Goal: Task Accomplishment & Management: Manage account settings

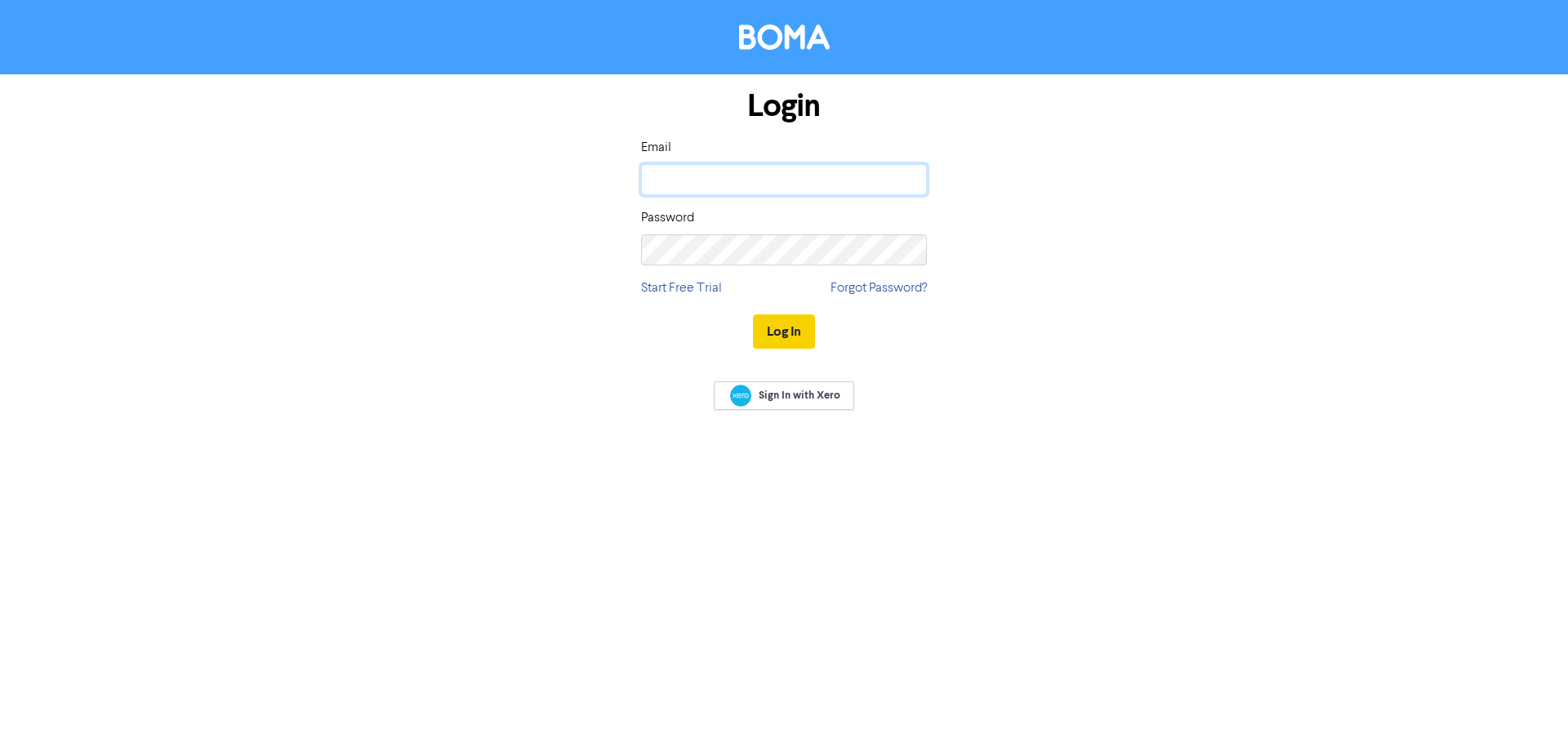
type input "[PERSON_NAME][EMAIL_ADDRESS][PERSON_NAME][DOMAIN_NAME]"
click at [775, 337] on button "Log In" at bounding box center [783, 331] width 62 height 34
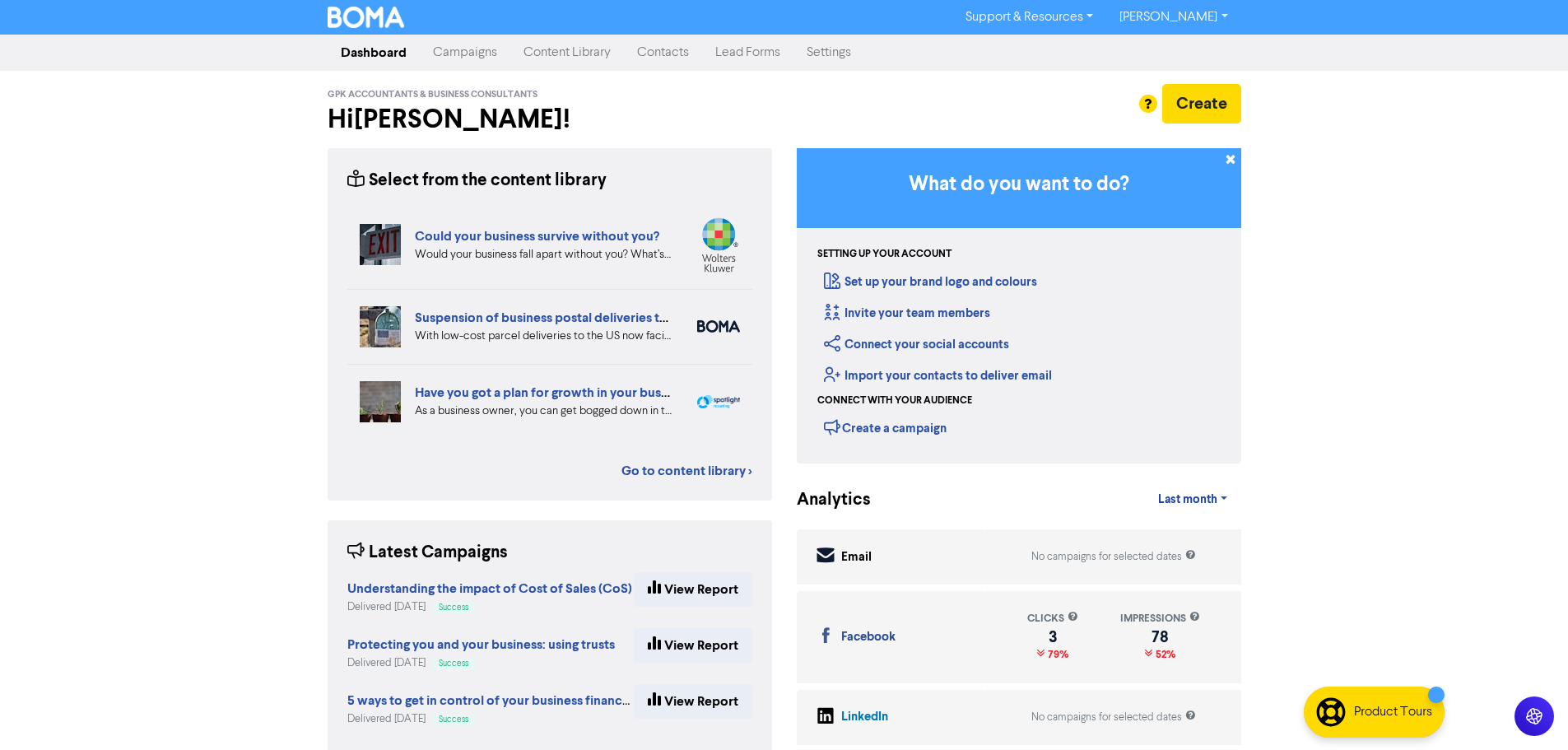
click at [446, 51] on link "Campaigns" at bounding box center [465, 53] width 90 height 33
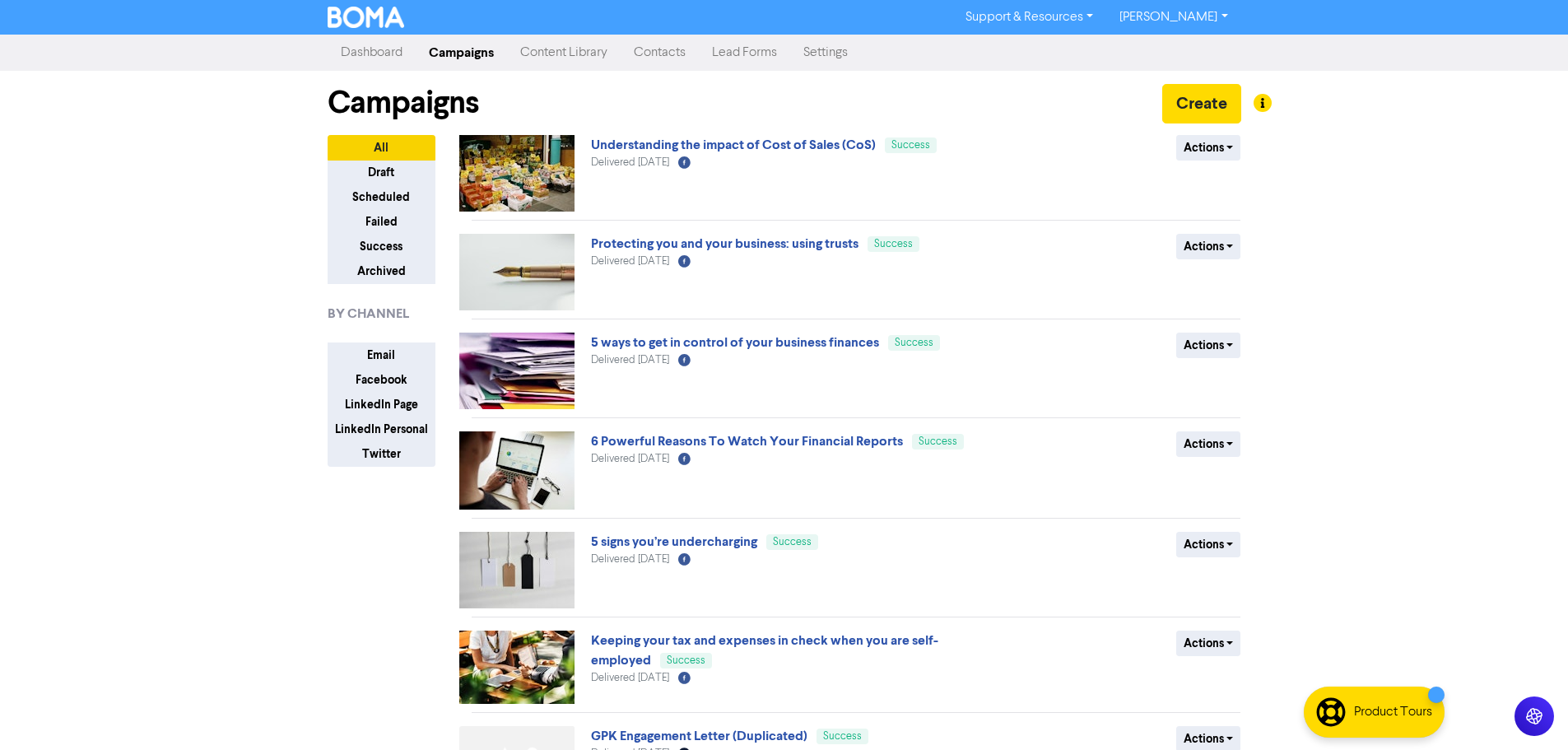
click at [592, 52] on link "Content Library" at bounding box center [564, 53] width 114 height 33
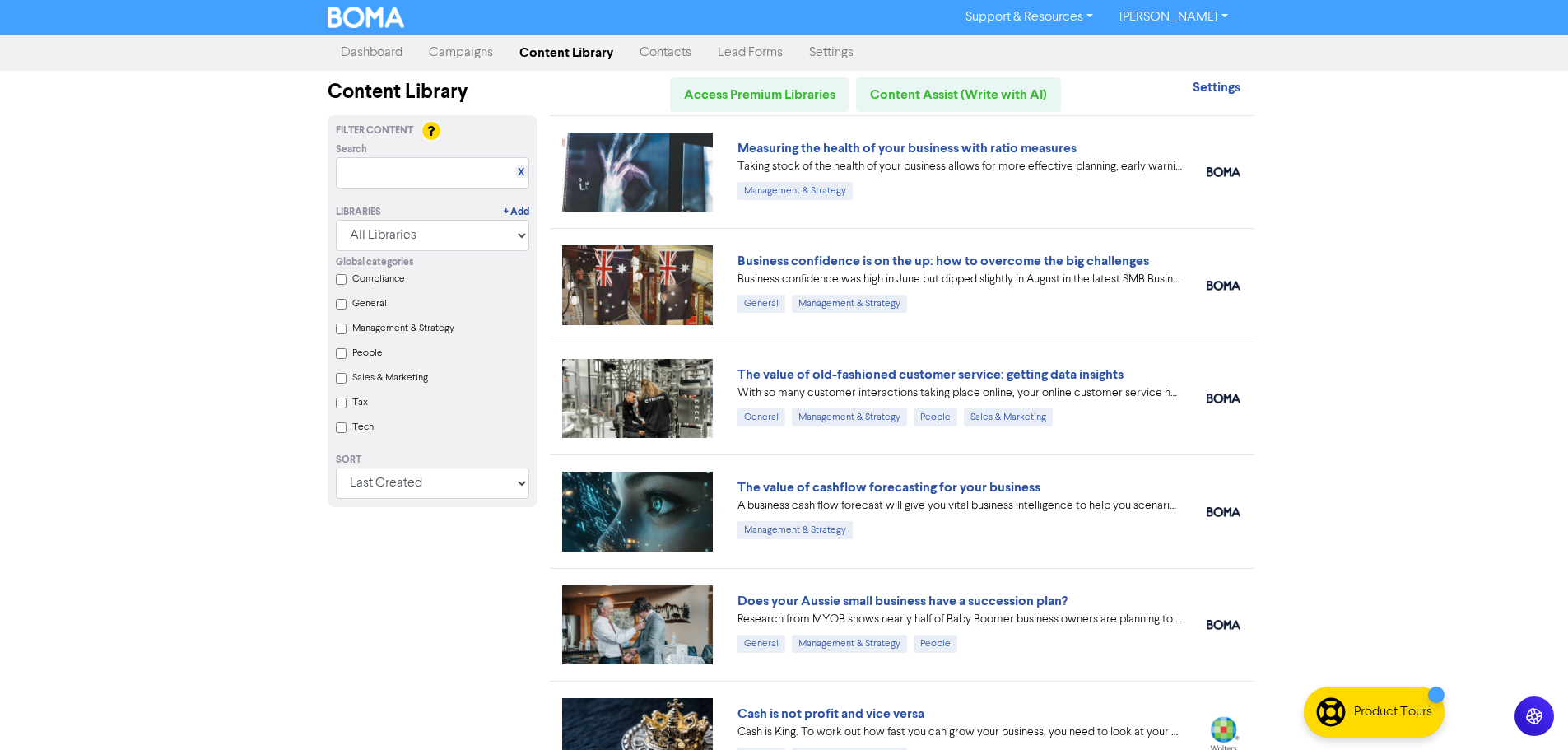
click at [235, 259] on div "Support & Resources Video Tutorials FAQ & Guides Marketing Education [PERSON_NA…" at bounding box center [784, 375] width 1568 height 750
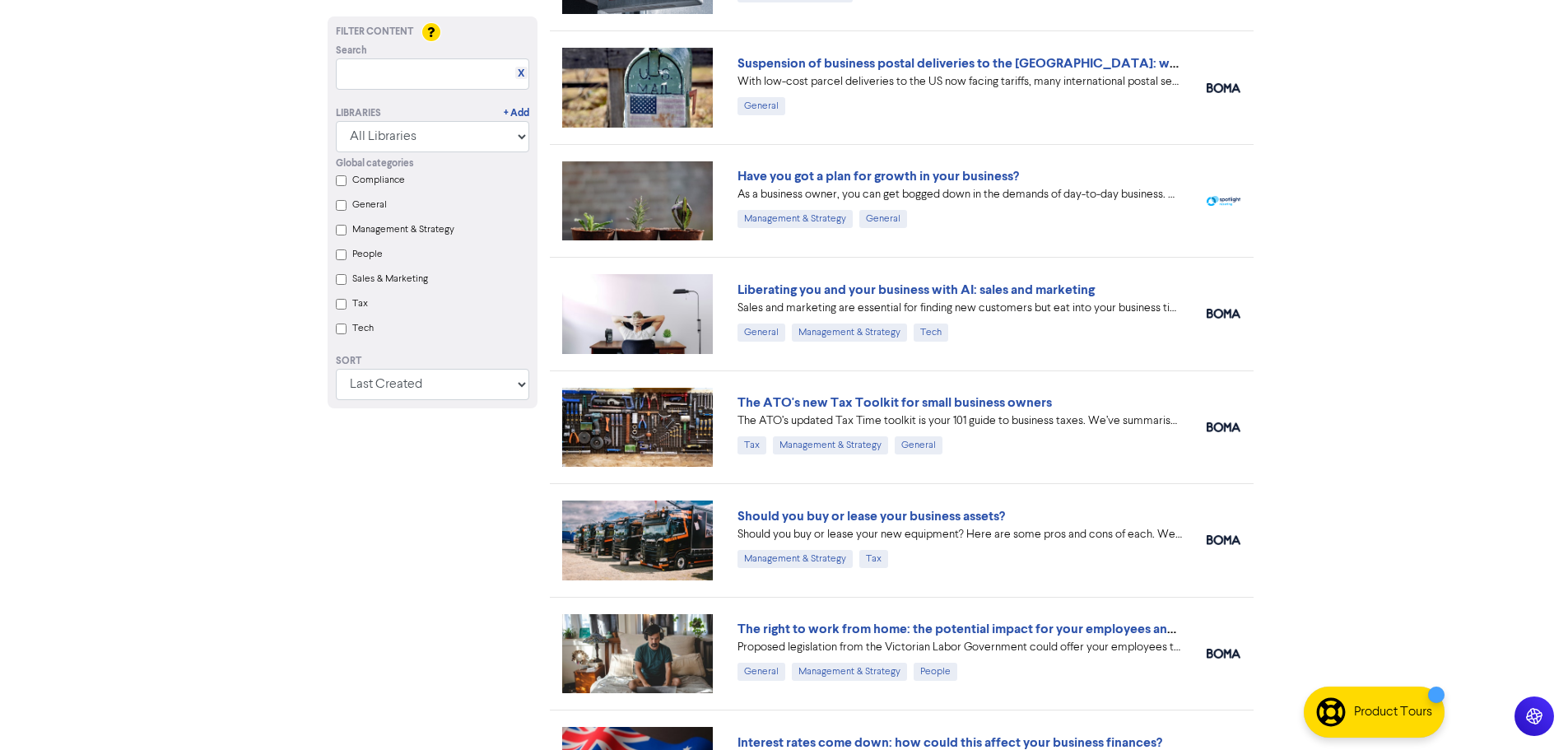
scroll to position [906, 0]
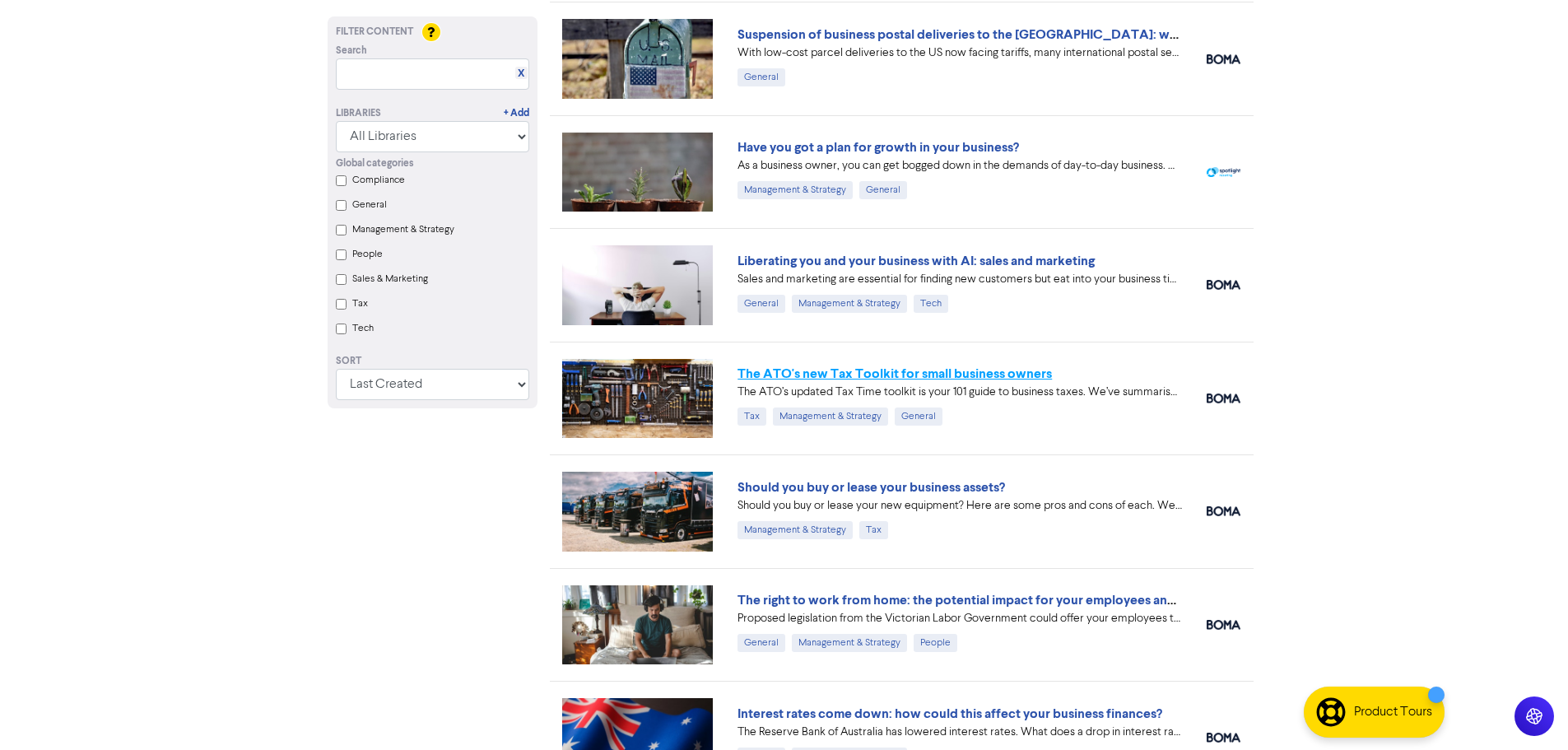
click at [1028, 367] on link "The ATO's new Tax Toolkit for small business owners" at bounding box center [894, 374] width 315 height 16
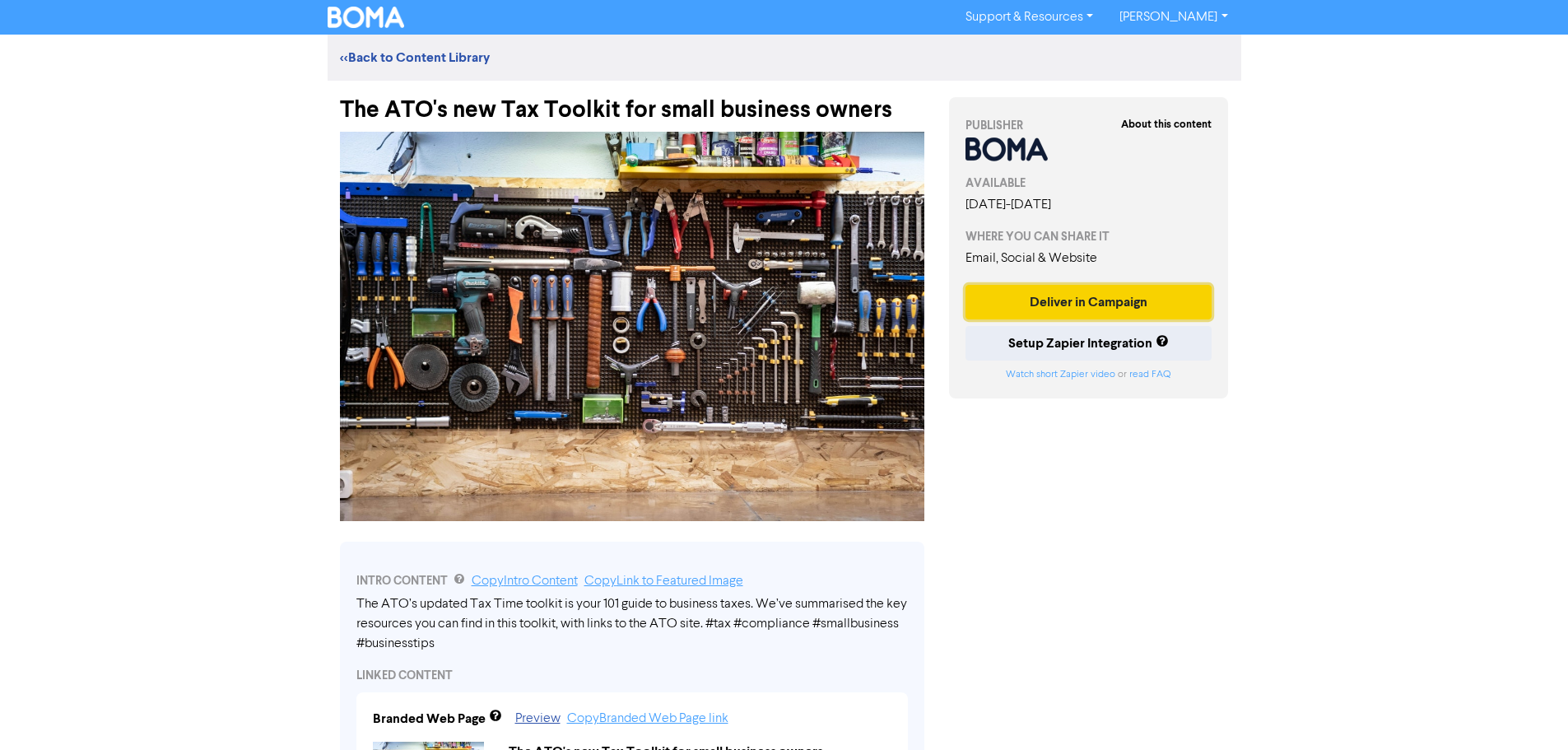
click at [1141, 297] on button "Deliver in Campaign" at bounding box center [1089, 302] width 247 height 35
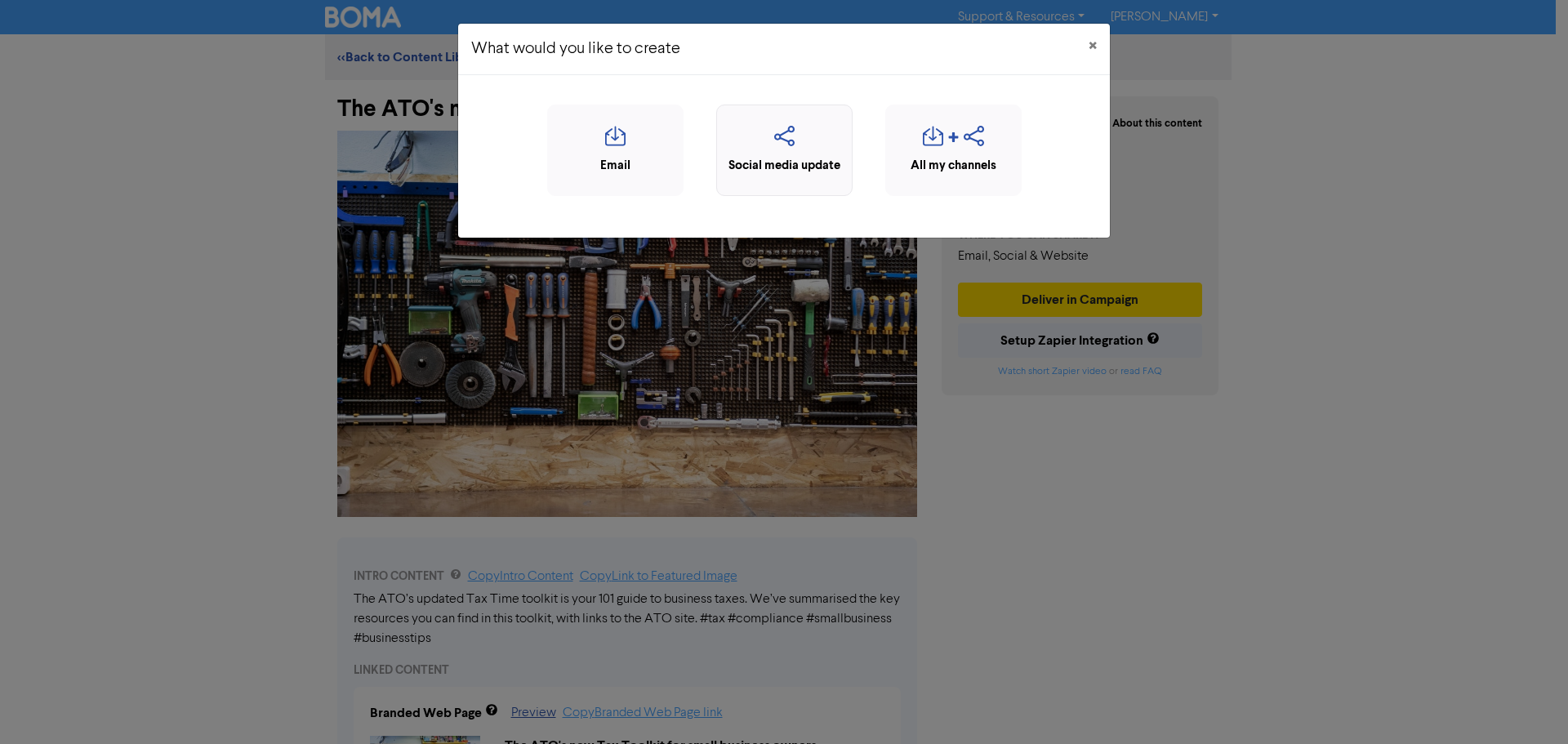
click at [835, 154] on icon "button" at bounding box center [784, 141] width 118 height 31
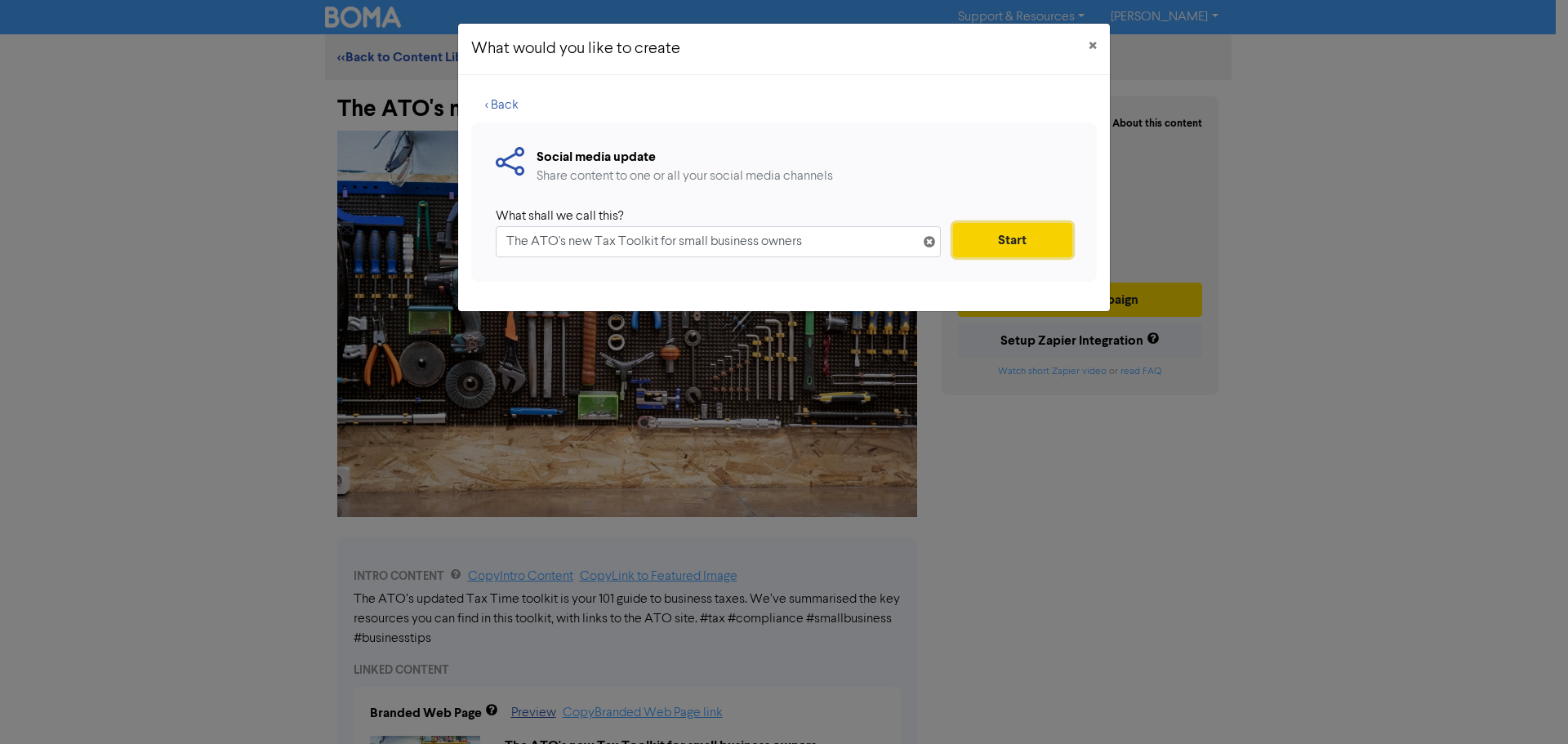
click at [1018, 248] on button "Start" at bounding box center [1012, 240] width 119 height 34
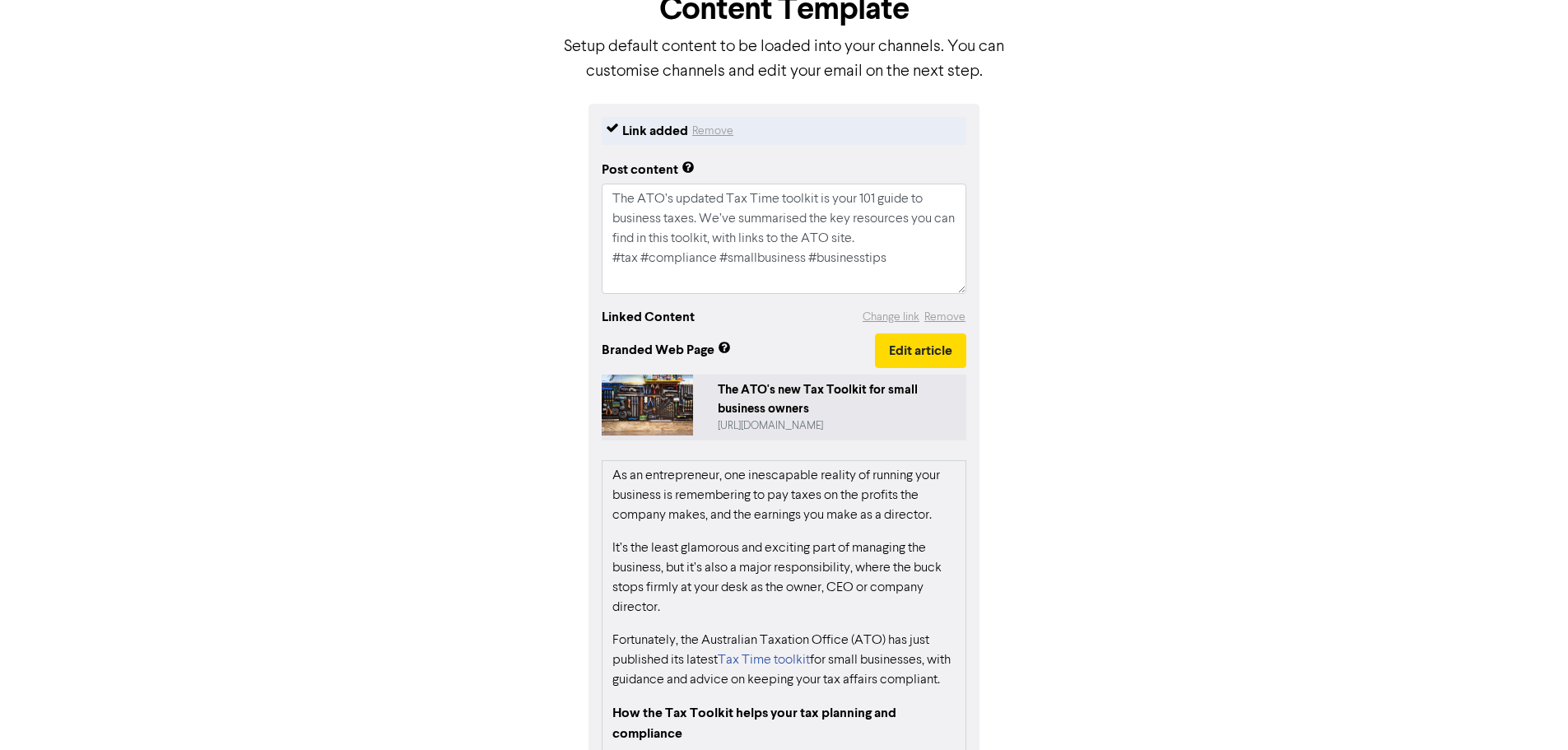
scroll to position [230, 0]
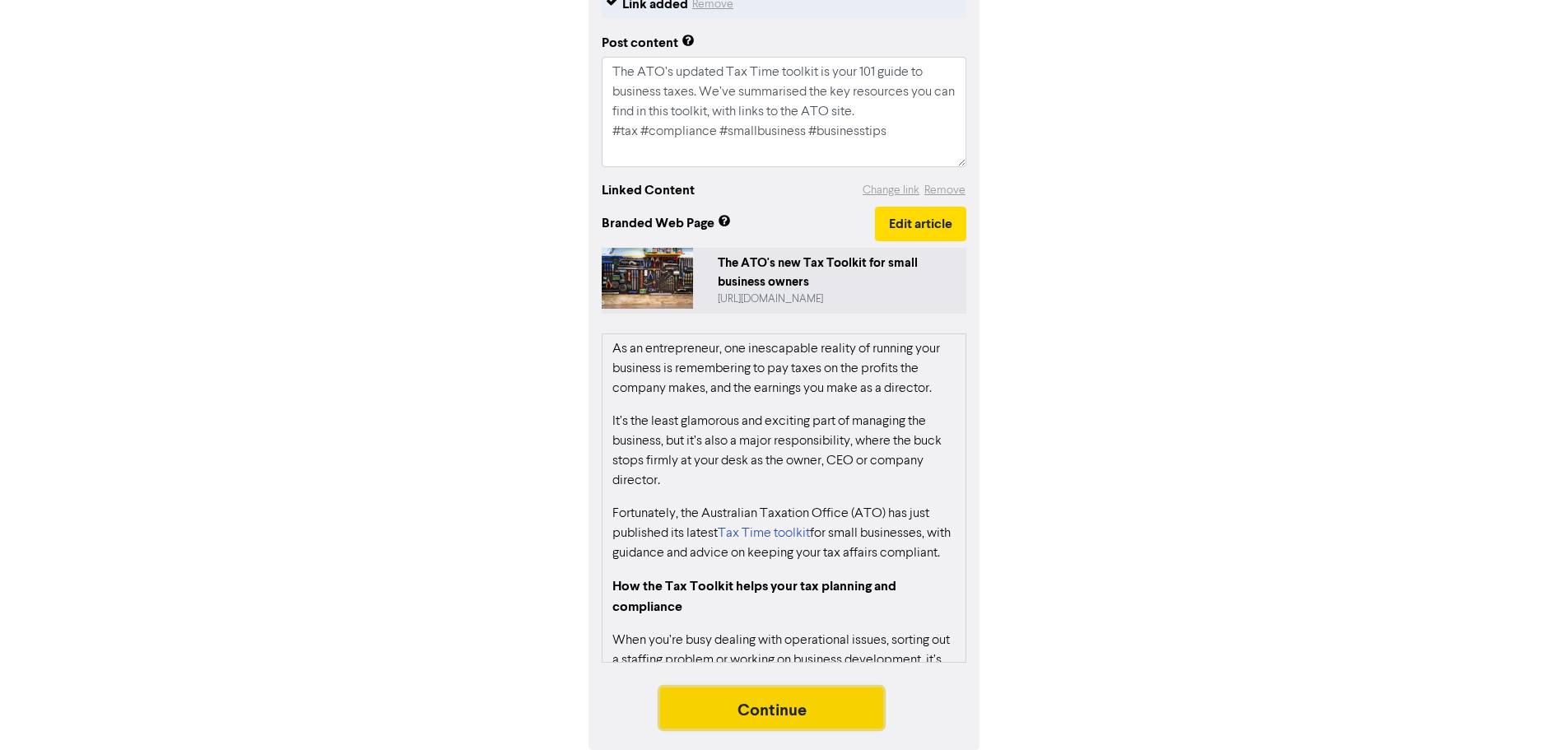
click at [743, 709] on button "Continue" at bounding box center [772, 708] width 224 height 41
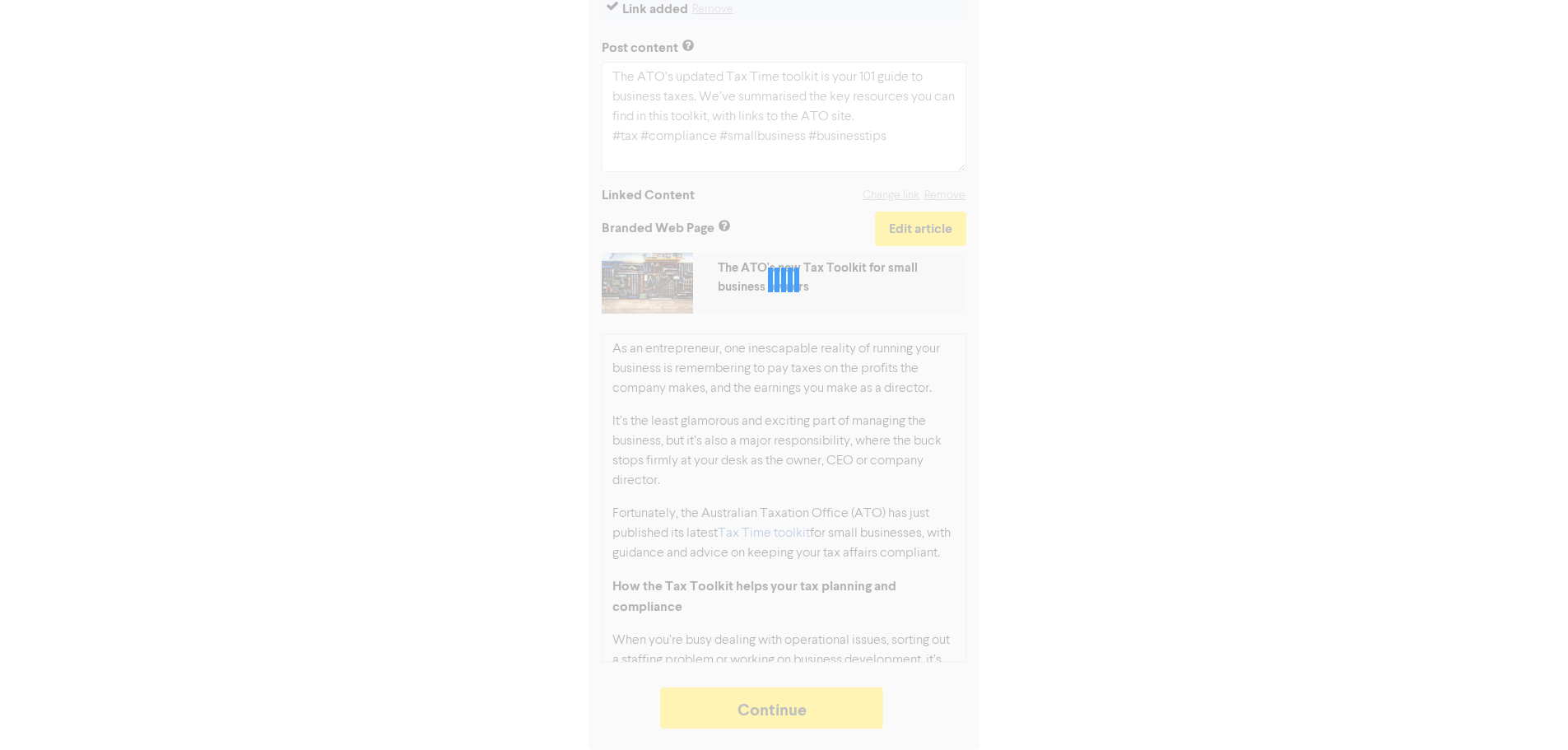
type textarea "x"
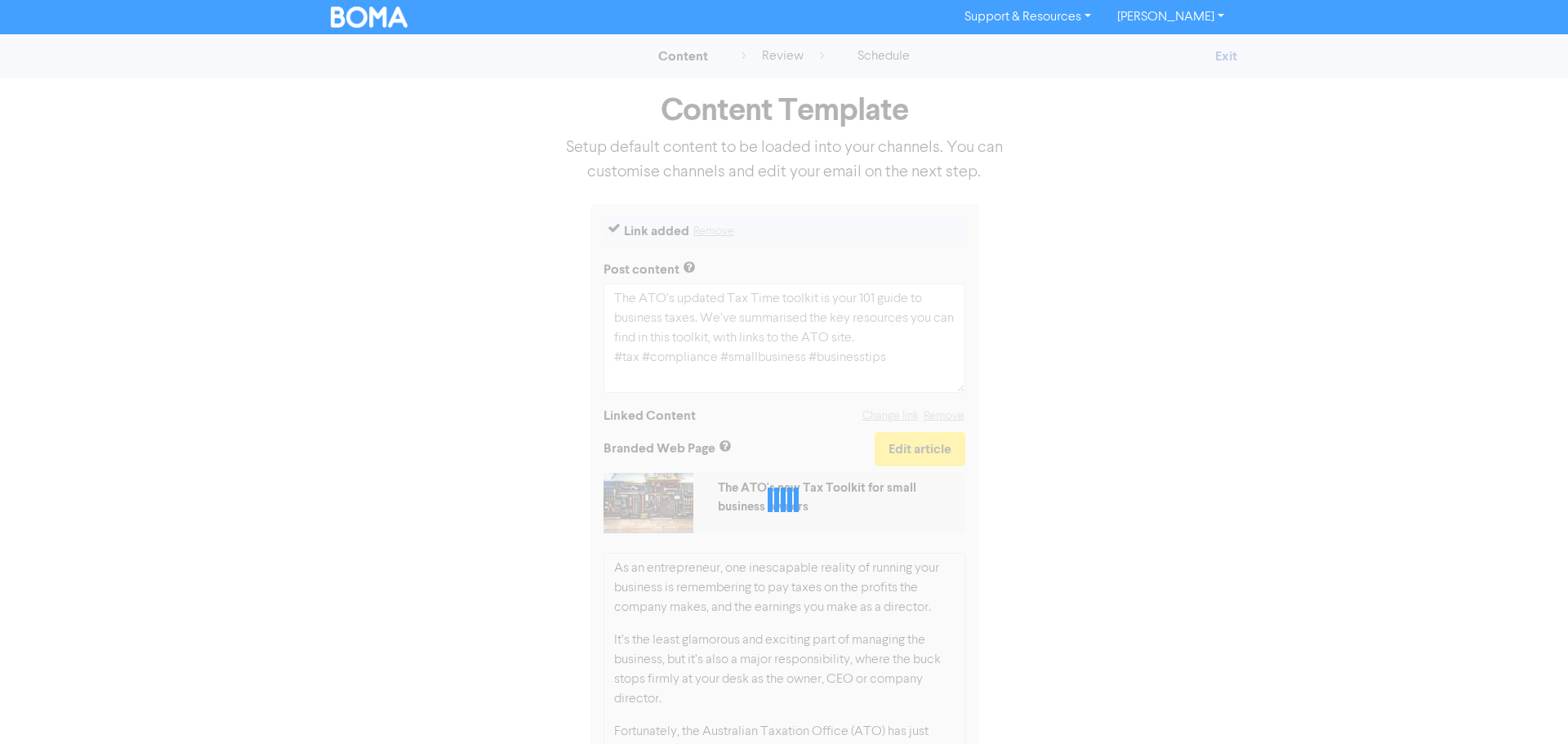
select select "LEARN_MORE"
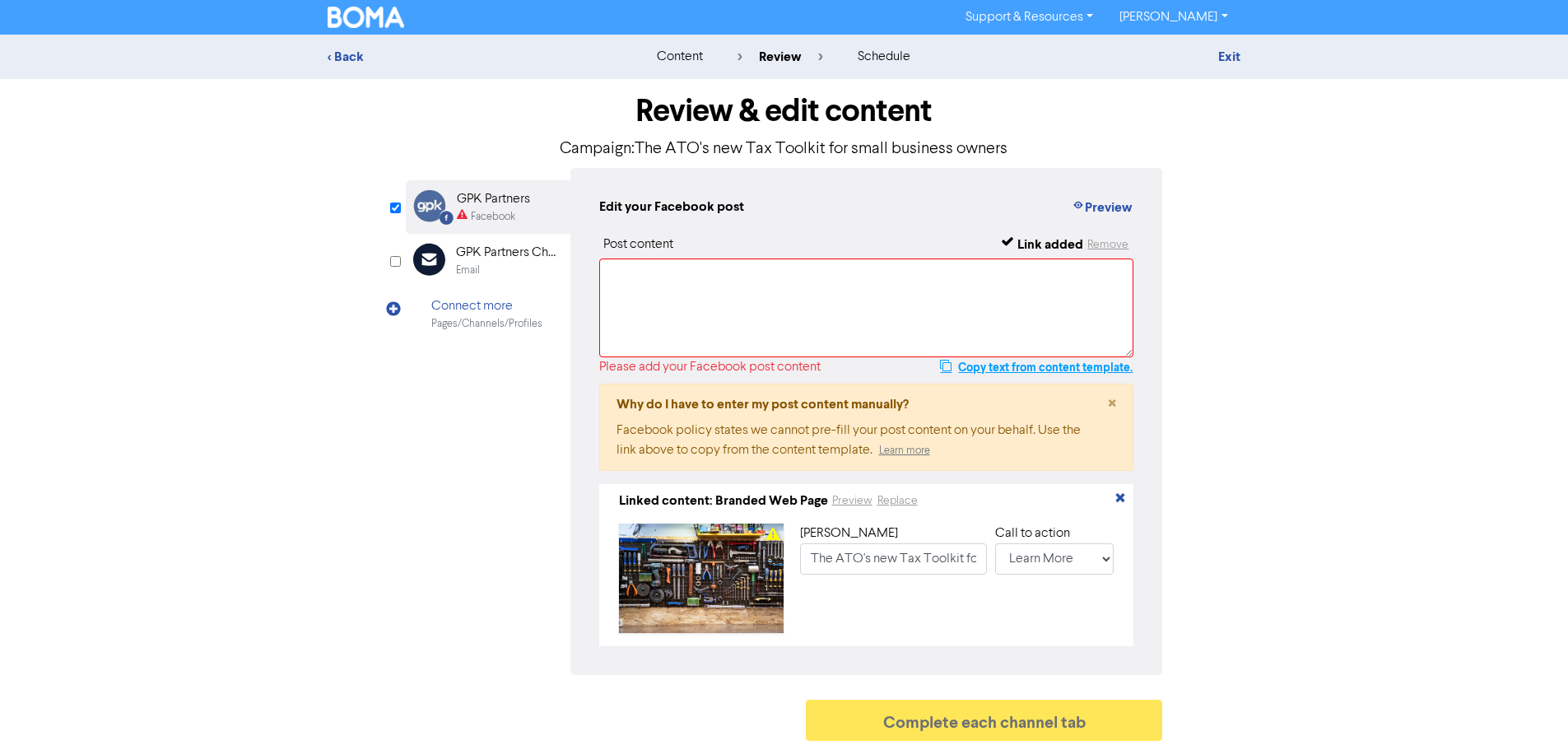
click at [992, 363] on button "Copy text from content template." at bounding box center [1037, 367] width 194 height 20
click at [957, 304] on textarea at bounding box center [866, 307] width 535 height 99
paste textarea "The ATO’s updated Tax Time toolkit is your 101 guide to business taxes. We’ve s…"
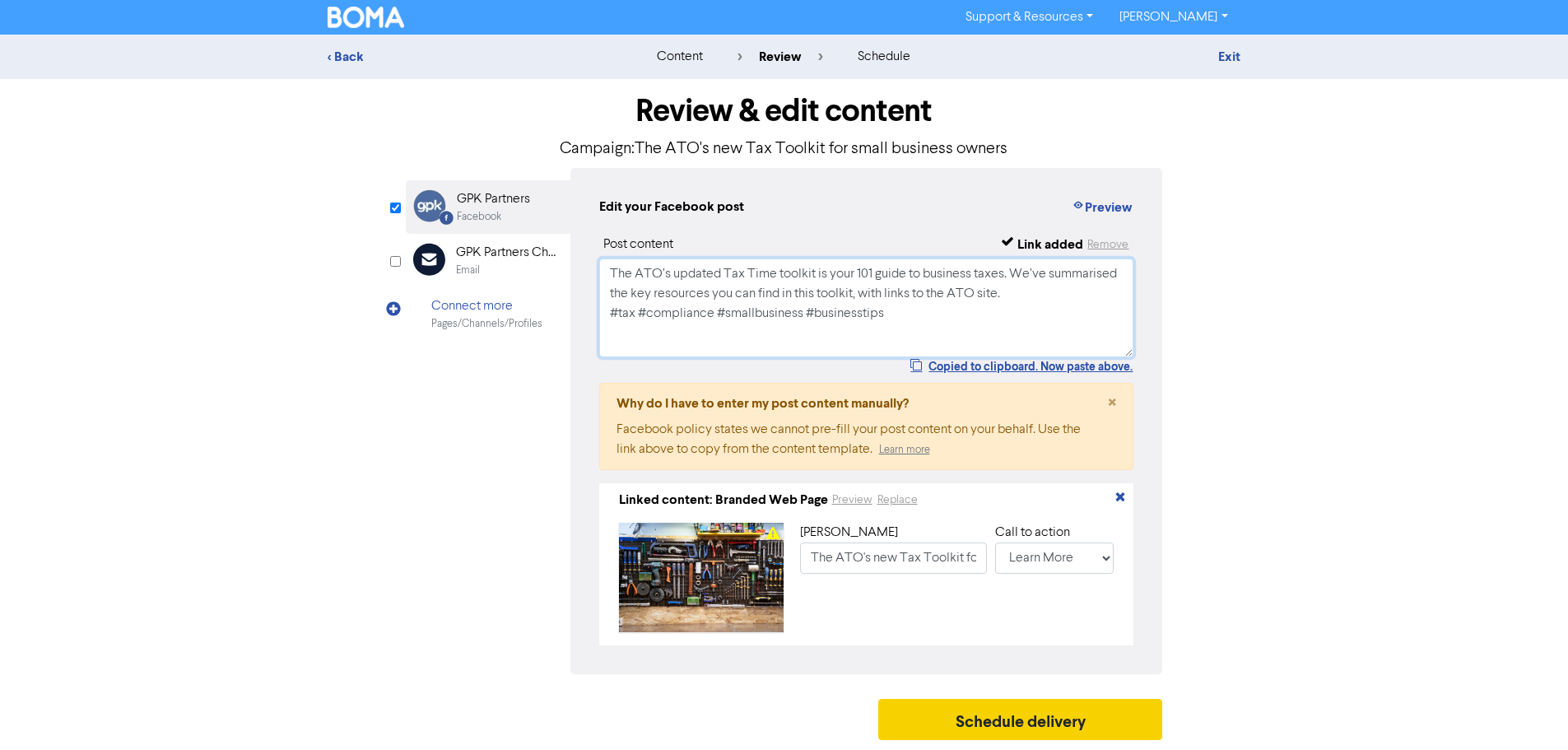
type textarea "The ATO’s updated Tax Time toolkit is your 101 guide to business taxes. We’ve s…"
click at [1048, 725] on button "Schedule delivery" at bounding box center [1020, 719] width 285 height 41
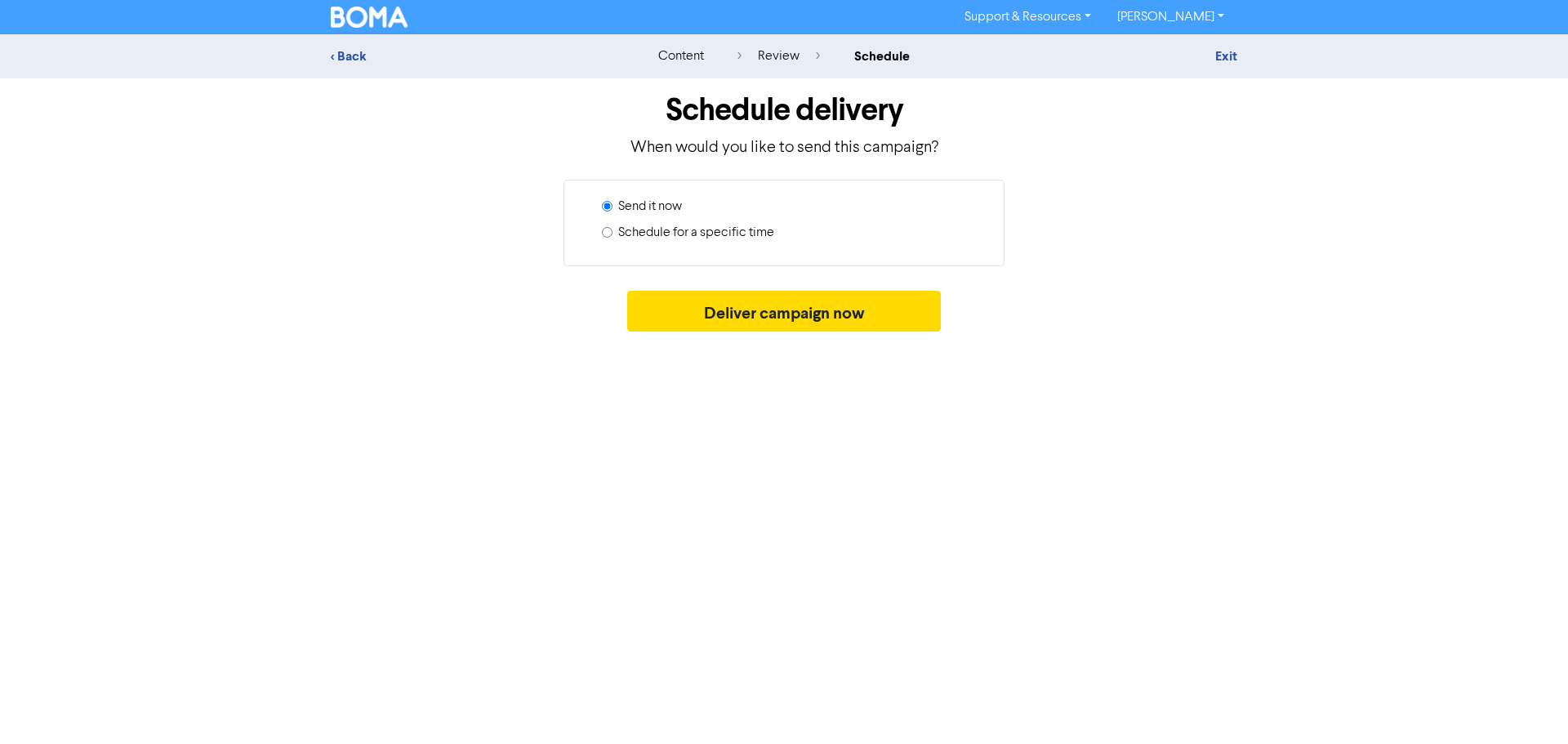
click at [732, 229] on label "Schedule for a specific time" at bounding box center [695, 232] width 156 height 20
click at [612, 229] on input "Schedule for a specific time" at bounding box center [606, 232] width 11 height 11
radio input "true"
radio input "false"
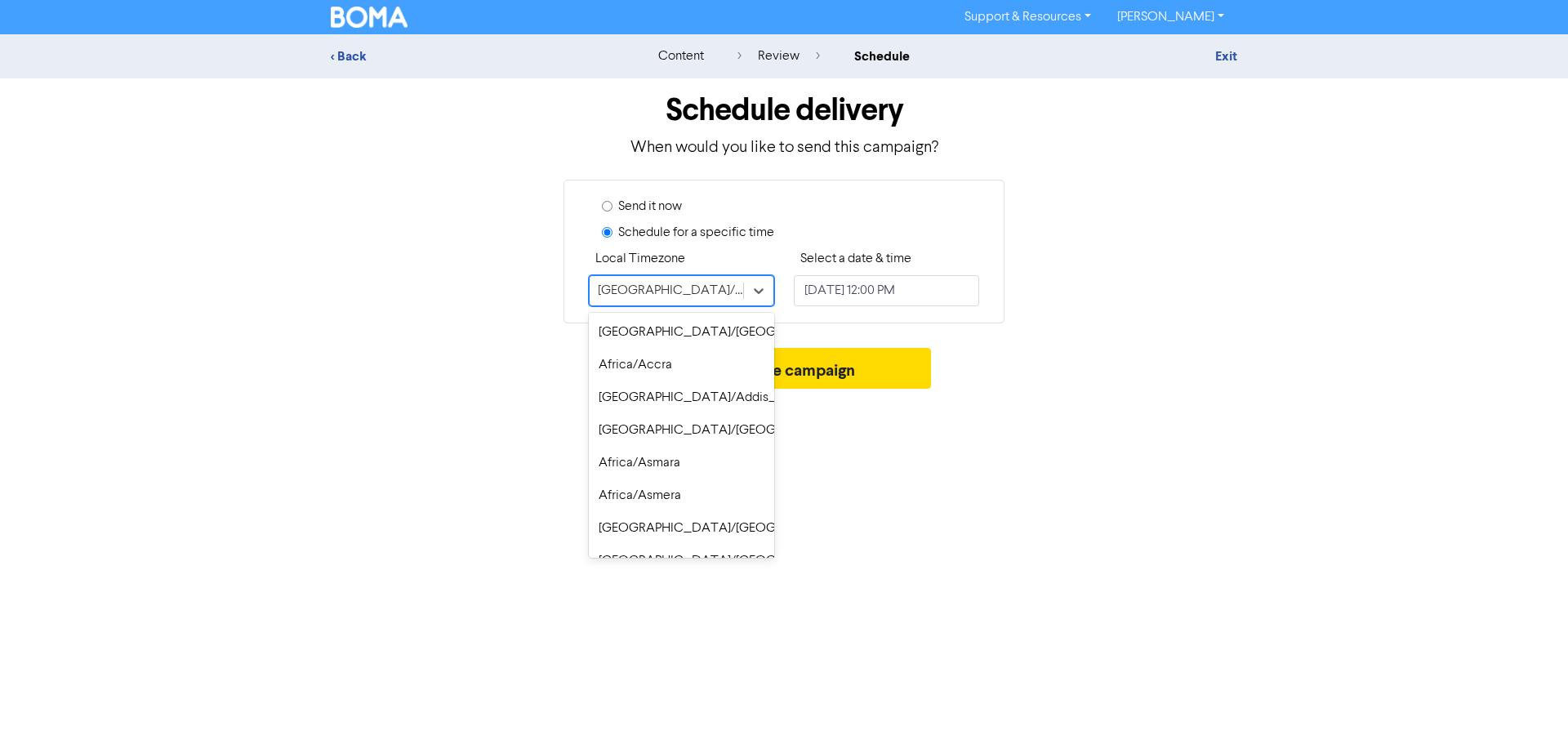
click at [720, 291] on div "[GEOGRAPHIC_DATA]/[GEOGRAPHIC_DATA]" at bounding box center [666, 290] width 154 height 30
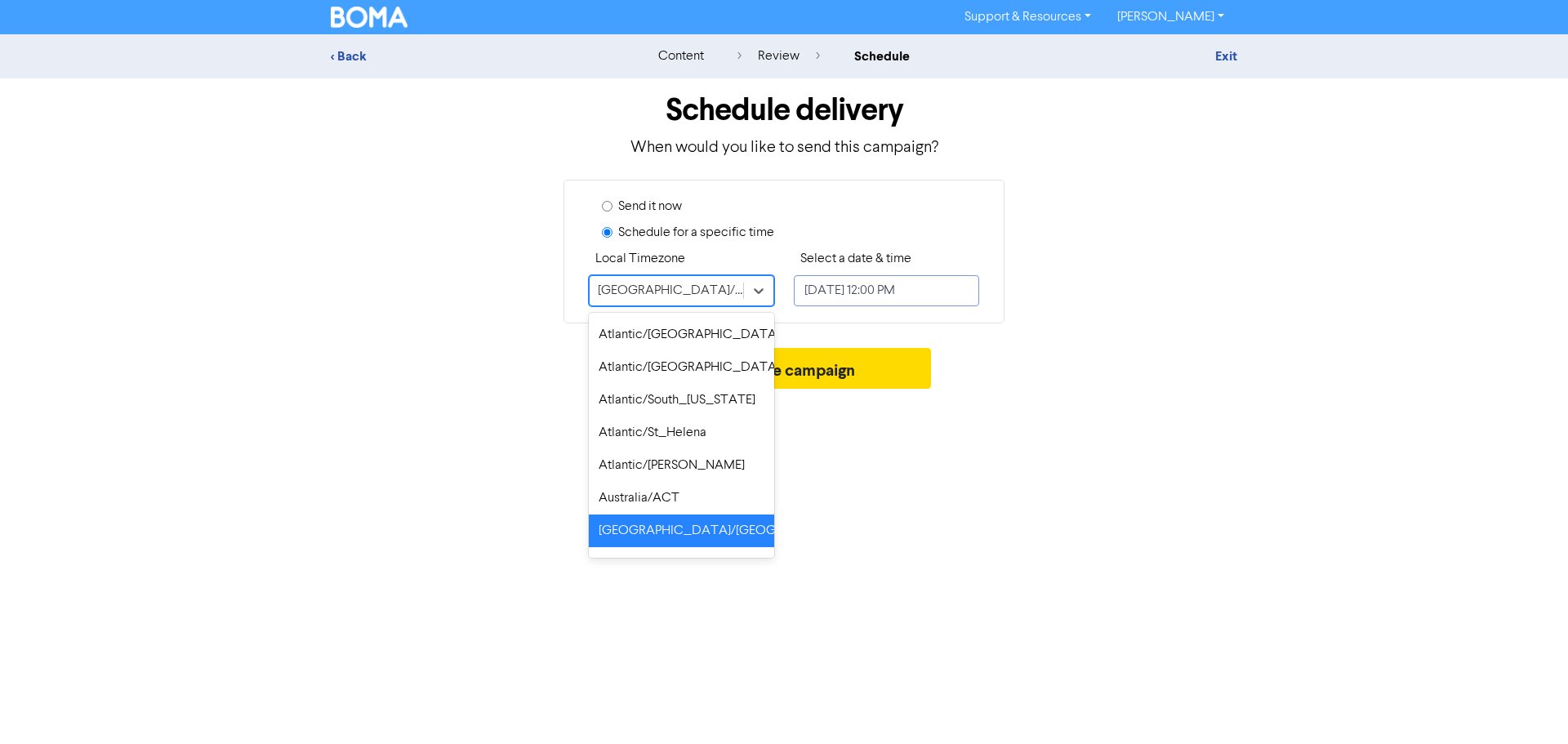
select select "8"
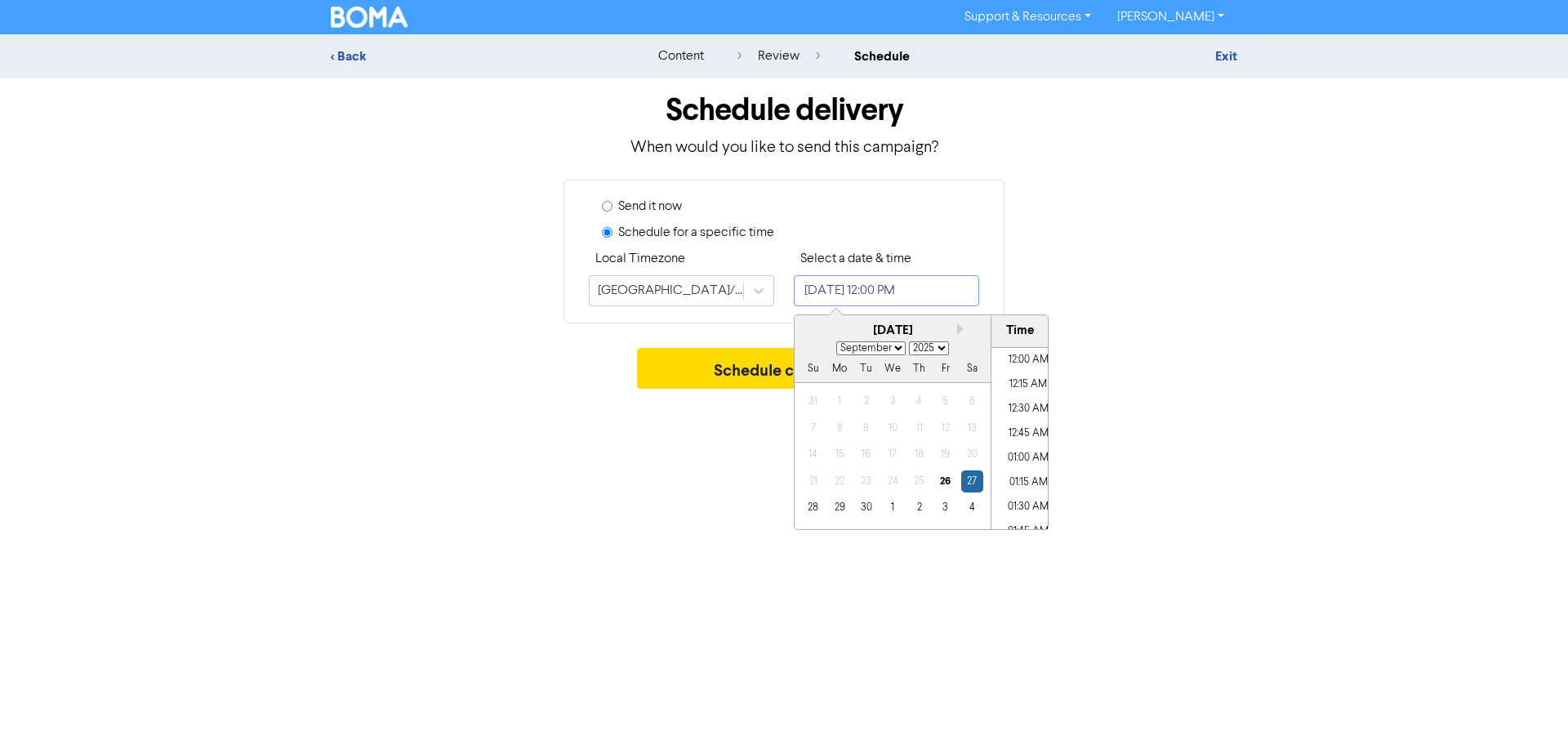
click at [831, 290] on input "[DATE] 12:00 PM" at bounding box center [886, 290] width 185 height 31
click at [919, 513] on div "2" at bounding box center [919, 507] width 22 height 22
type input "[DATE] 12:00 PM"
select select "9"
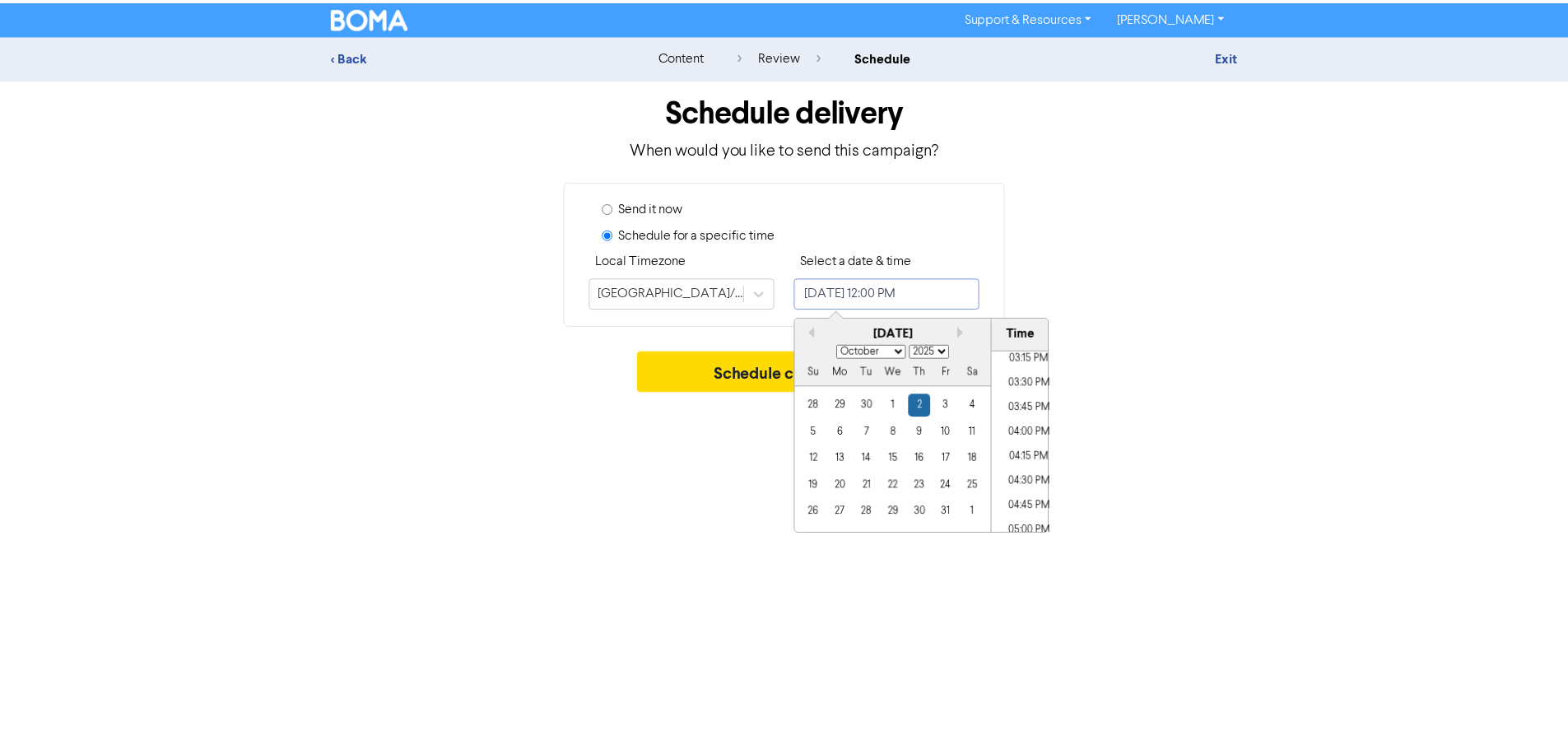
scroll to position [1518, 0]
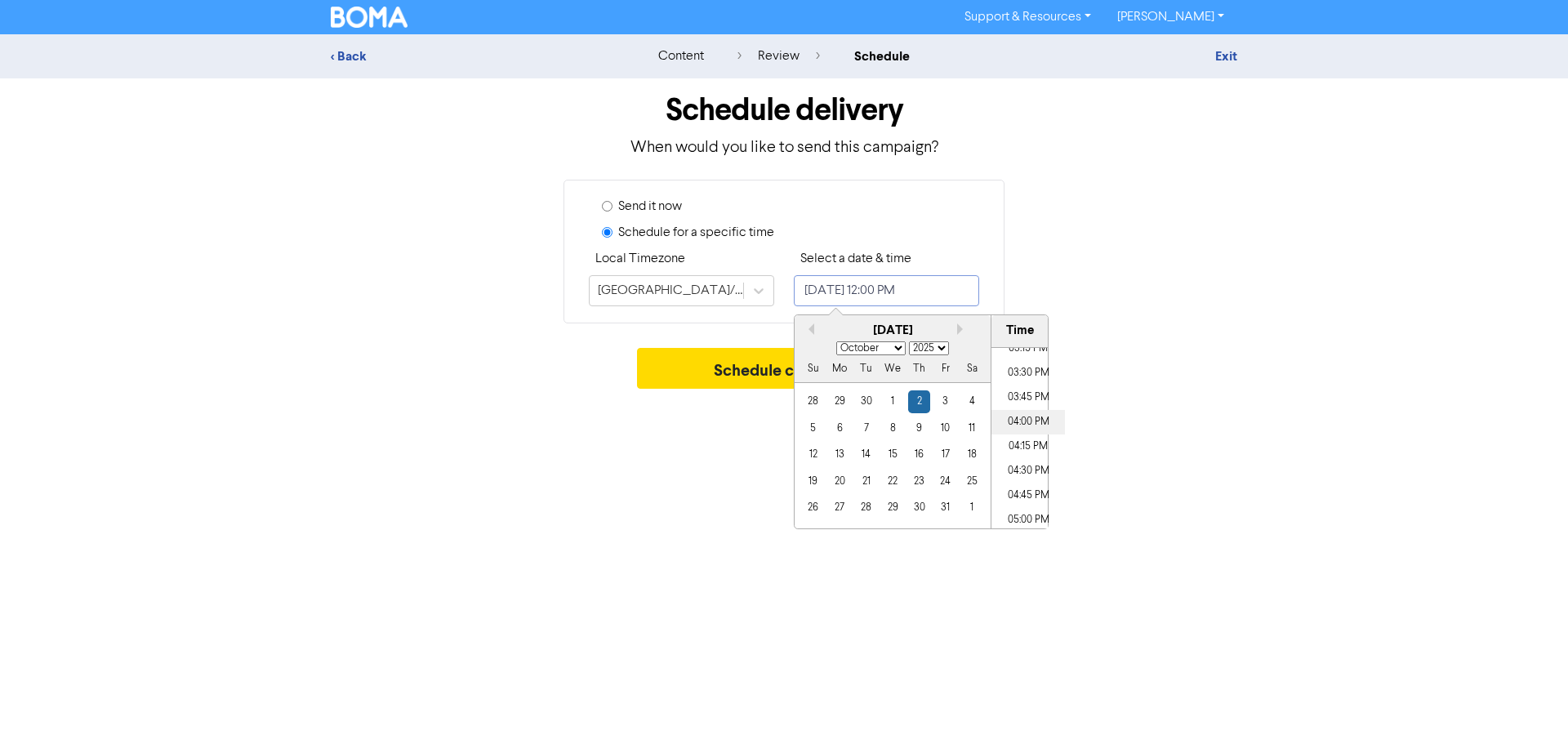
click at [1018, 419] on li "04:00 PM" at bounding box center [1028, 422] width 74 height 25
type input "[DATE] 4:00 PM"
click at [753, 369] on button "Schedule campaign" at bounding box center [784, 368] width 295 height 41
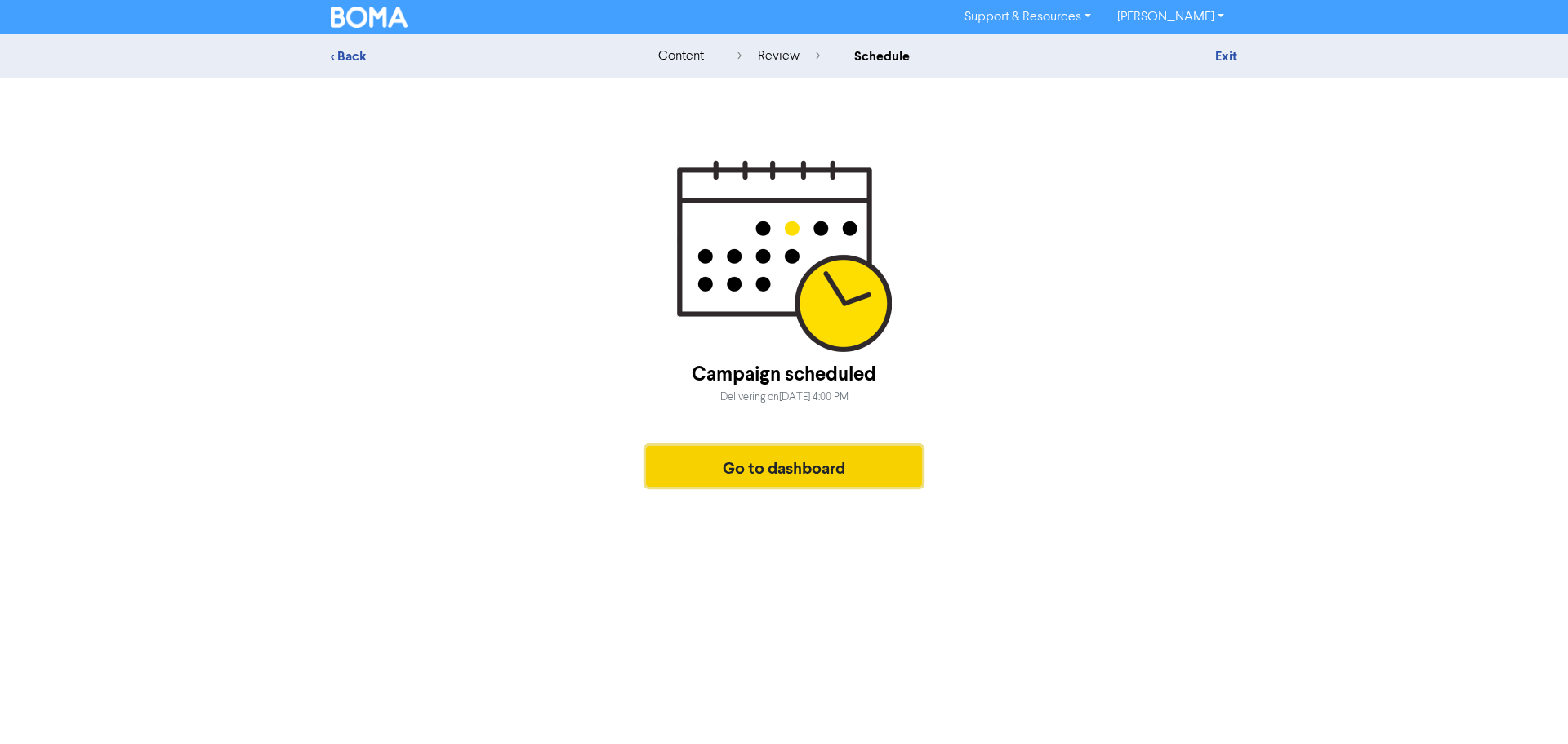
click at [769, 464] on button "Go to dashboard" at bounding box center [783, 466] width 276 height 41
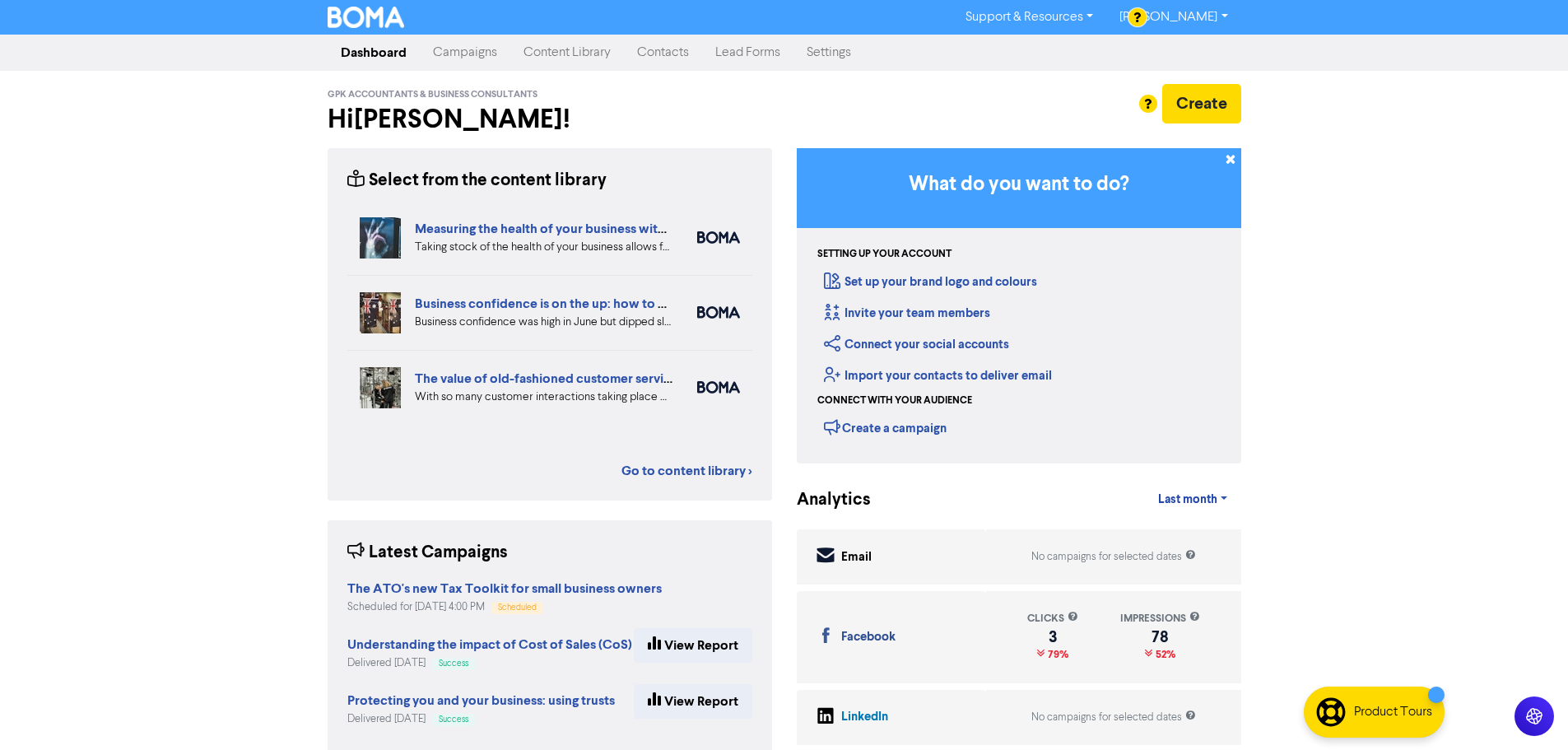
click at [558, 52] on link "Content Library" at bounding box center [567, 53] width 114 height 33
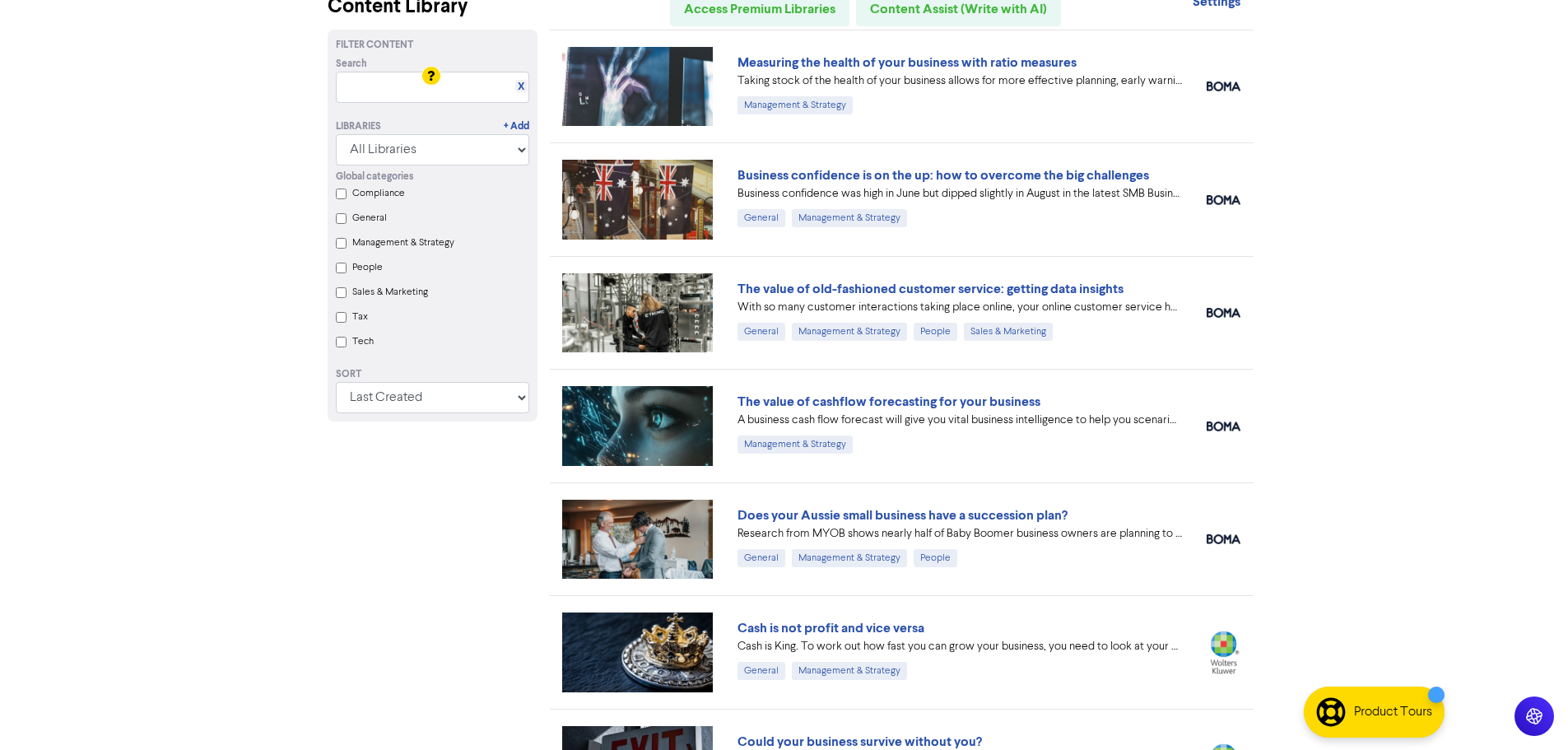
scroll to position [165, 0]
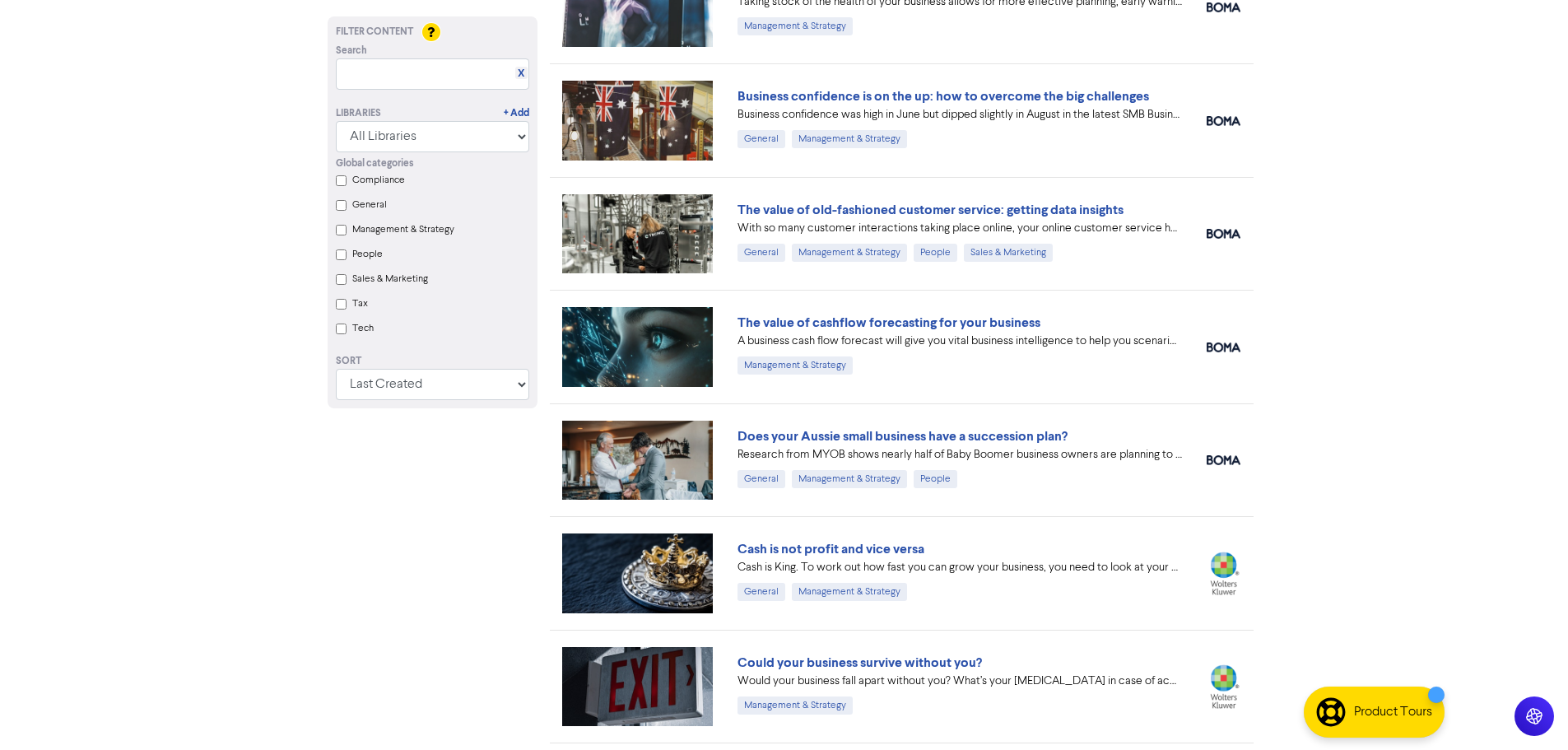
click at [1041, 208] on link "The value of old-fashioned customer service: getting data insights" at bounding box center [930, 209] width 386 height 16
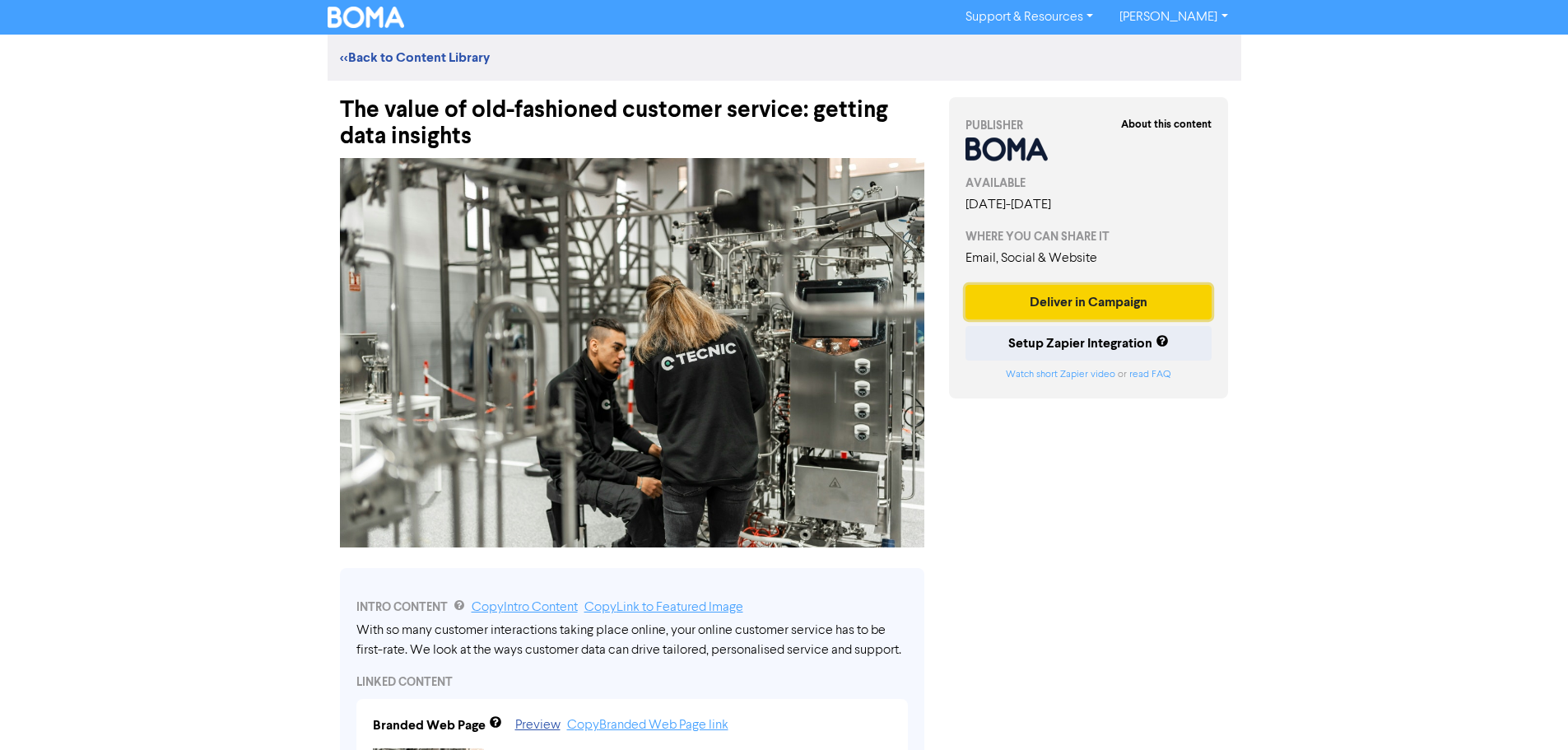
click at [1131, 300] on button "Deliver in Campaign" at bounding box center [1089, 302] width 247 height 35
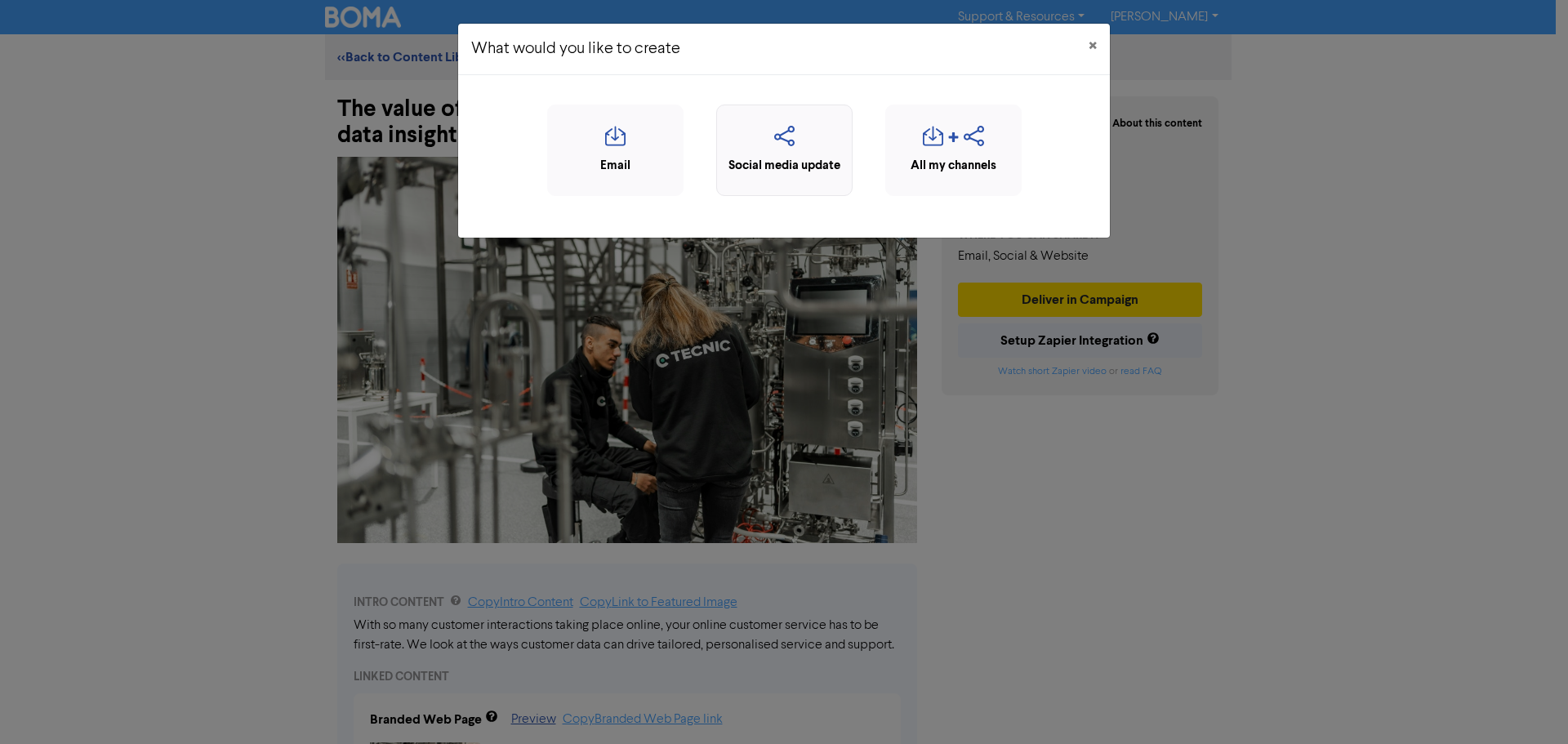
click at [838, 159] on div "Social media update" at bounding box center [784, 166] width 118 height 19
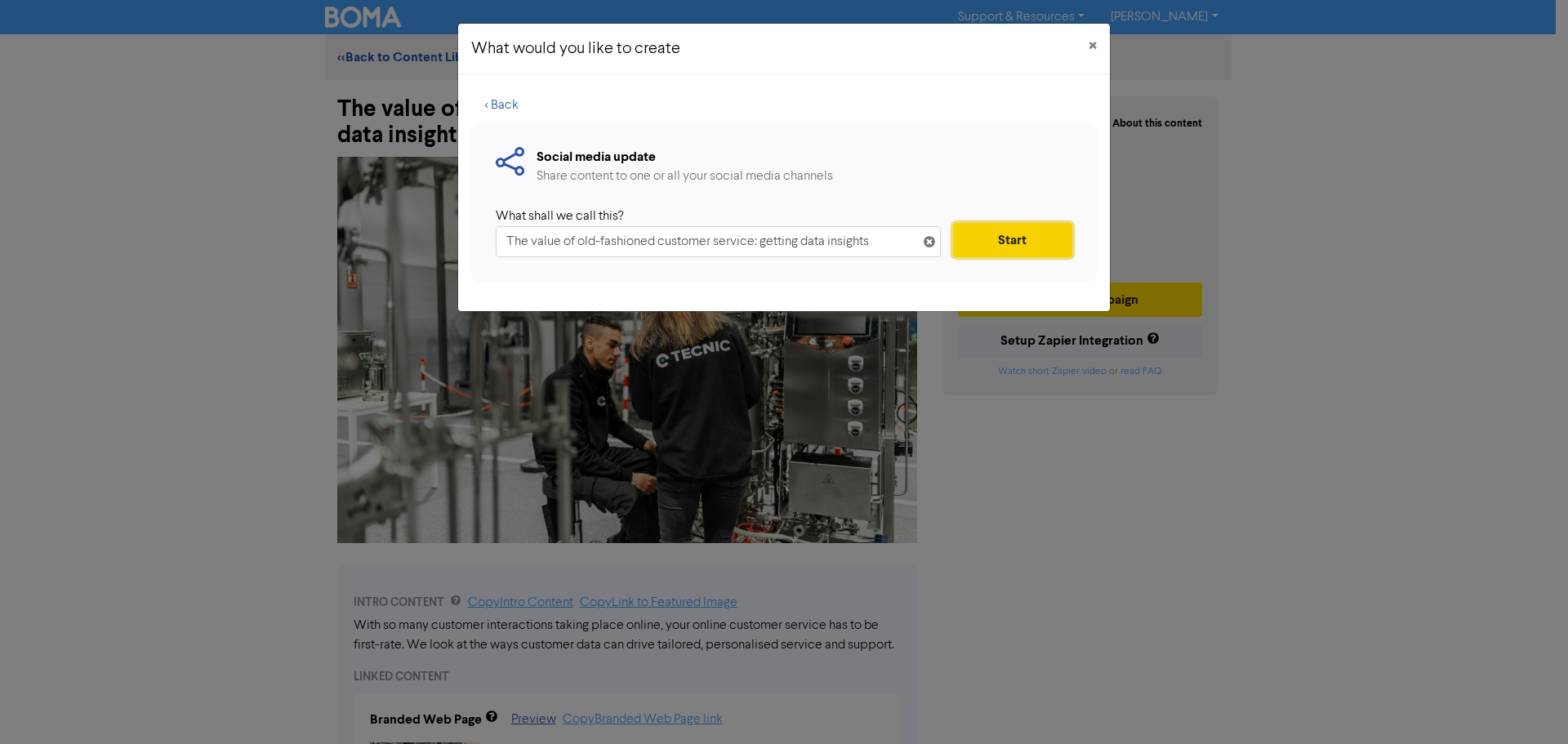
click at [980, 250] on button "Start" at bounding box center [1012, 240] width 119 height 34
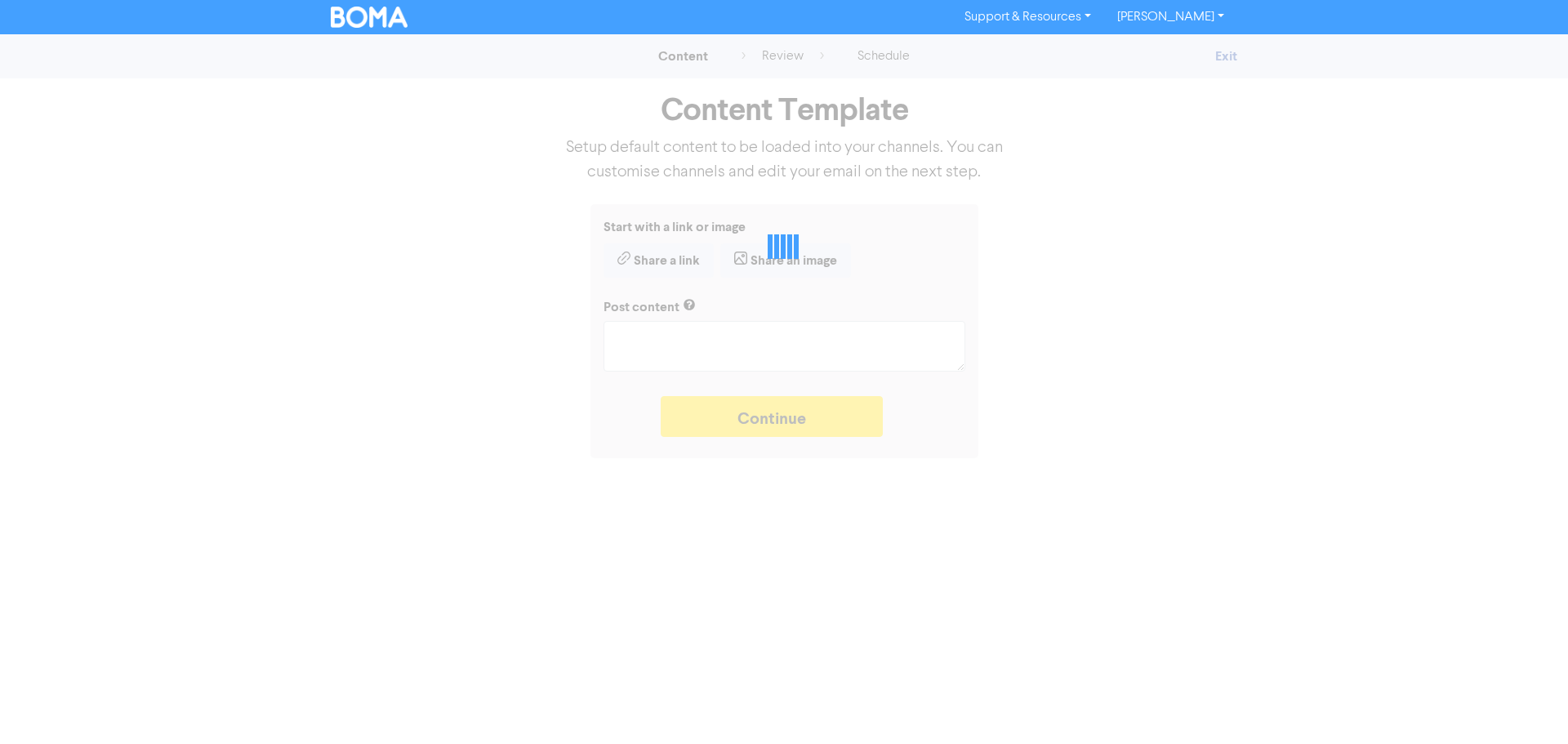
type textarea "x"
type textarea "With so many customer interactions taking place online, your online customer se…"
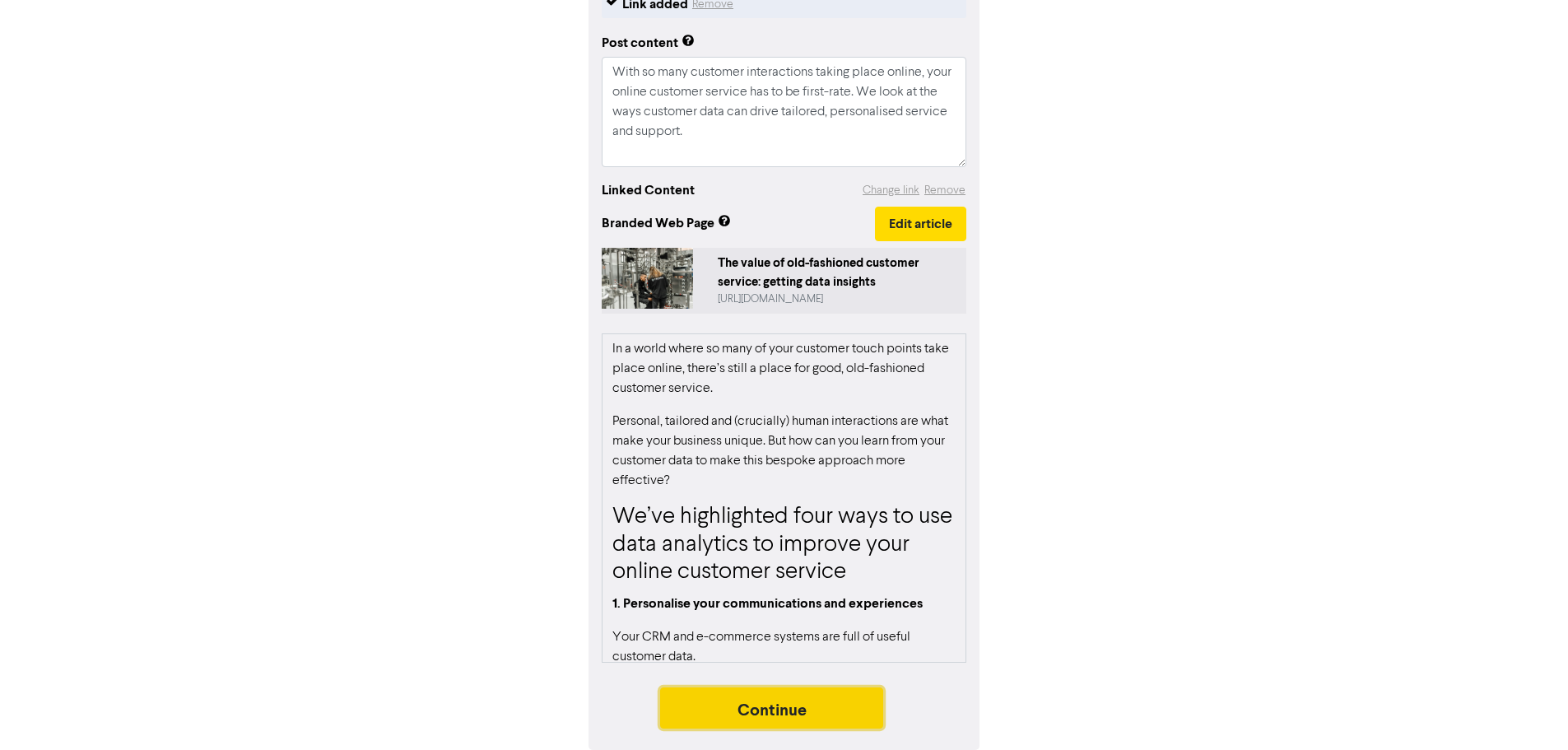
click at [835, 689] on button "Continue" at bounding box center [772, 708] width 224 height 41
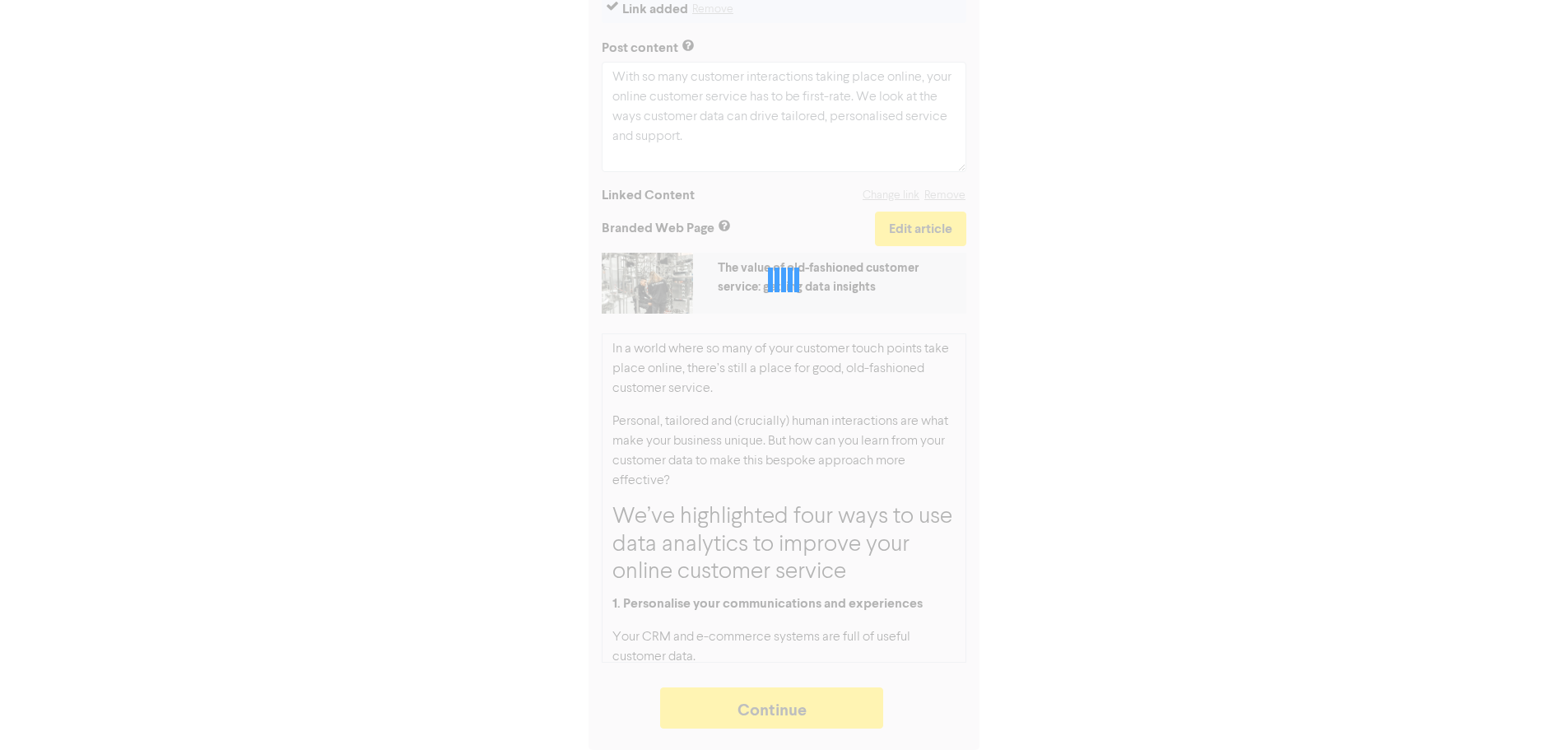
type textarea "x"
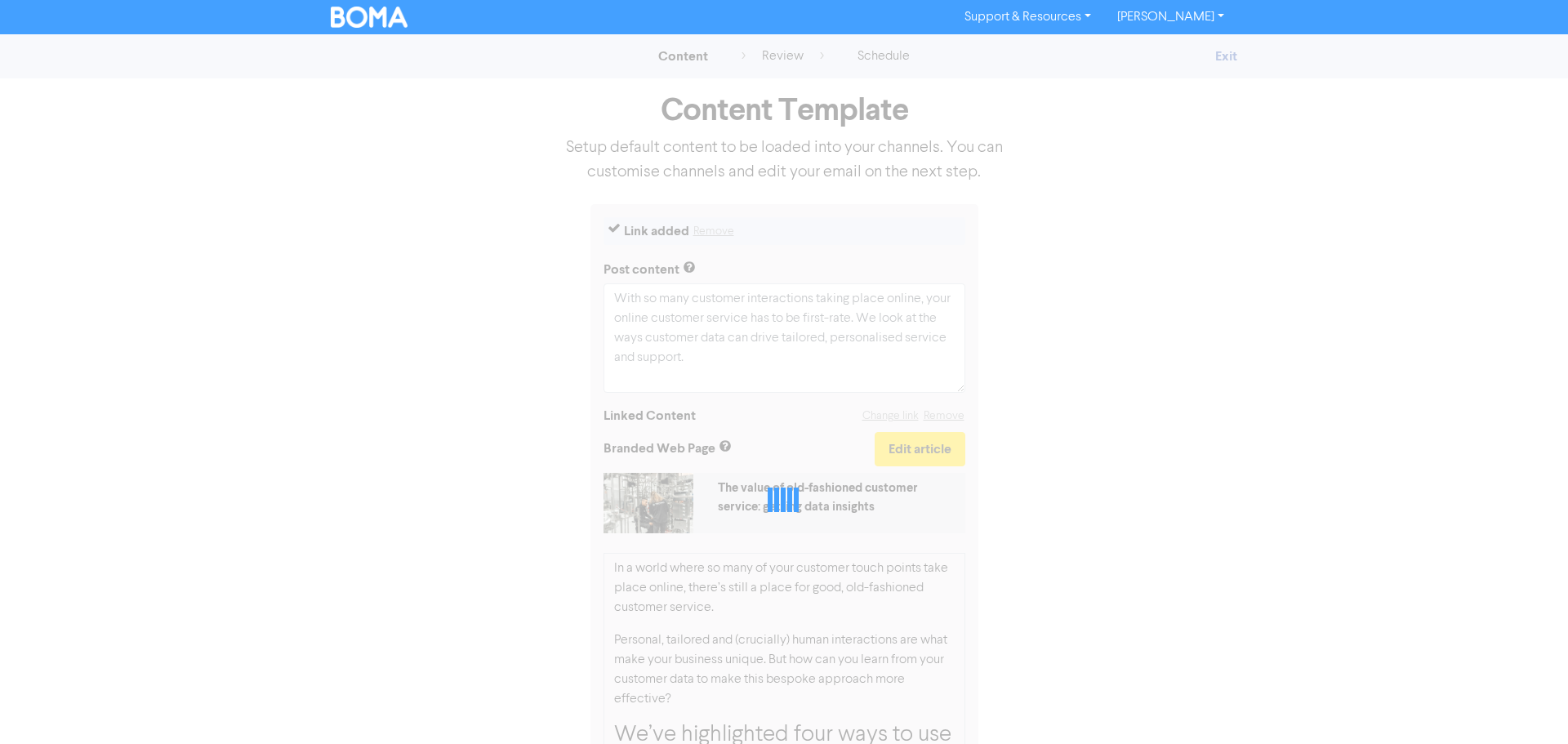
select select "LEARN_MORE"
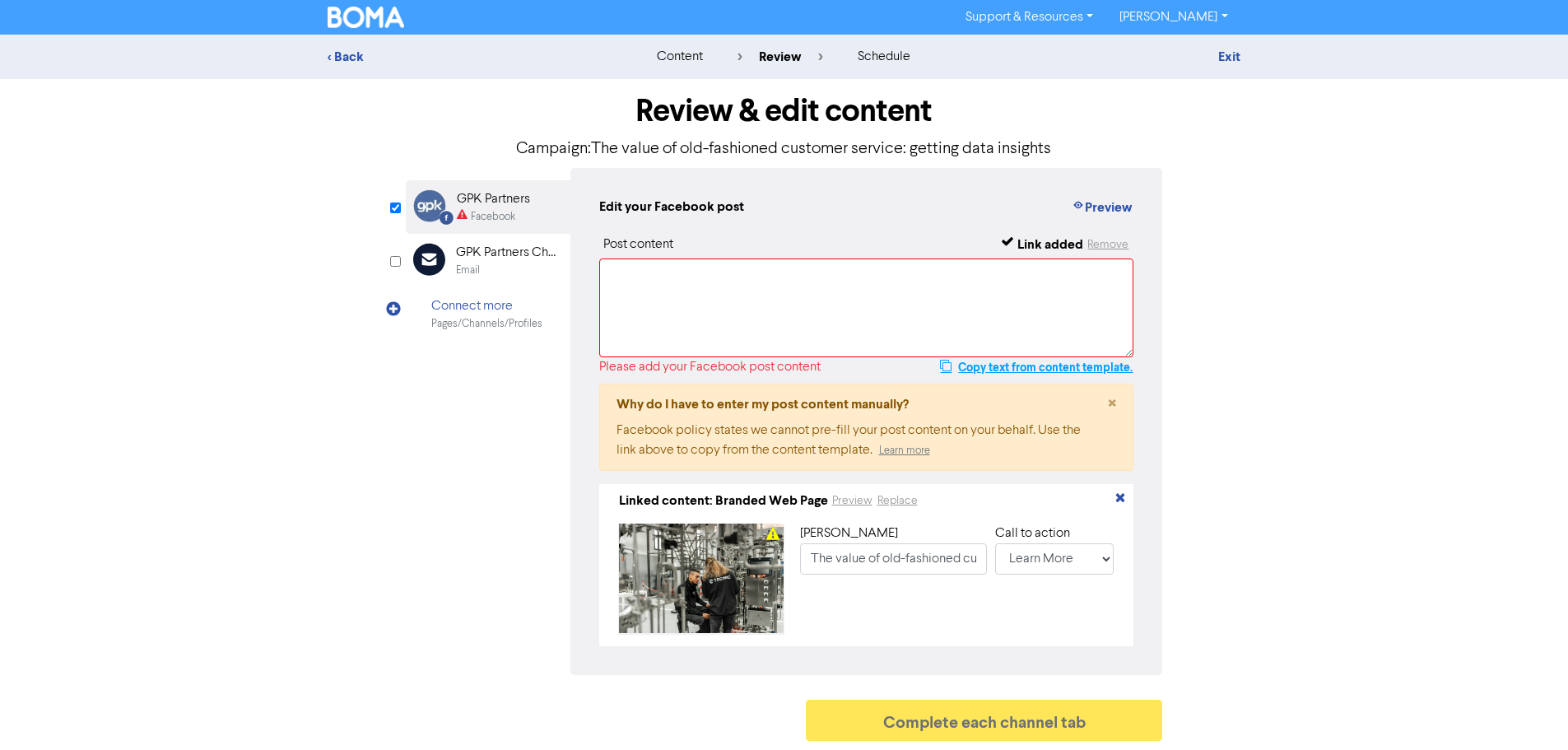
click at [1047, 363] on button "Copy text from content template." at bounding box center [1037, 367] width 194 height 20
click at [1010, 298] on textarea at bounding box center [866, 307] width 535 height 99
paste textarea "With so many customer interactions taking place online, your online customer se…"
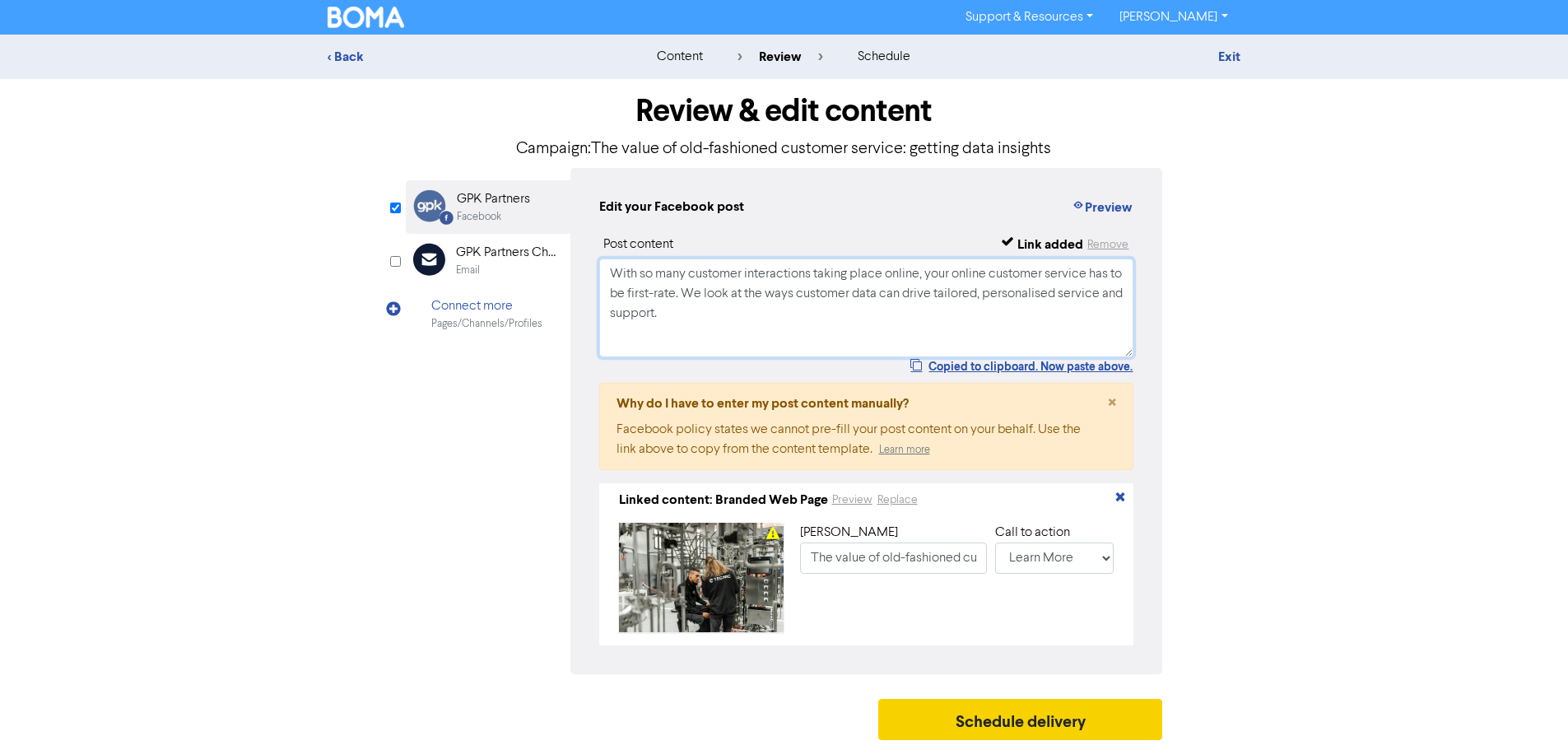
type textarea "With so many customer interactions taking place online, your online customer se…"
click at [1067, 730] on button "Schedule delivery" at bounding box center [1020, 719] width 285 height 41
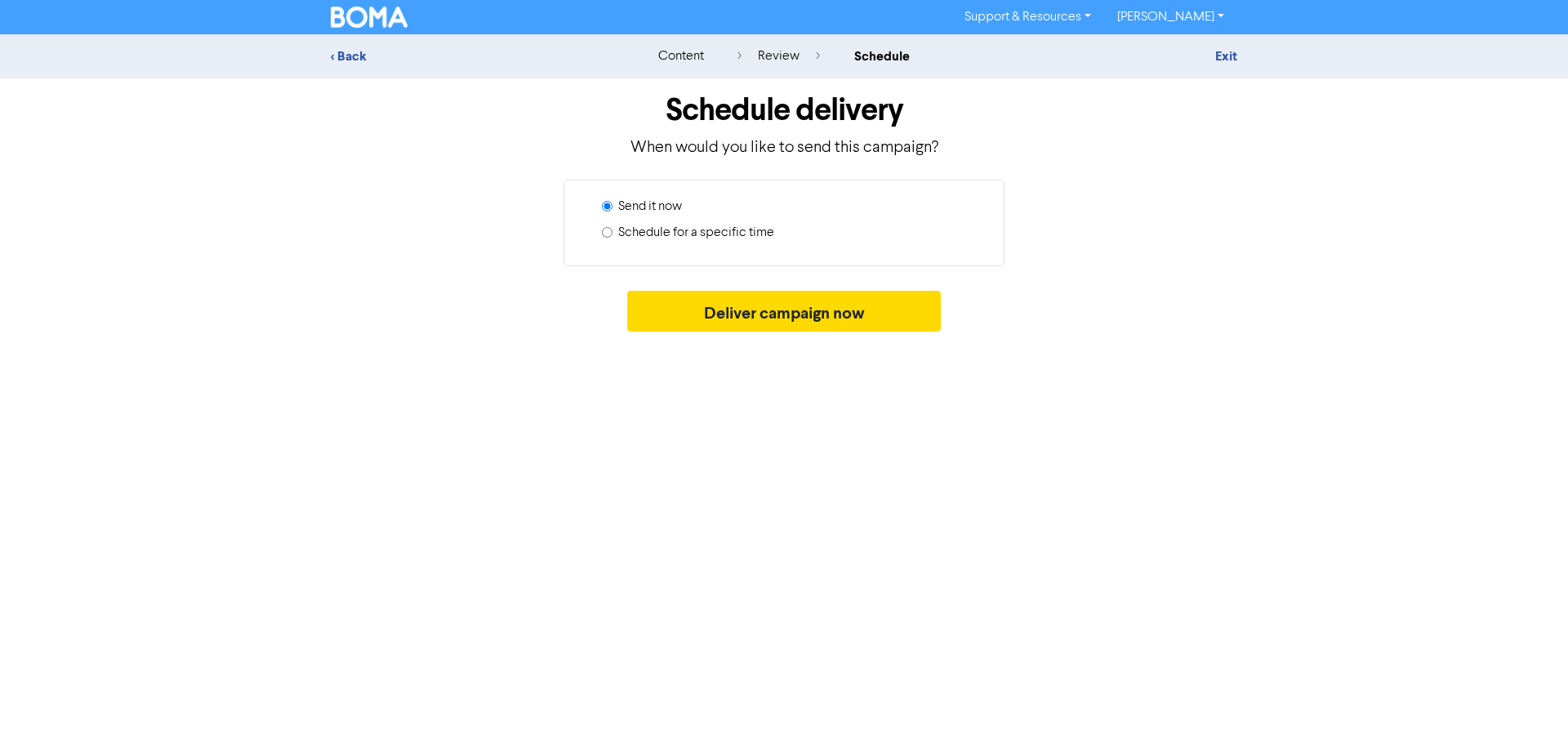
click at [724, 228] on label "Schedule for a specific time" at bounding box center [695, 232] width 156 height 20
click at [612, 228] on input "Schedule for a specific time" at bounding box center [606, 232] width 11 height 11
radio input "true"
radio input "false"
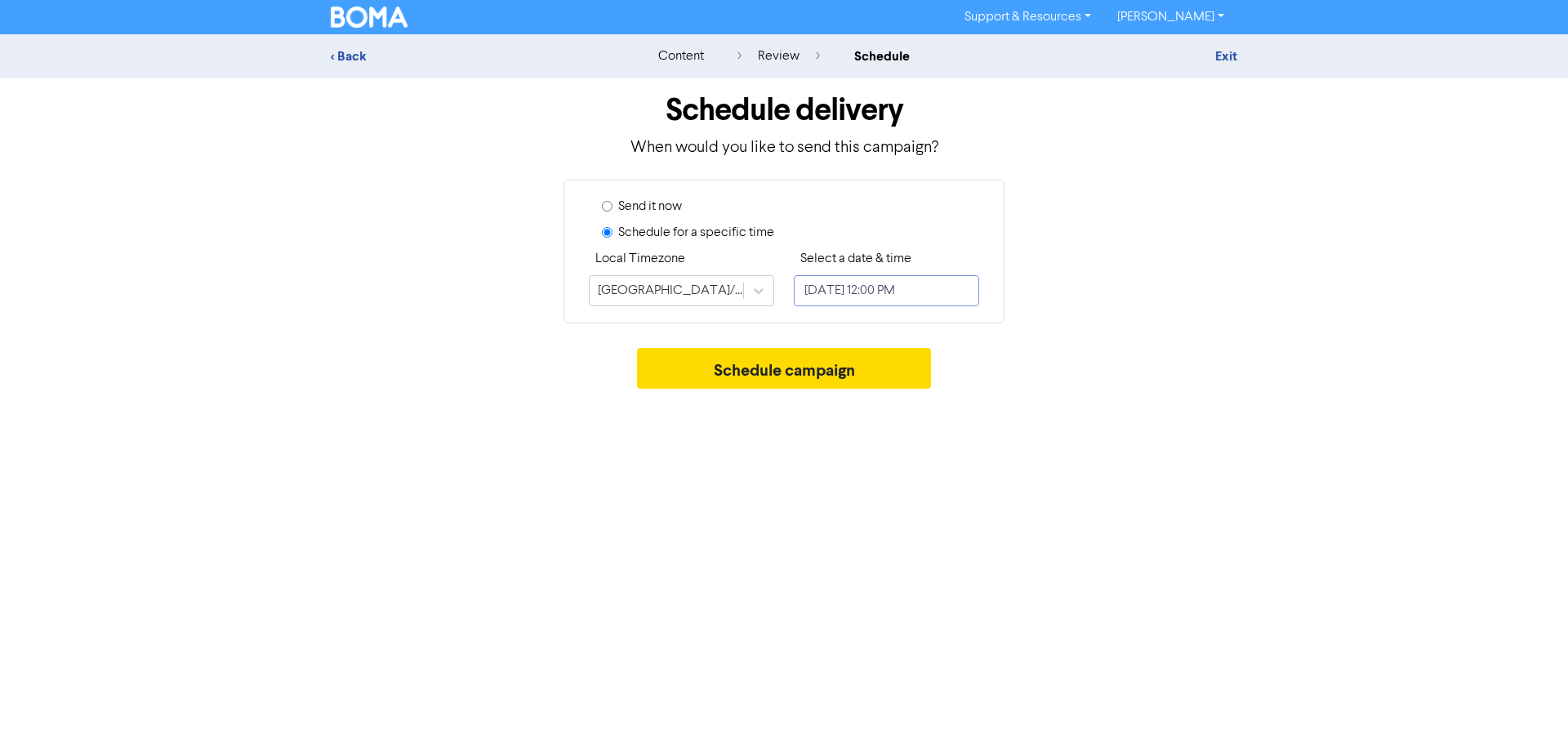
click at [864, 291] on input "[DATE] 12:00 PM" at bounding box center [886, 290] width 185 height 31
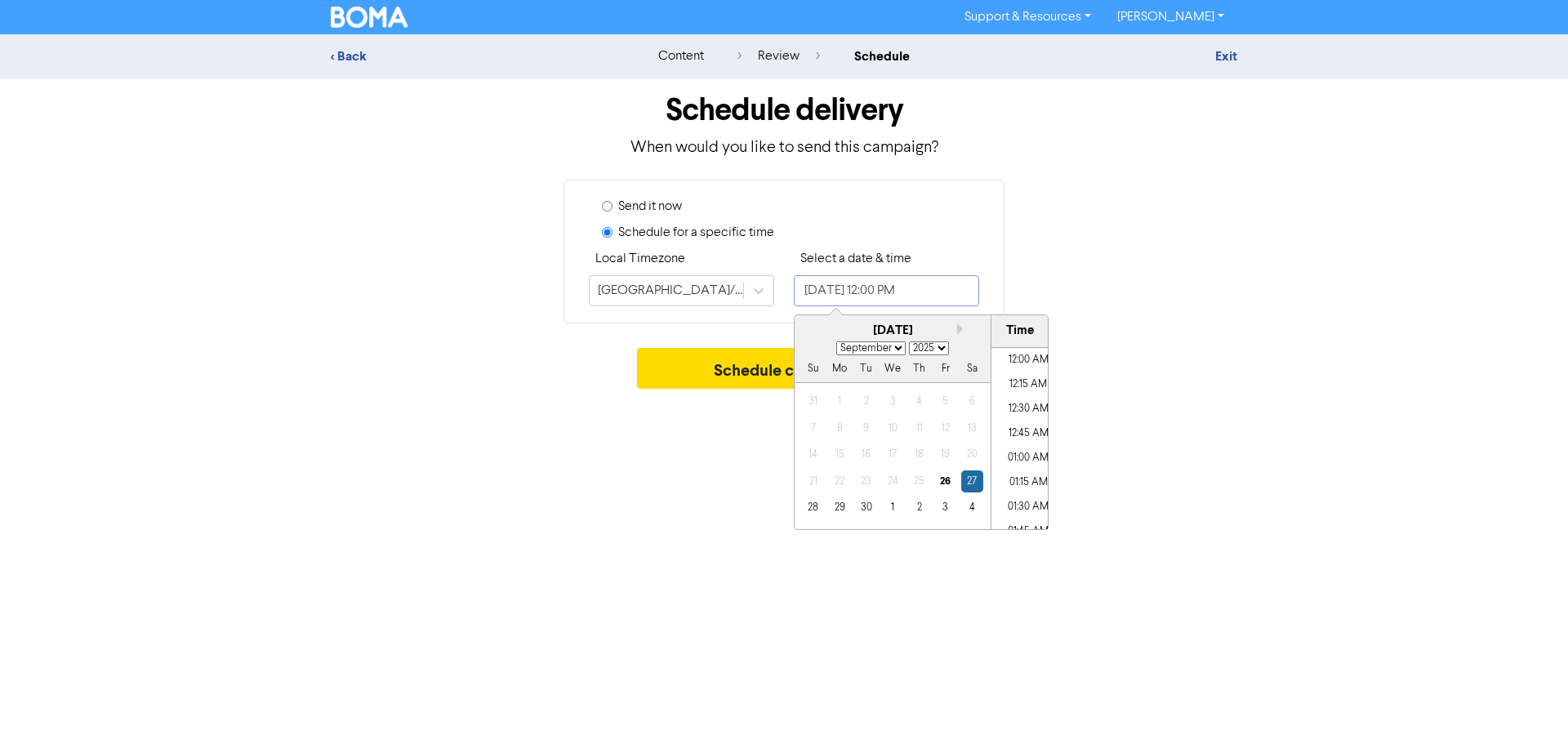
scroll to position [1097, 0]
click at [956, 329] on div "[DATE]" at bounding box center [892, 331] width 196 height 19
click at [960, 329] on button "Next month" at bounding box center [963, 329] width 11 height 11
select select "9"
click at [932, 428] on div "5 6 7 8 9 10 11" at bounding box center [892, 427] width 185 height 26
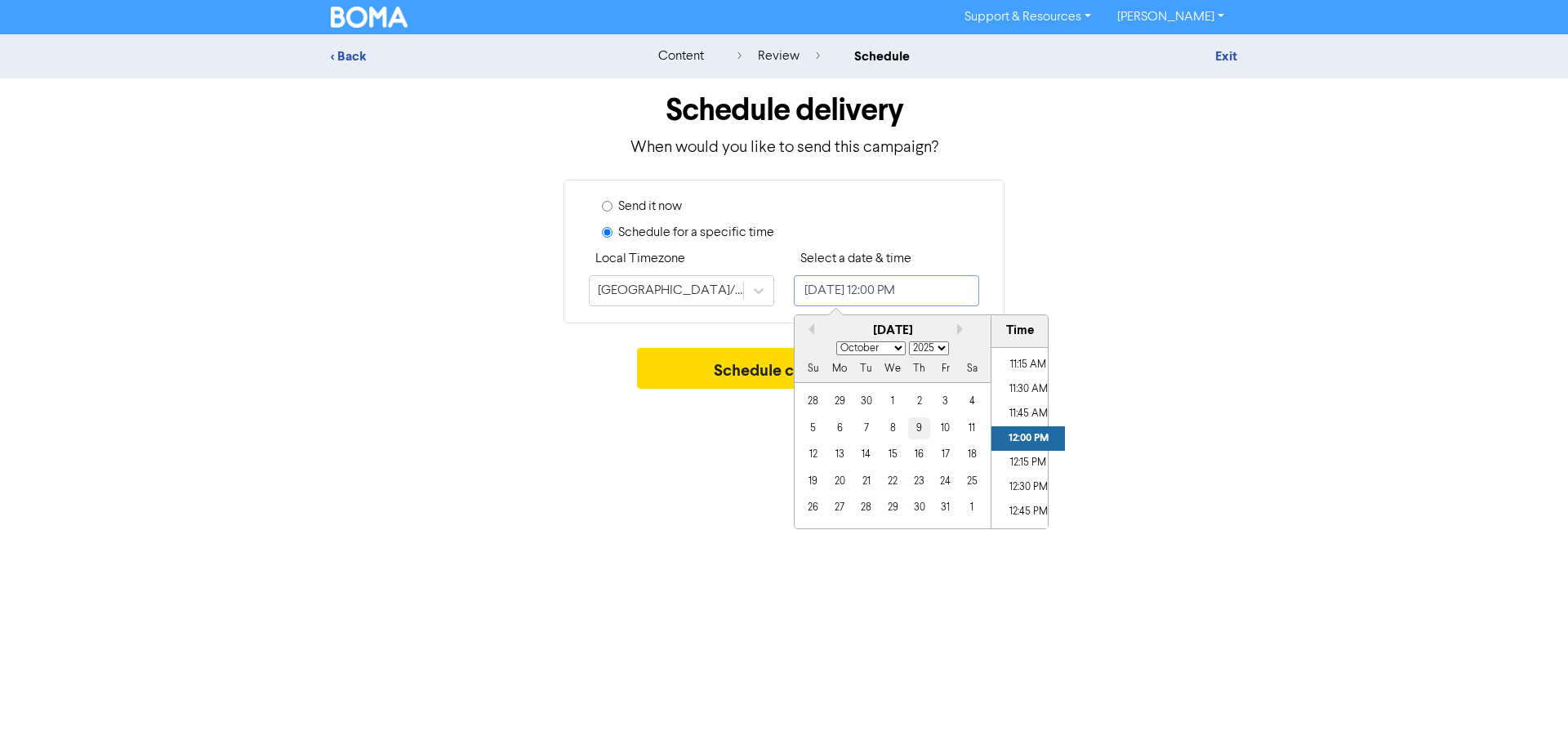
click at [926, 428] on div "9" at bounding box center [919, 428] width 22 height 22
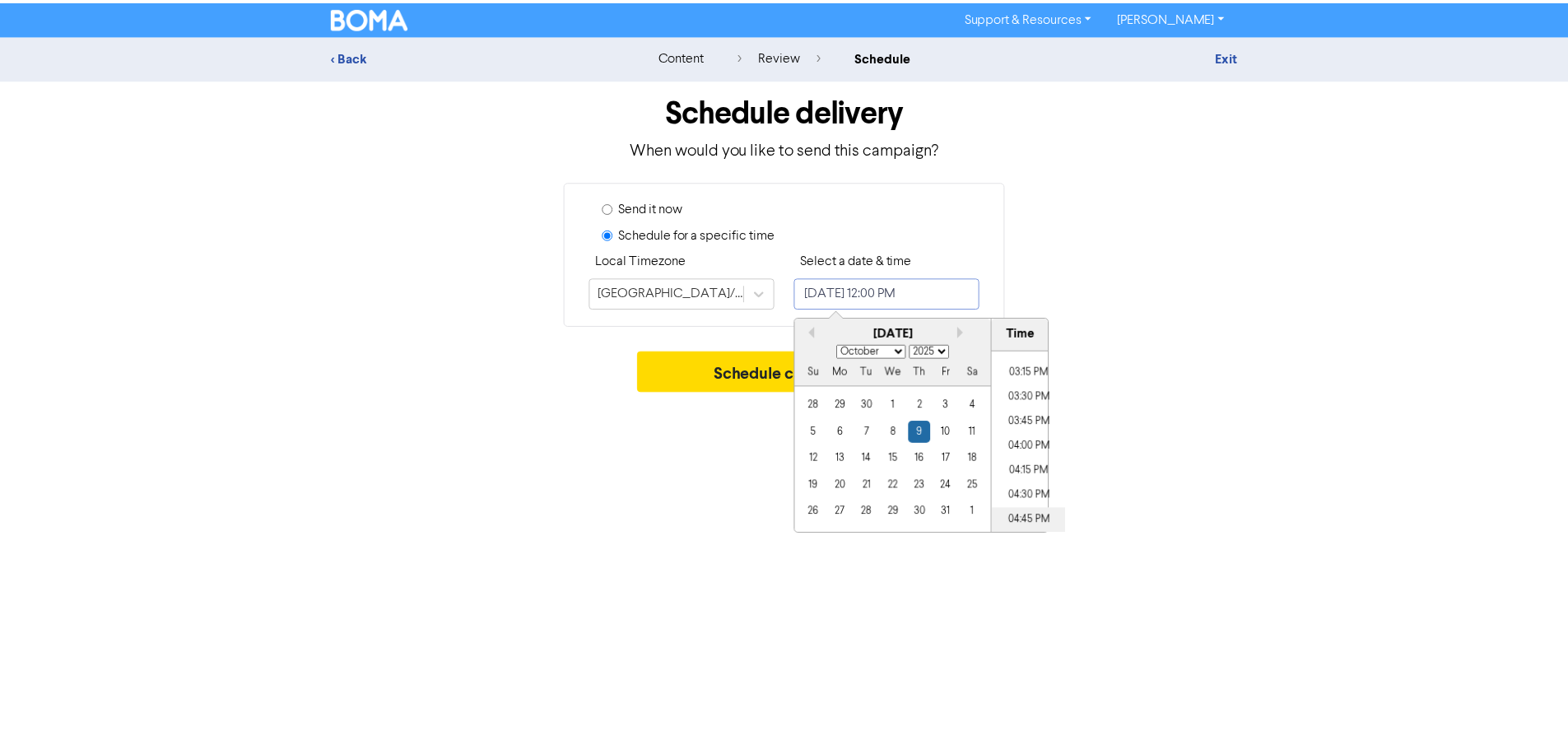
scroll to position [1518, 0]
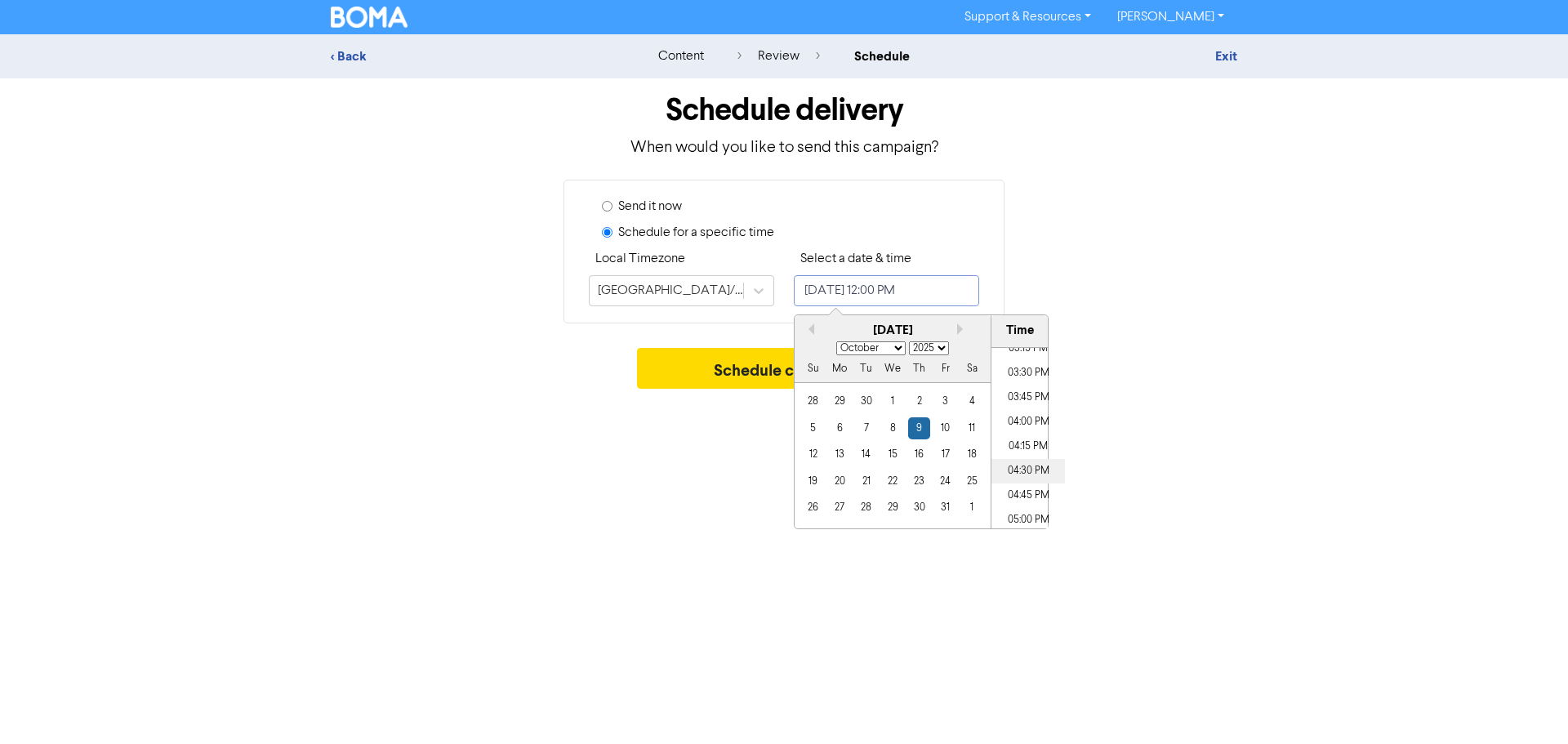
click at [1025, 472] on li "04:30 PM" at bounding box center [1028, 472] width 74 height 25
type input "[DATE] 4:30 PM"
click at [729, 360] on button "Schedule campaign" at bounding box center [784, 368] width 295 height 41
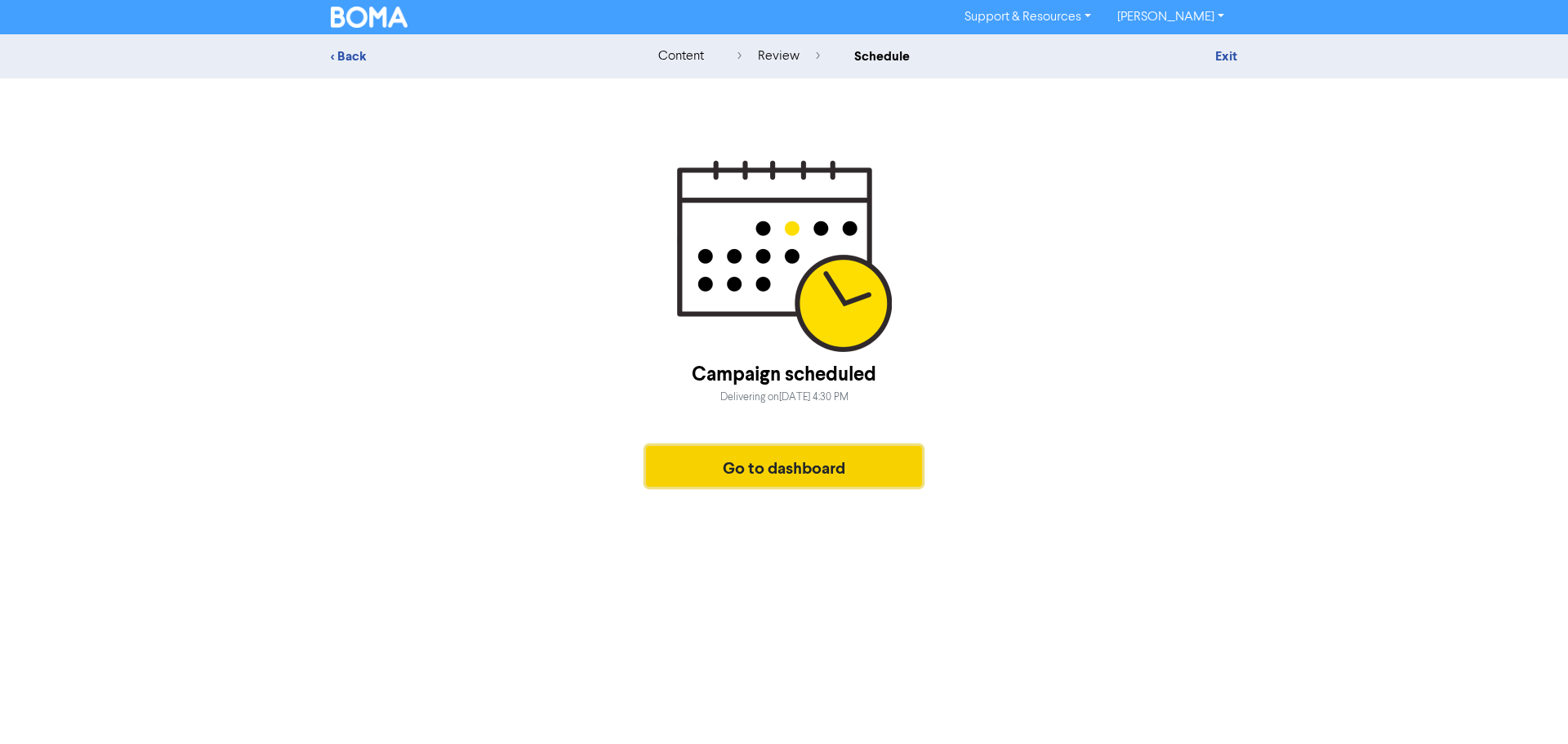
click at [799, 468] on button "Go to dashboard" at bounding box center [783, 466] width 276 height 41
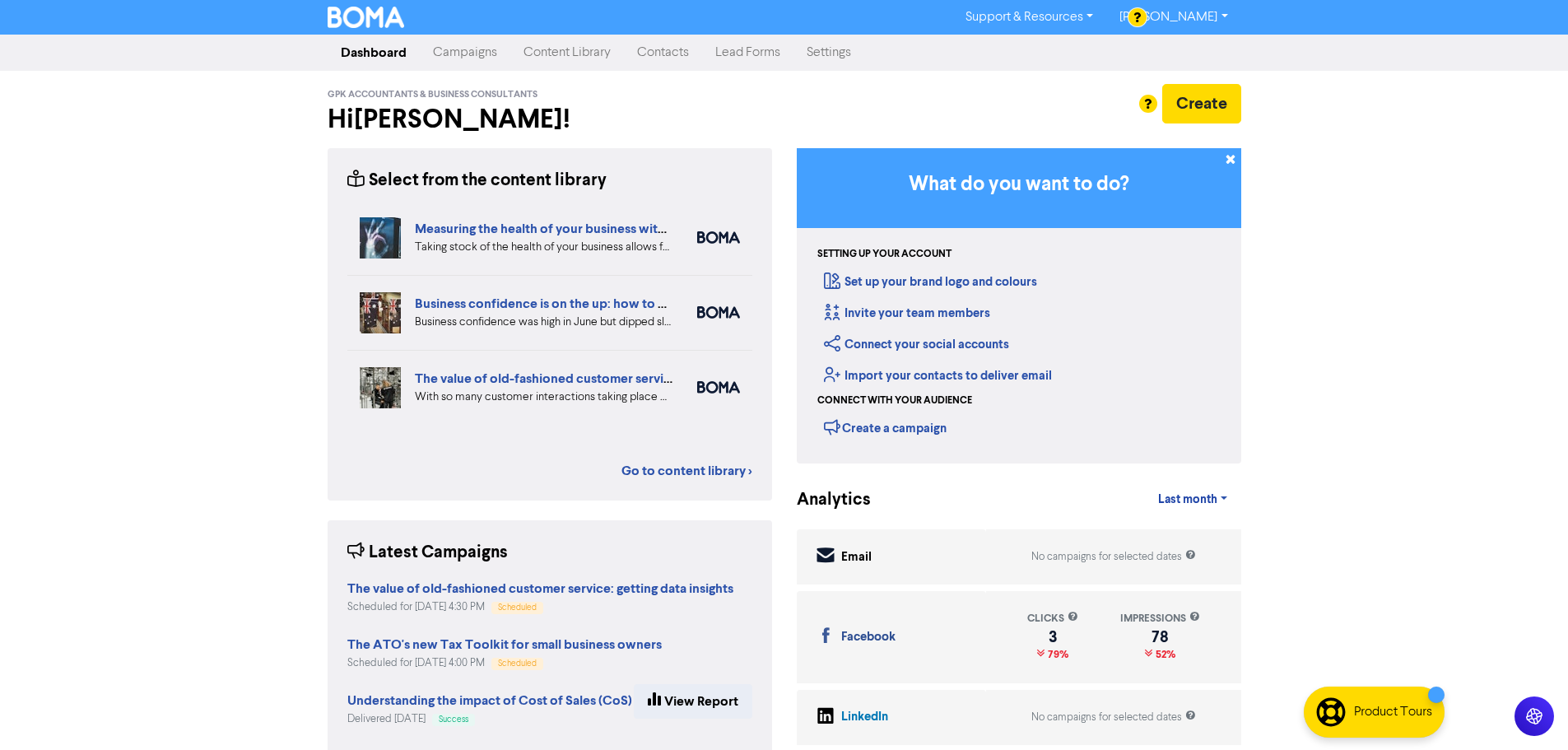
click at [540, 56] on link "Content Library" at bounding box center [567, 53] width 114 height 33
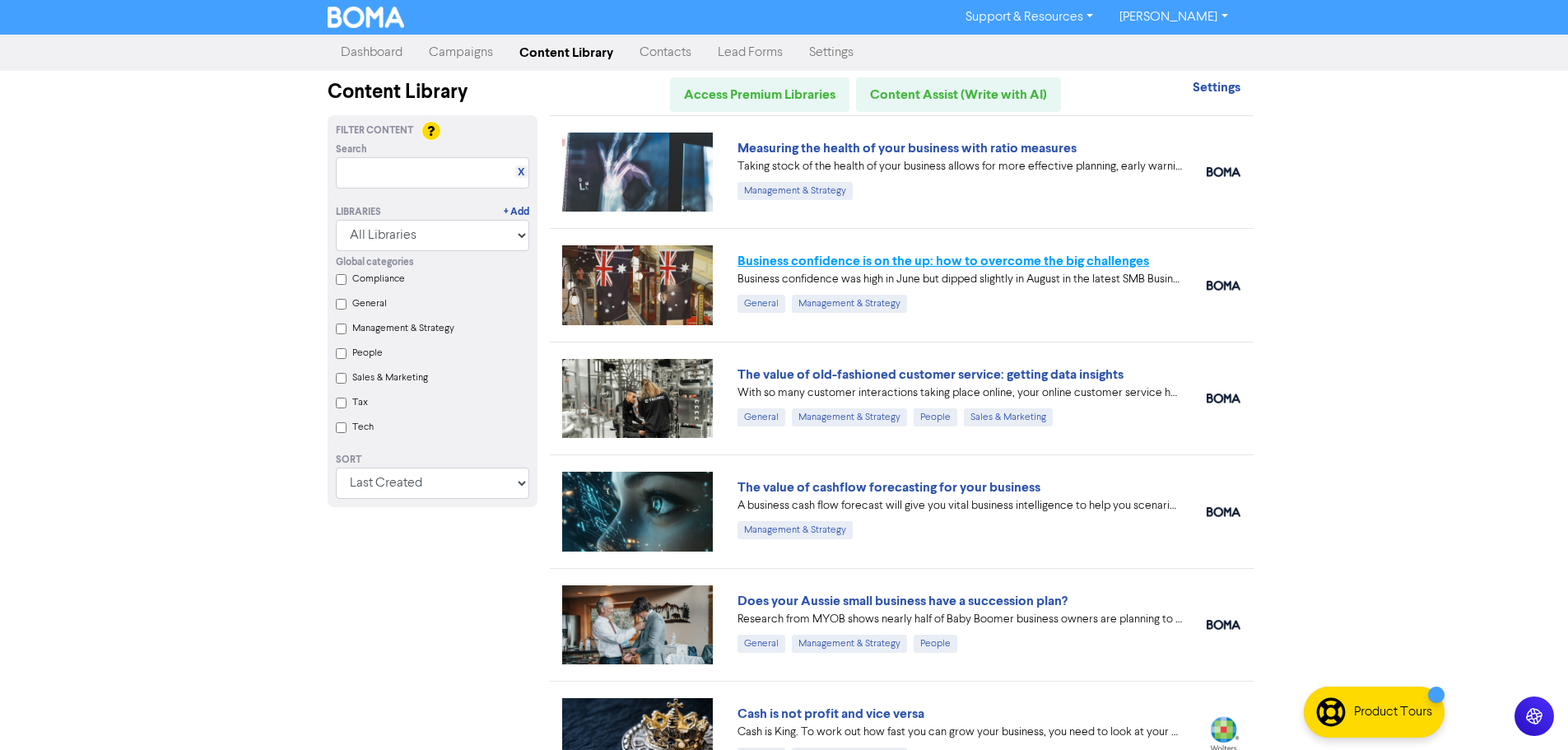
click at [1120, 258] on link "Business confidence is on the up: how to overcome the big challenges" at bounding box center [943, 260] width 412 height 16
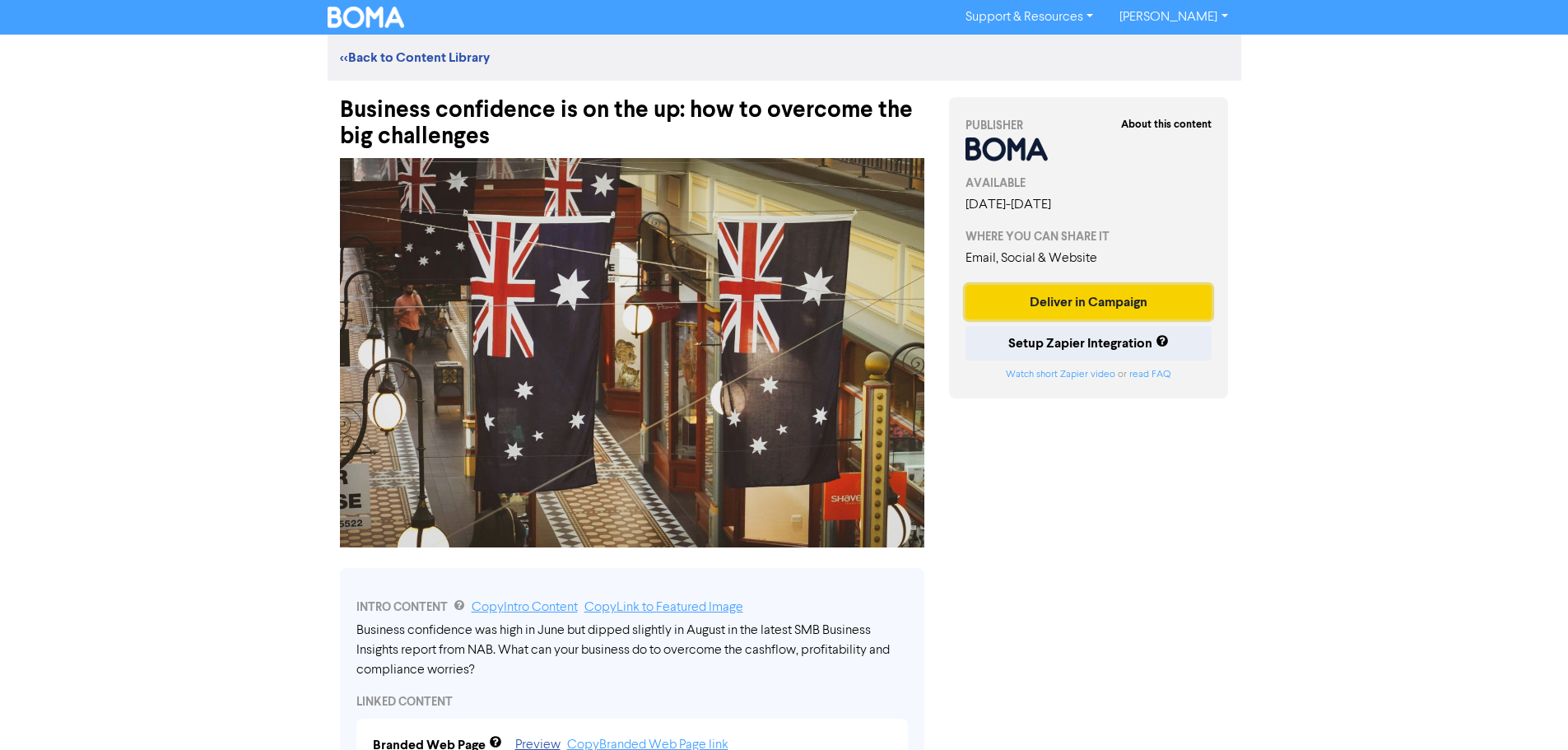
click at [1115, 300] on button "Deliver in Campaign" at bounding box center [1089, 302] width 247 height 35
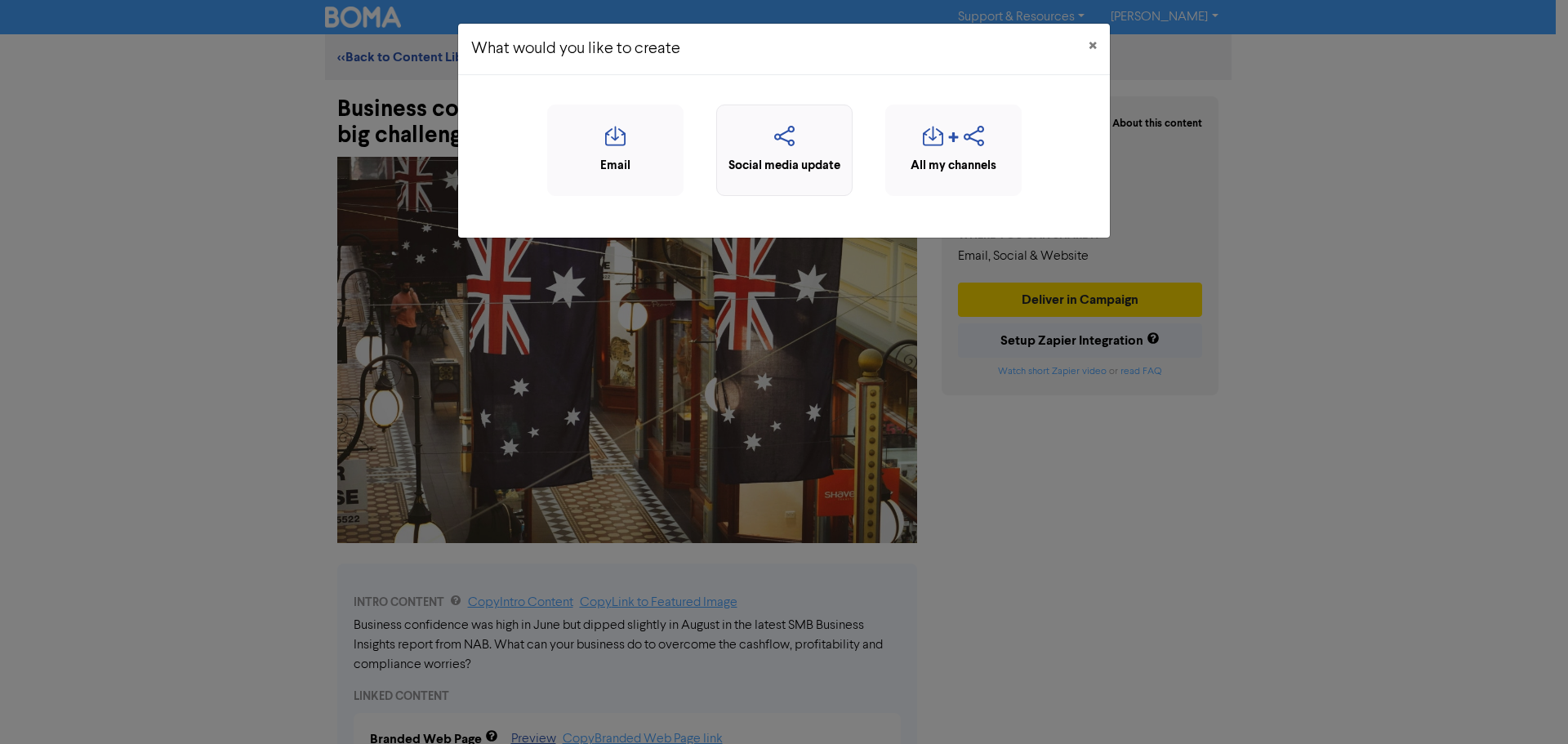
click at [831, 173] on div "Social media update" at bounding box center [784, 166] width 118 height 19
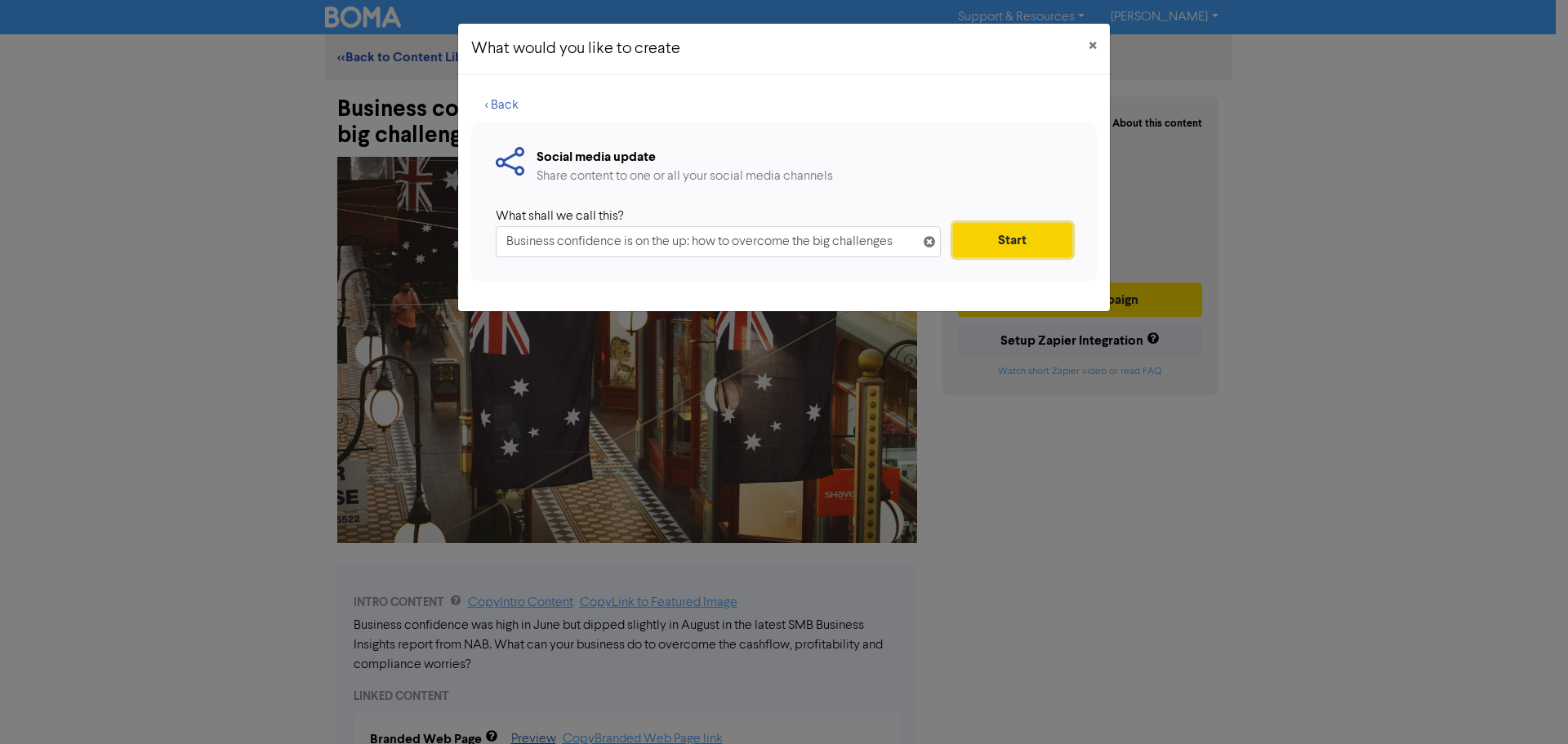
click at [987, 236] on button "Start" at bounding box center [1012, 240] width 119 height 34
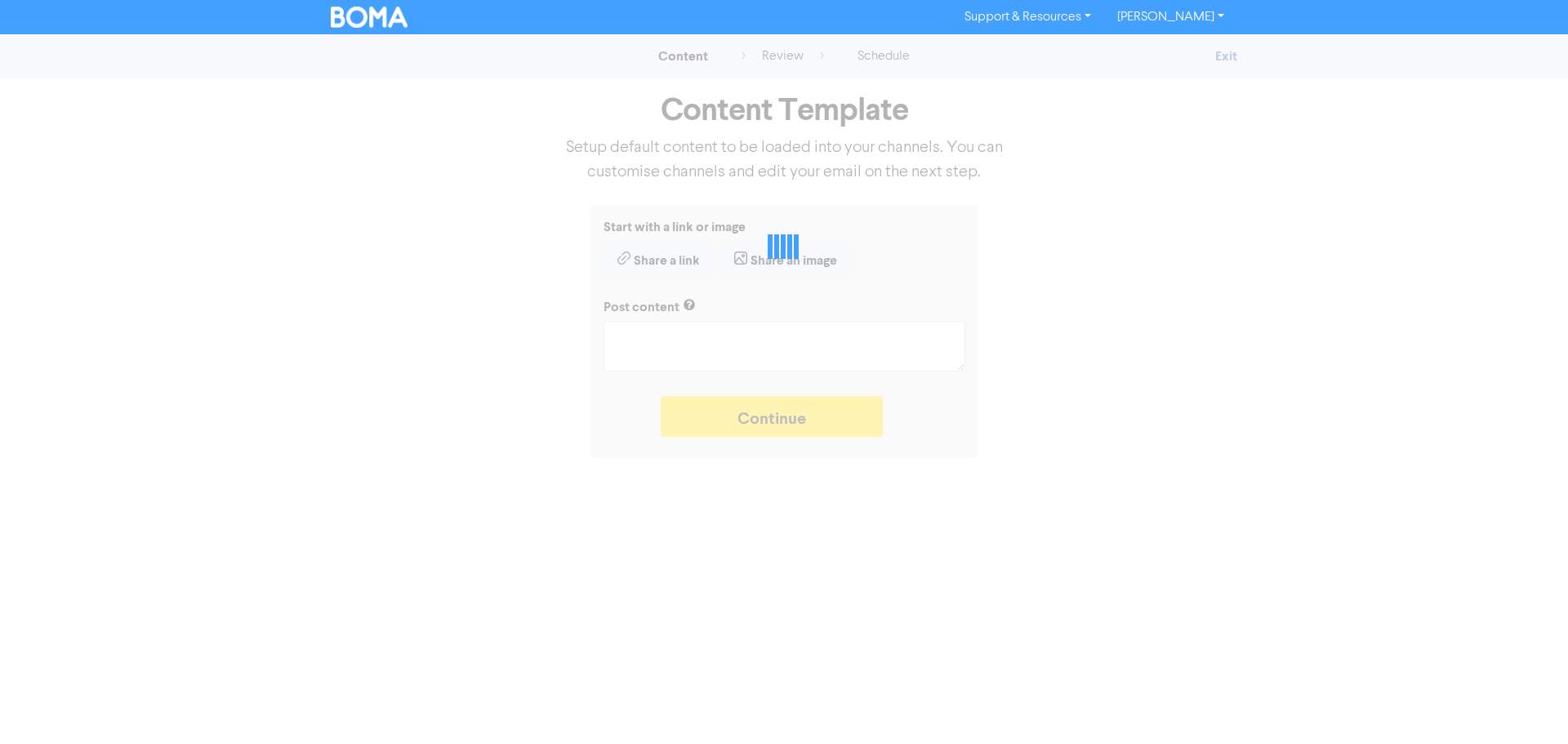
type textarea "x"
type textarea "Business confidence was high in June but dipped slightly in August in the lates…"
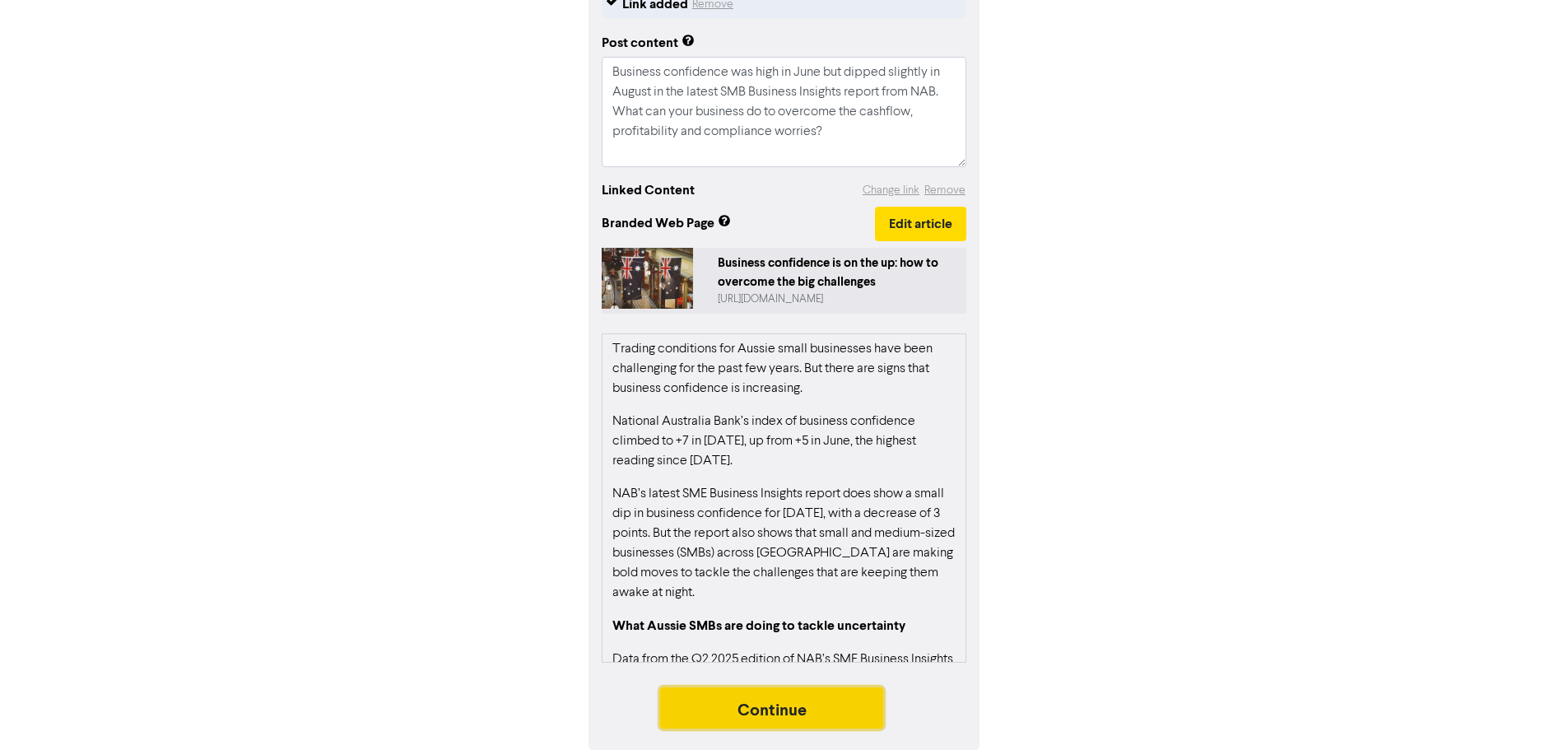
click at [806, 706] on button "Continue" at bounding box center [772, 708] width 224 height 41
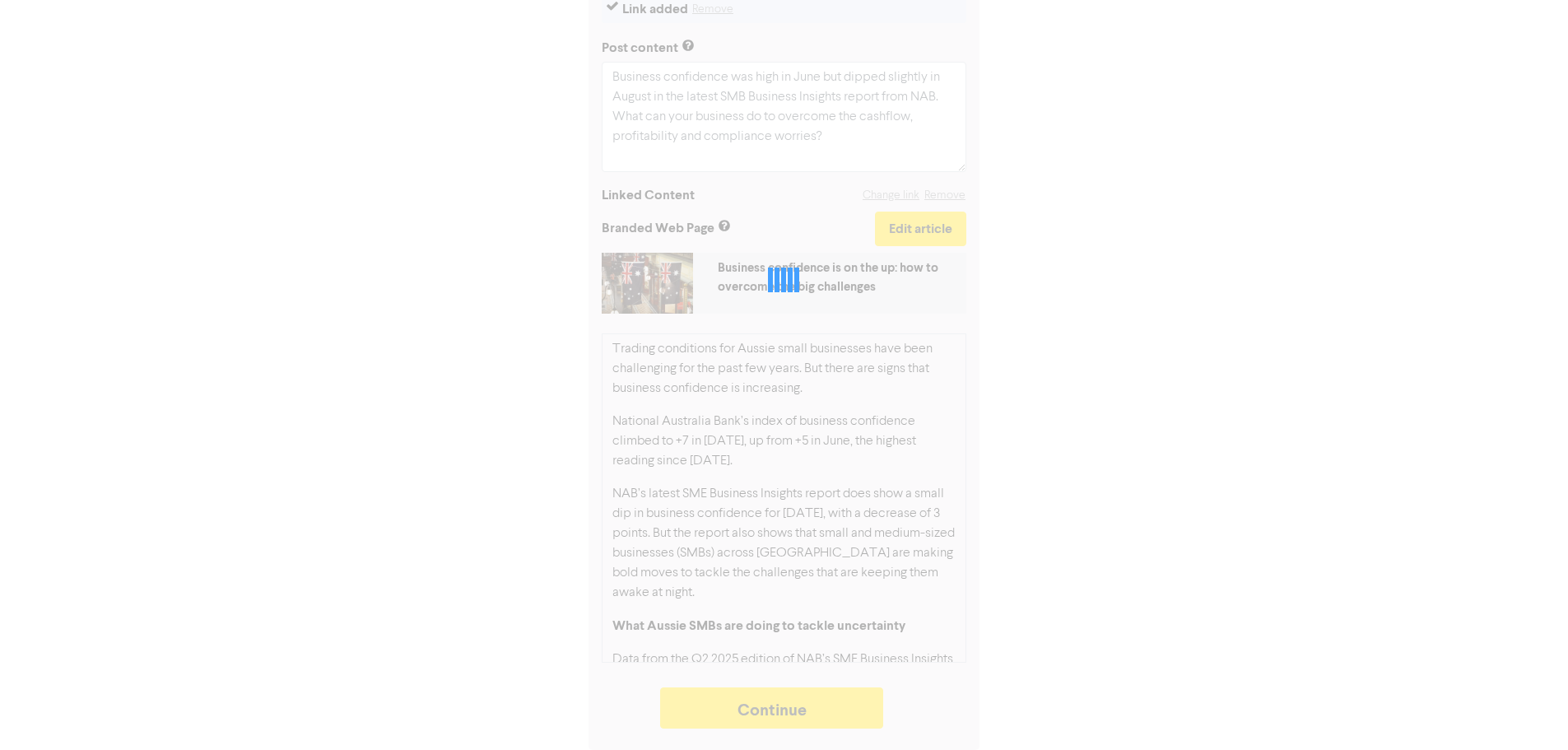
type textarea "x"
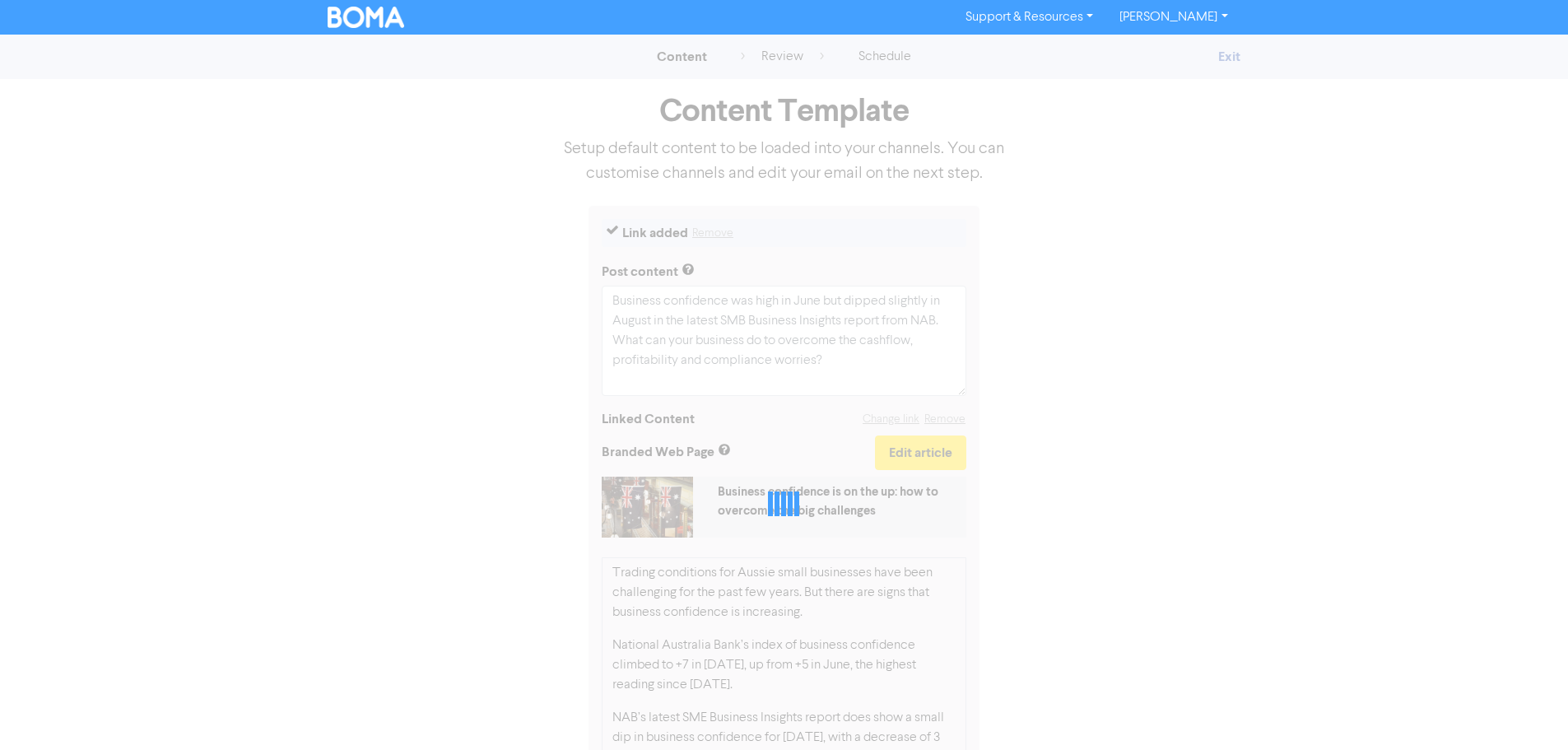
select select "LEARN_MORE"
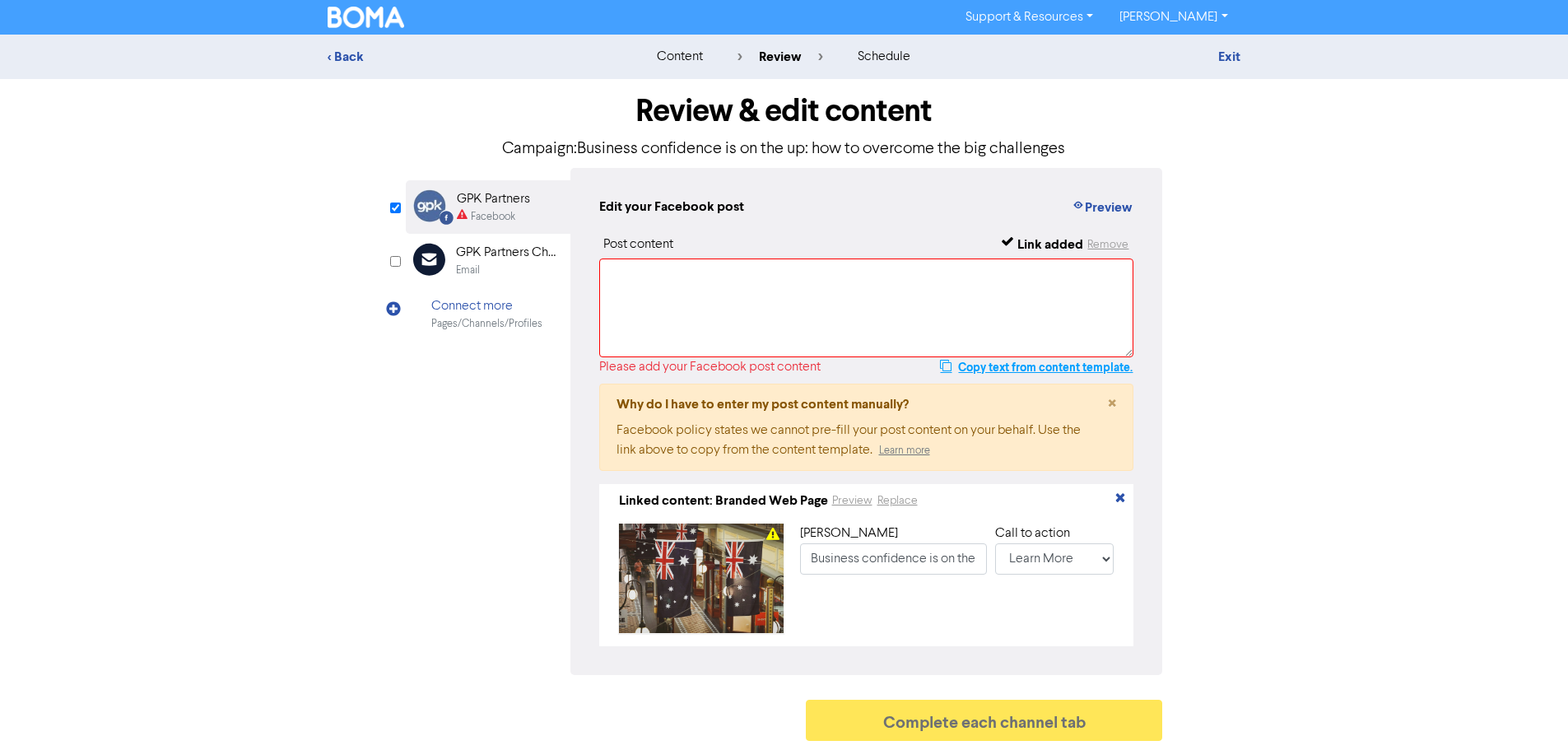
click at [1009, 366] on button "Copy text from content template." at bounding box center [1037, 367] width 194 height 20
click at [966, 282] on textarea at bounding box center [866, 307] width 535 height 99
paste textarea "Business confidence was high in June but dipped slightly in August in the lates…"
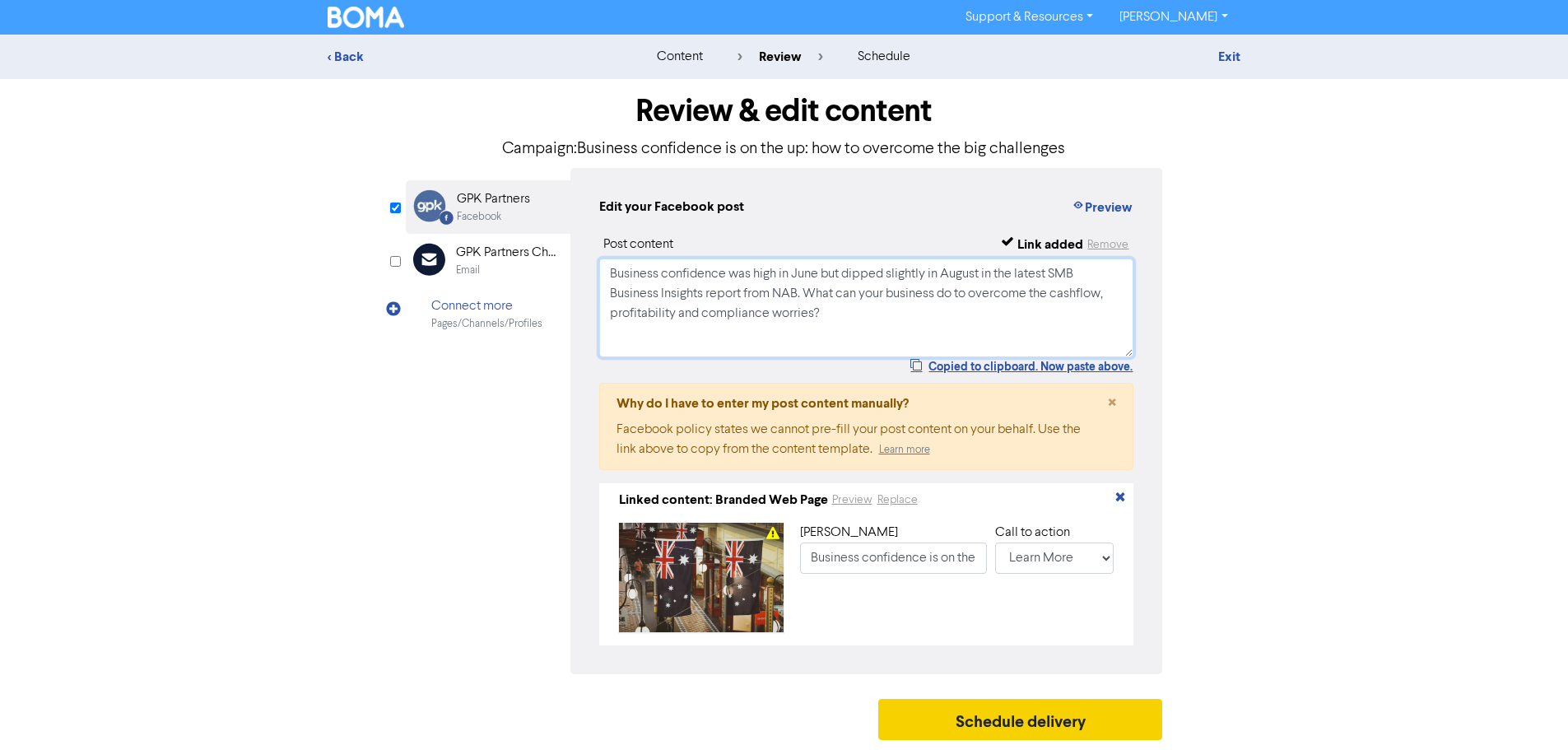
type textarea "Business confidence was high in June but dipped slightly in August in the lates…"
click at [983, 718] on button "Schedule delivery" at bounding box center [1020, 719] width 285 height 41
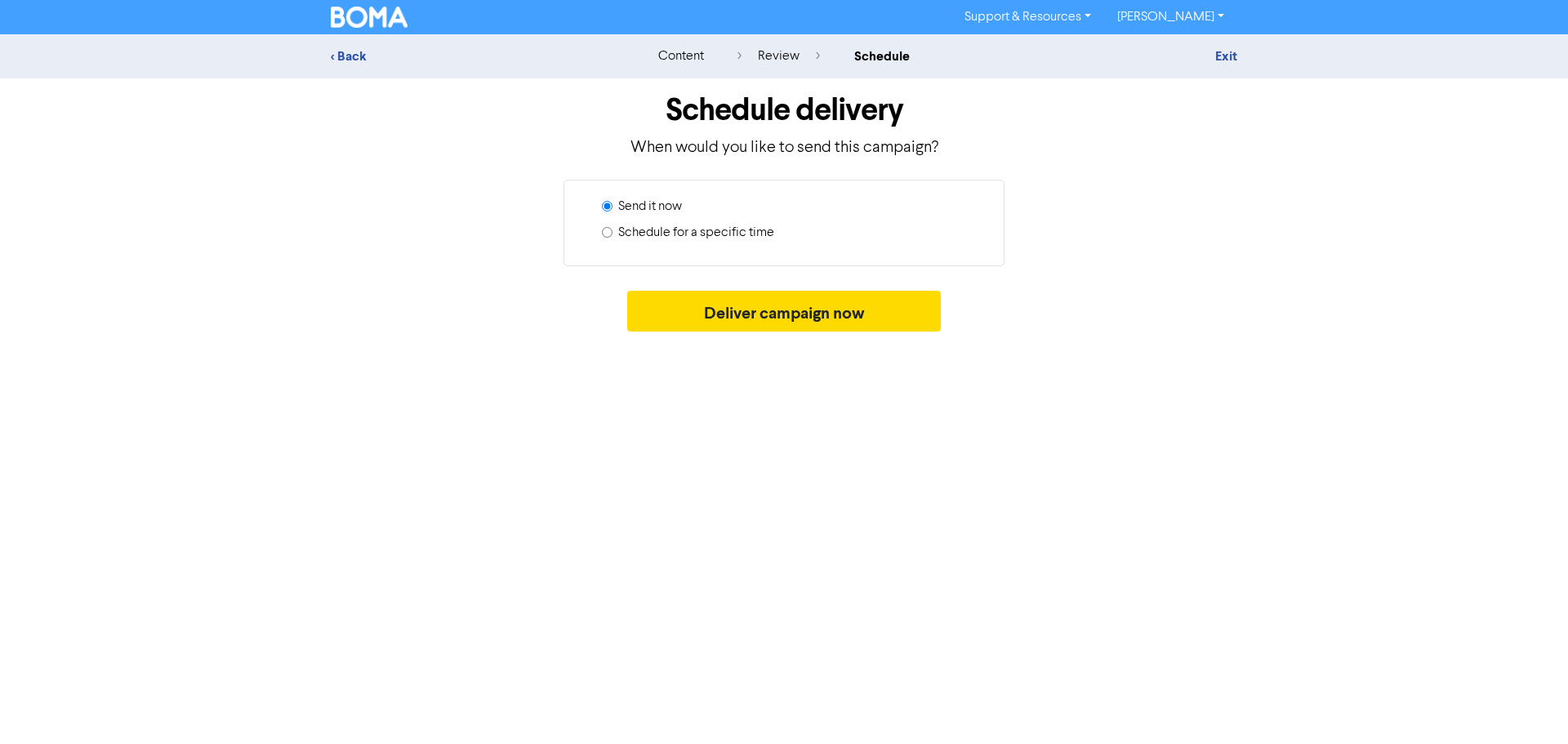
click at [763, 247] on div "Schedule for a specific time" at bounding box center [790, 235] width 377 height 26
click at [750, 239] on label "Schedule for a specific time" at bounding box center [695, 232] width 156 height 20
click at [612, 238] on input "Schedule for a specific time" at bounding box center [606, 232] width 11 height 11
radio input "true"
radio input "false"
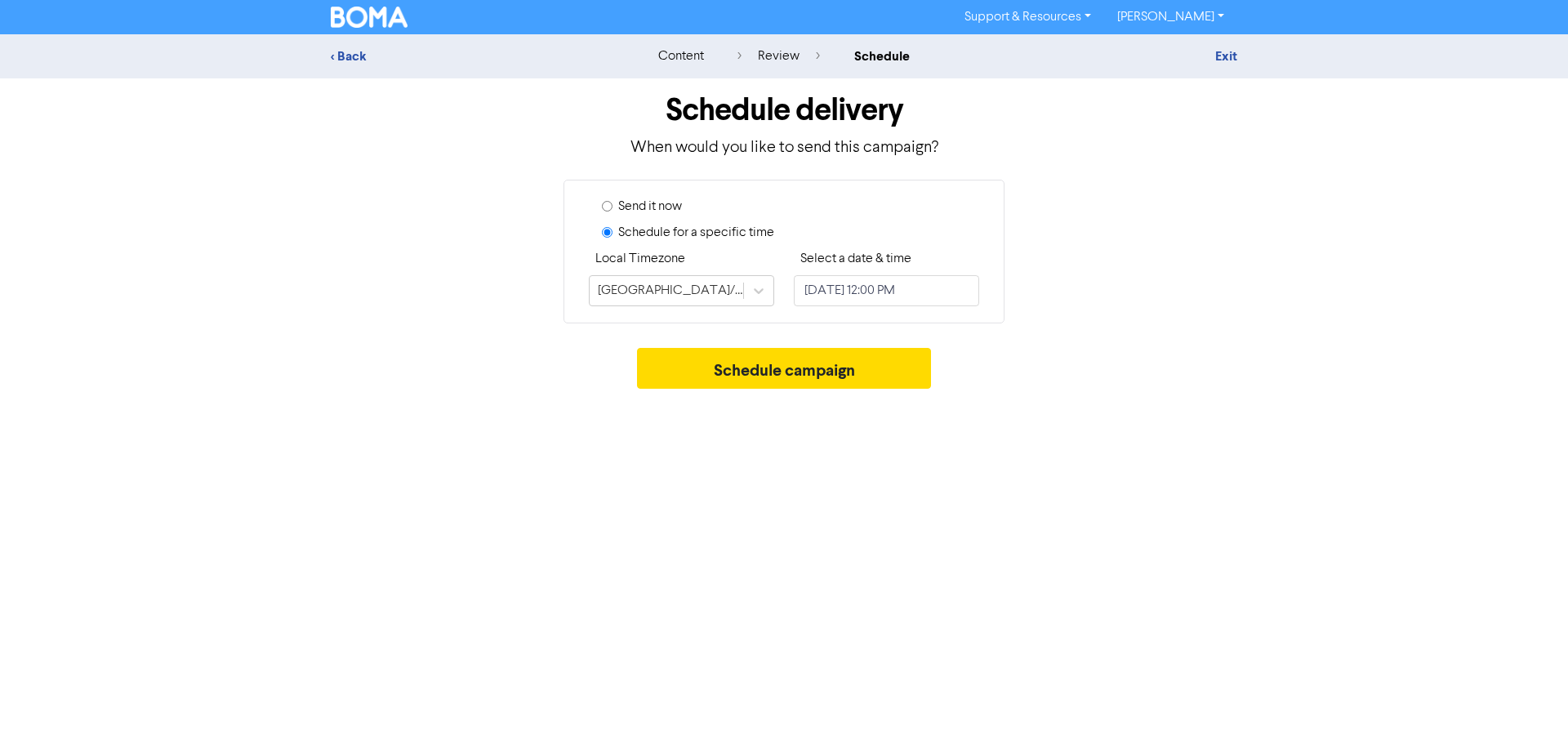
click at [768, 332] on div "Schedule delivery When would you like to send this campaign? Send it now Schedu…" at bounding box center [783, 237] width 931 height 318
click at [781, 358] on button "Schedule campaign" at bounding box center [784, 368] width 295 height 41
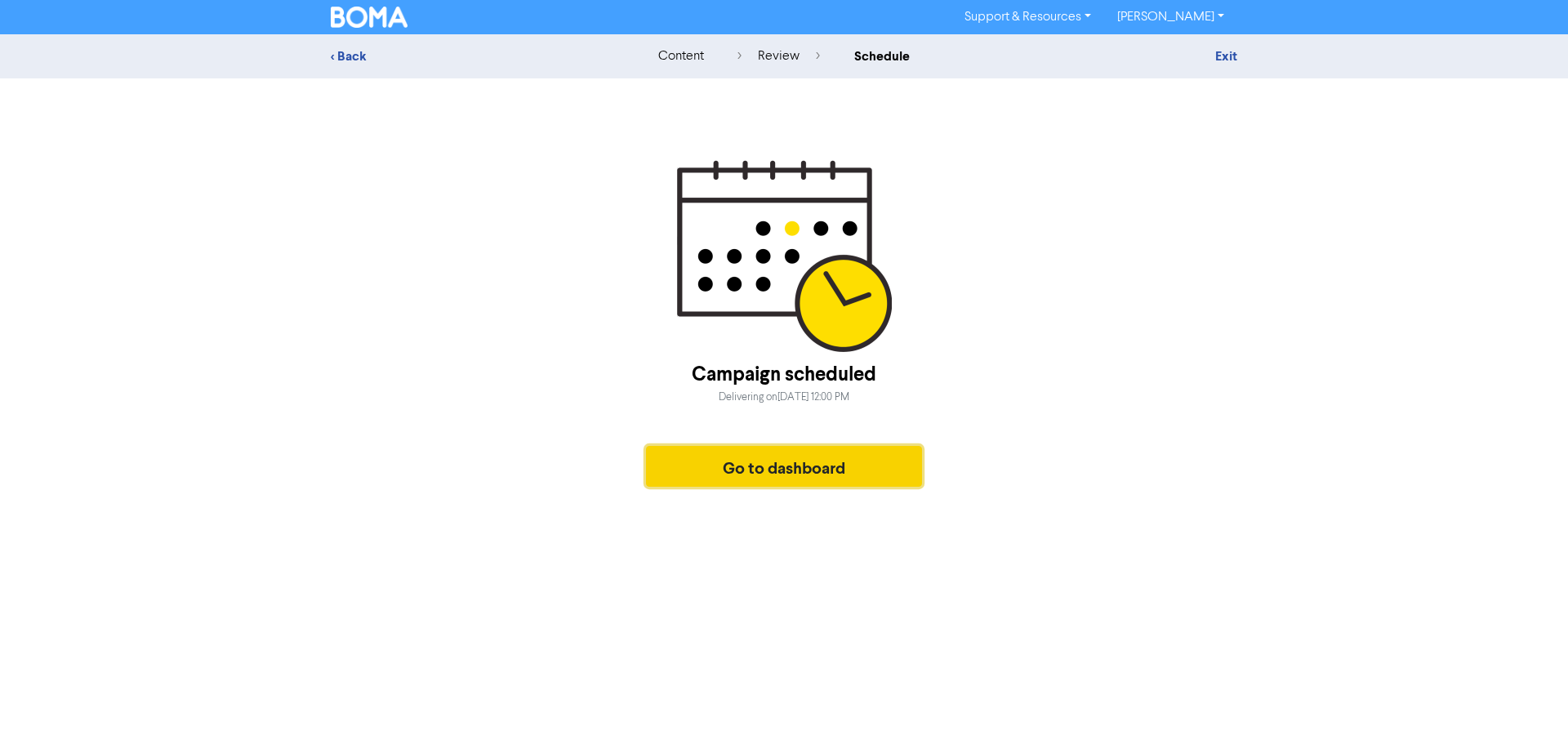
click at [824, 475] on button "Go to dashboard" at bounding box center [783, 466] width 276 height 41
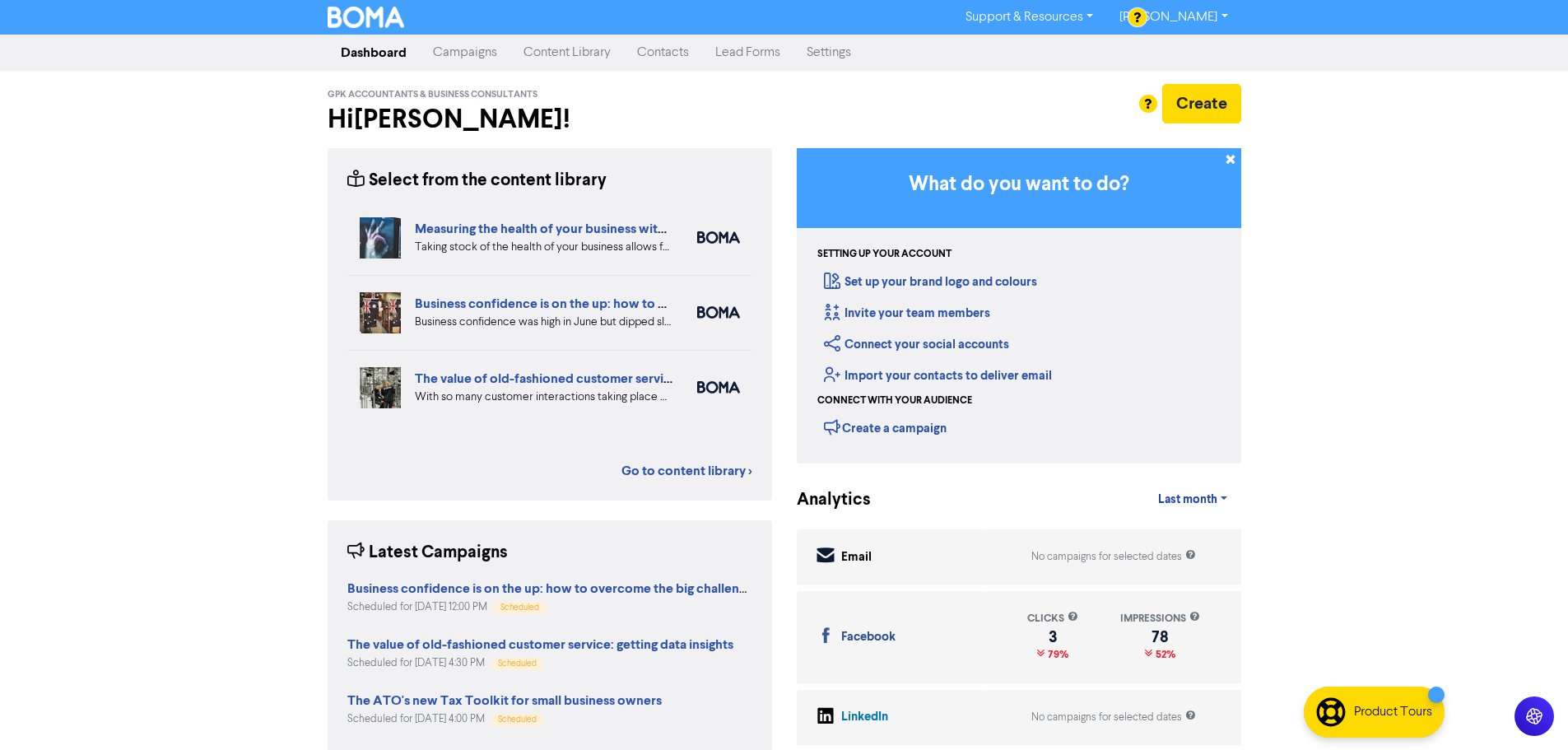
click at [592, 60] on link "Content Library" at bounding box center [567, 53] width 114 height 33
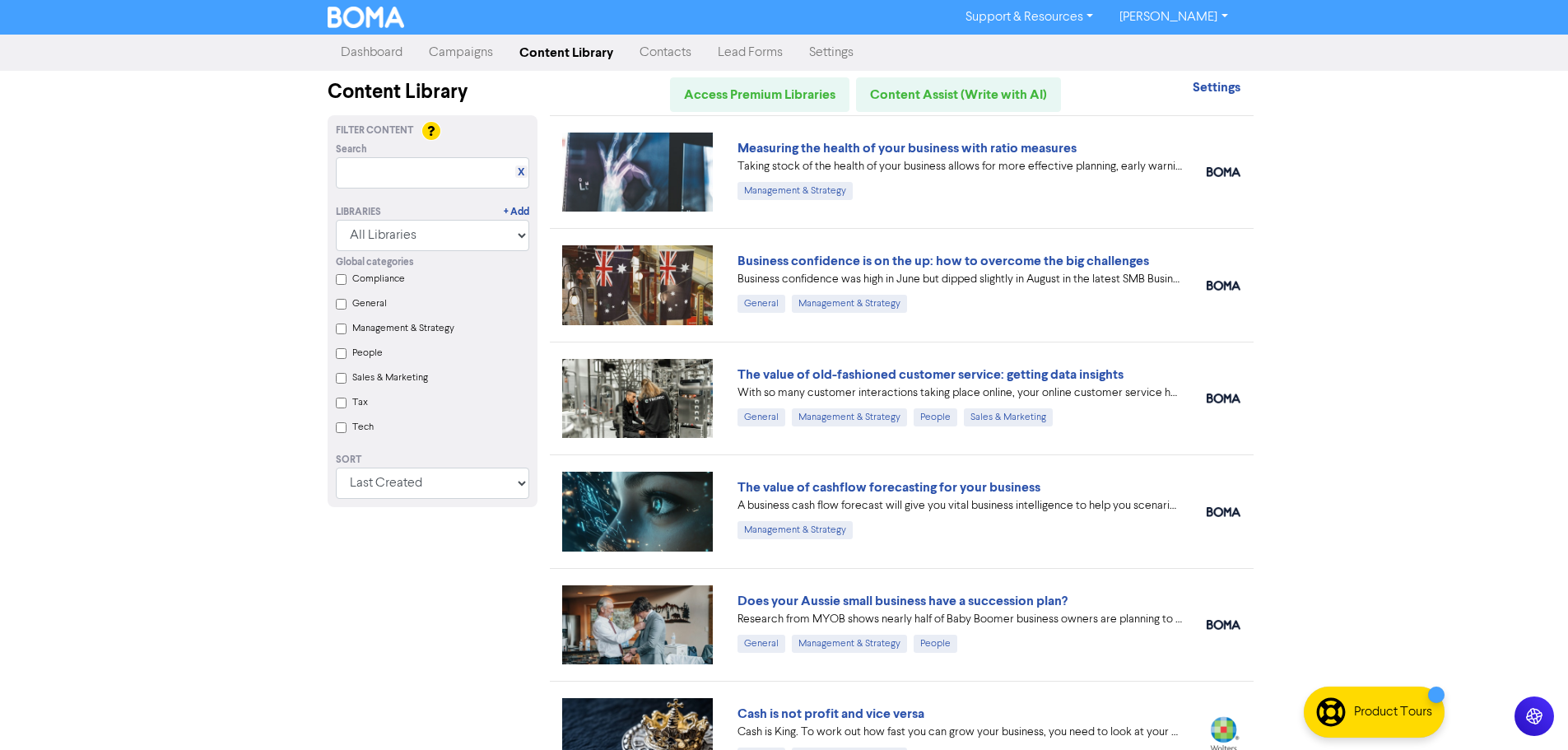
click at [480, 52] on link "Campaigns" at bounding box center [461, 53] width 90 height 33
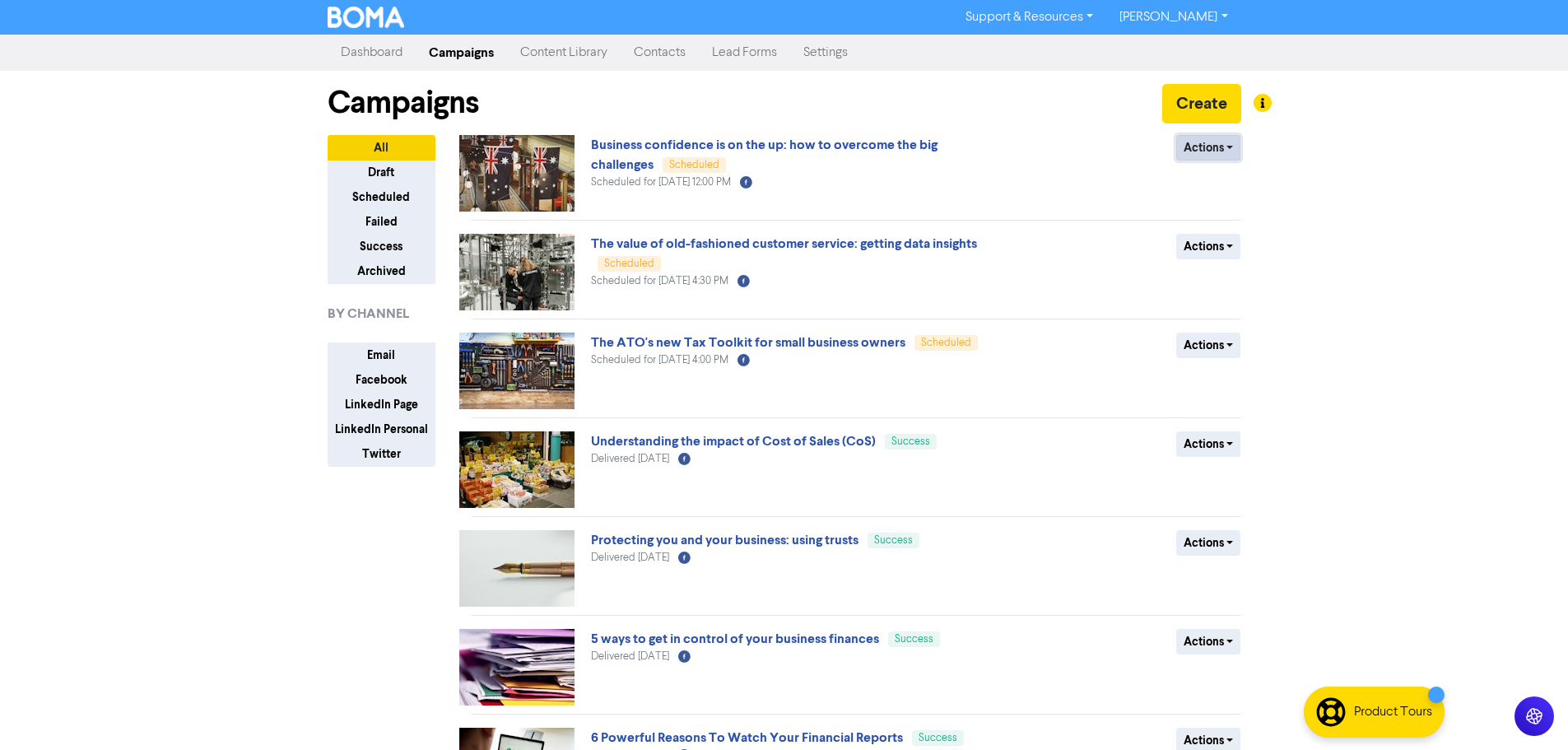
click at [1187, 147] on button "Actions" at bounding box center [1209, 147] width 65 height 26
click at [1212, 179] on button "Revert to draft" at bounding box center [1242, 182] width 130 height 26
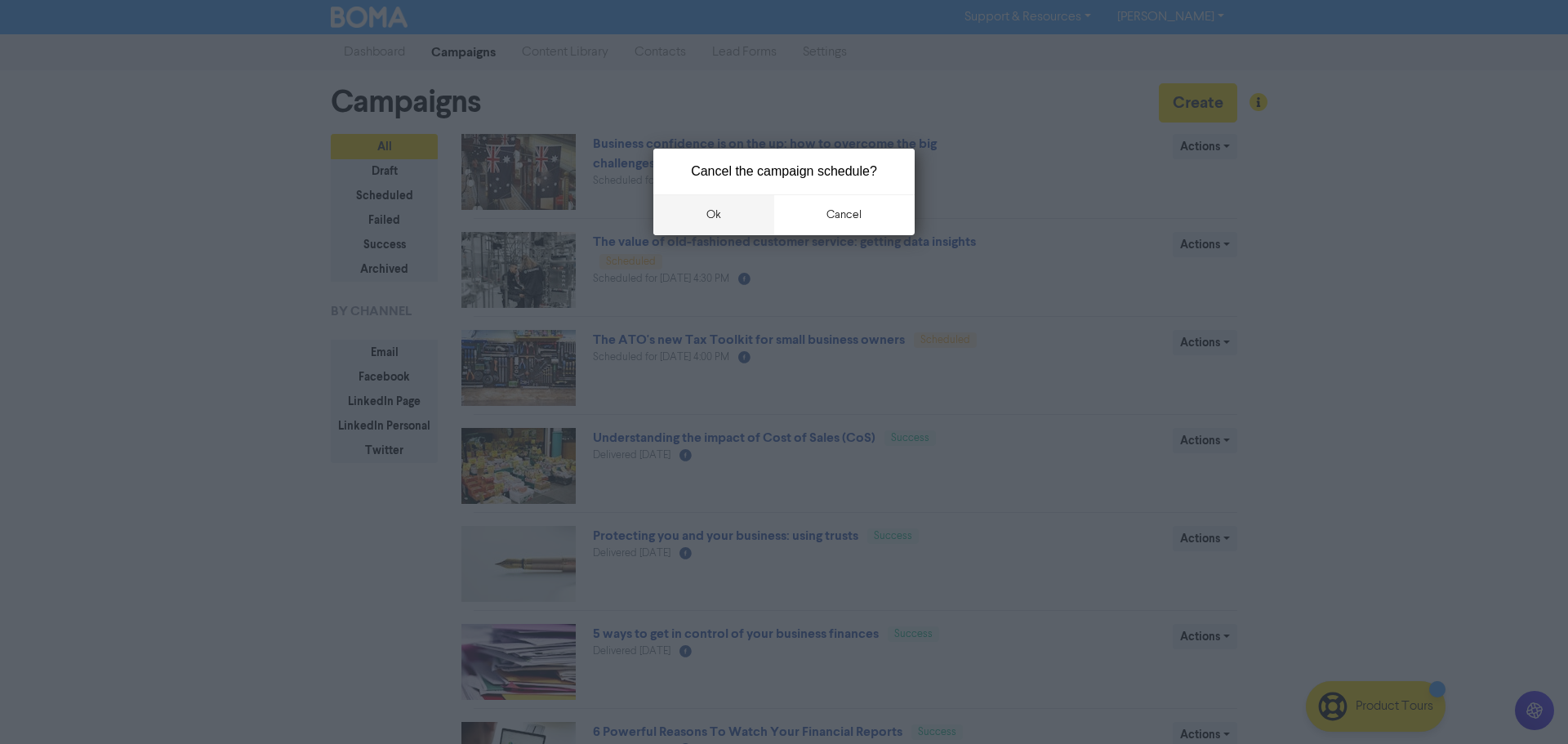
click at [718, 209] on button "ok" at bounding box center [713, 214] width 121 height 41
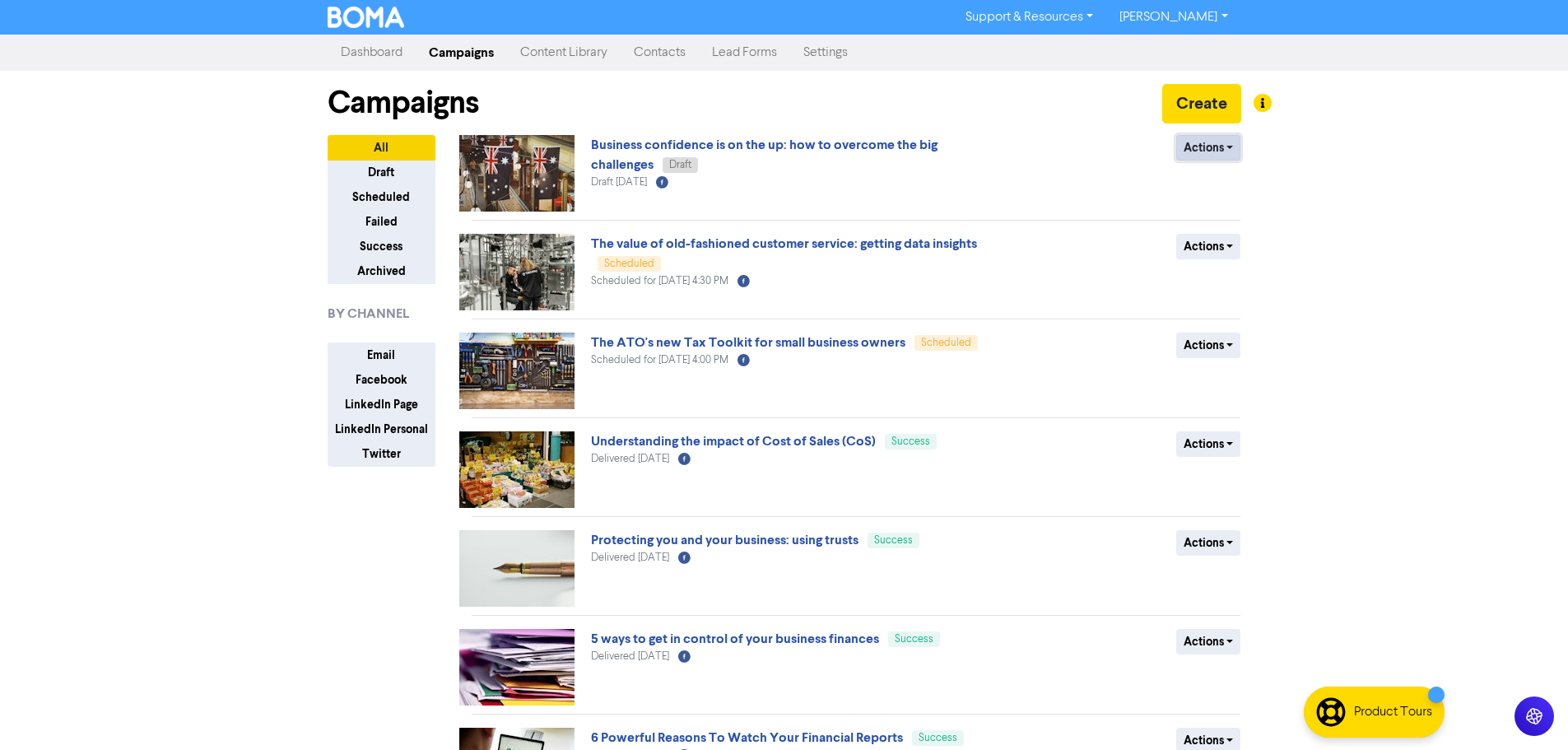
click at [1189, 147] on button "Actions" at bounding box center [1209, 147] width 65 height 26
click at [810, 156] on div "Business confidence is on the up: how to overcome the big challenges Draft Draf…" at bounding box center [789, 173] width 397 height 77
click at [814, 144] on link "Business confidence is on the up: how to overcome the big challenges" at bounding box center [764, 155] width 347 height 37
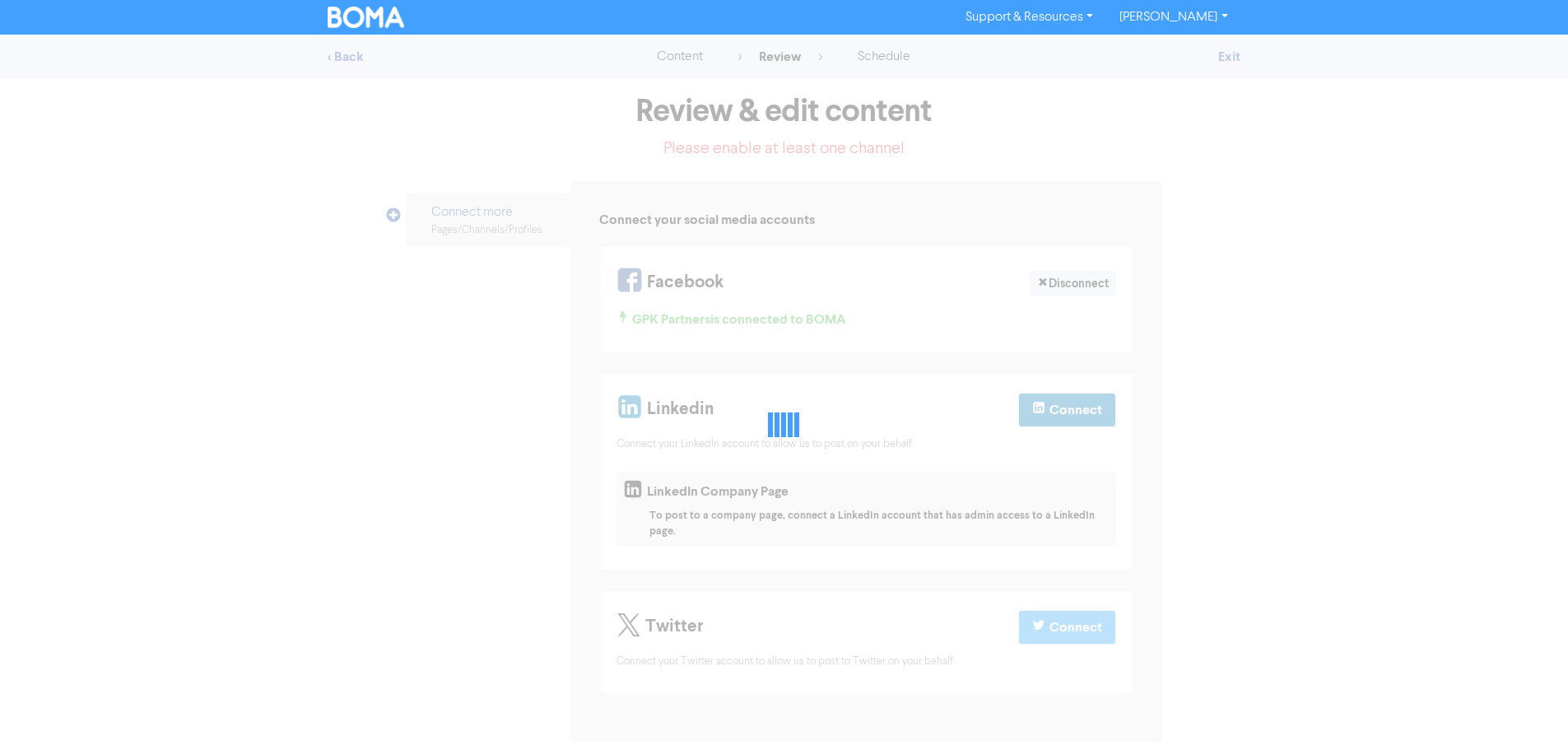
select select "LEARN_MORE"
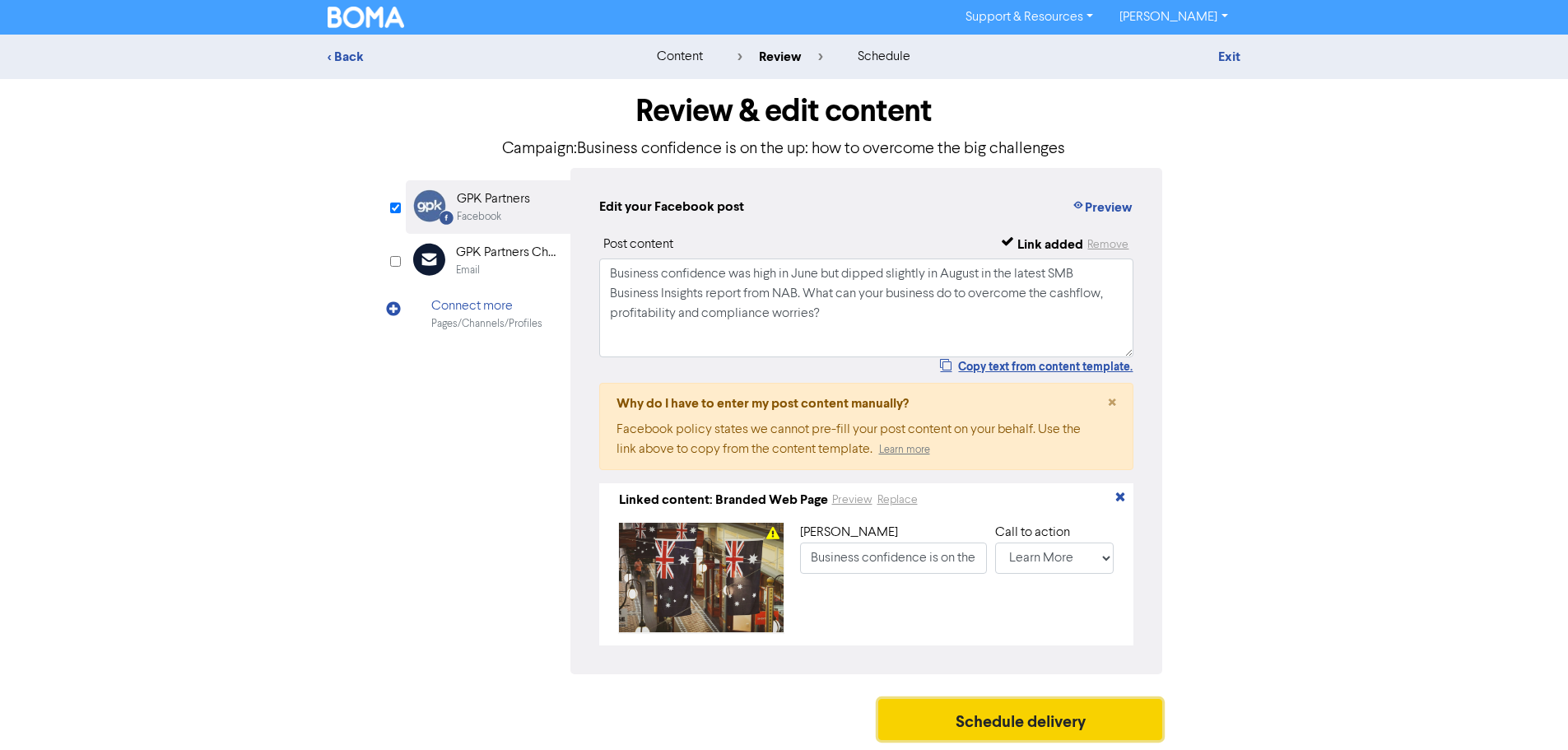
click at [1053, 723] on button "Schedule delivery" at bounding box center [1020, 719] width 285 height 41
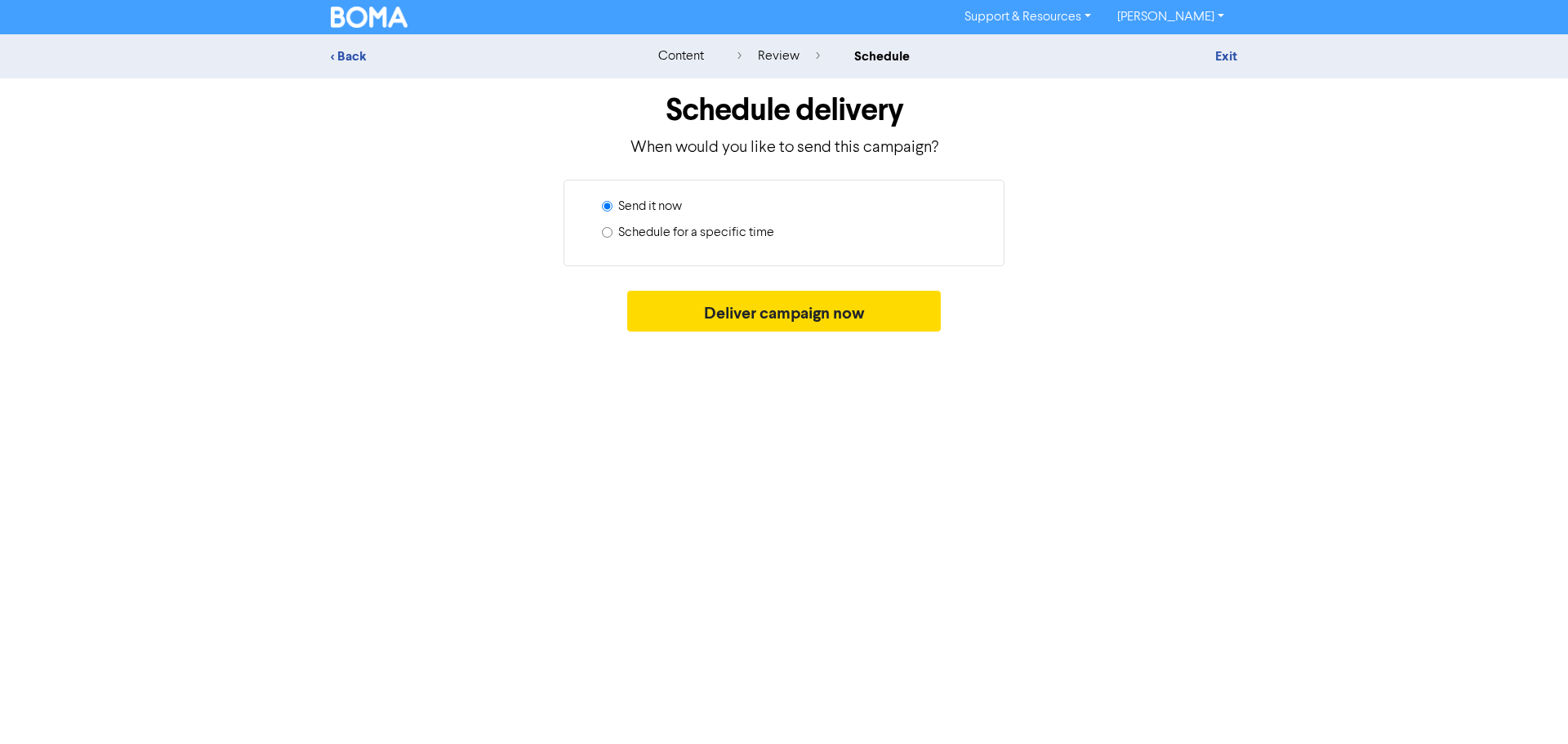
click at [716, 238] on label "Schedule for a specific time" at bounding box center [695, 232] width 156 height 20
click at [612, 238] on input "Schedule for a specific time" at bounding box center [606, 232] width 11 height 11
radio input "true"
radio input "false"
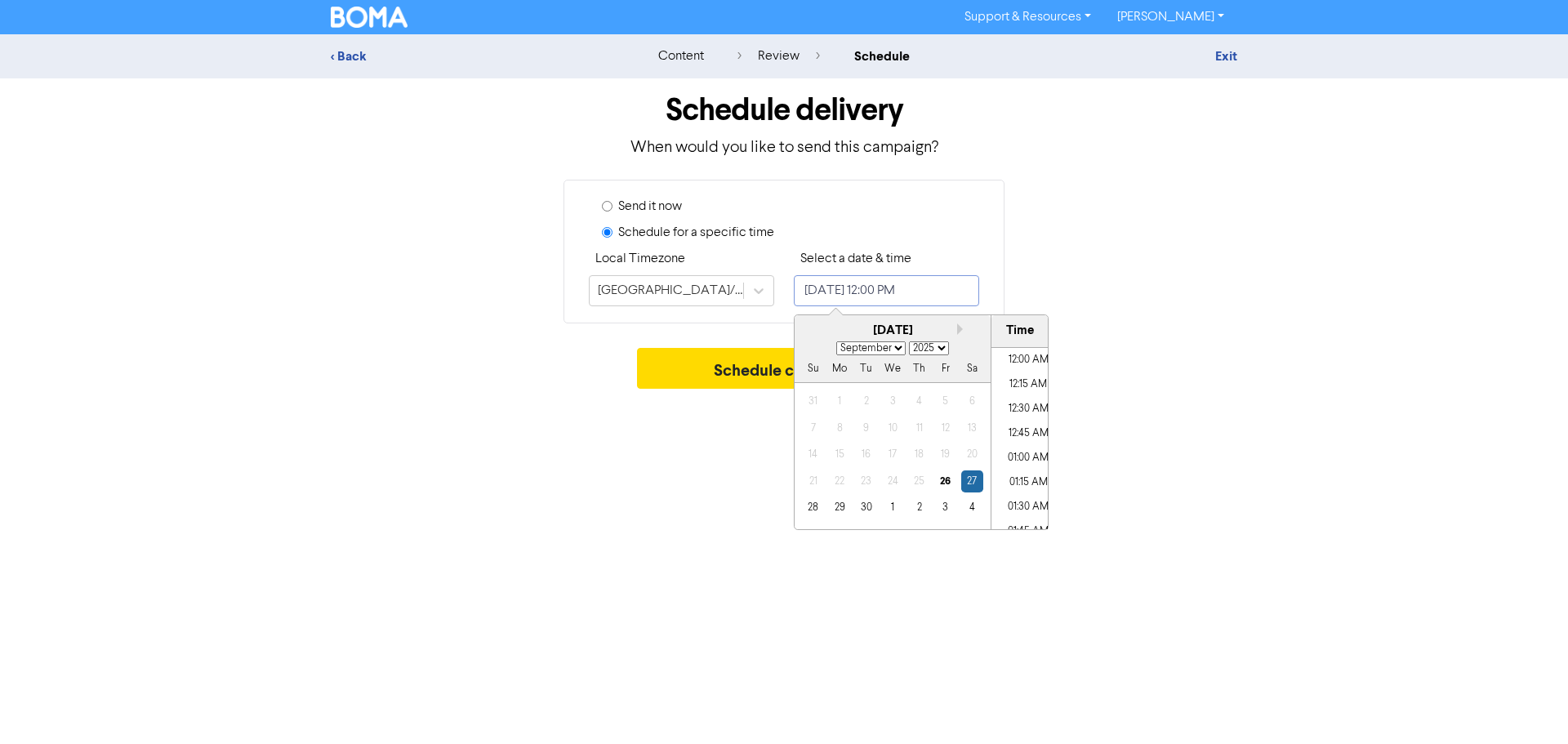
click at [872, 296] on input "[DATE] 12:00 PM" at bounding box center [886, 290] width 185 height 31
click at [958, 329] on button "Next month" at bounding box center [963, 329] width 11 height 11
select select "9"
click at [922, 452] on div "16" at bounding box center [919, 454] width 22 height 22
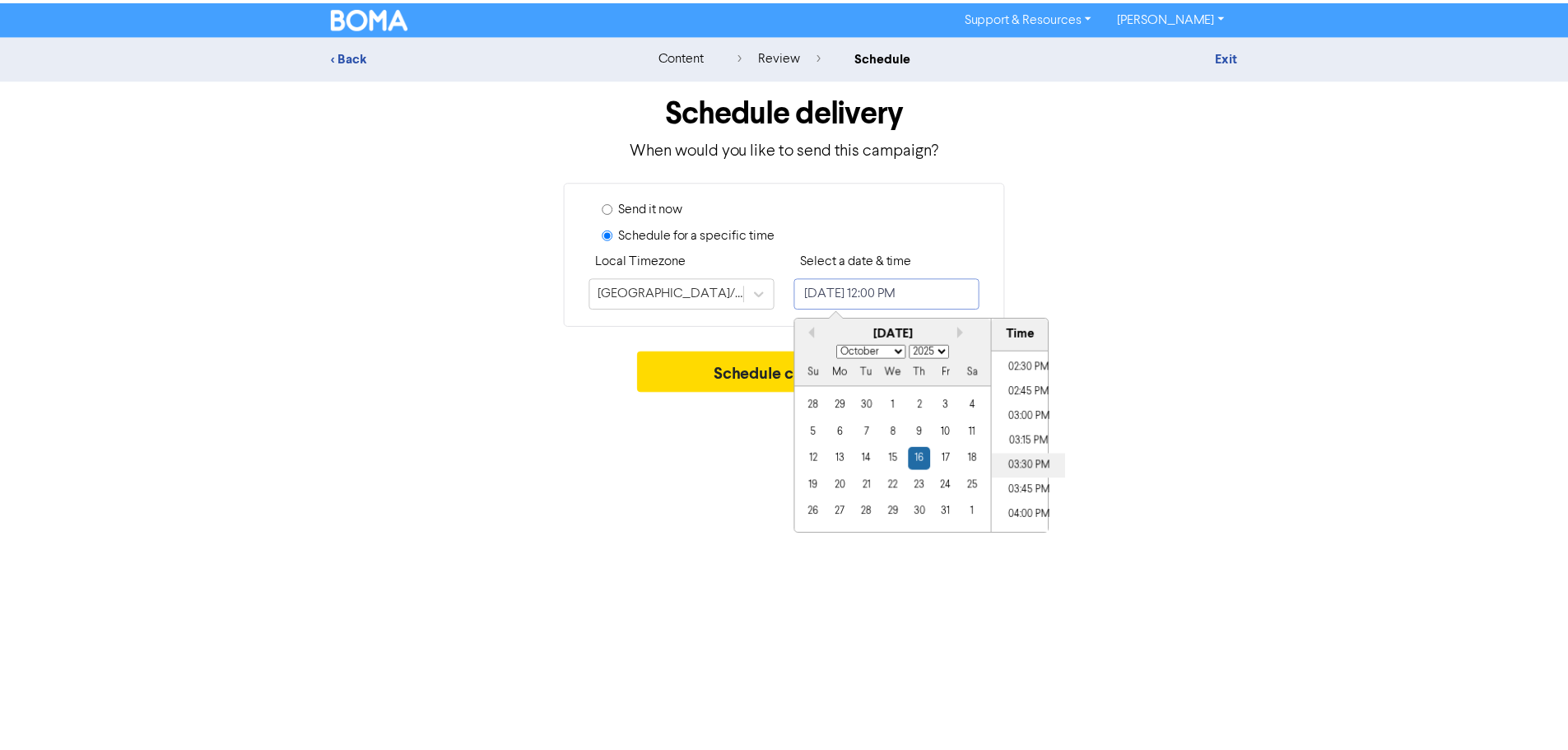
scroll to position [1435, 0]
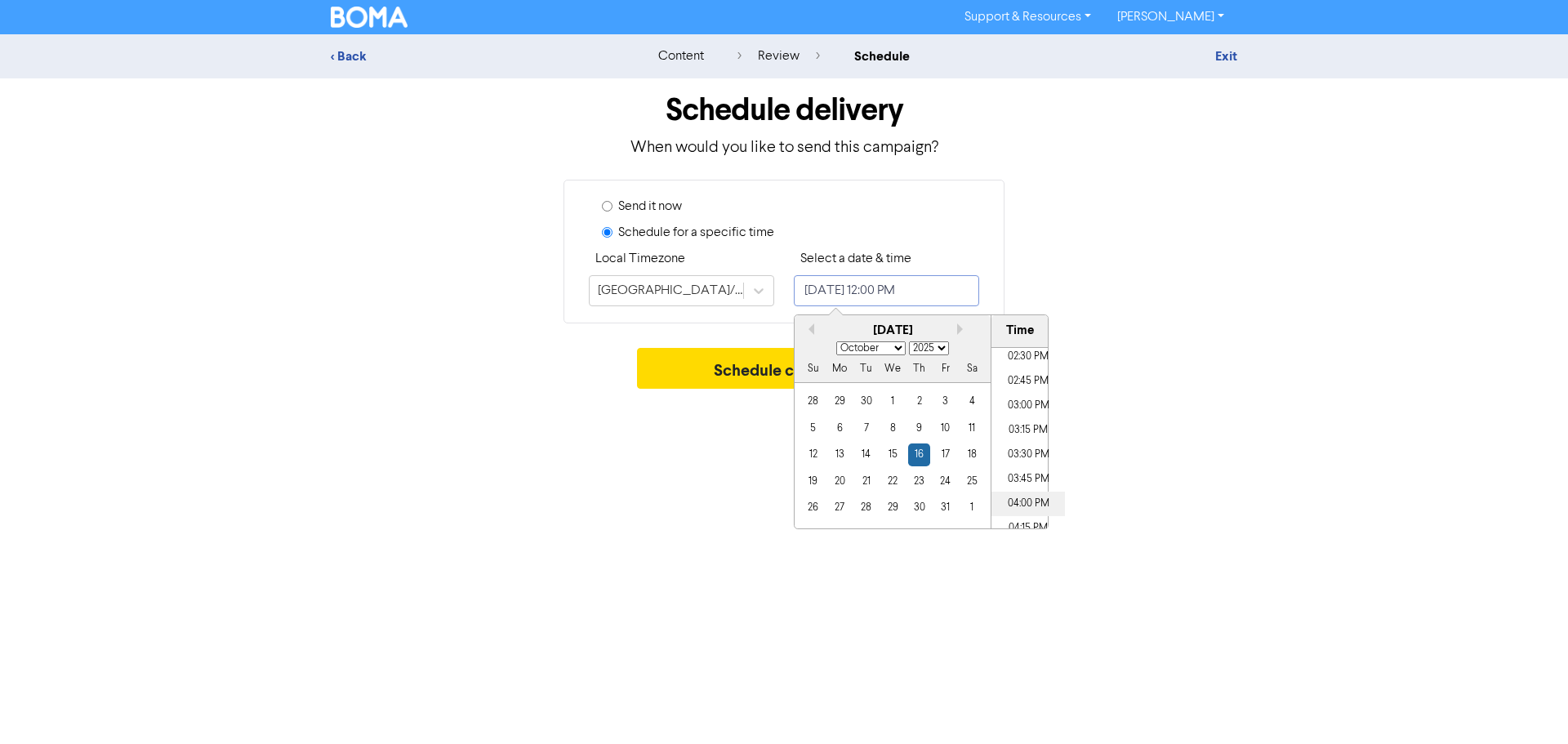
click at [1017, 502] on li "04:00 PM" at bounding box center [1028, 504] width 74 height 25
type input "[DATE] 4:00 PM"
click at [727, 376] on button "Schedule campaign" at bounding box center [784, 368] width 295 height 41
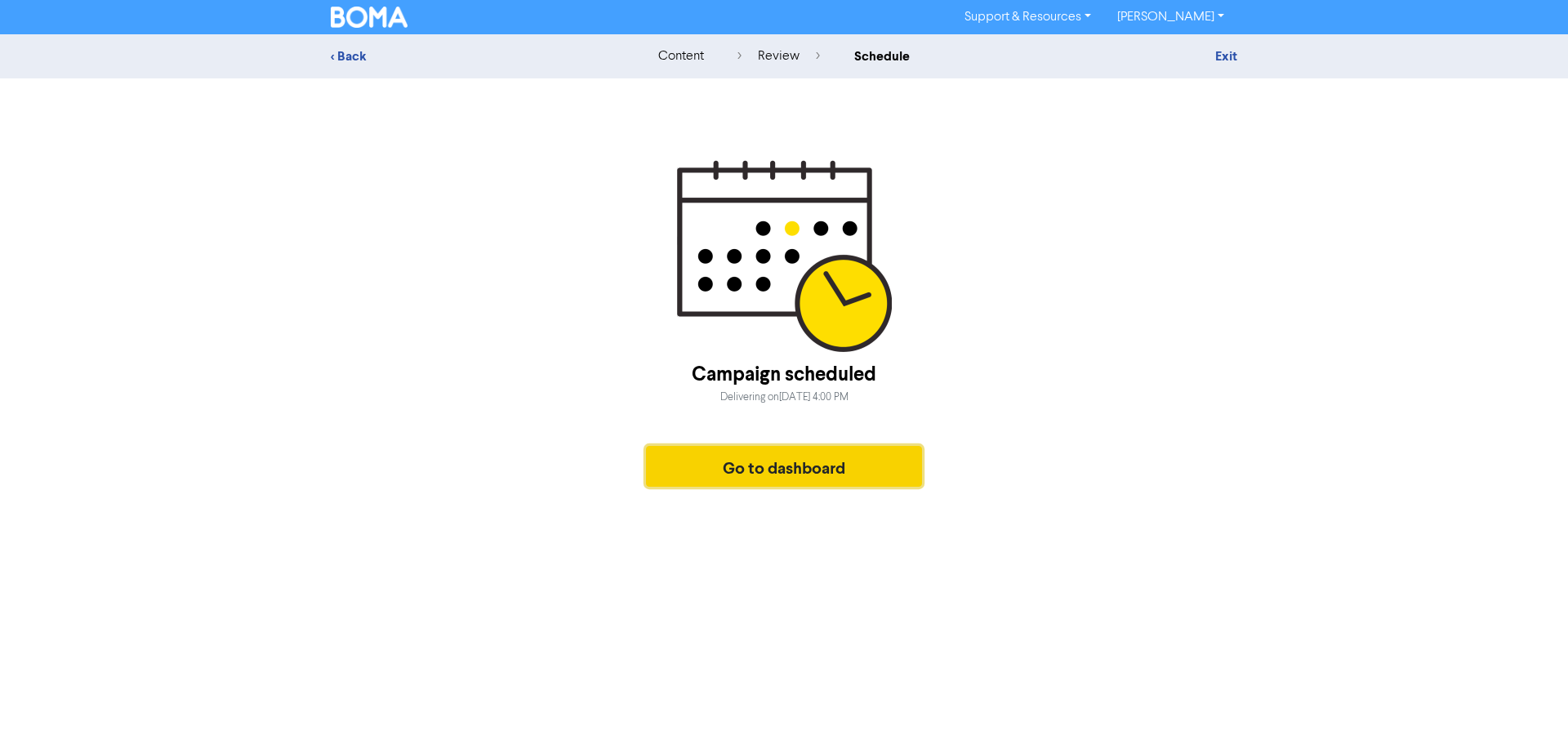
click at [814, 470] on button "Go to dashboard" at bounding box center [783, 466] width 276 height 41
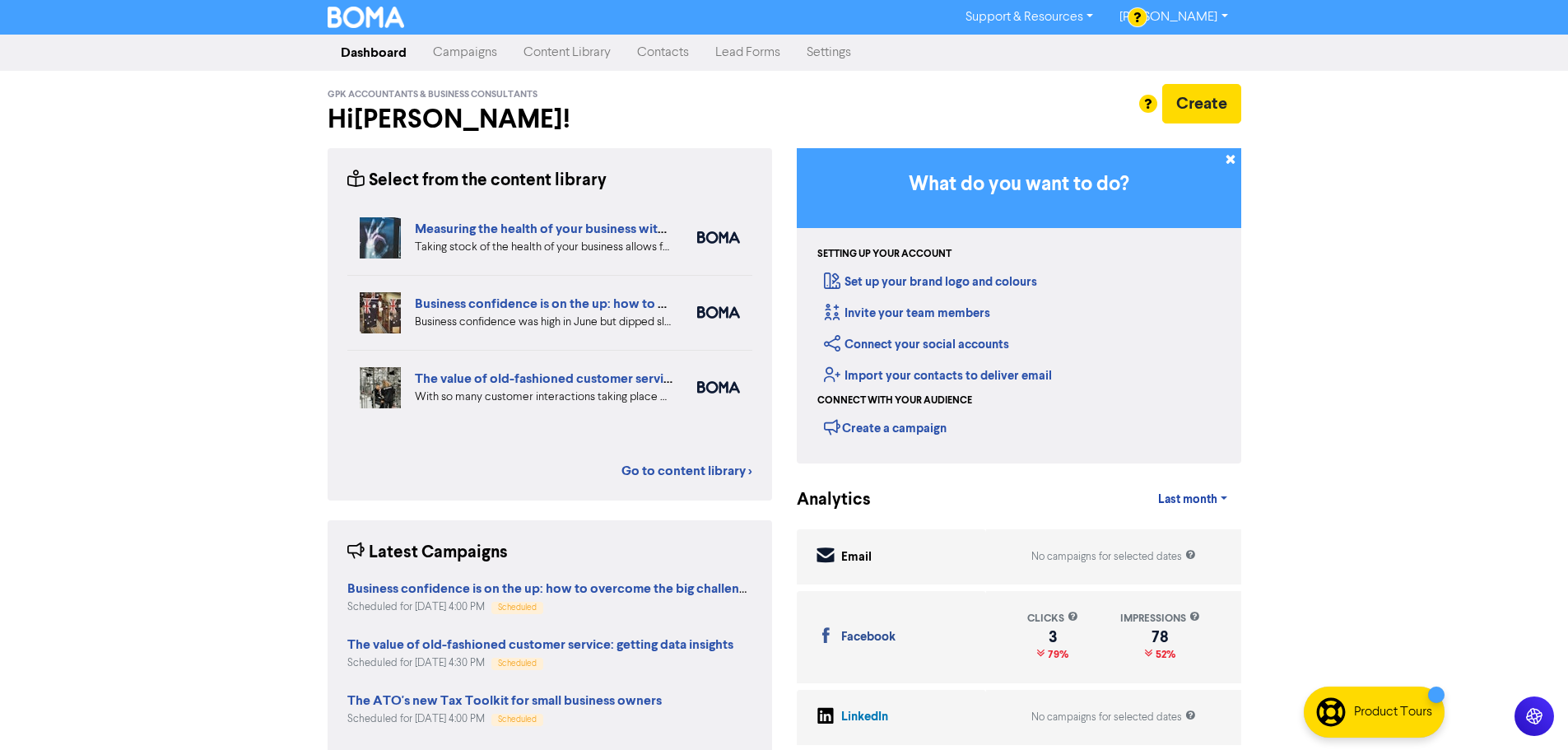
click at [580, 60] on link "Content Library" at bounding box center [567, 53] width 114 height 33
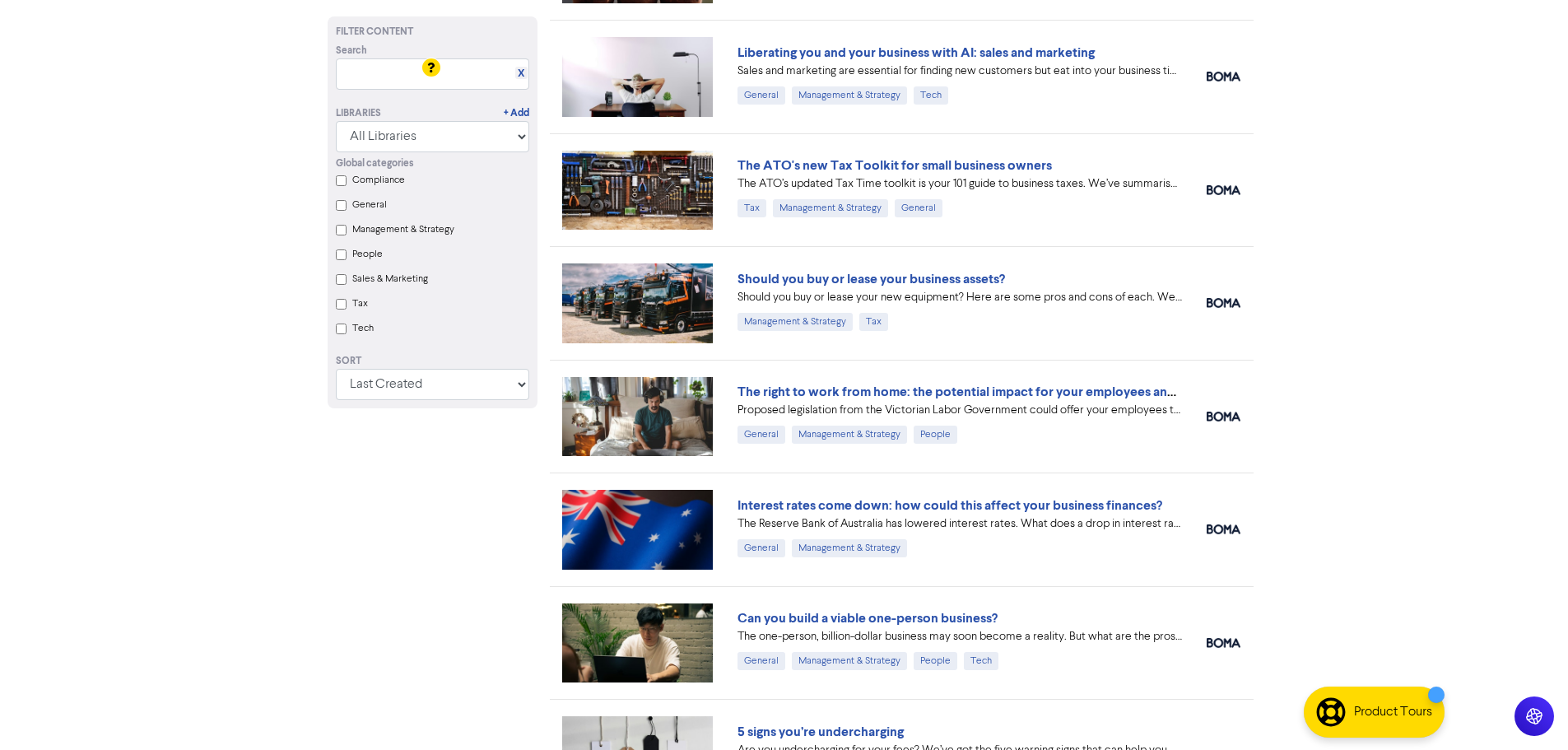
scroll to position [1152, 0]
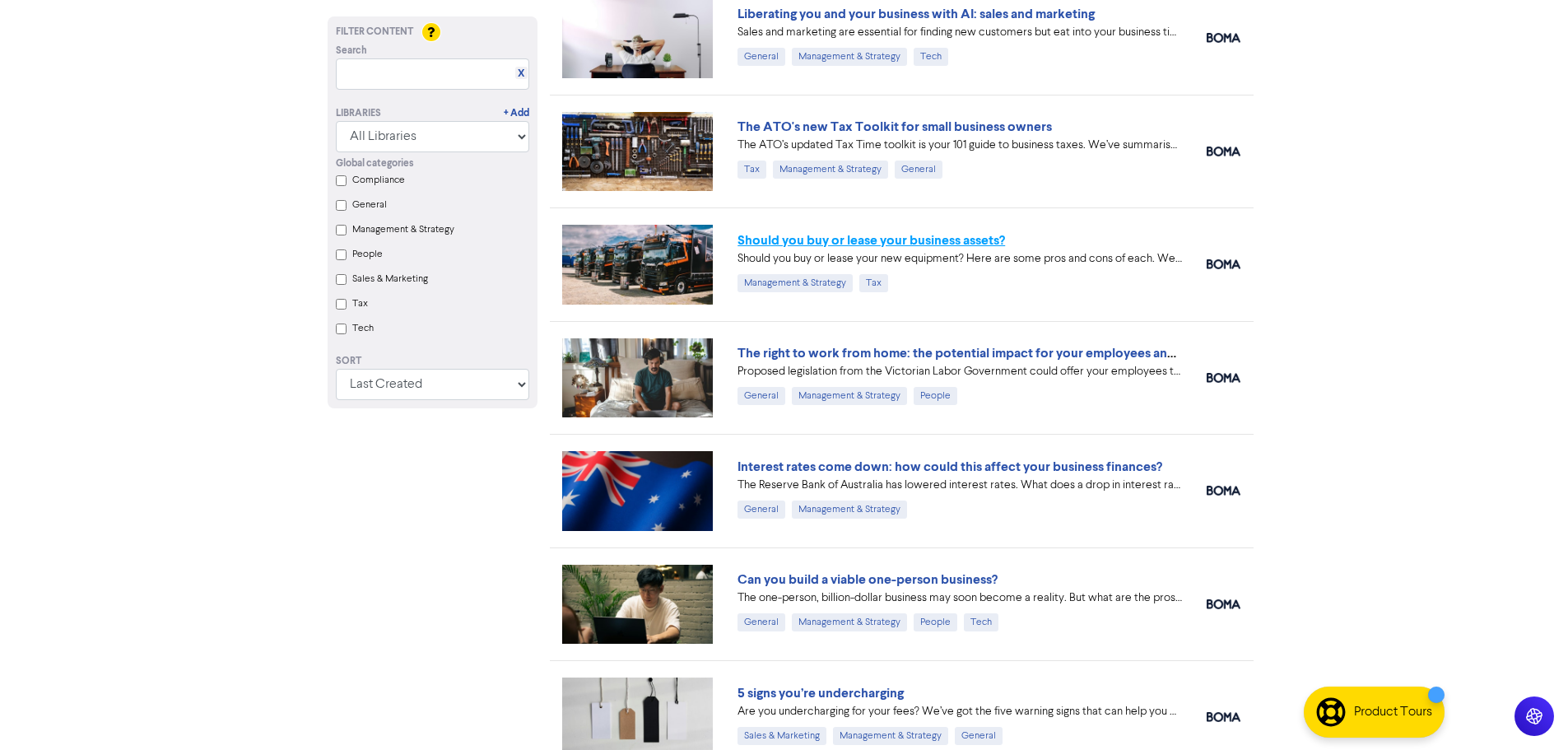
click at [925, 246] on link "Should you buy or lease your business assets?" at bounding box center [871, 240] width 268 height 16
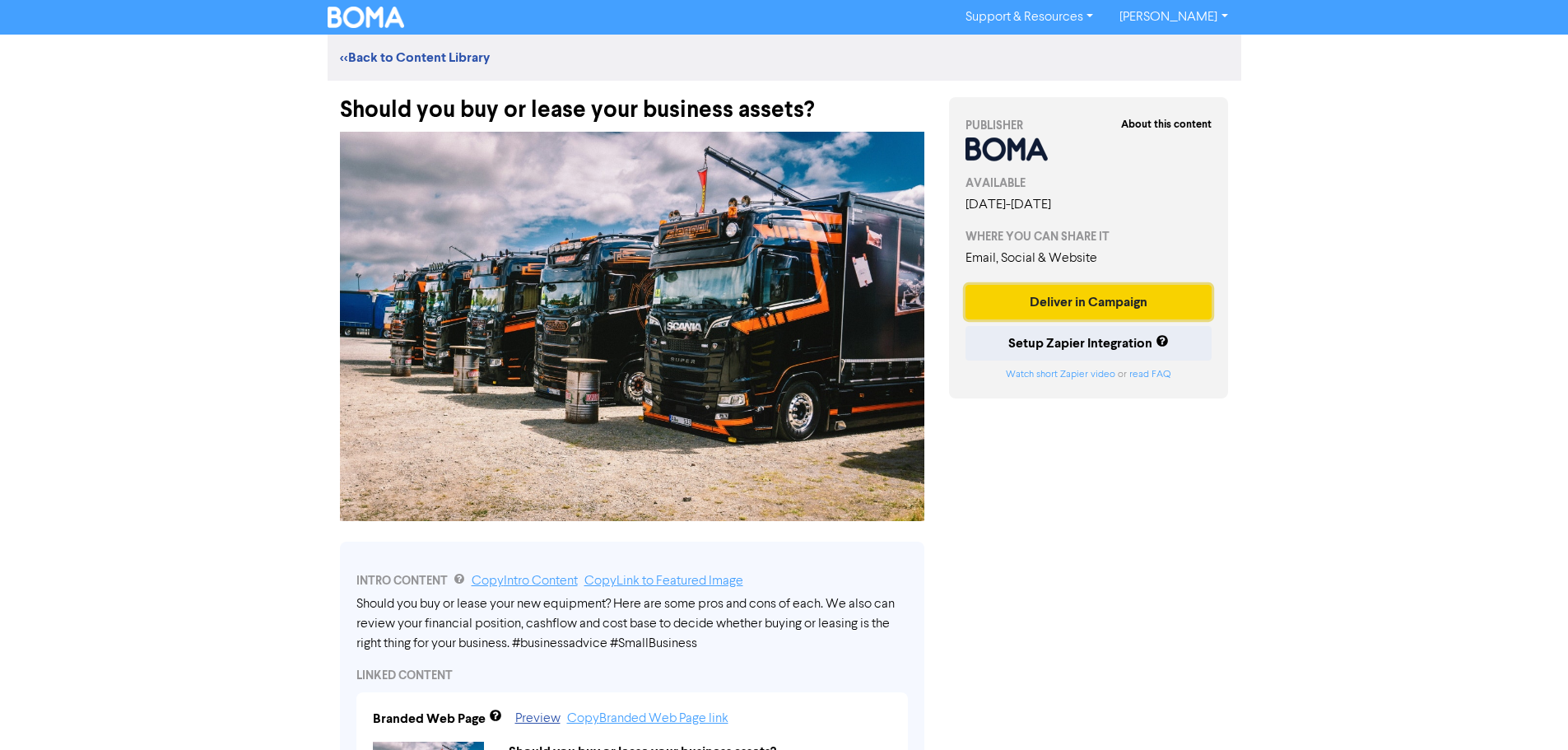
click at [1130, 297] on button "Deliver in Campaign" at bounding box center [1089, 302] width 247 height 35
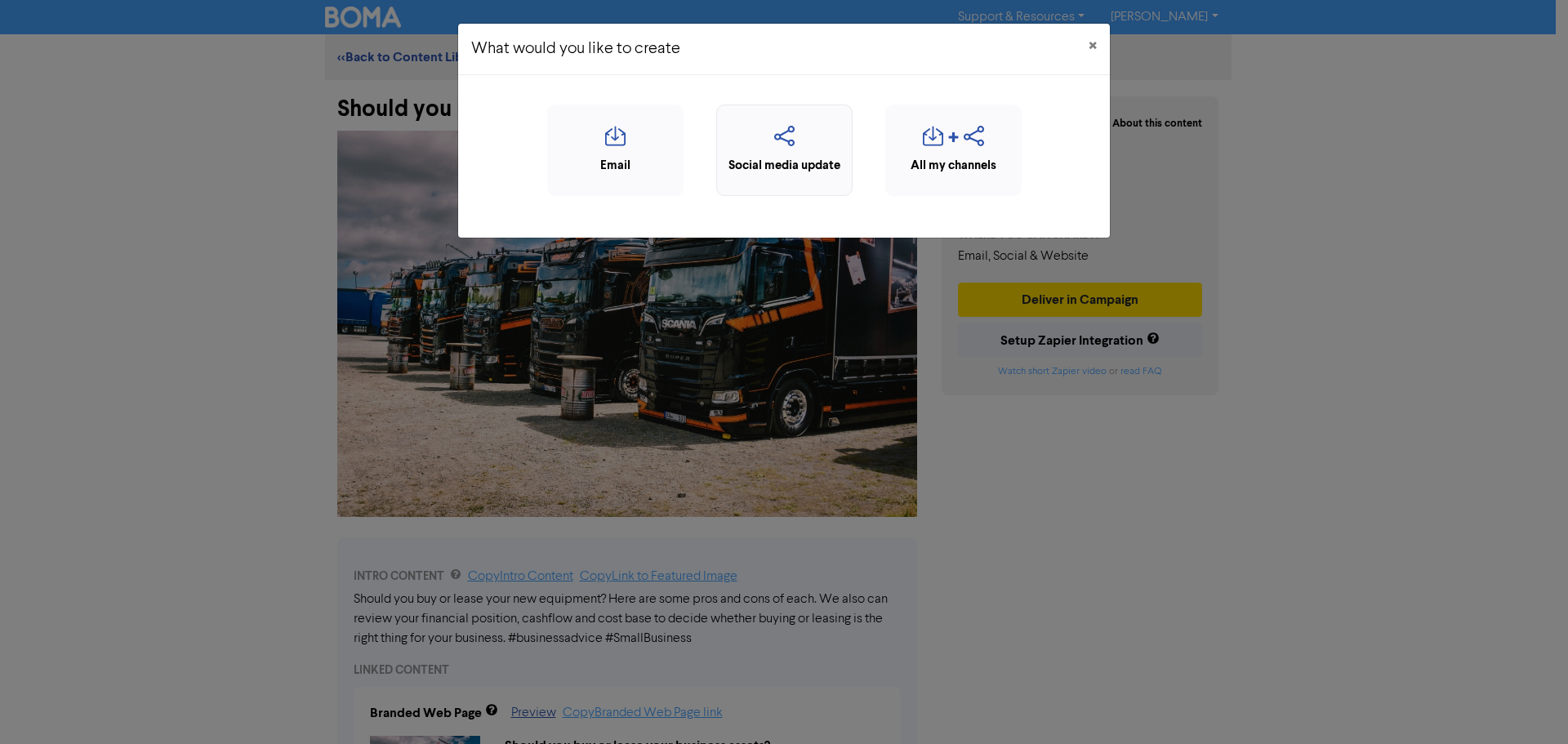
click at [774, 157] on div "Social media update" at bounding box center [784, 166] width 118 height 19
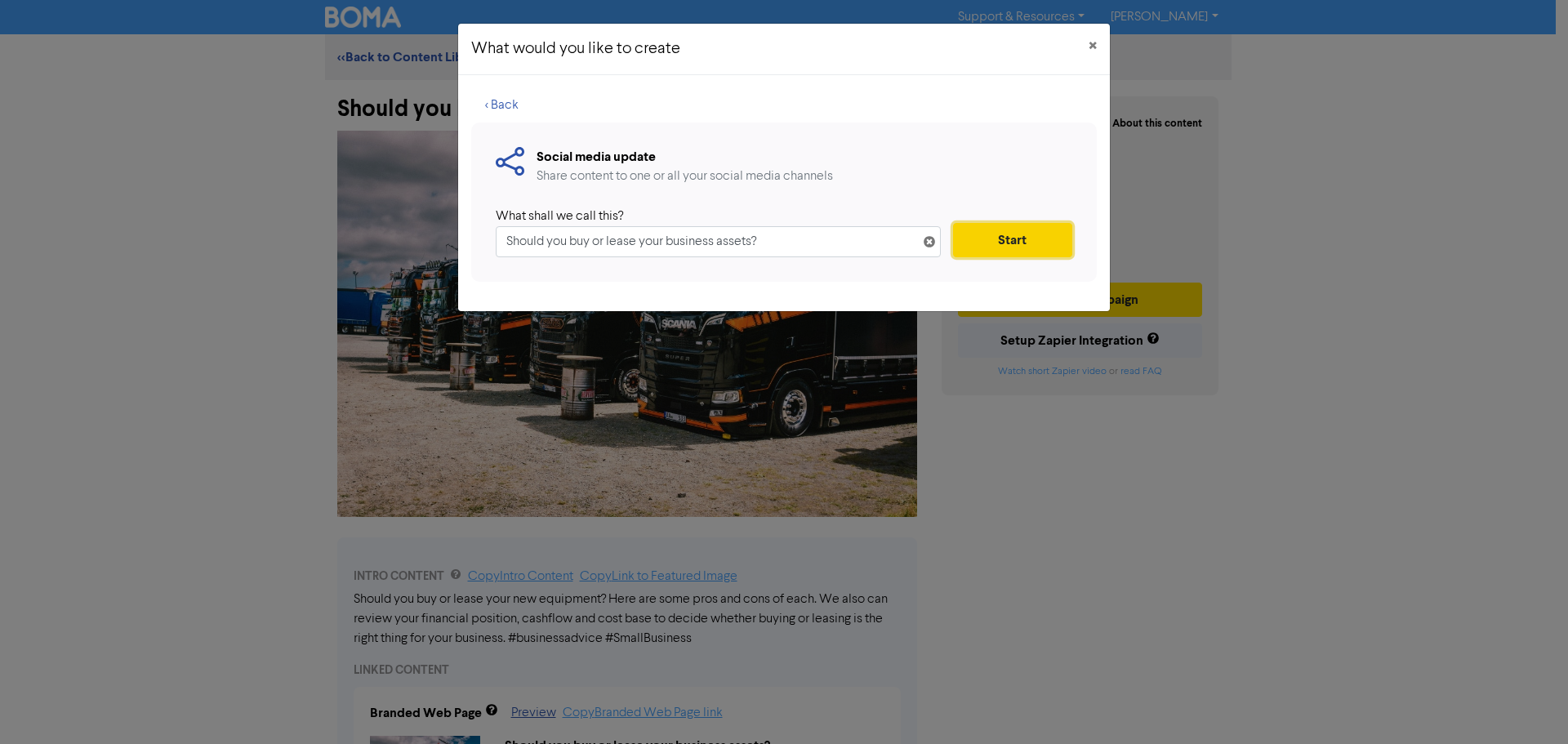
click at [992, 235] on button "Start" at bounding box center [1012, 240] width 119 height 34
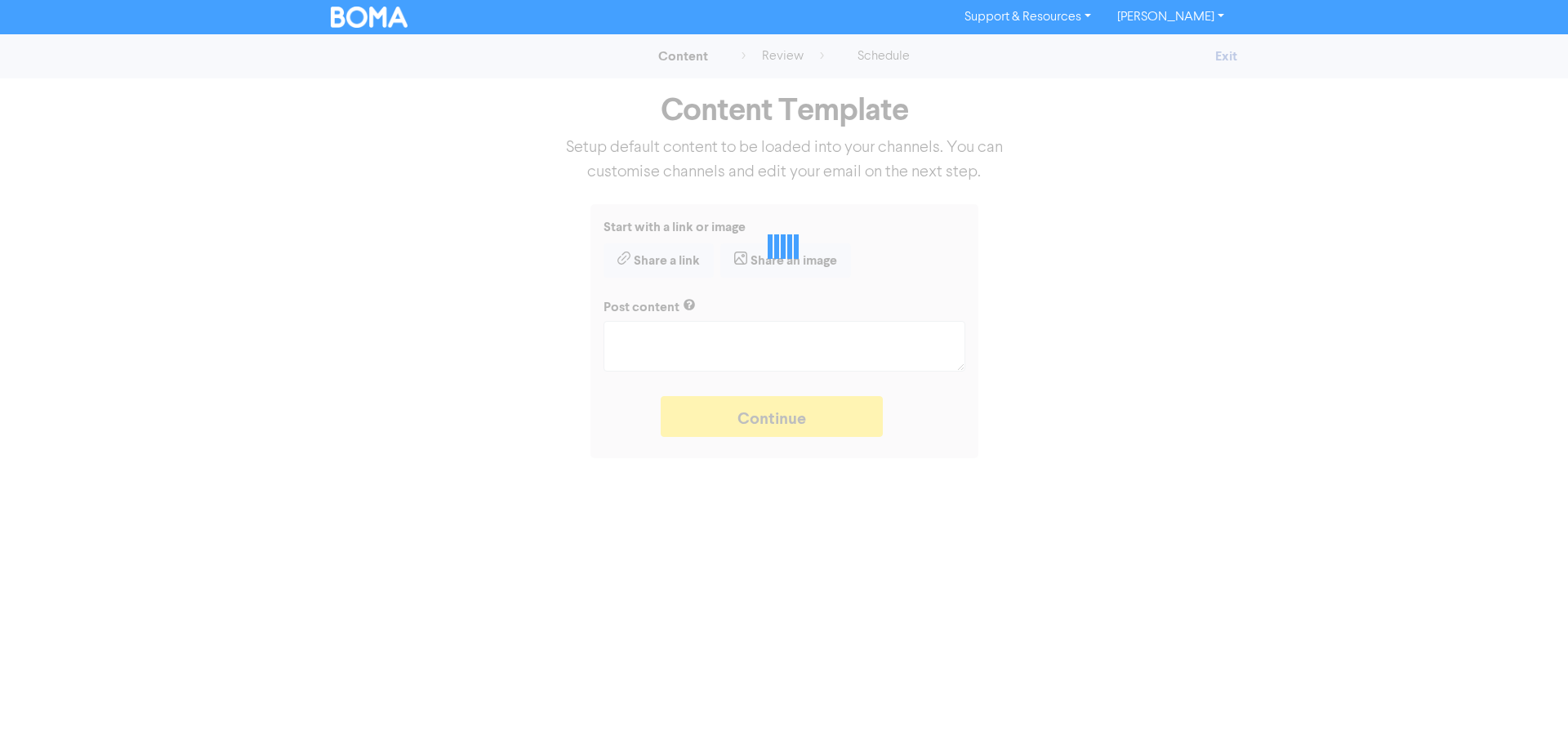
type textarea "x"
type textarea "Should you buy or lease your new equipment? Here are some pros and cons of each…"
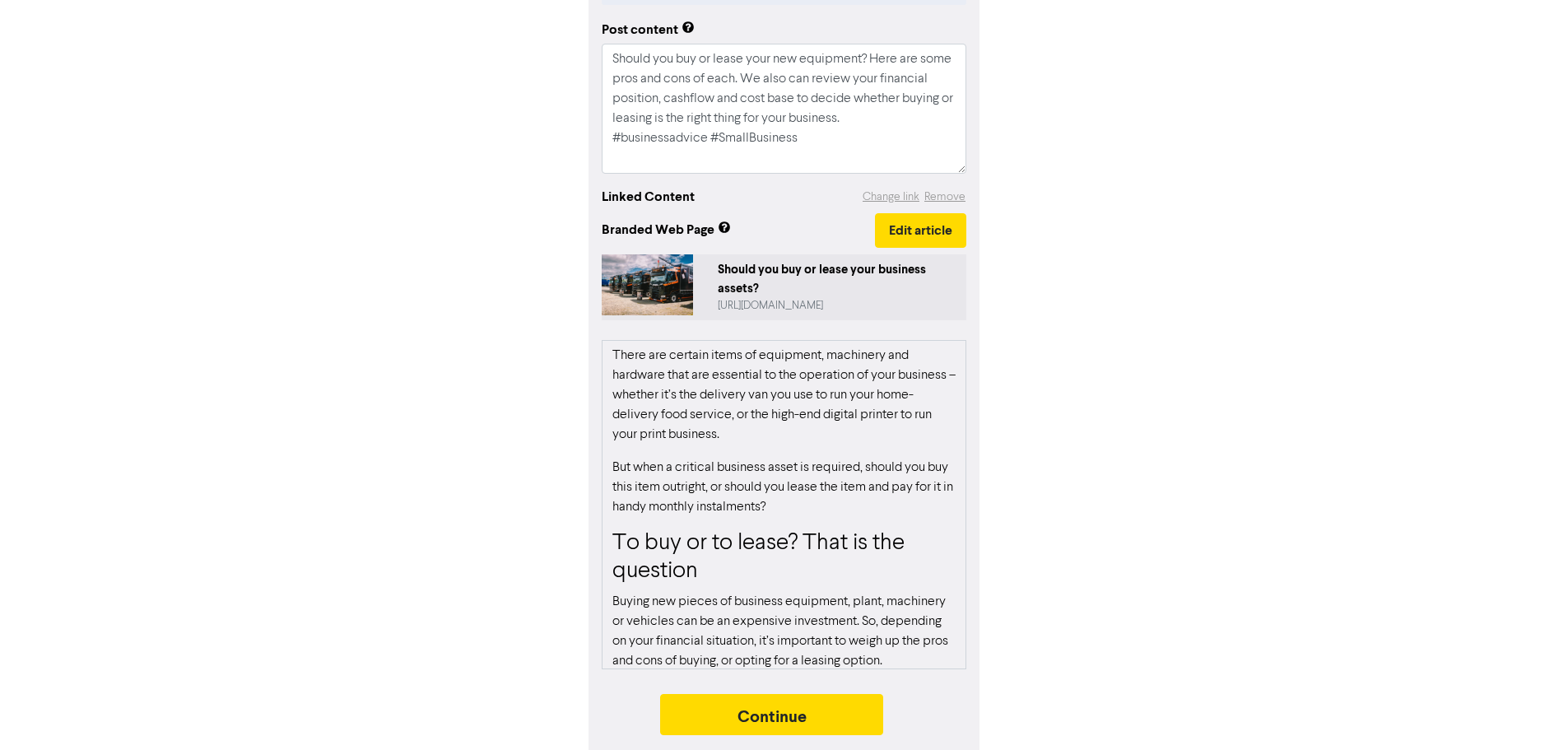
scroll to position [250, 0]
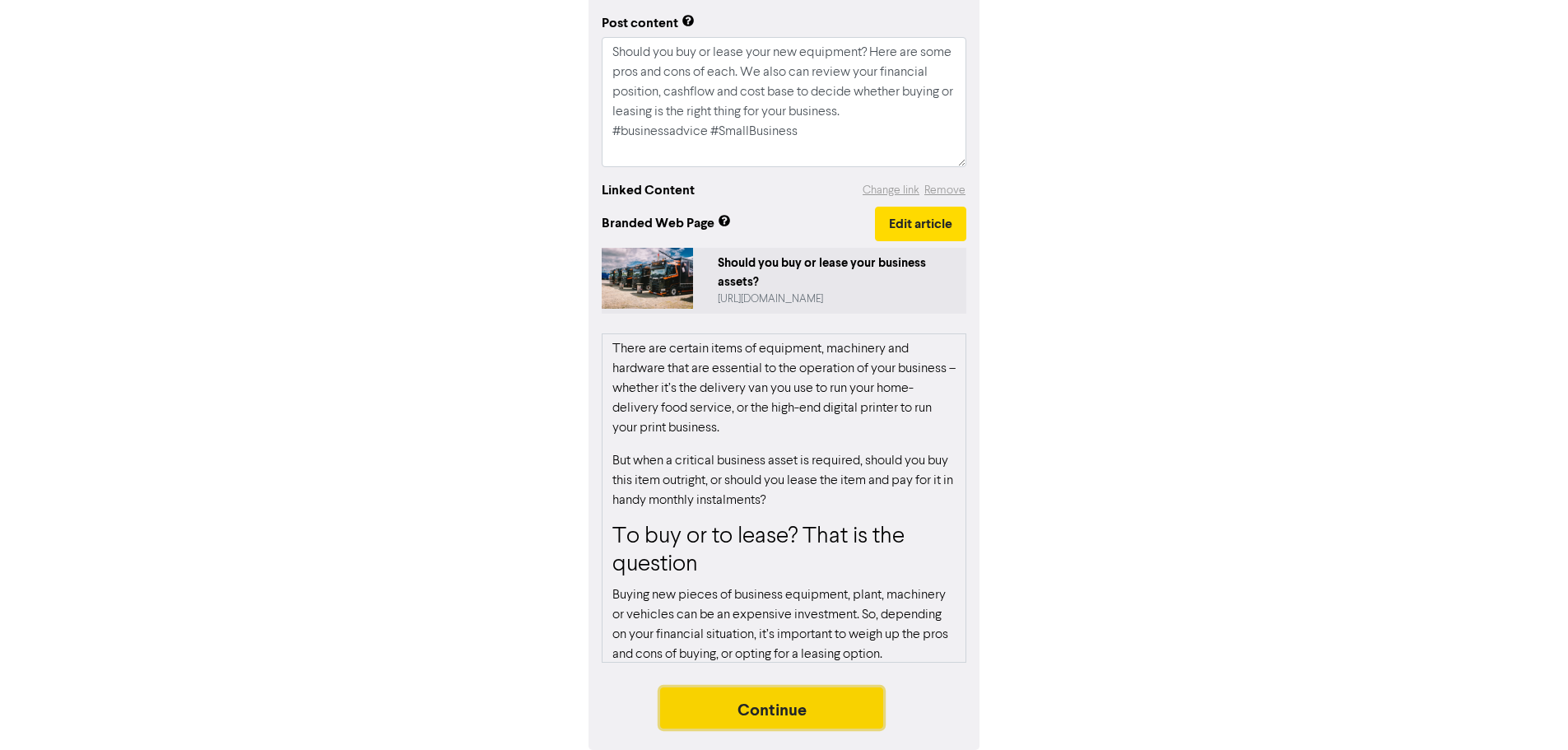
click at [803, 702] on button "Continue" at bounding box center [772, 708] width 224 height 41
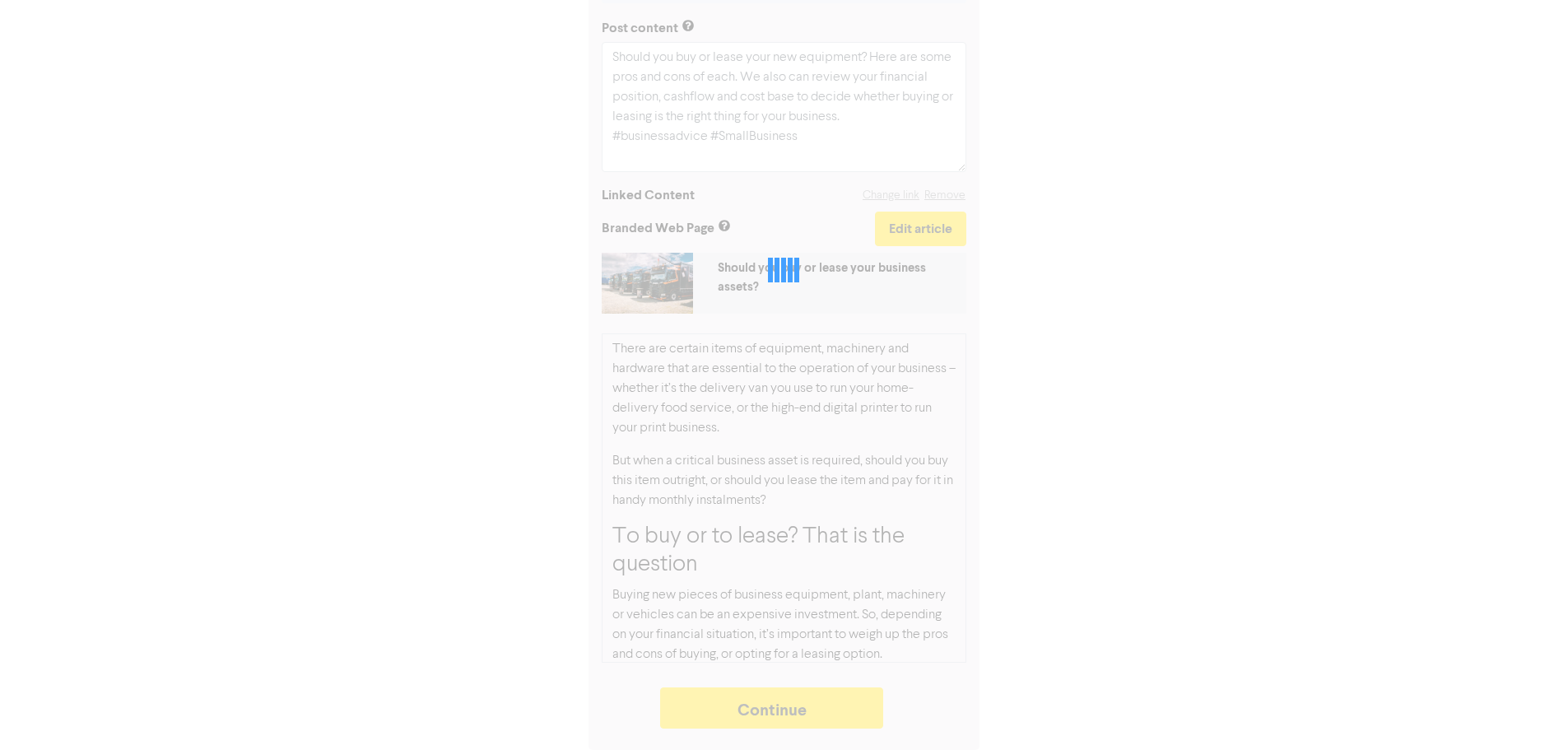
type textarea "x"
select select "LEARN_MORE"
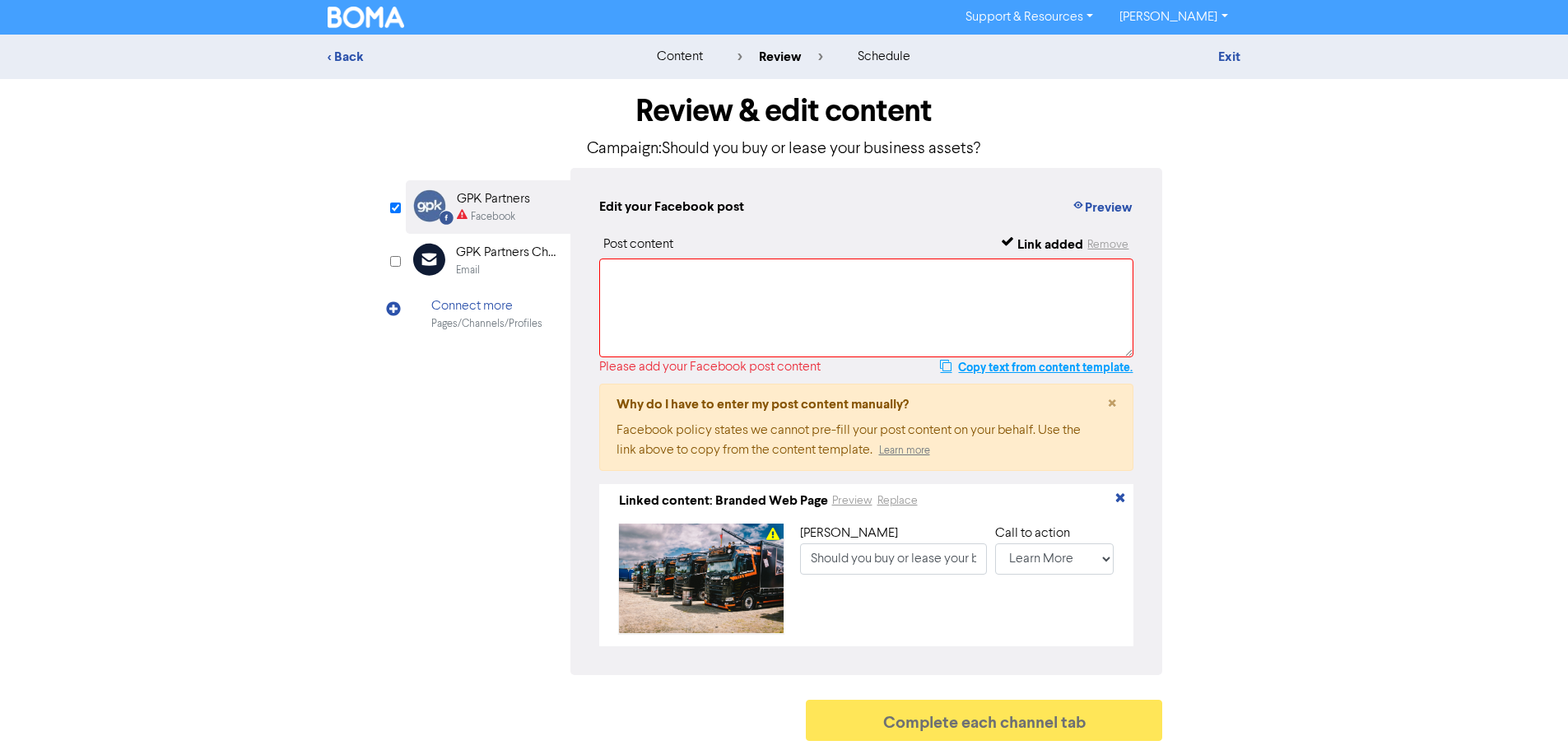
click at [989, 374] on button "Copy text from content template." at bounding box center [1037, 367] width 194 height 20
click at [990, 326] on textarea at bounding box center [866, 307] width 535 height 99
paste textarea "Should you buy or lease your new equipment? Here are some pros and cons of each…"
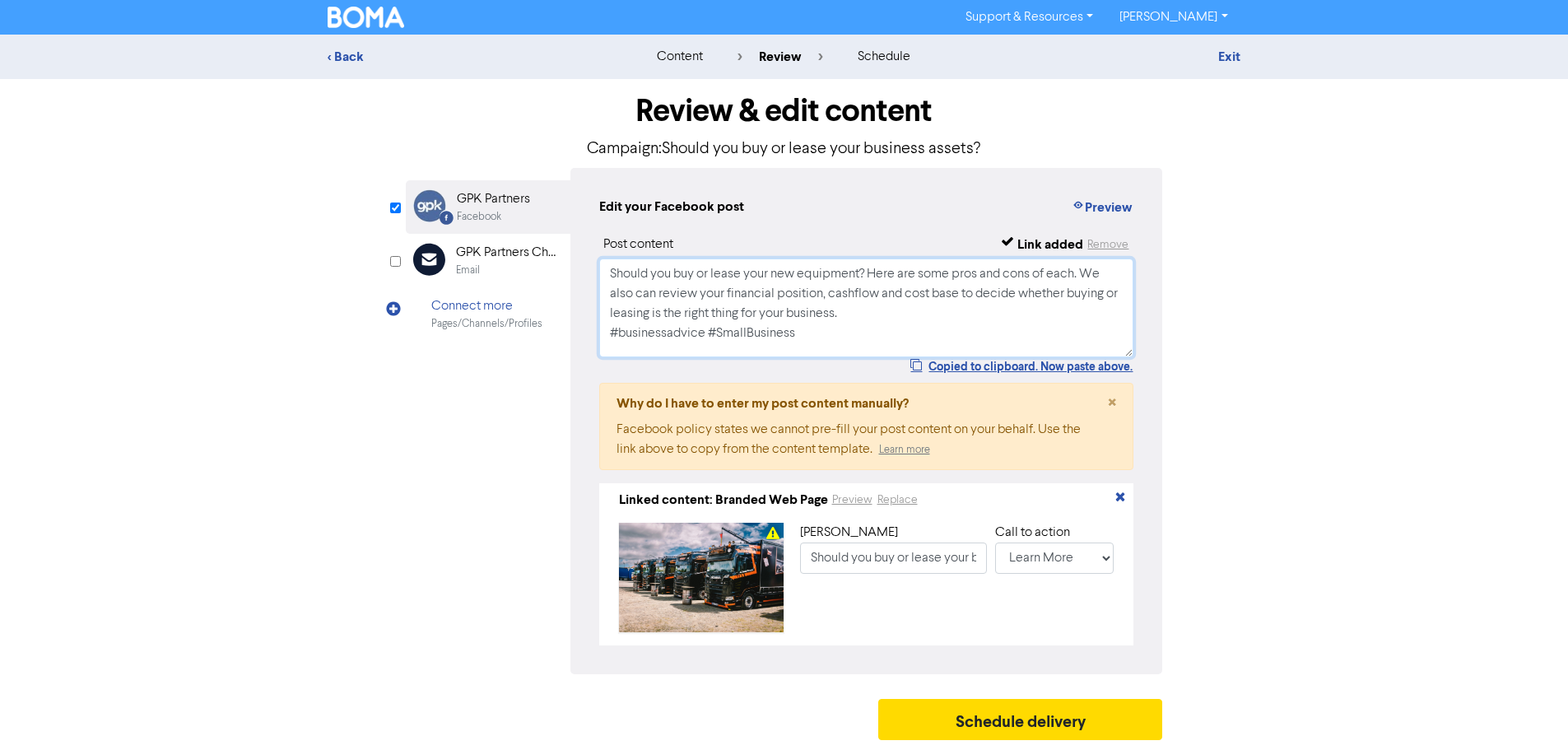
click at [913, 310] on textarea "Should you buy or lease your new equipment? Here are some pros and cons of each…" at bounding box center [866, 307] width 535 height 99
type textarea "Should you buy or lease your new equipment? Here are some pros and cons of each…"
click at [1008, 721] on button "Schedule delivery" at bounding box center [1020, 719] width 285 height 41
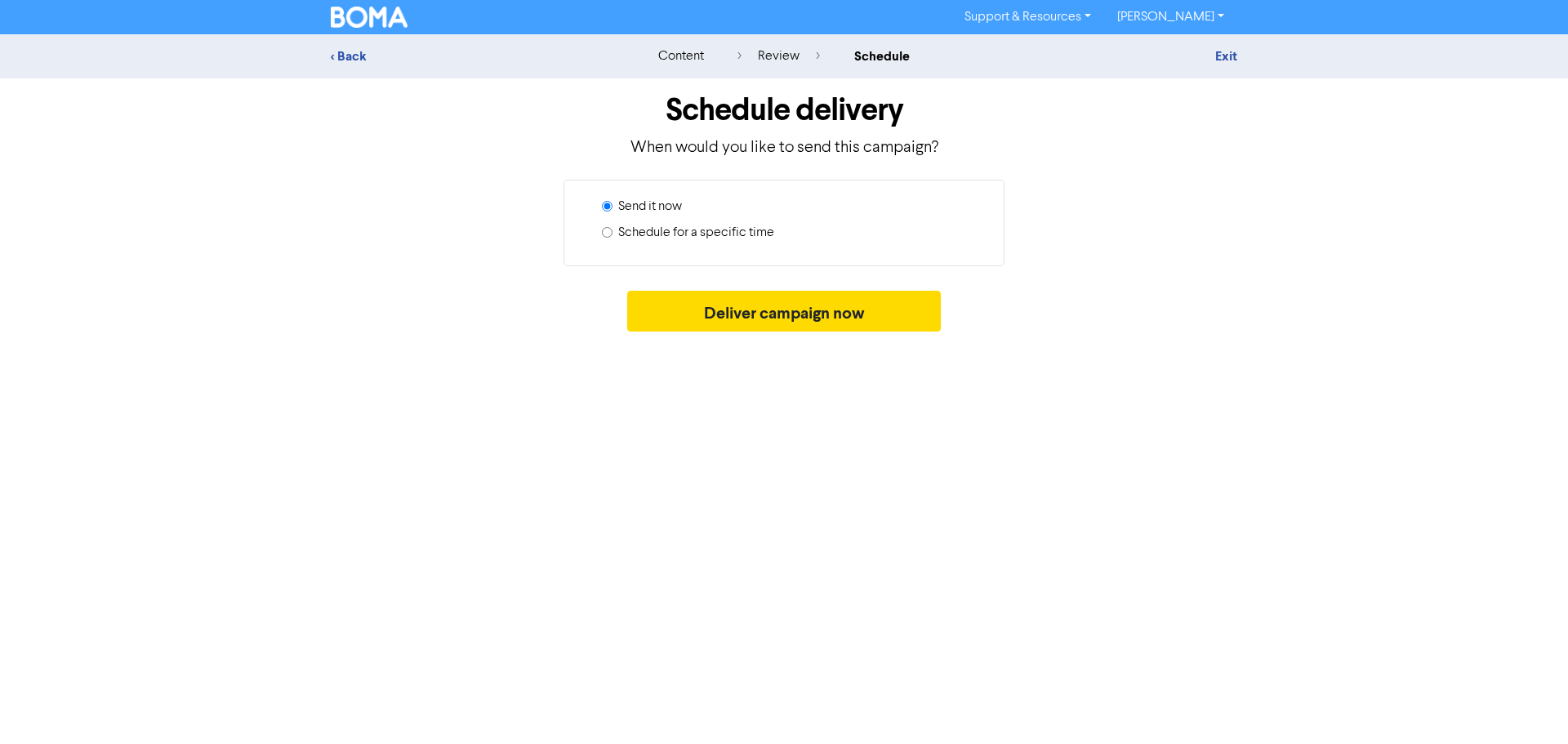
click at [715, 231] on label "Schedule for a specific time" at bounding box center [695, 232] width 156 height 20
click at [612, 231] on input "Schedule for a specific time" at bounding box center [606, 232] width 11 height 11
radio input "true"
radio input "false"
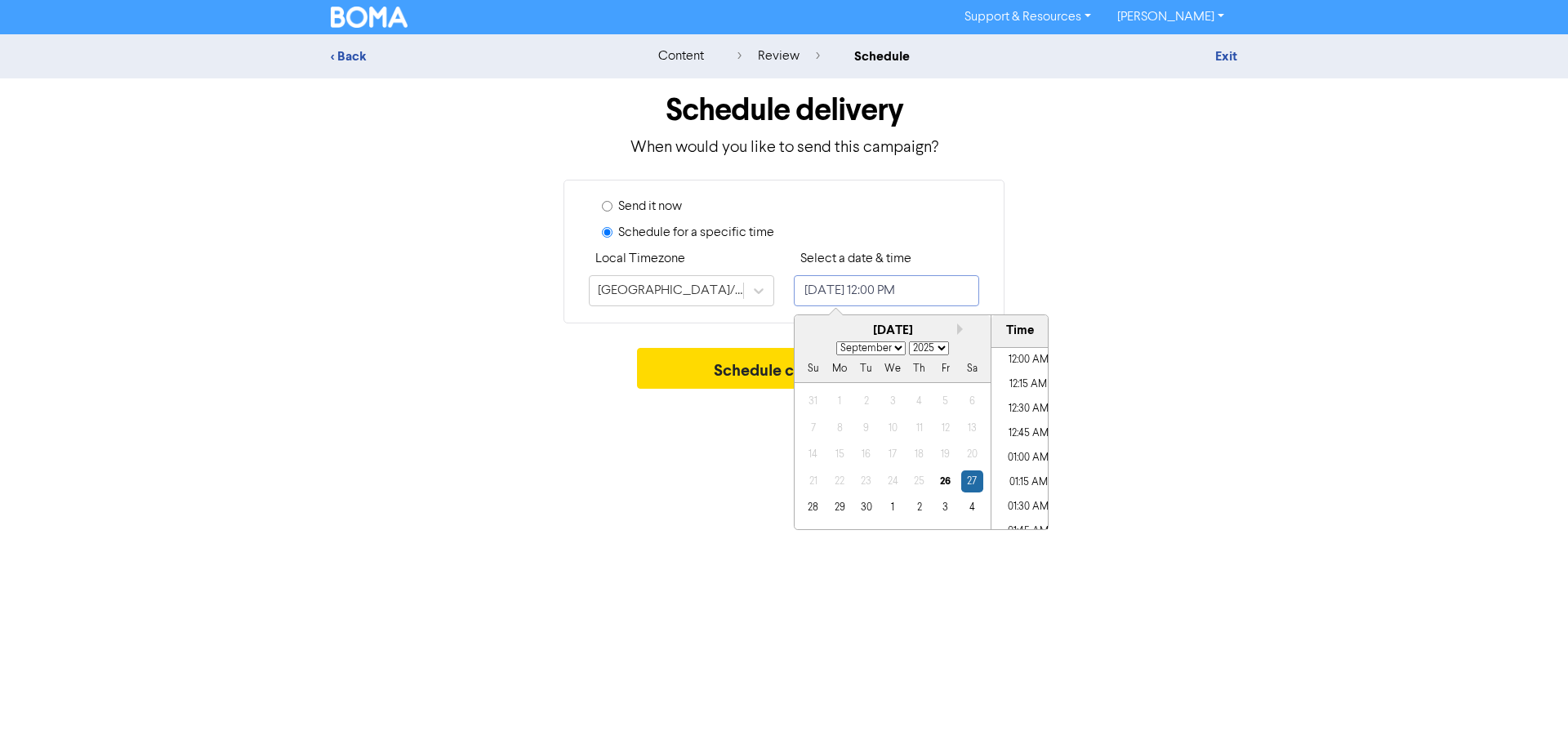
click at [876, 291] on input "[DATE] 12:00 PM" at bounding box center [886, 290] width 185 height 31
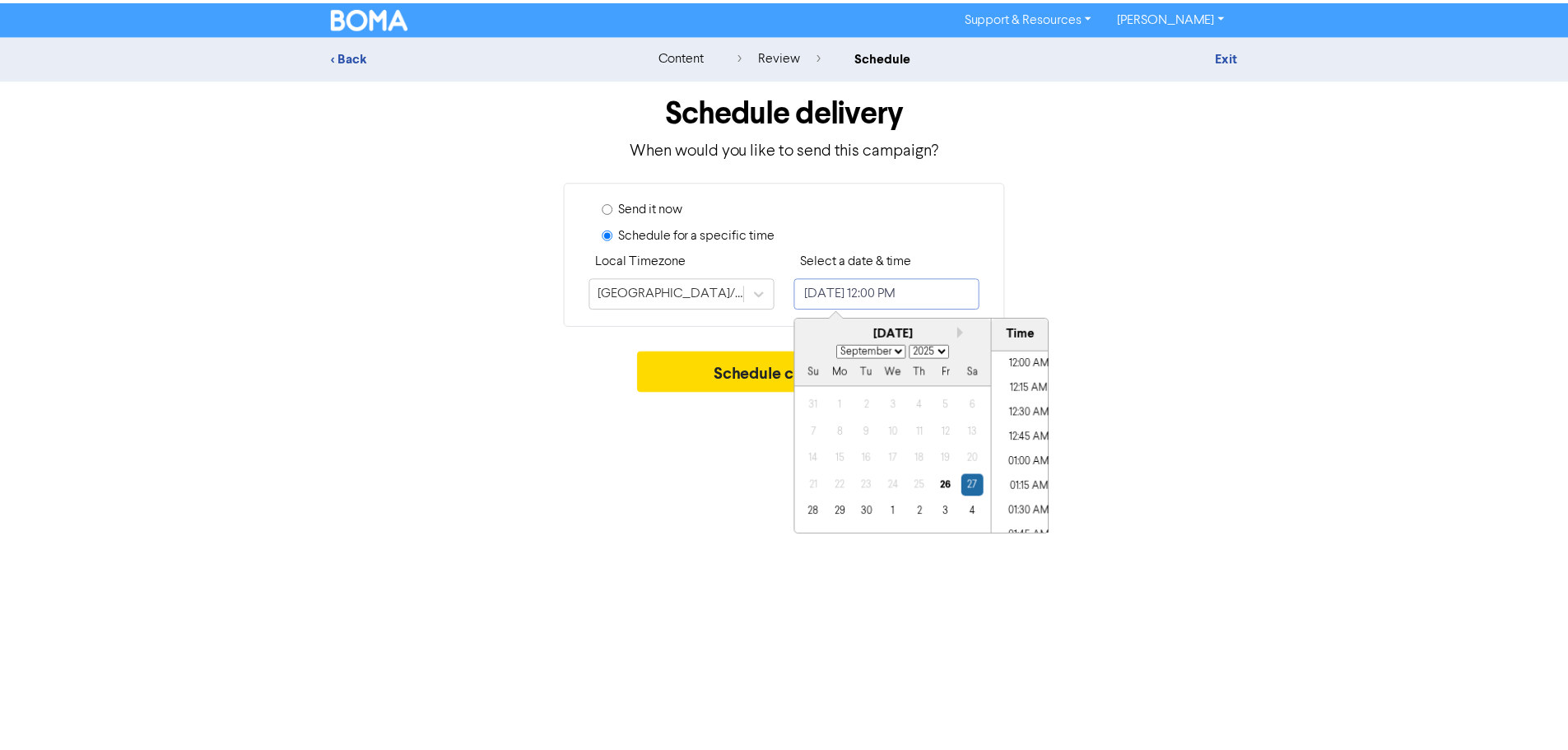
scroll to position [1106, 0]
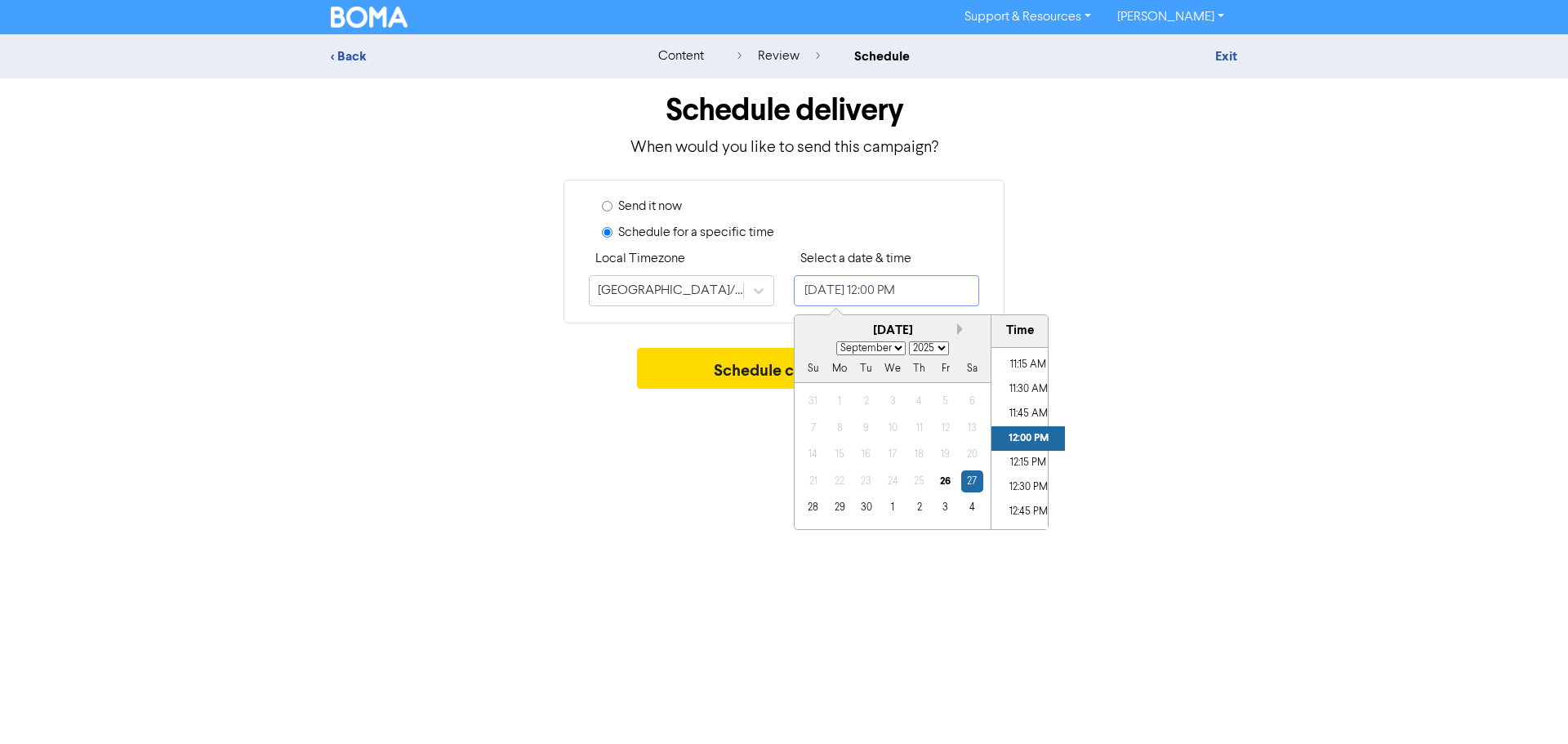
click at [957, 327] on button "Next month" at bounding box center [963, 329] width 11 height 11
select select "9"
click at [922, 485] on div "23" at bounding box center [919, 480] width 22 height 22
type input "[DATE] 12:00 PM"
click at [778, 370] on button "Schedule campaign" at bounding box center [784, 368] width 295 height 41
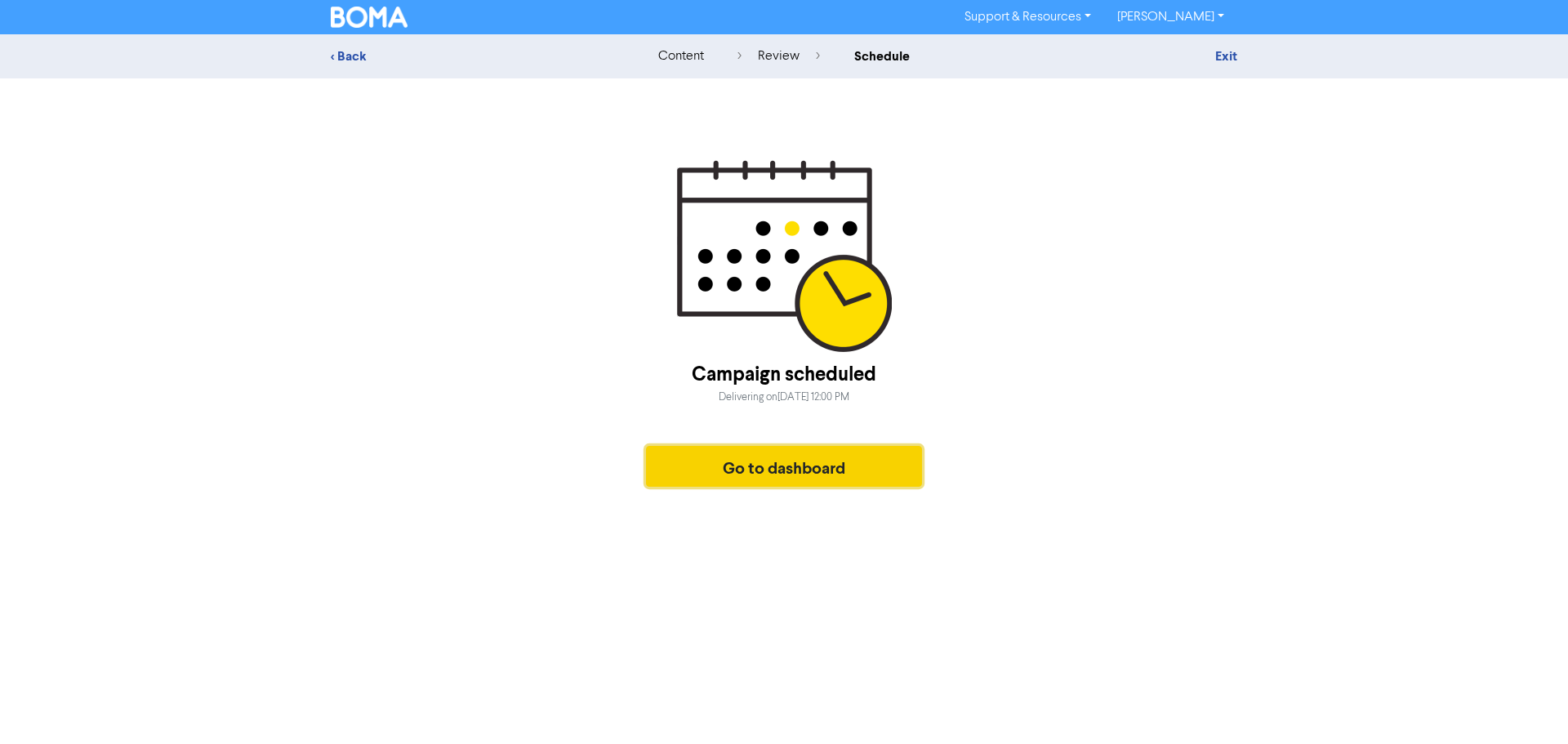
click at [787, 476] on button "Go to dashboard" at bounding box center [783, 466] width 276 height 41
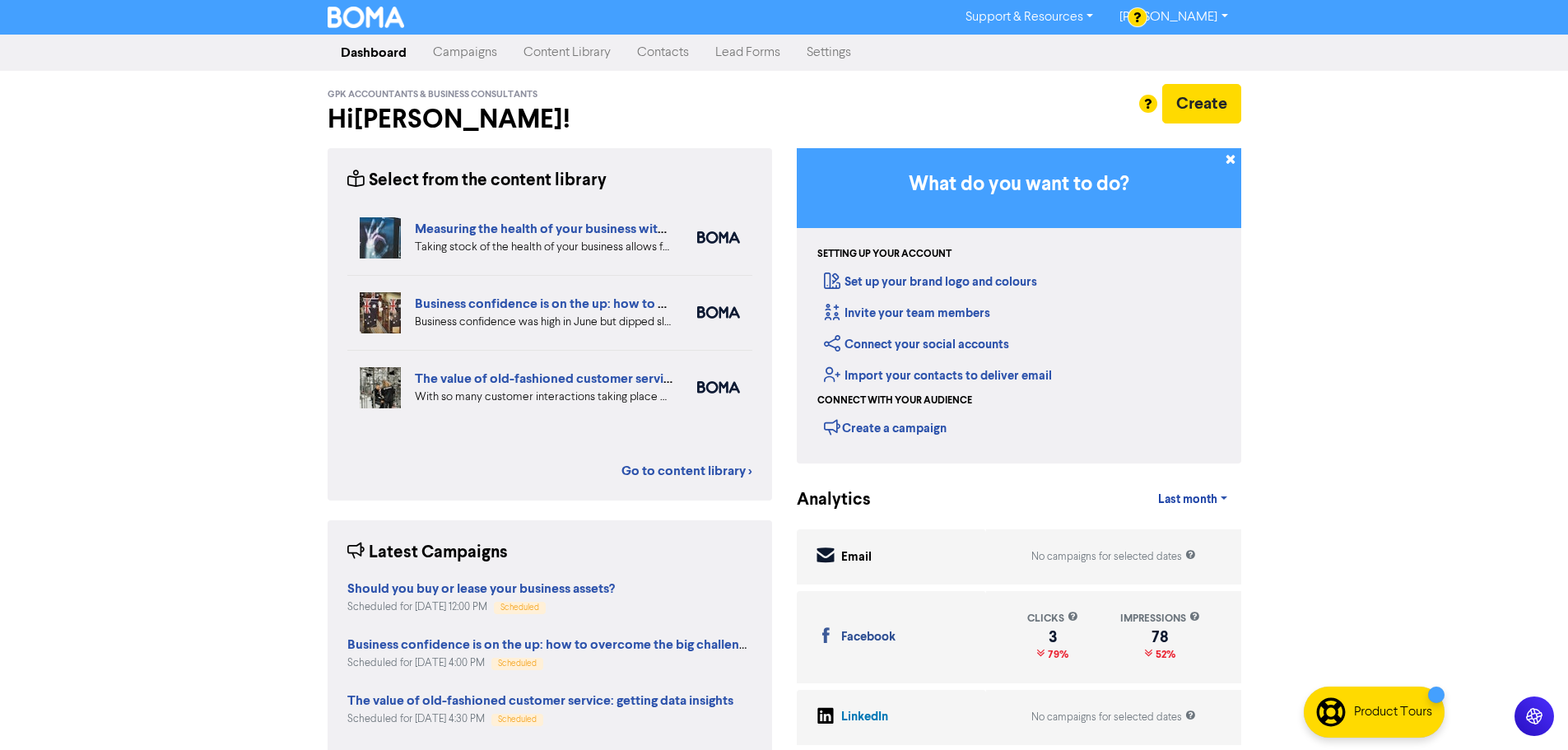
click at [581, 62] on link "Content Library" at bounding box center [567, 53] width 114 height 33
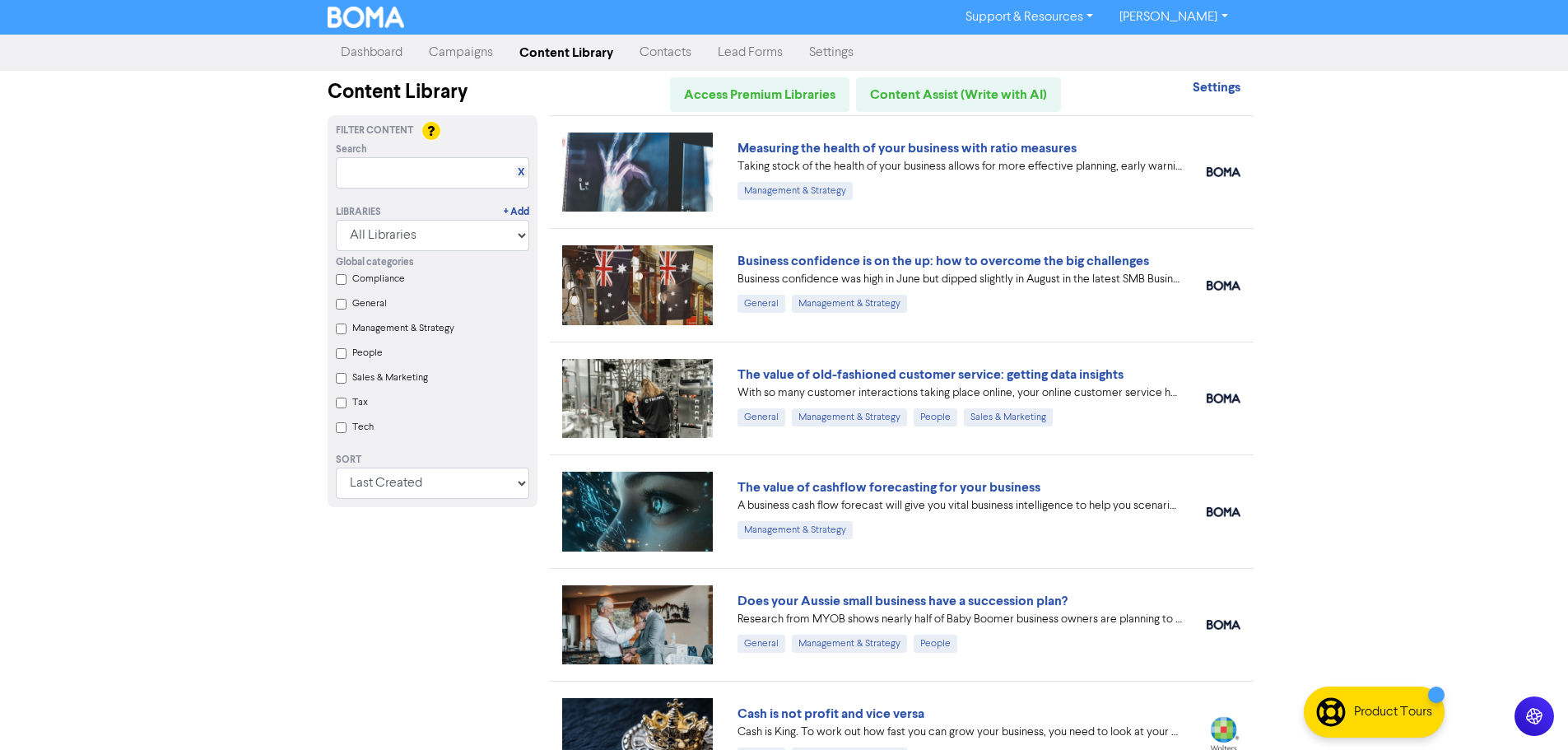
click at [1399, 301] on div "Support & Resources Video Tutorials FAQ & Guides Marketing Education [PERSON_NA…" at bounding box center [784, 375] width 1568 height 750
click at [1397, 307] on div "Support & Resources Video Tutorials FAQ & Guides Marketing Education [PERSON_NA…" at bounding box center [784, 375] width 1568 height 750
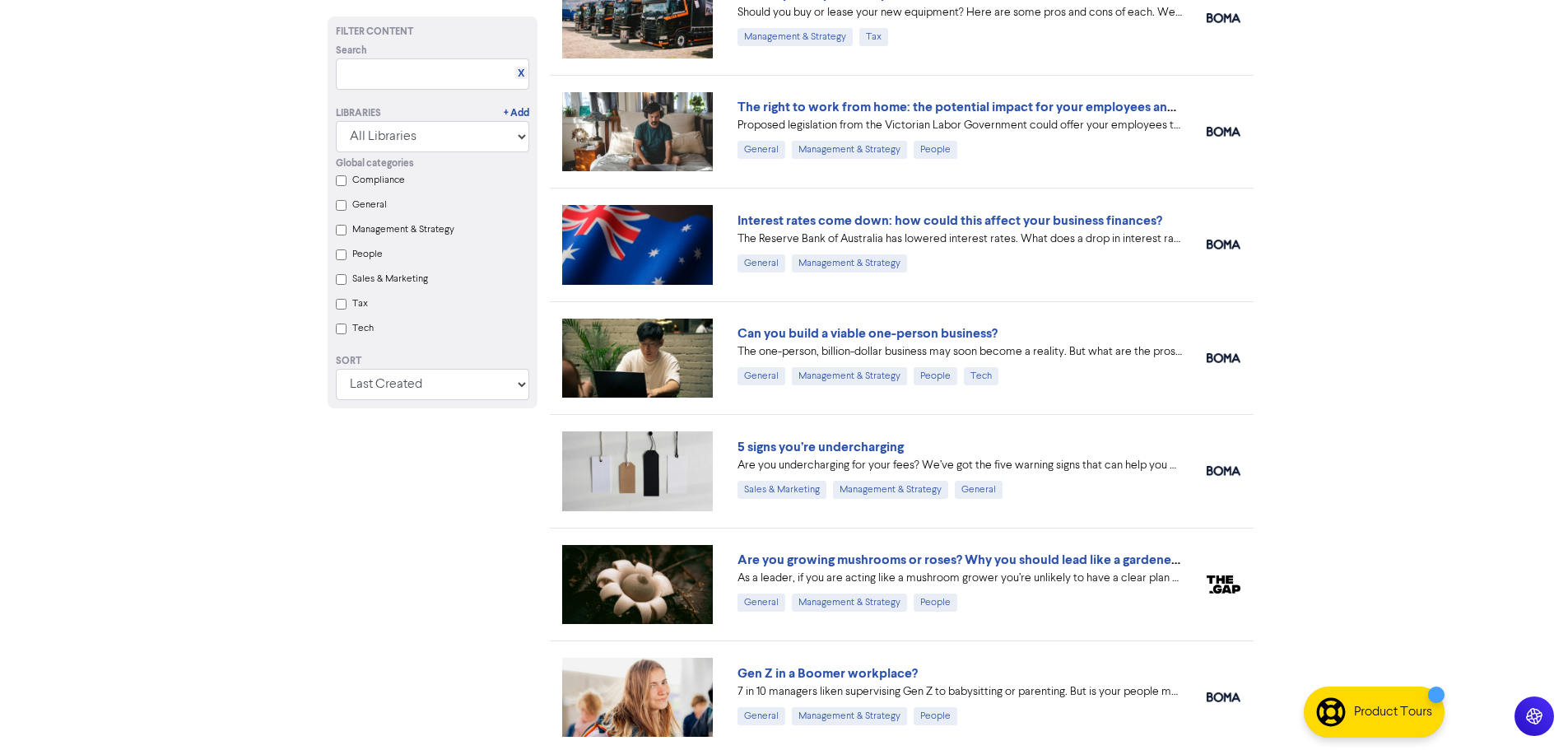
scroll to position [1400, 0]
click at [822, 446] on link "5 signs you’re undercharging" at bounding box center [820, 446] width 167 height 16
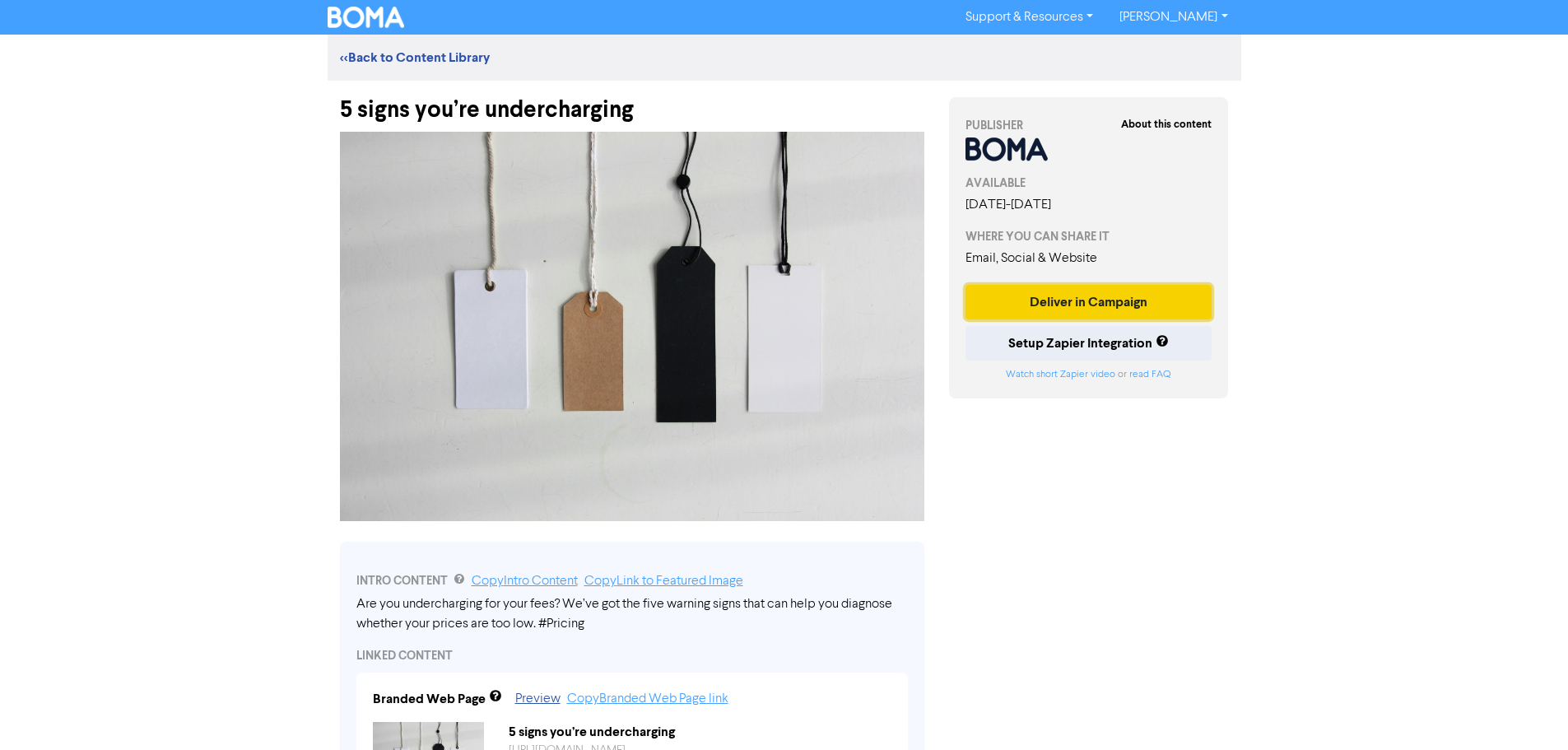
click at [1031, 304] on button "Deliver in Campaign" at bounding box center [1089, 302] width 247 height 35
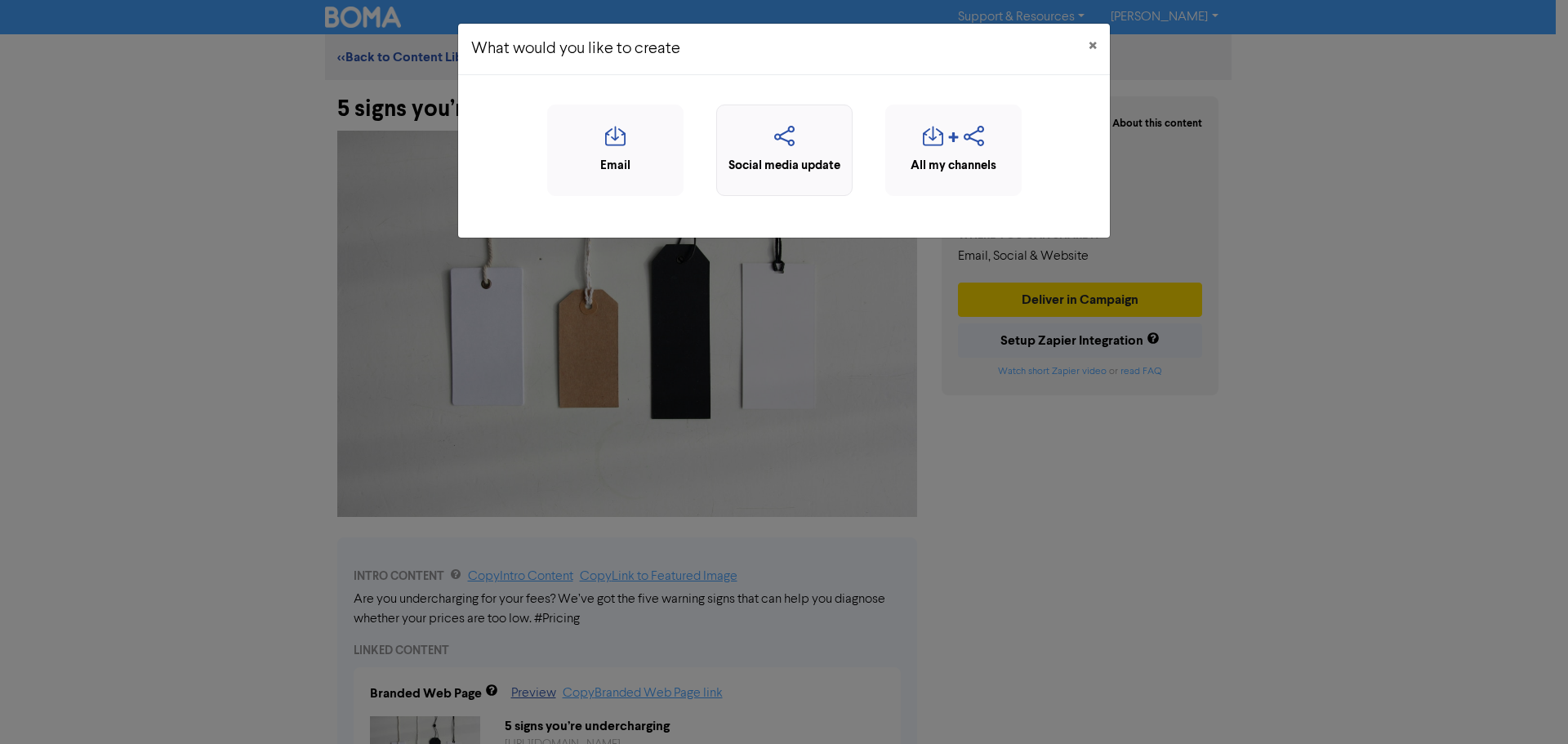
click at [819, 145] on icon "button" at bounding box center [784, 141] width 118 height 31
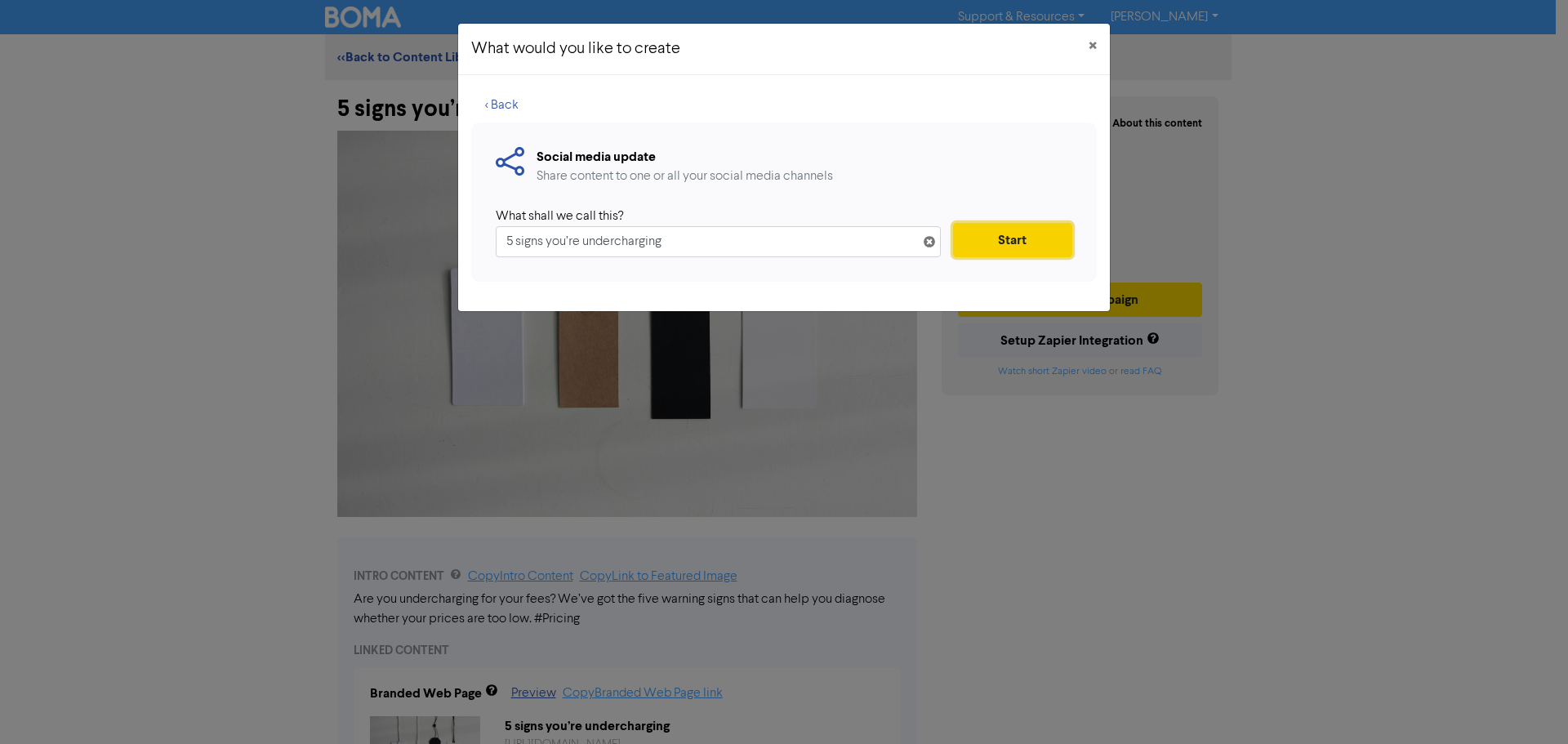
click at [987, 240] on button "Start" at bounding box center [1012, 240] width 119 height 34
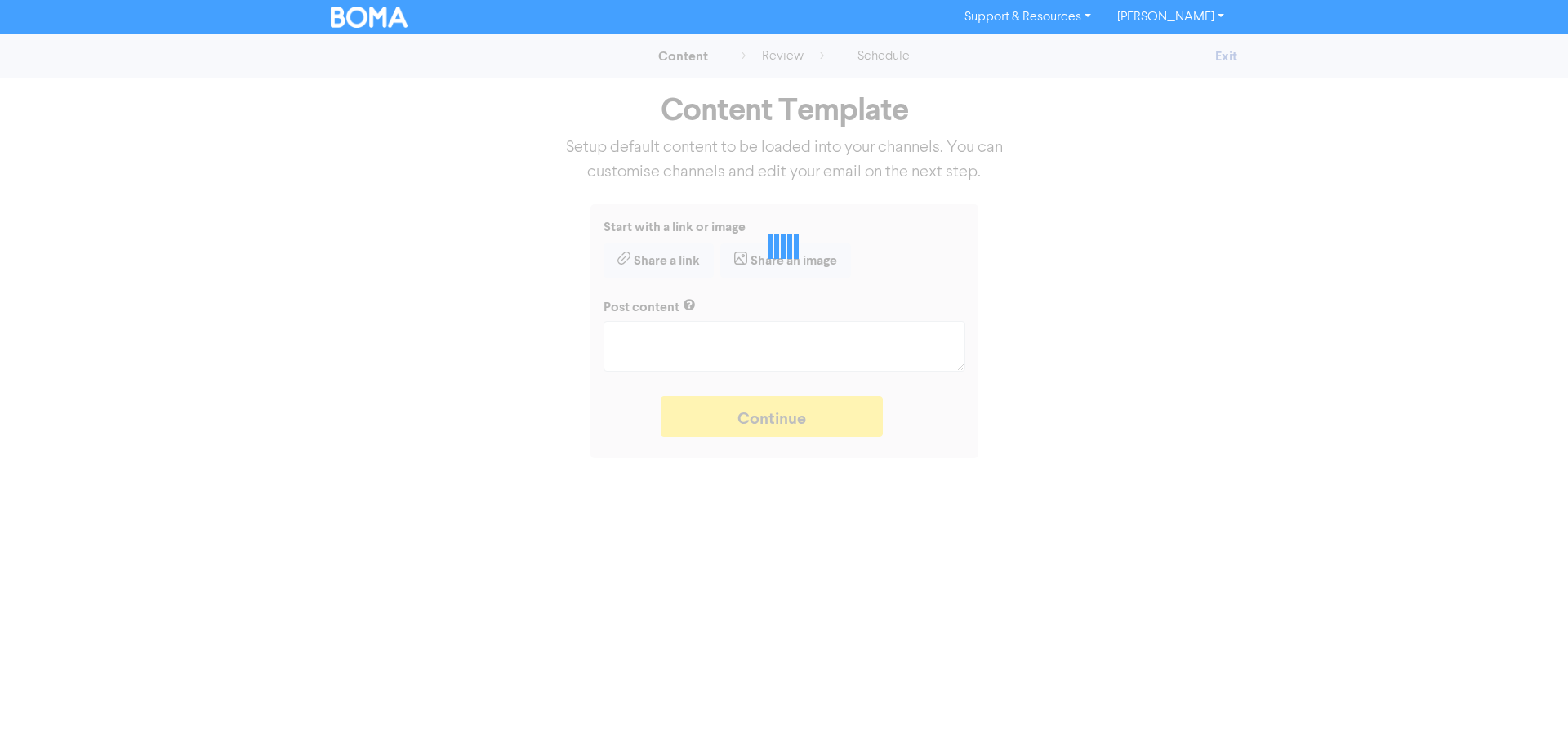
type textarea "x"
type textarea "Are you undercharging for your fees? We’ve got the five warning signs that can …"
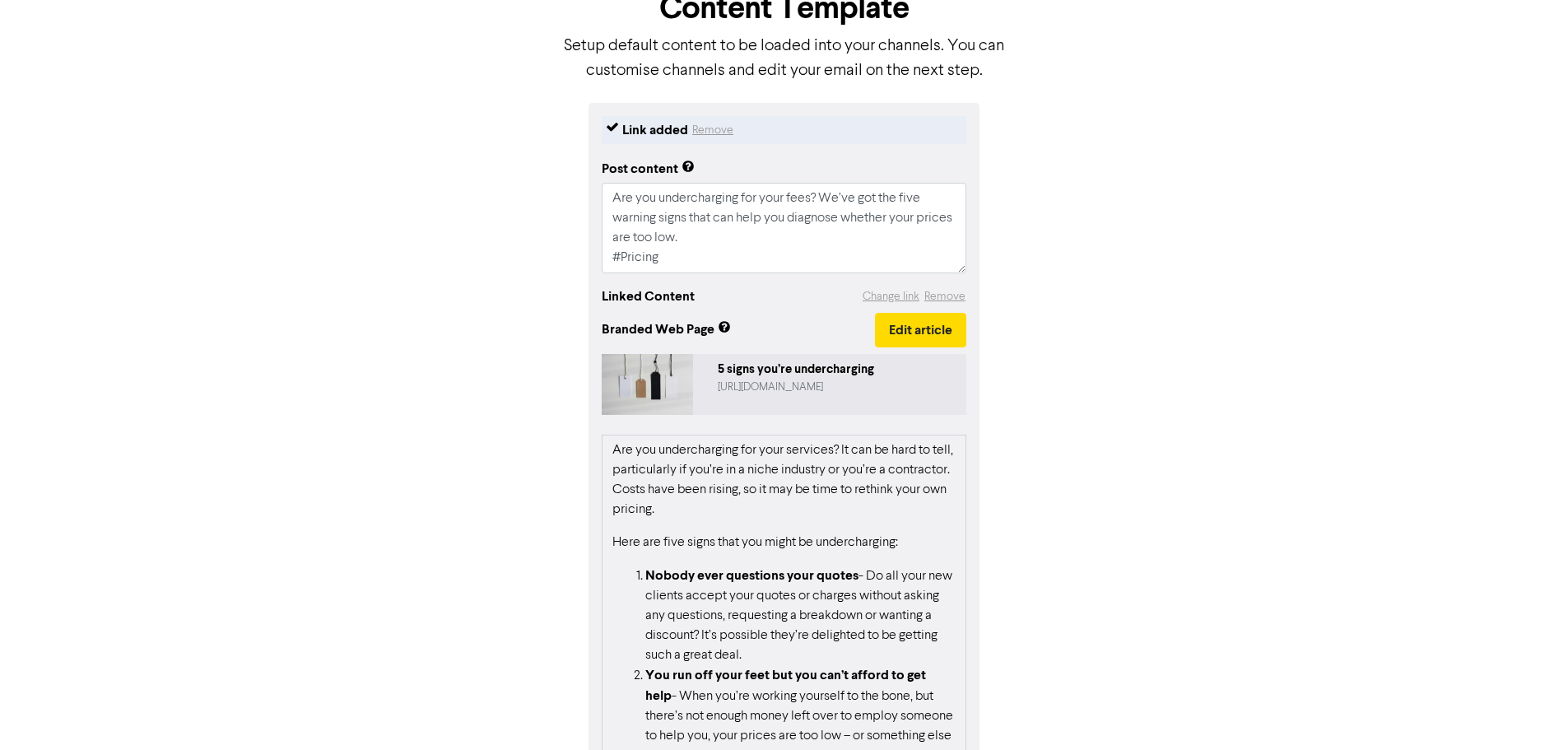
scroll to position [205, 0]
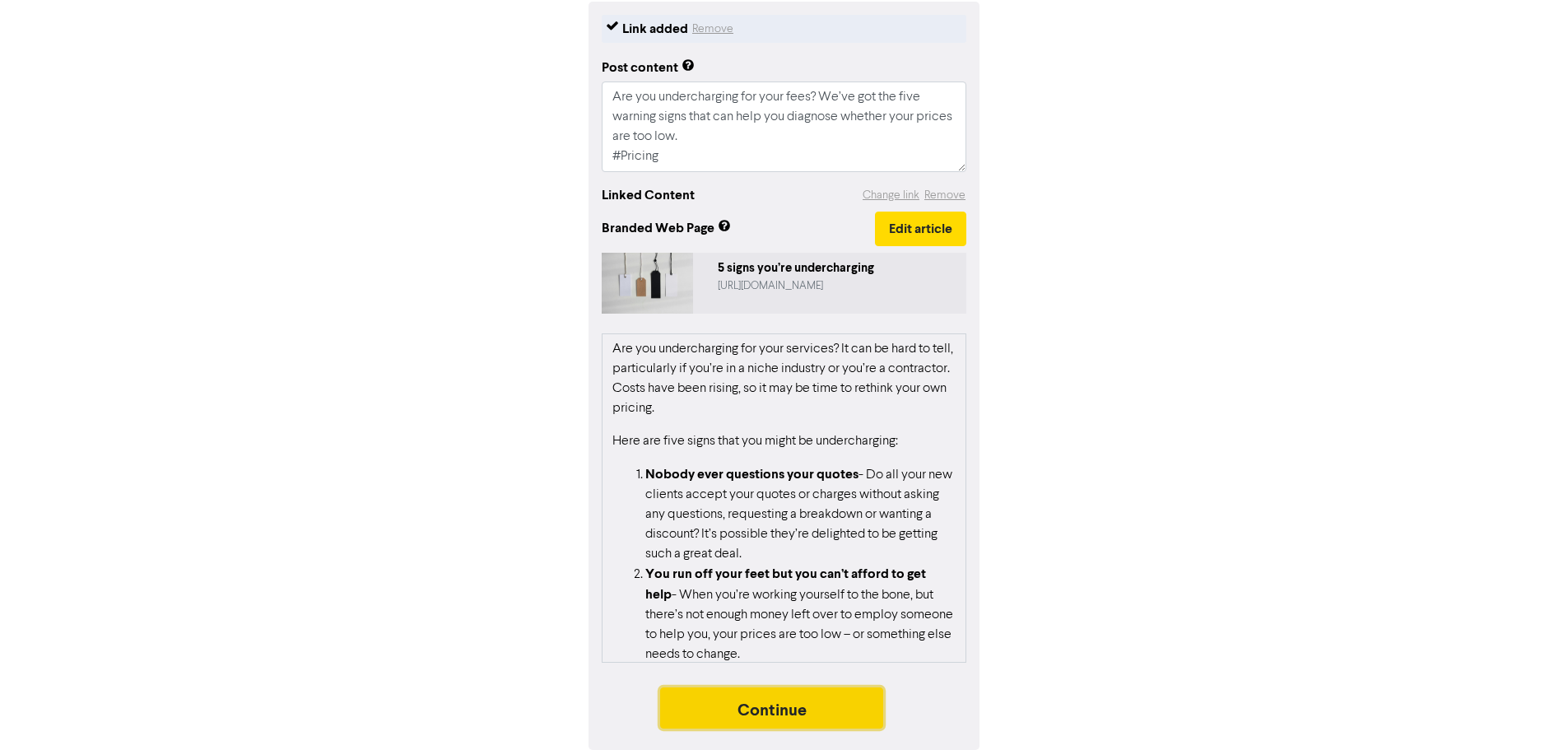
click at [765, 719] on button "Continue" at bounding box center [772, 708] width 224 height 41
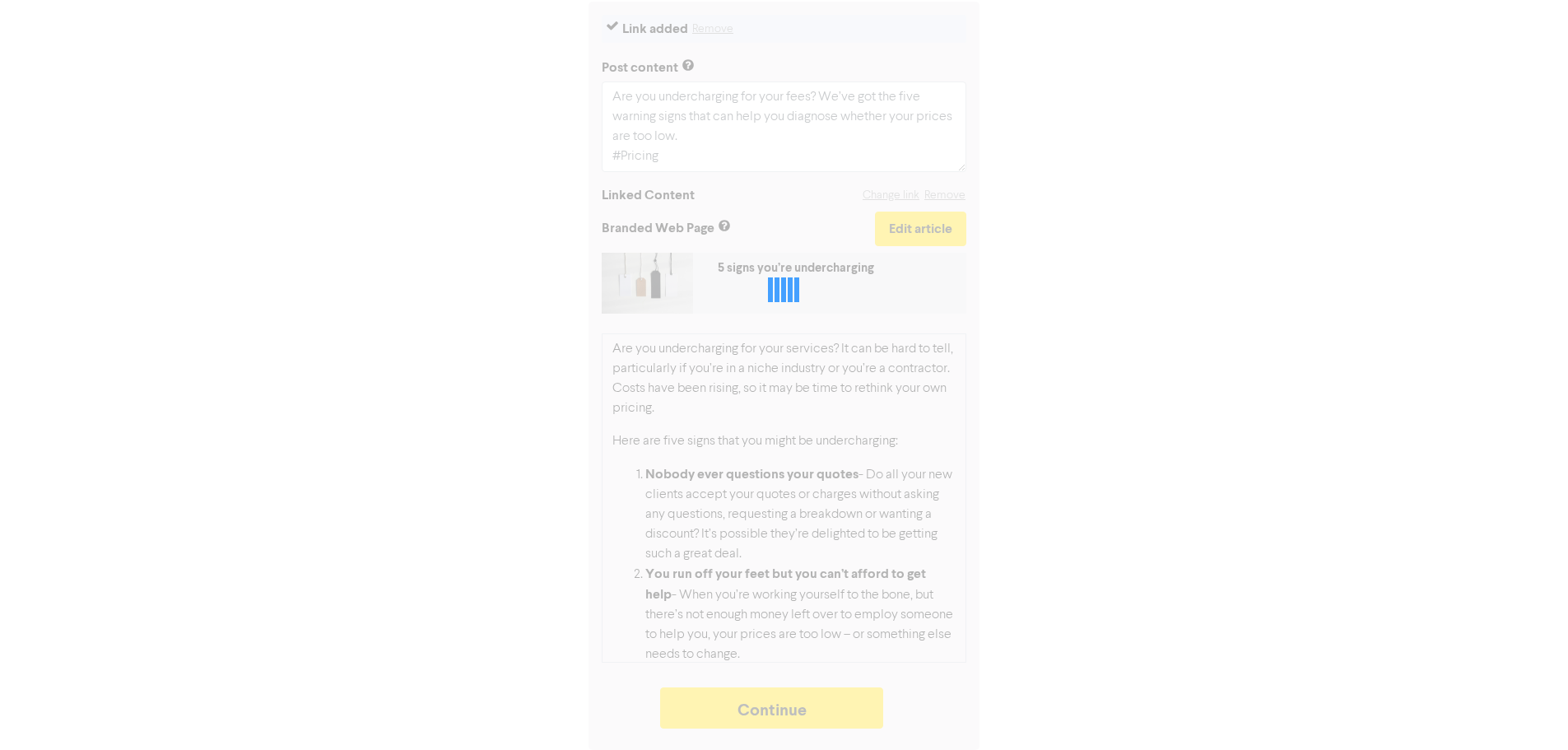
type textarea "x"
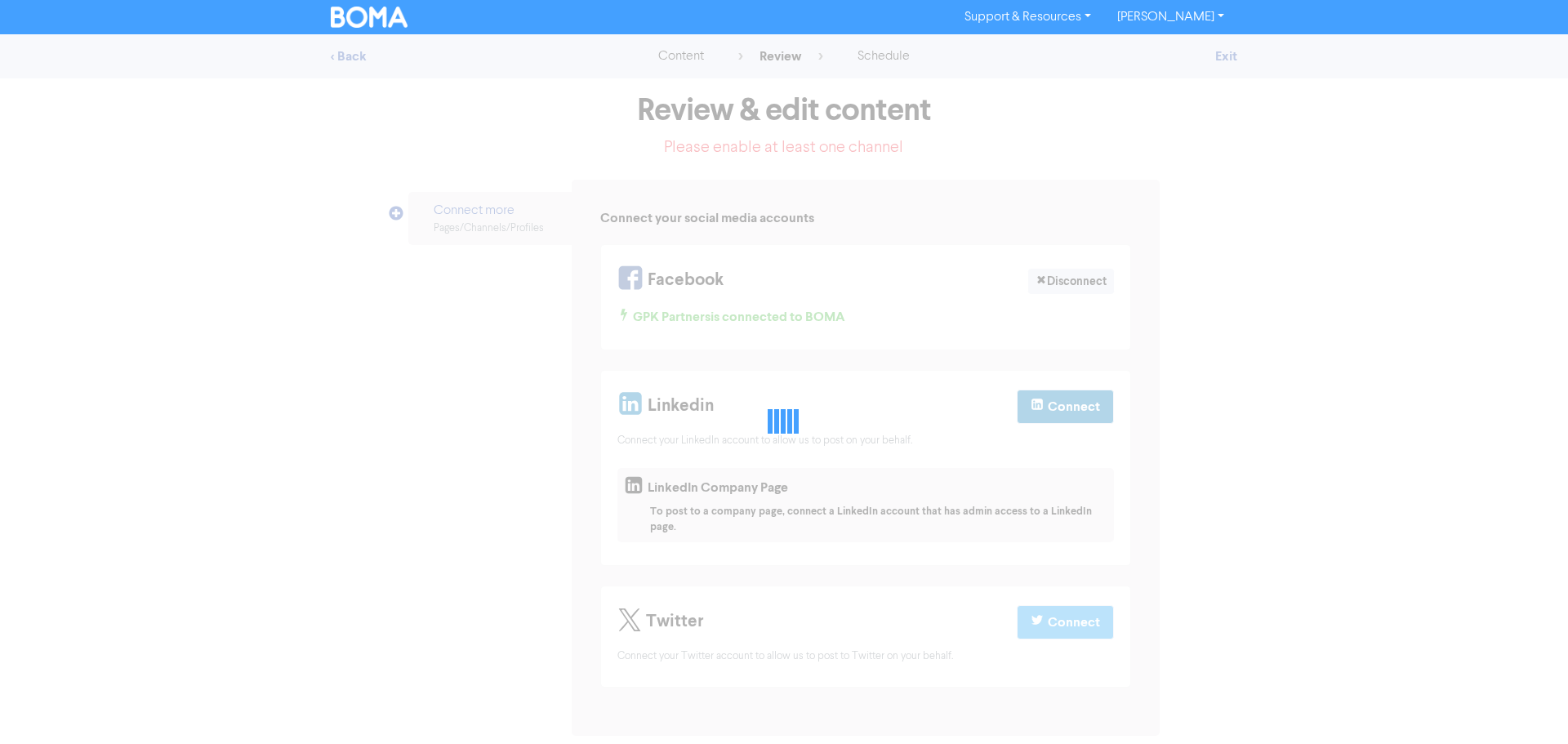
select select "LEARN_MORE"
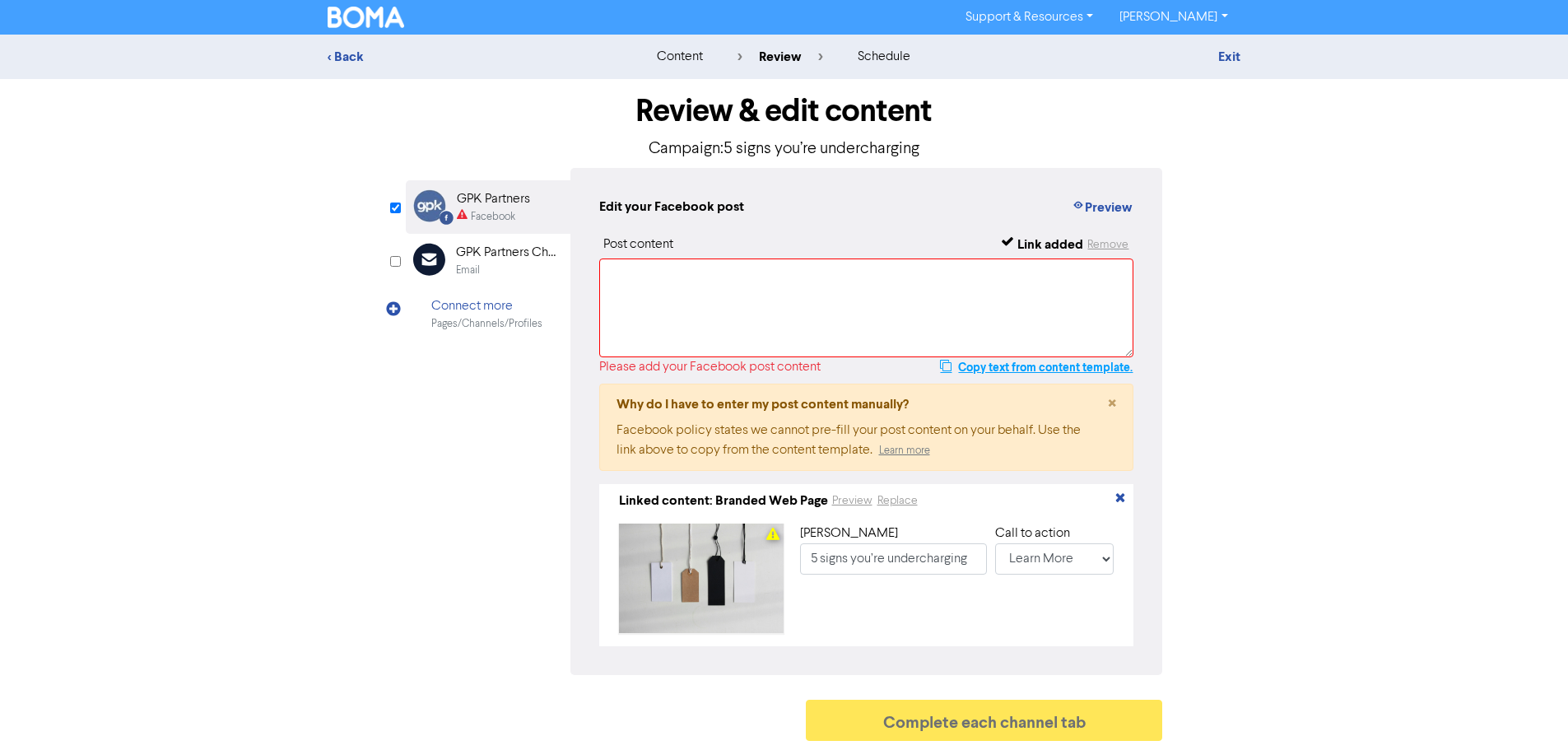
click at [1024, 367] on button "Copy text from content template." at bounding box center [1037, 367] width 194 height 20
click at [995, 291] on textarea at bounding box center [866, 307] width 535 height 99
paste textarea "Are you undercharging for your fees? We’ve got the five warning signs that can …"
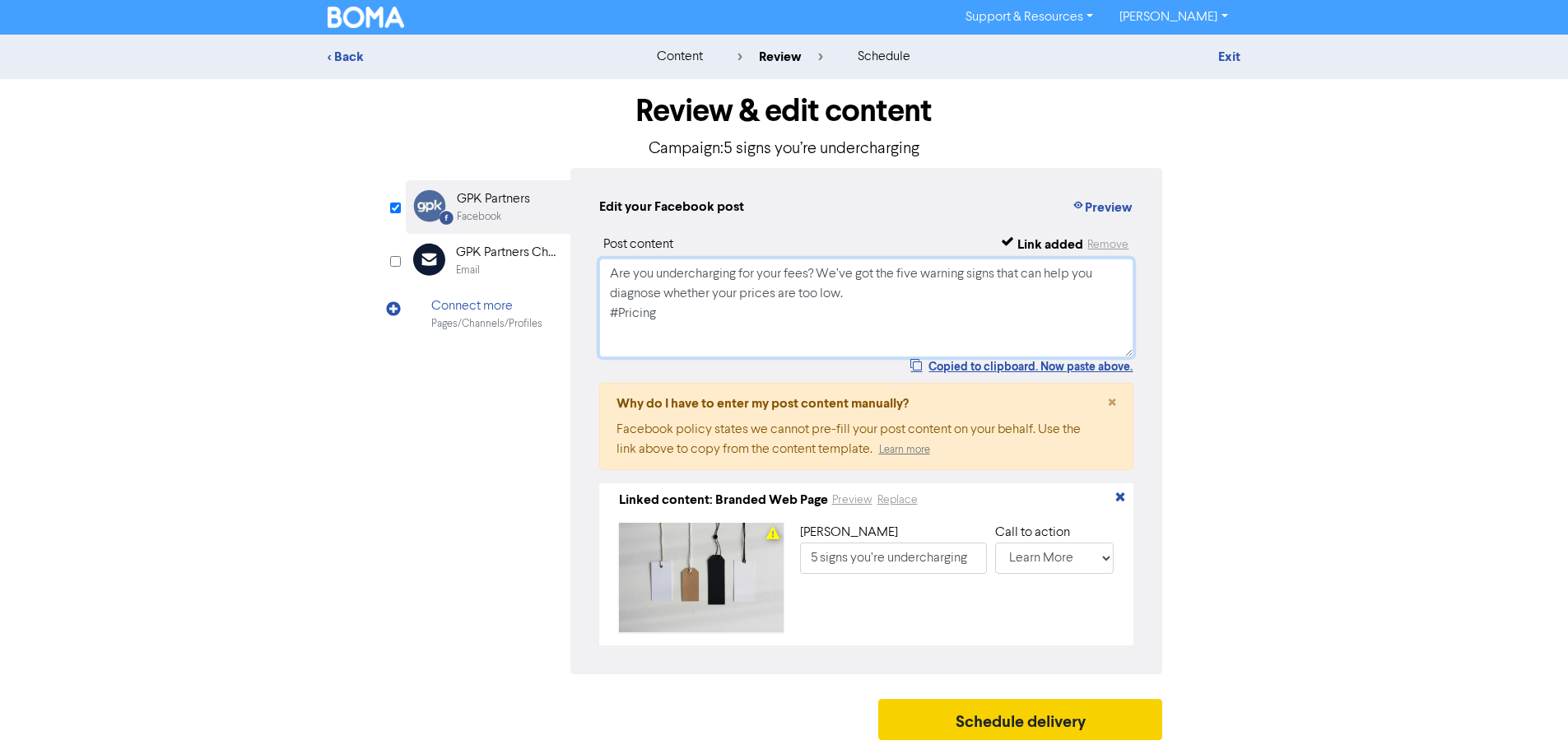
type textarea "Are you undercharging for your fees? We’ve got the five warning signs that can …"
click at [990, 739] on button "Schedule delivery" at bounding box center [1020, 719] width 285 height 41
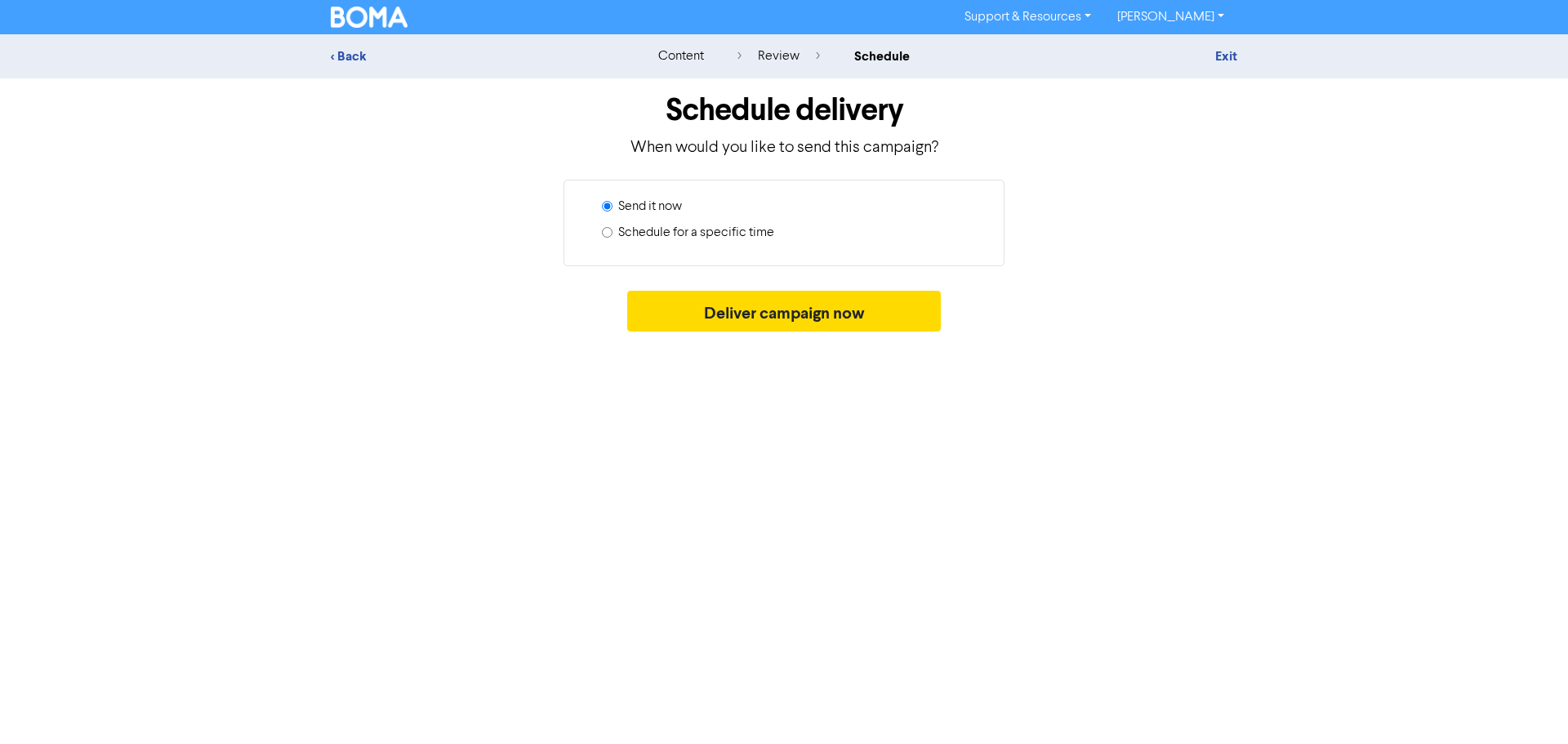
click at [688, 244] on div "Schedule for a specific time" at bounding box center [790, 235] width 377 height 26
click at [701, 233] on label "Schedule for a specific time" at bounding box center [695, 232] width 156 height 20
click at [612, 233] on input "Schedule for a specific time" at bounding box center [606, 232] width 11 height 11
radio input "true"
radio input "false"
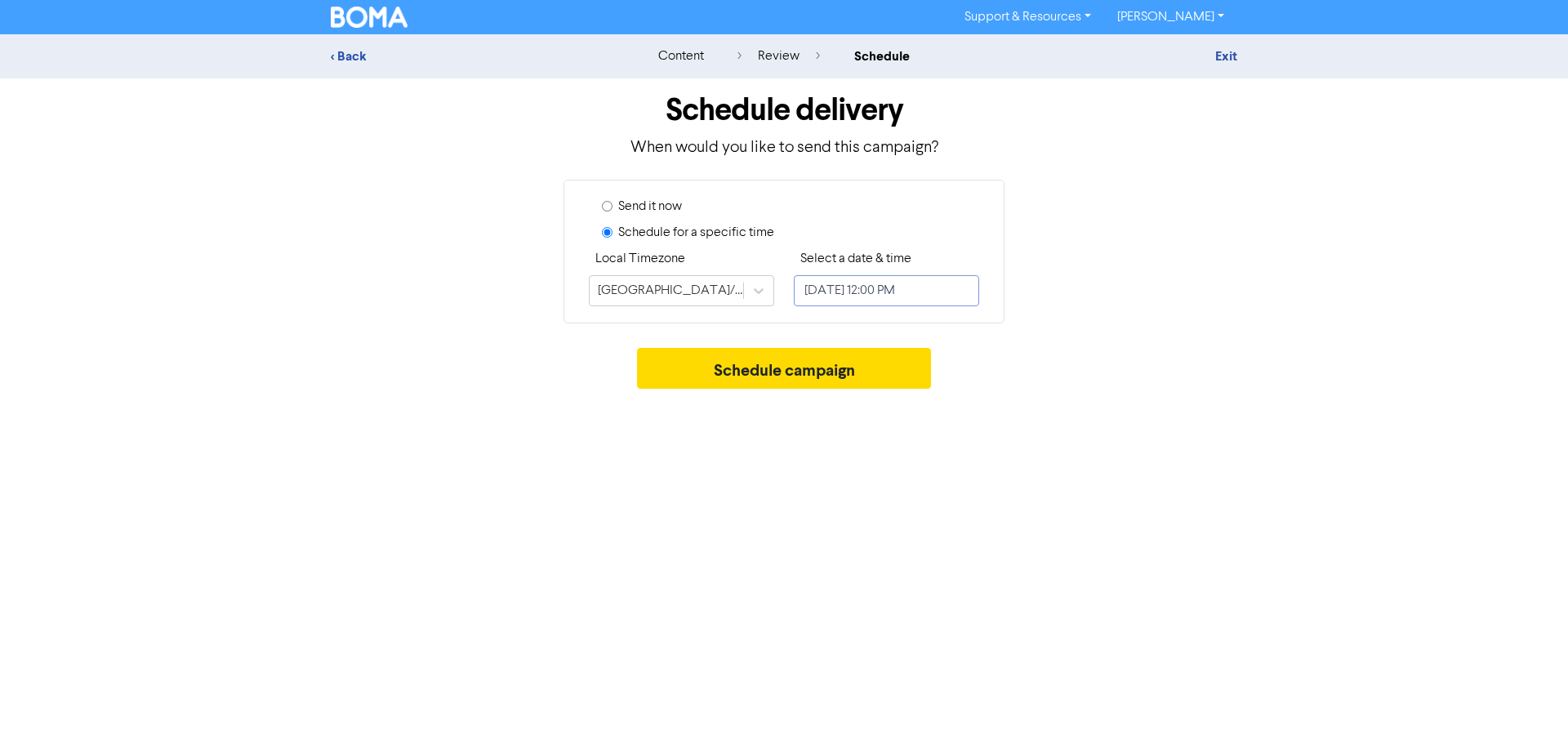
click at [897, 290] on input "[DATE] 12:00 PM" at bounding box center [886, 290] width 185 height 31
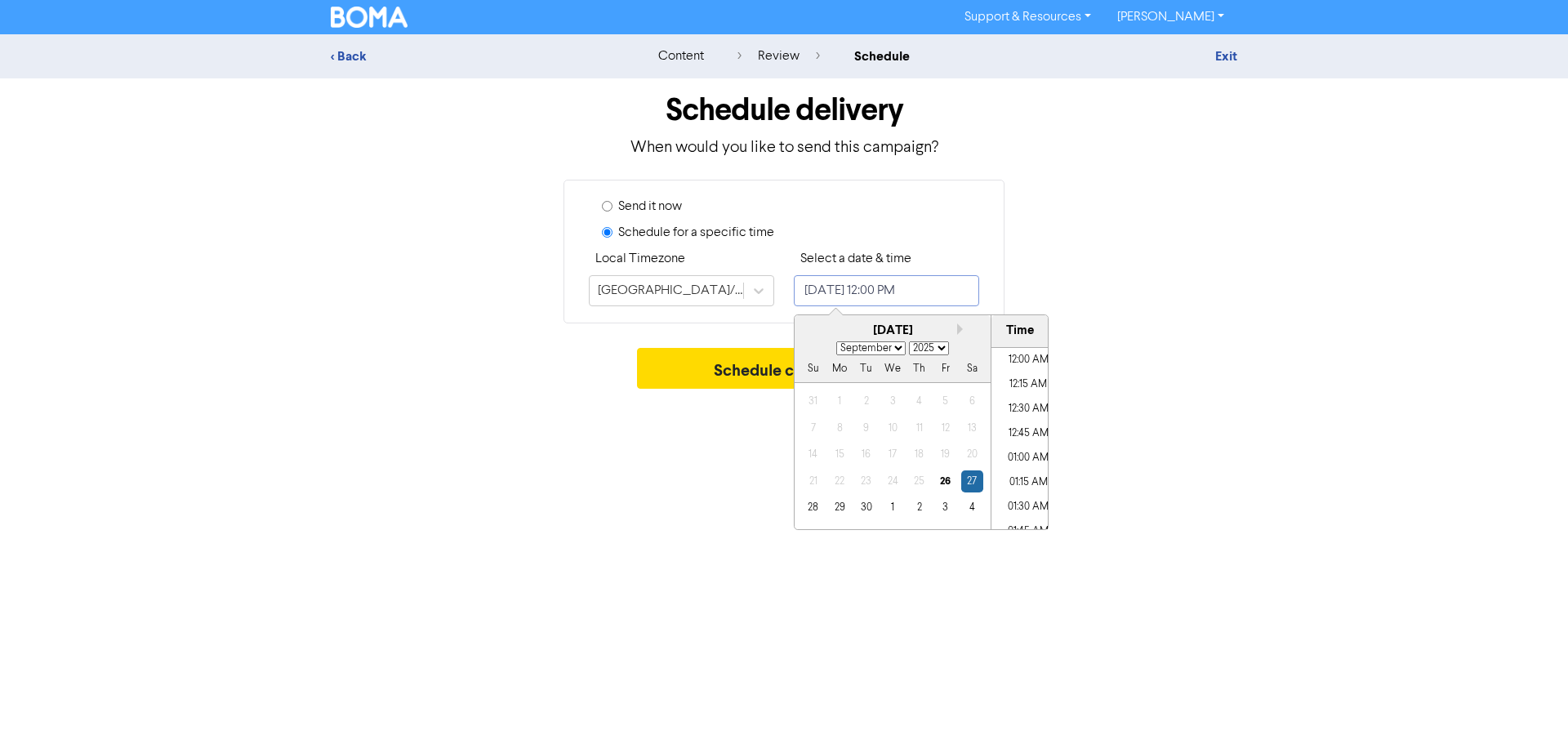
scroll to position [1097, 0]
click at [959, 329] on button "Next month" at bounding box center [963, 329] width 11 height 11
select select "9"
click at [928, 507] on div "30" at bounding box center [919, 507] width 22 height 22
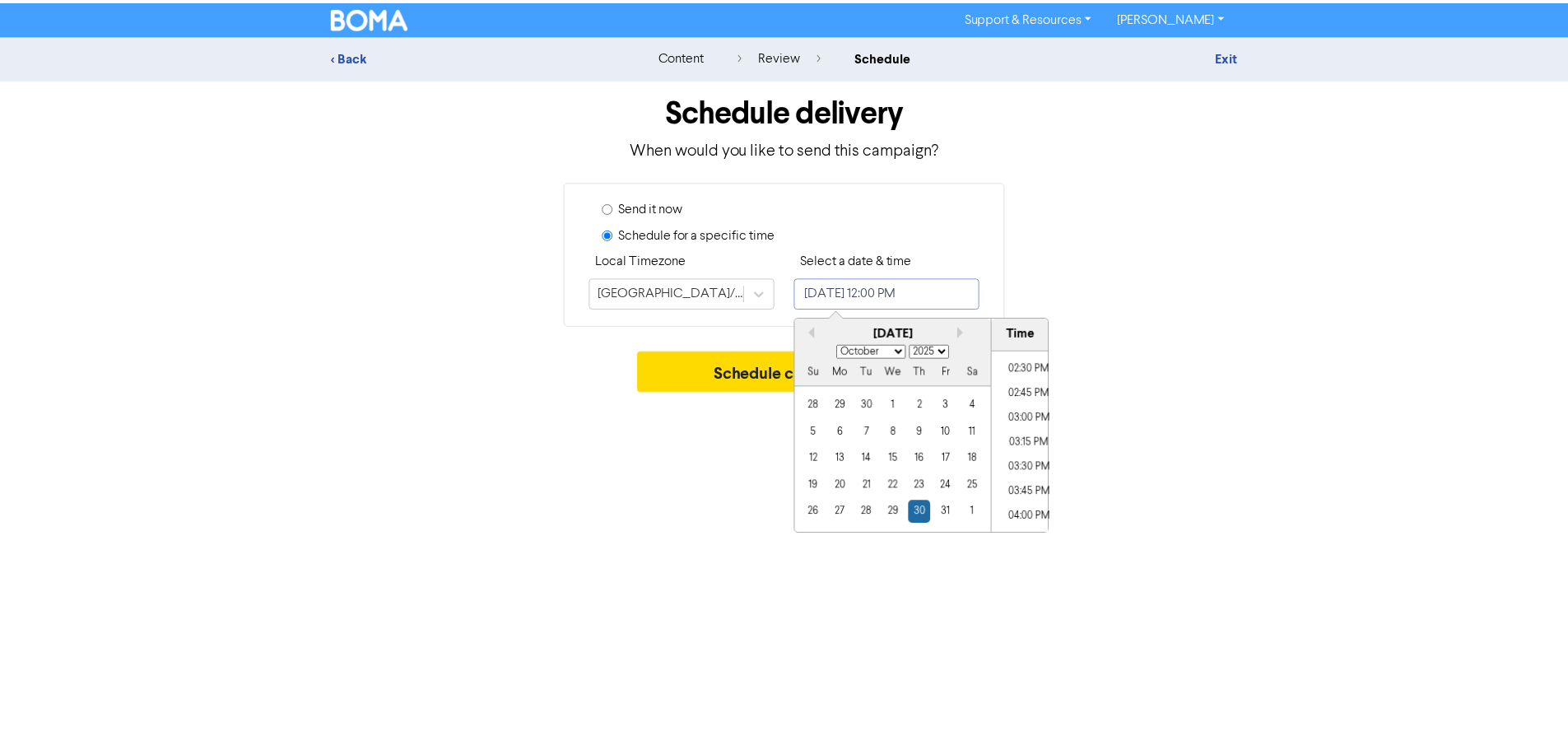
scroll to position [1435, 0]
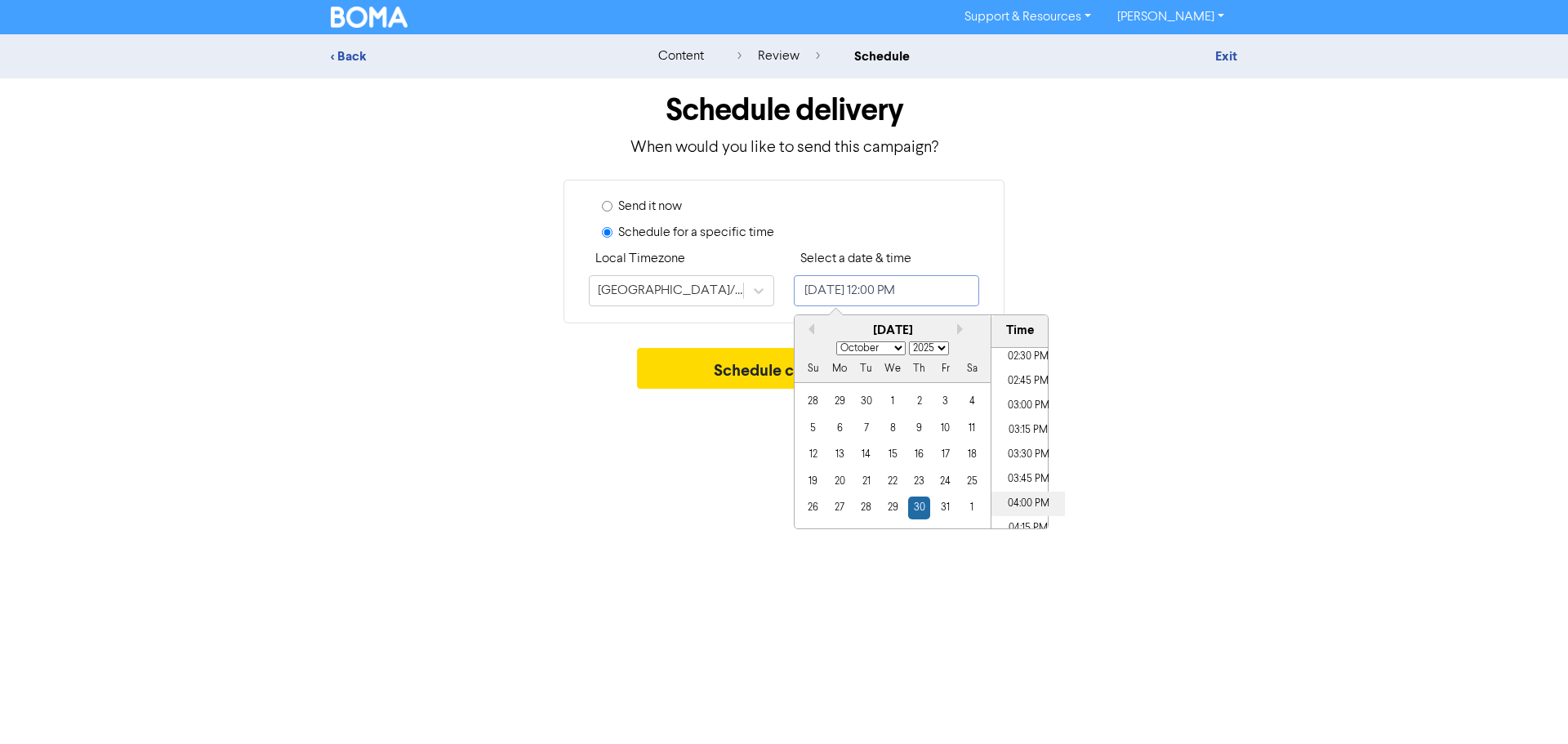
click at [1028, 500] on li "04:00 PM" at bounding box center [1028, 504] width 74 height 25
type input "[DATE] 4:00 PM"
click at [709, 374] on button "Schedule campaign" at bounding box center [784, 368] width 295 height 41
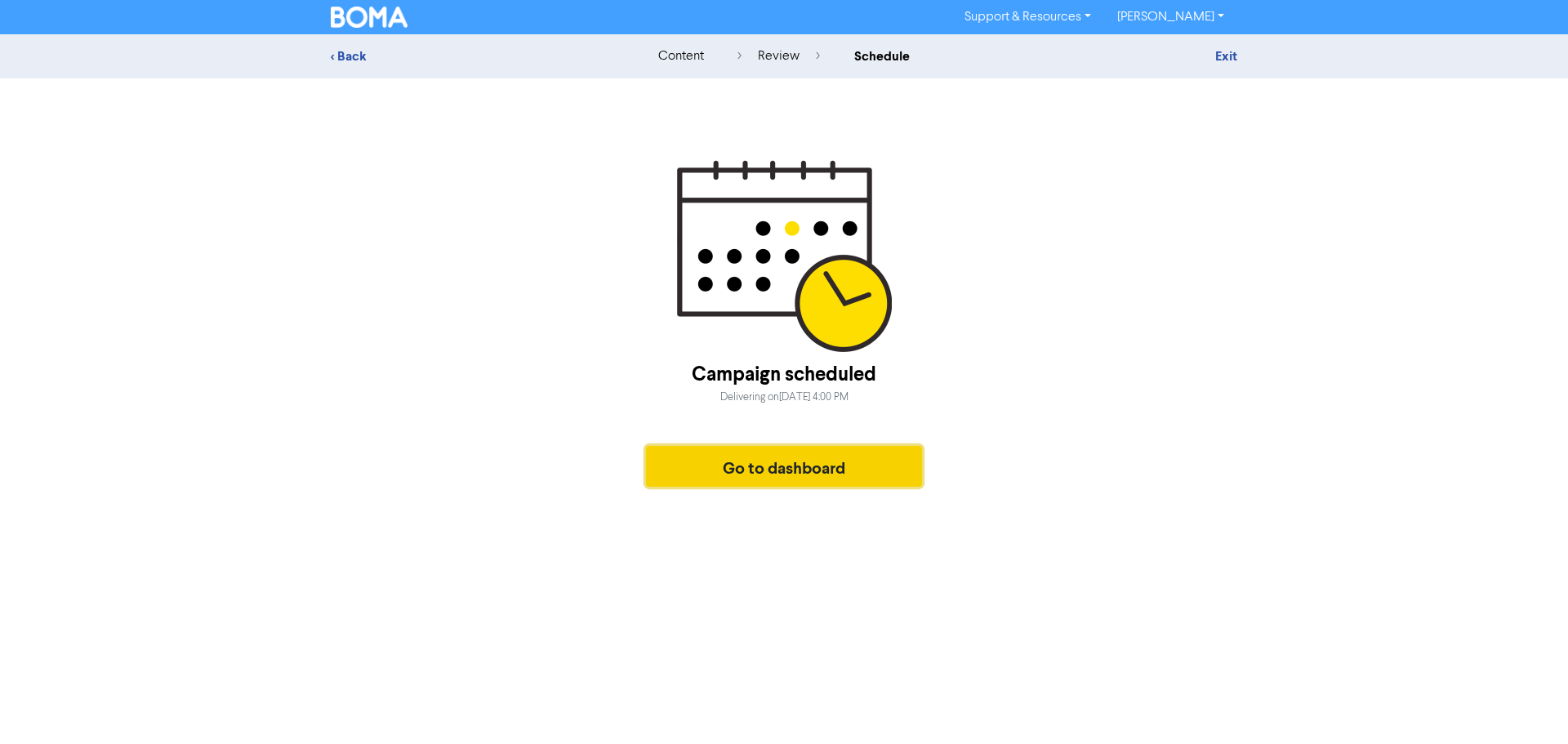
click at [755, 474] on button "Go to dashboard" at bounding box center [783, 466] width 276 height 41
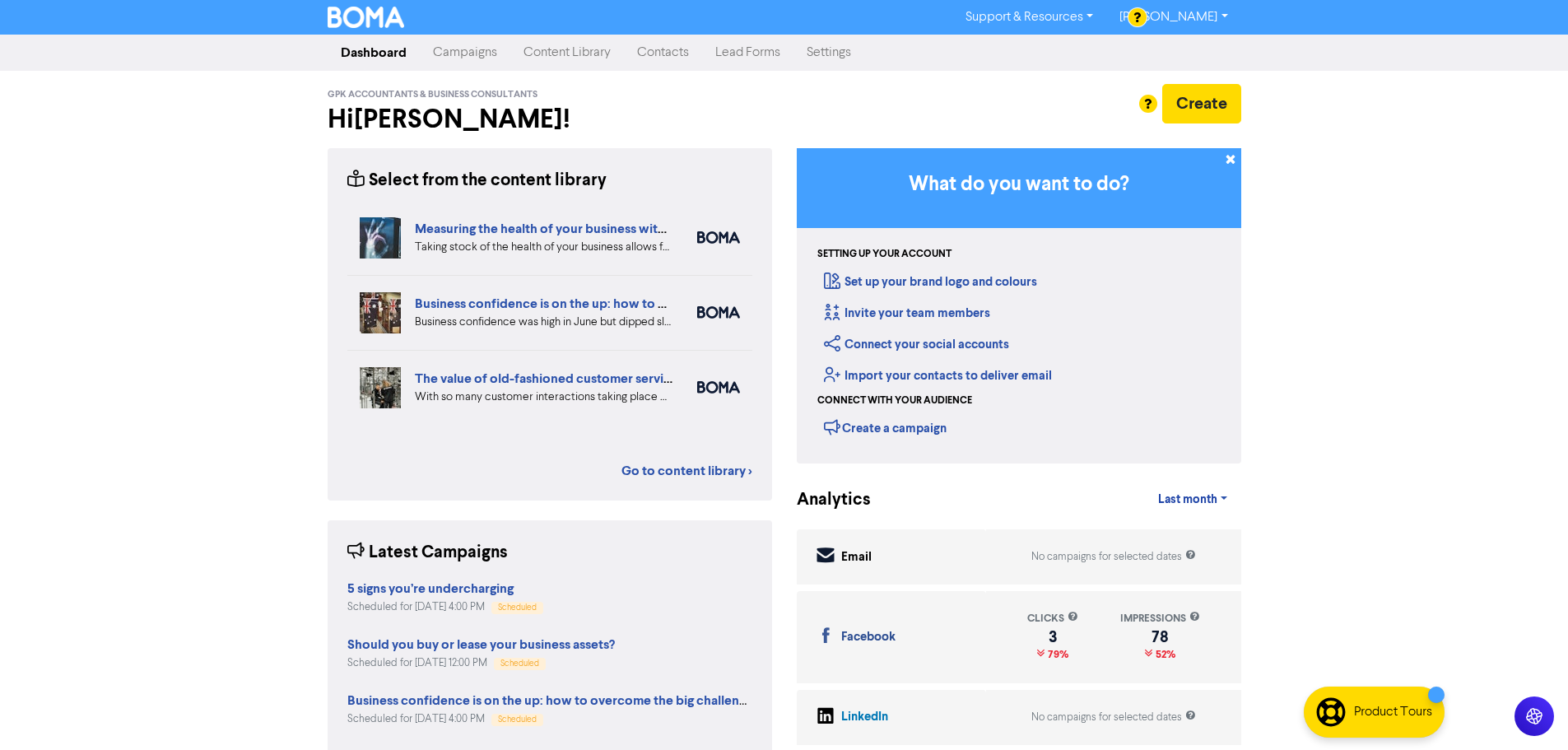
click at [473, 54] on link "Campaigns" at bounding box center [465, 53] width 90 height 33
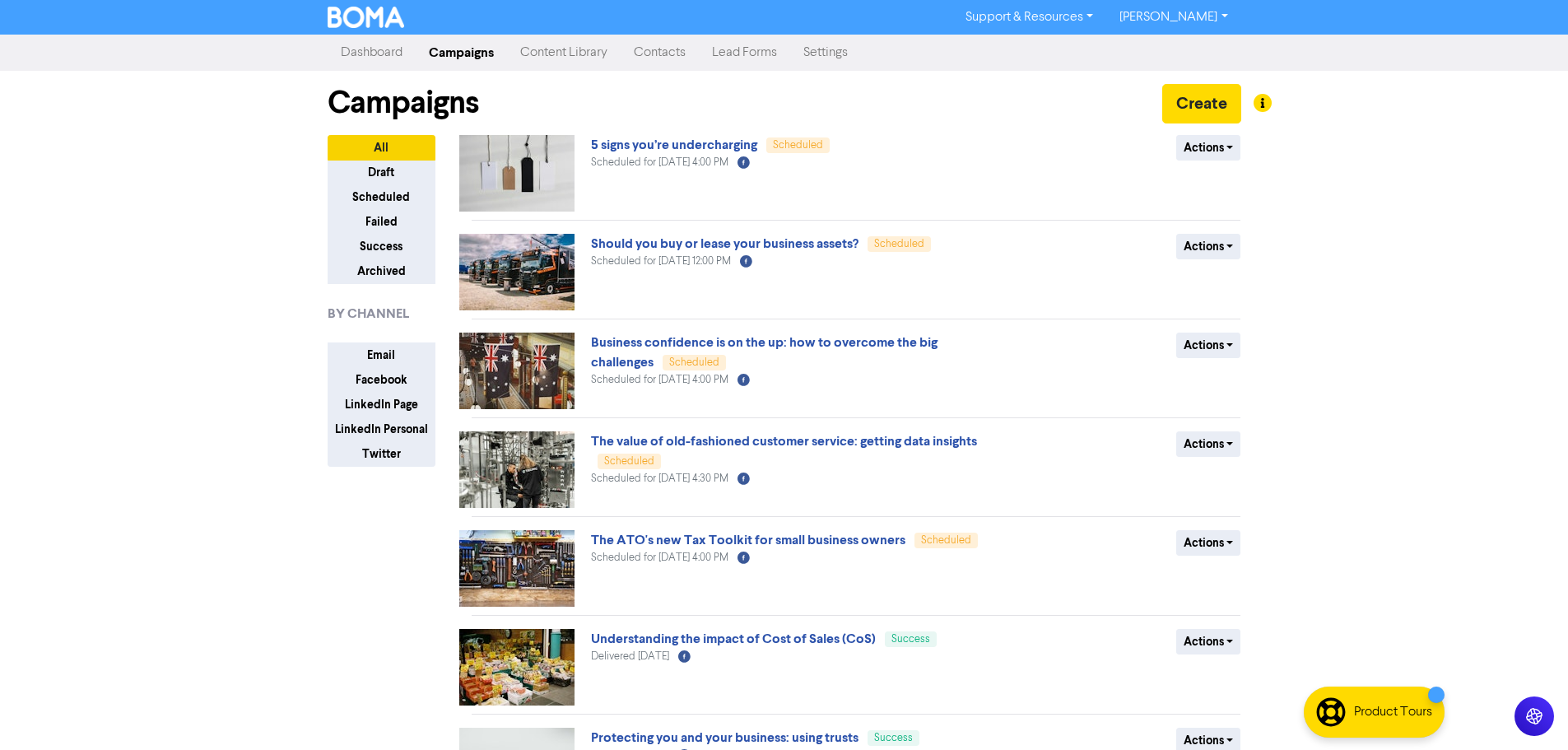
click at [150, 291] on div "Support & Resources Video Tutorials FAQ & Guides Marketing Education [PERSON_NA…" at bounding box center [784, 375] width 1568 height 750
click at [162, 289] on div "Support & Resources Video Tutorials FAQ & Guides Marketing Education [PERSON_NA…" at bounding box center [784, 375] width 1568 height 750
click at [180, 144] on div "Support & Resources Video Tutorials FAQ & Guides Marketing Education [PERSON_NA…" at bounding box center [784, 375] width 1568 height 750
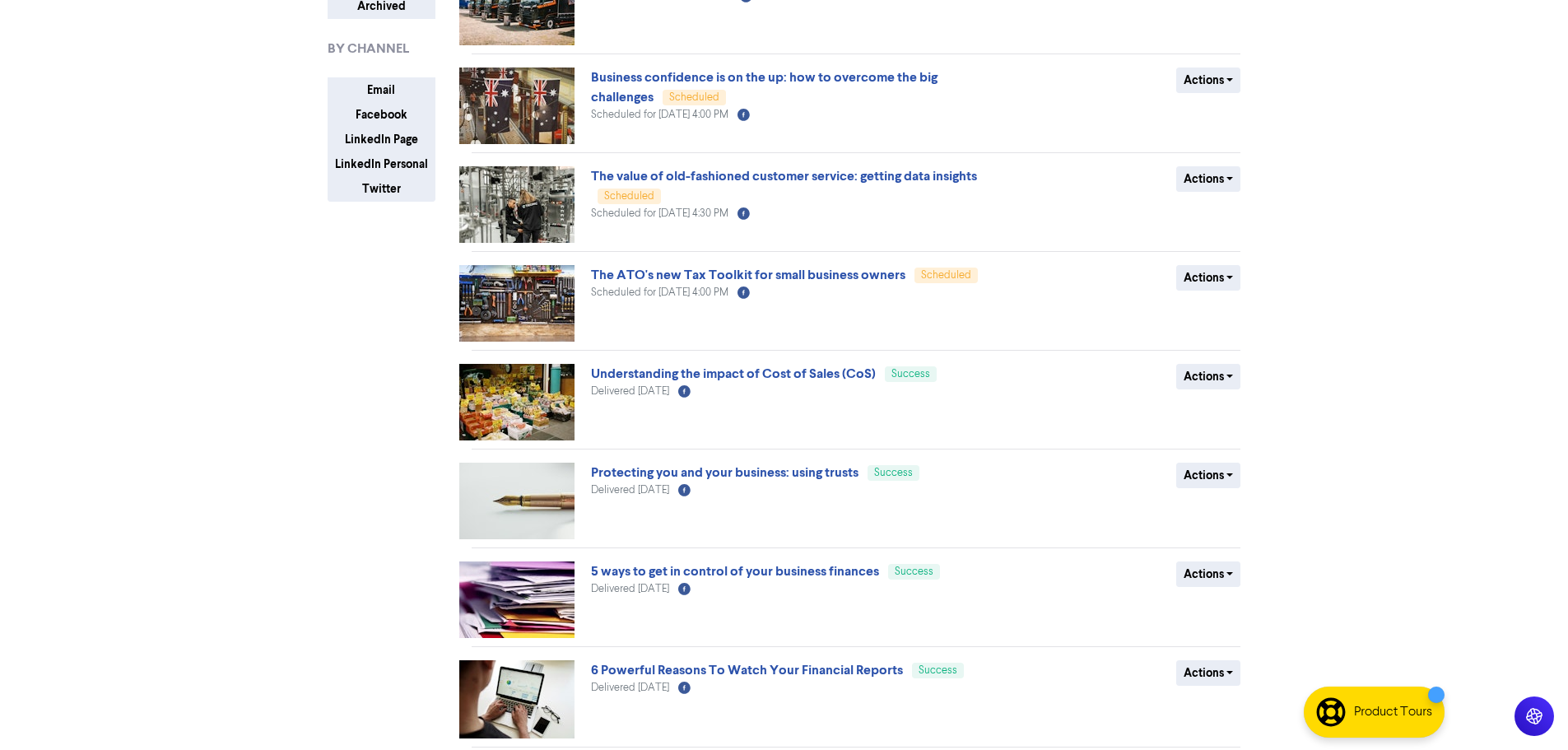
scroll to position [419, 0]
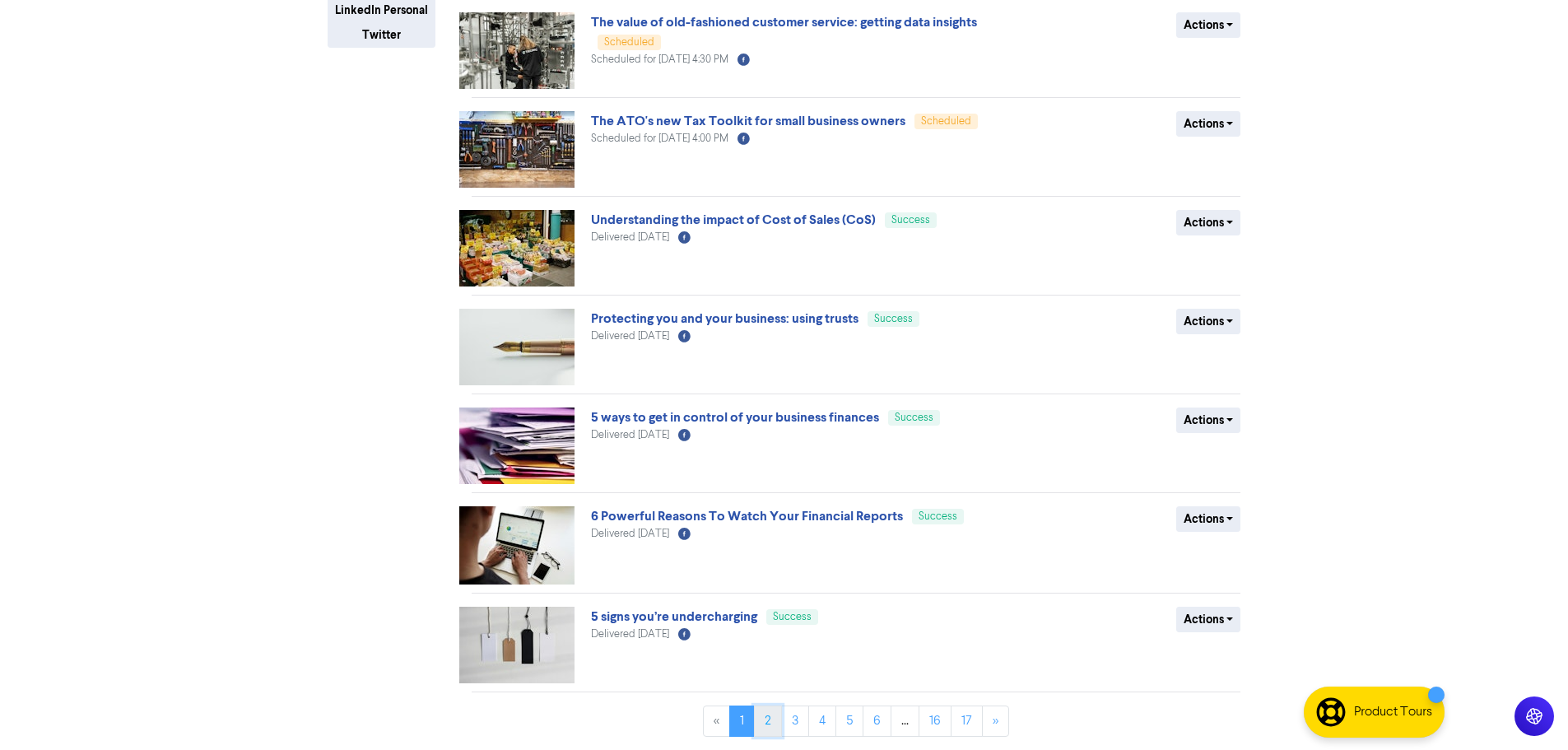
click at [766, 720] on link "2" at bounding box center [767, 721] width 28 height 31
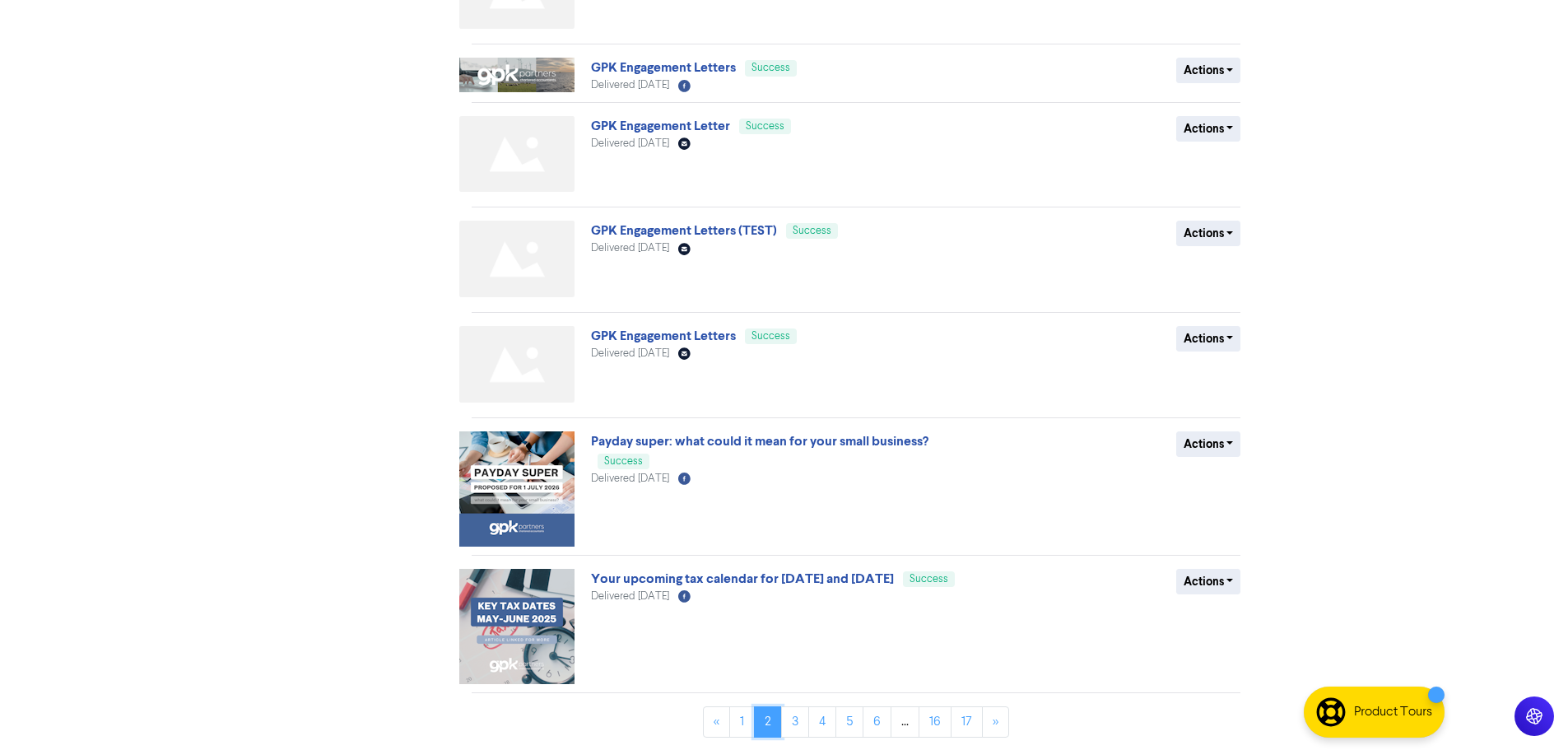
scroll to position [497, 0]
click at [801, 726] on link "3" at bounding box center [794, 721] width 28 height 31
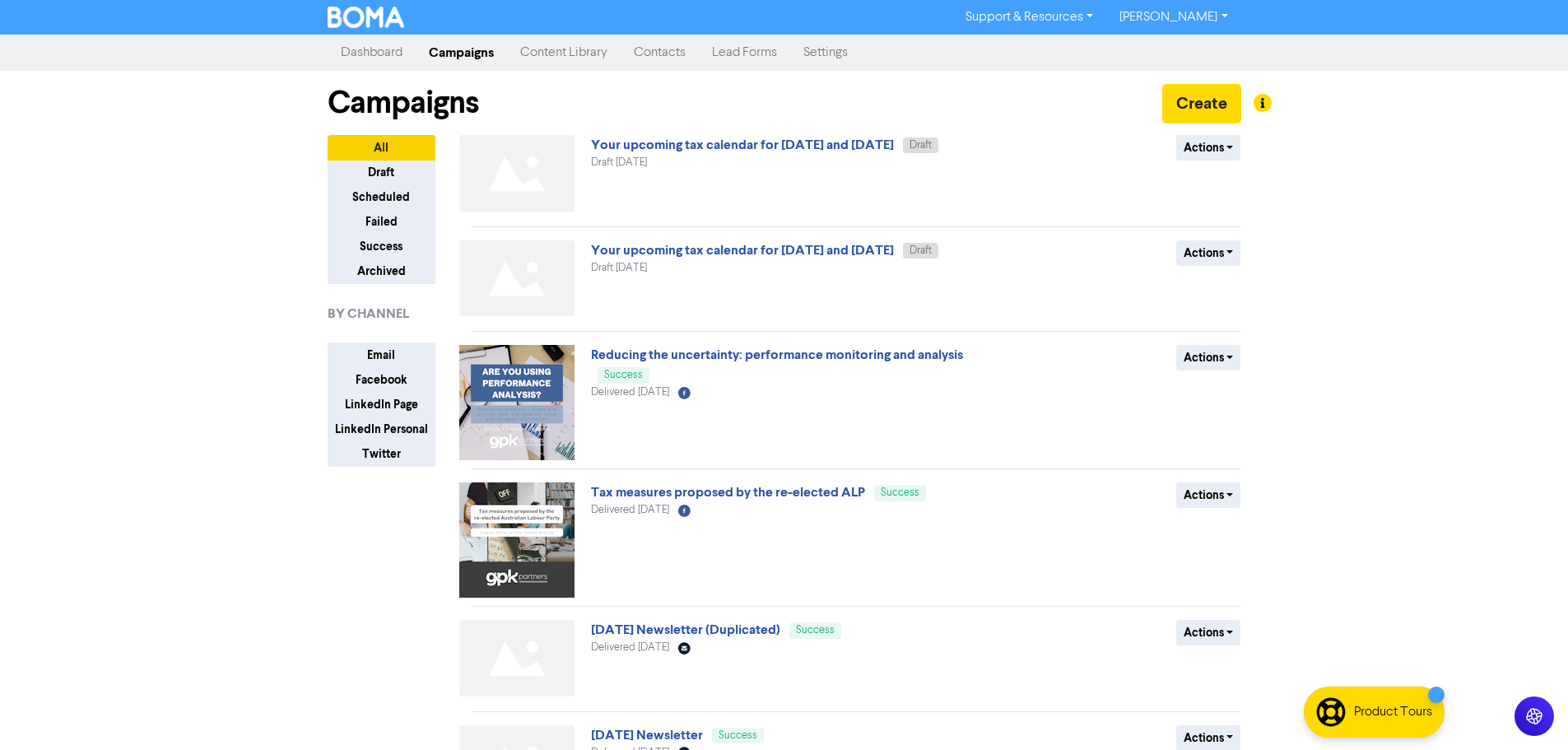
scroll to position [83, 0]
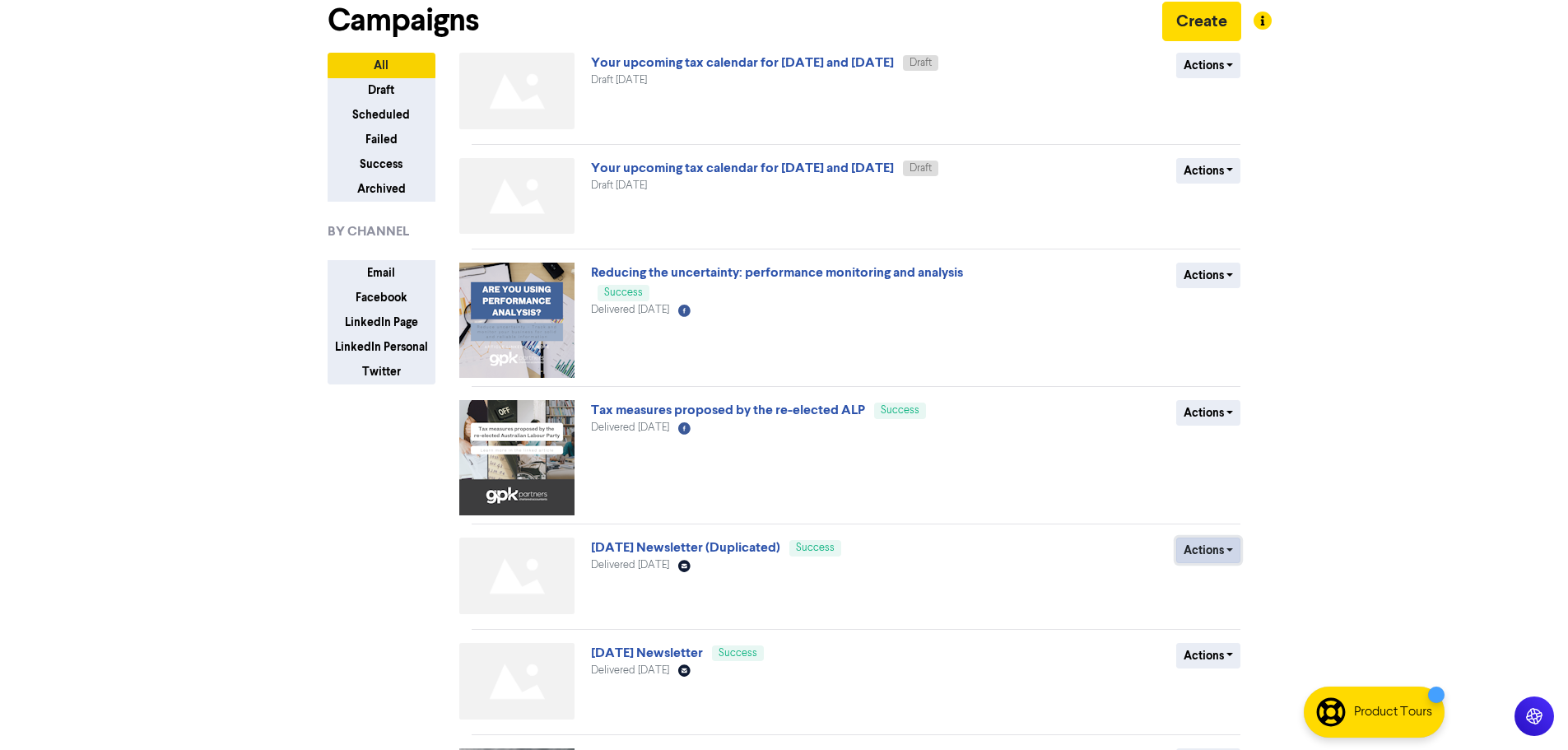
click at [1199, 548] on button "Actions" at bounding box center [1209, 550] width 65 height 26
click at [1236, 589] on button "Duplicate" at bounding box center [1242, 584] width 130 height 26
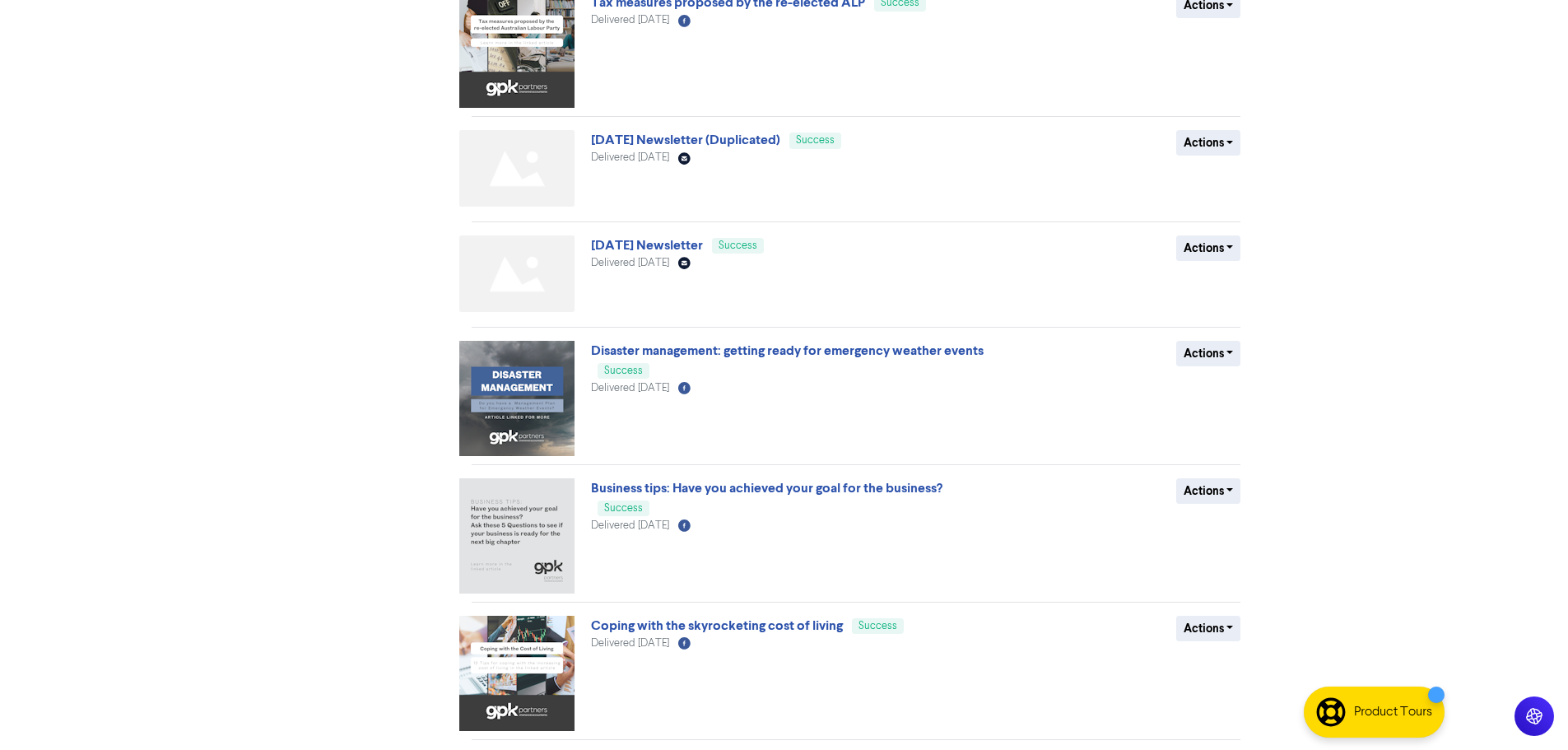
scroll to position [675, 0]
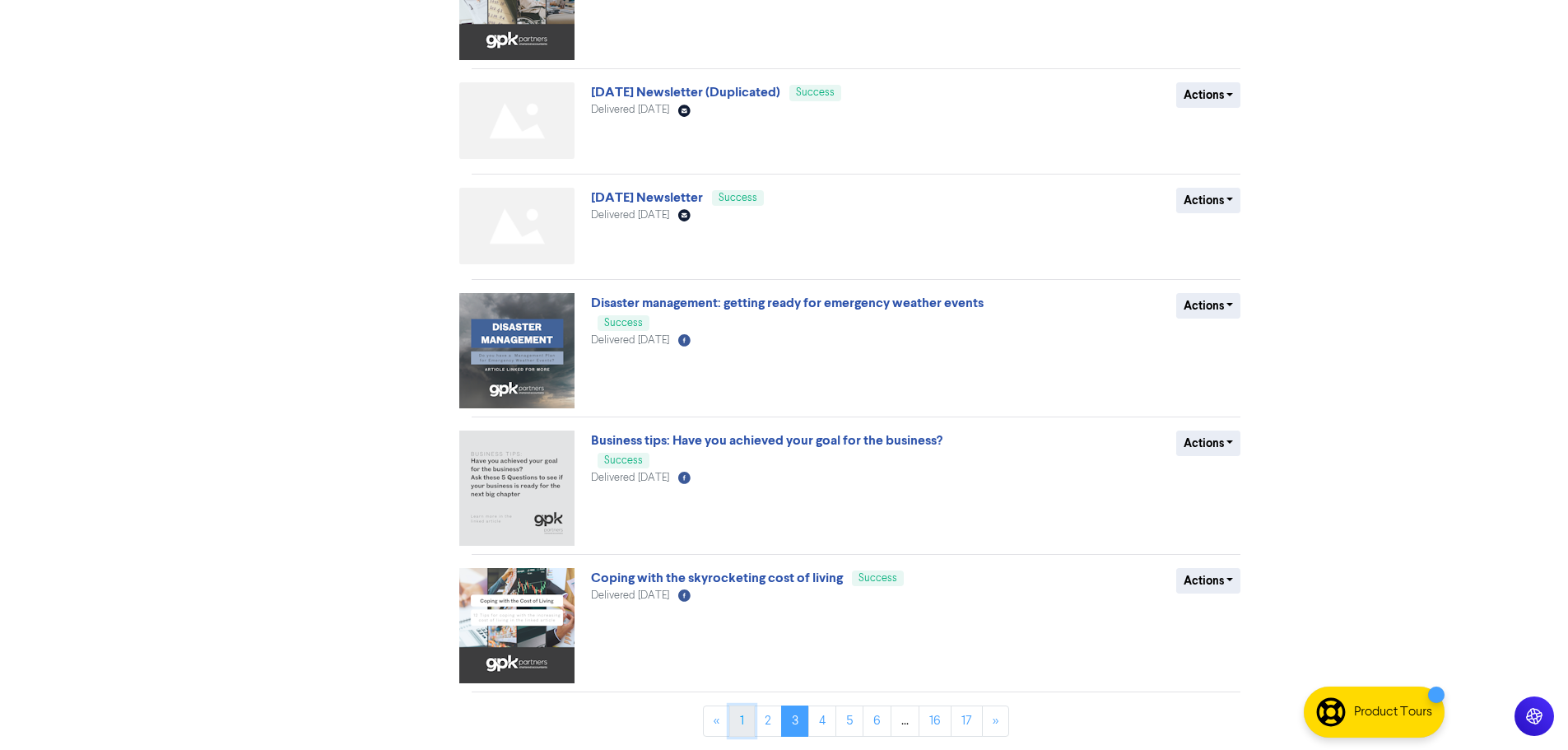
click at [735, 732] on link "1" at bounding box center [742, 721] width 26 height 31
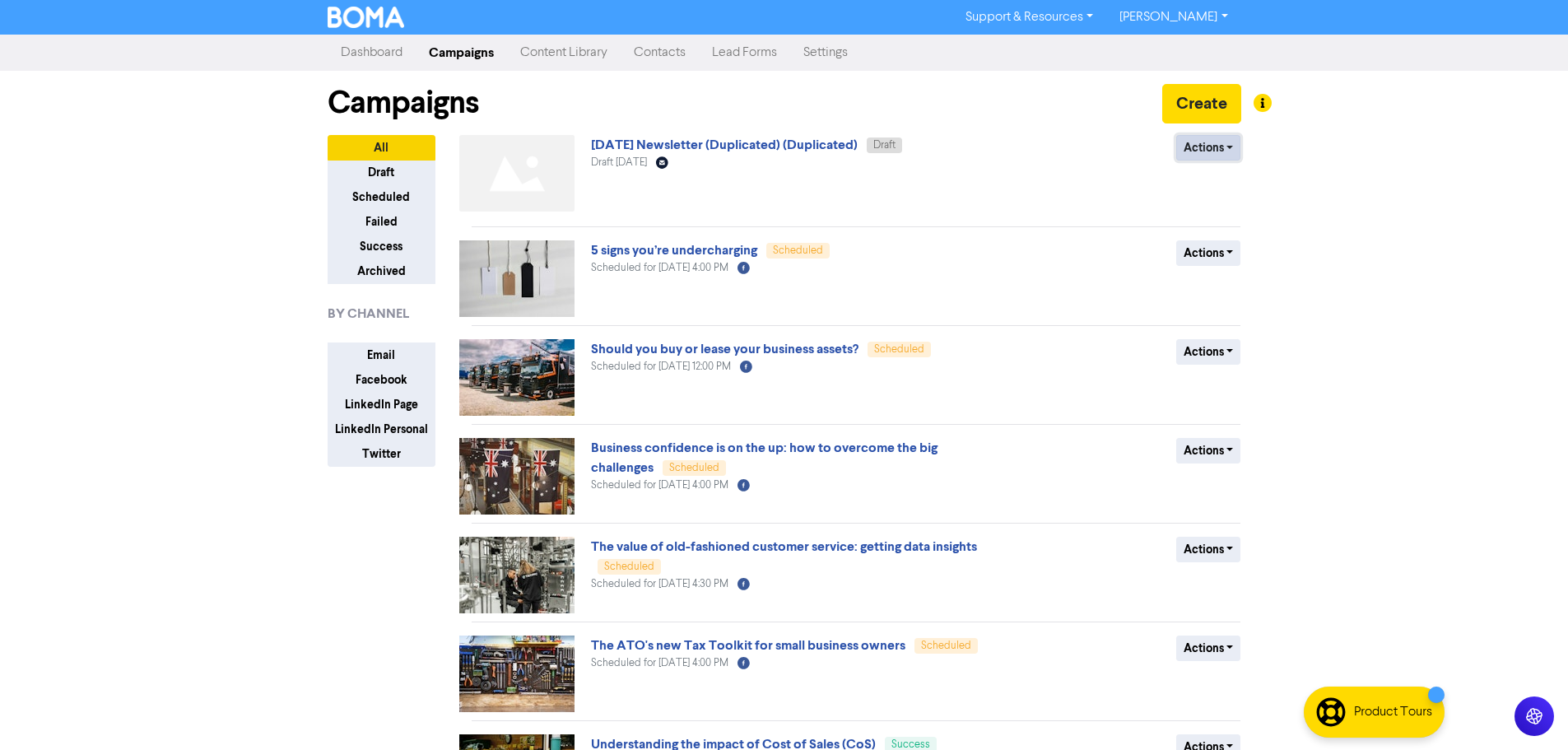
click at [1213, 151] on button "Actions" at bounding box center [1209, 147] width 65 height 26
click at [832, 150] on link "[DATE] Newsletter (Duplicated) (Duplicated)" at bounding box center [724, 144] width 267 height 16
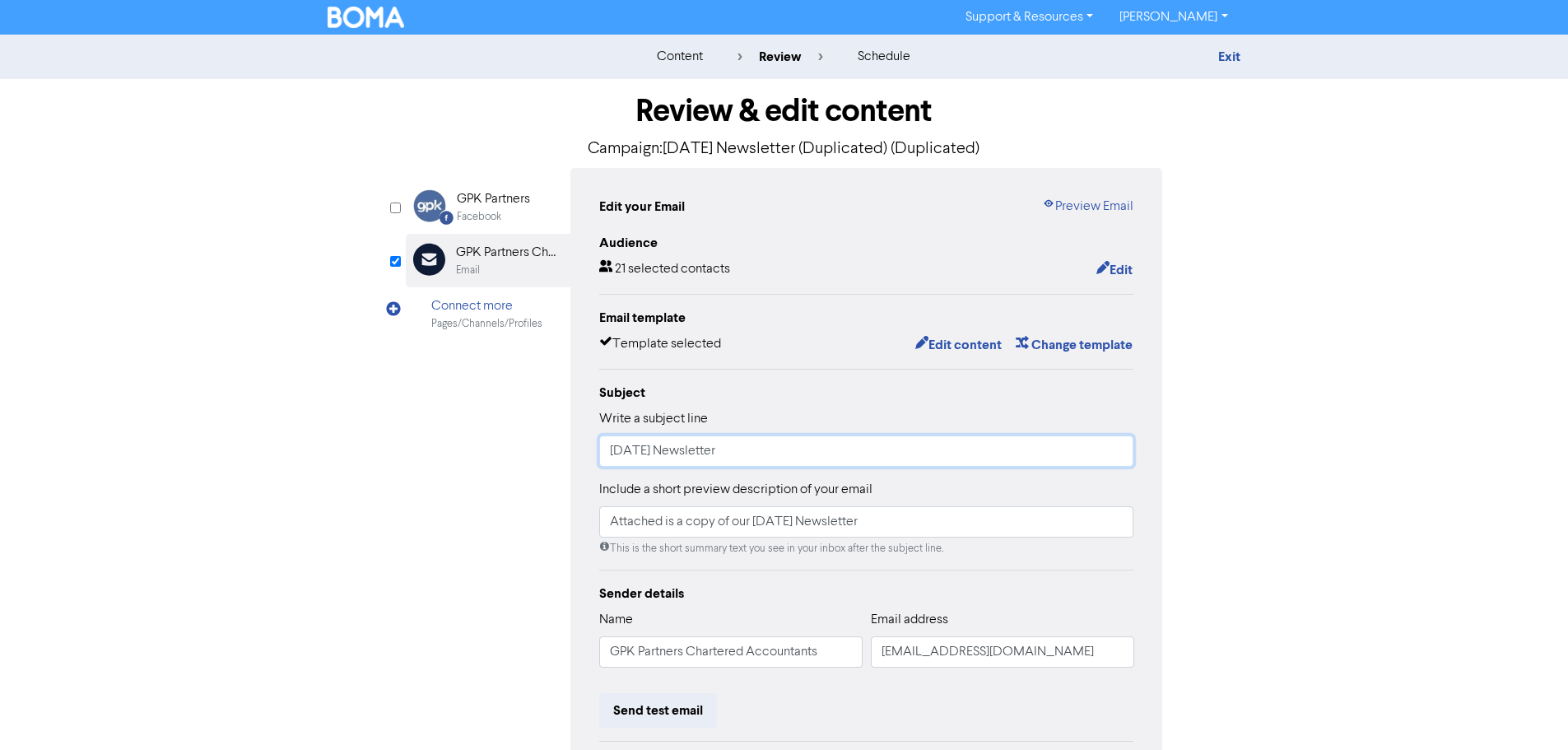
click at [622, 453] on input "[DATE] Newsletter" at bounding box center [866, 451] width 535 height 31
type input "[DATE] Newsletter"
click at [769, 527] on input "Attached is a copy of our [DATE] Newsletter" at bounding box center [866, 522] width 535 height 31
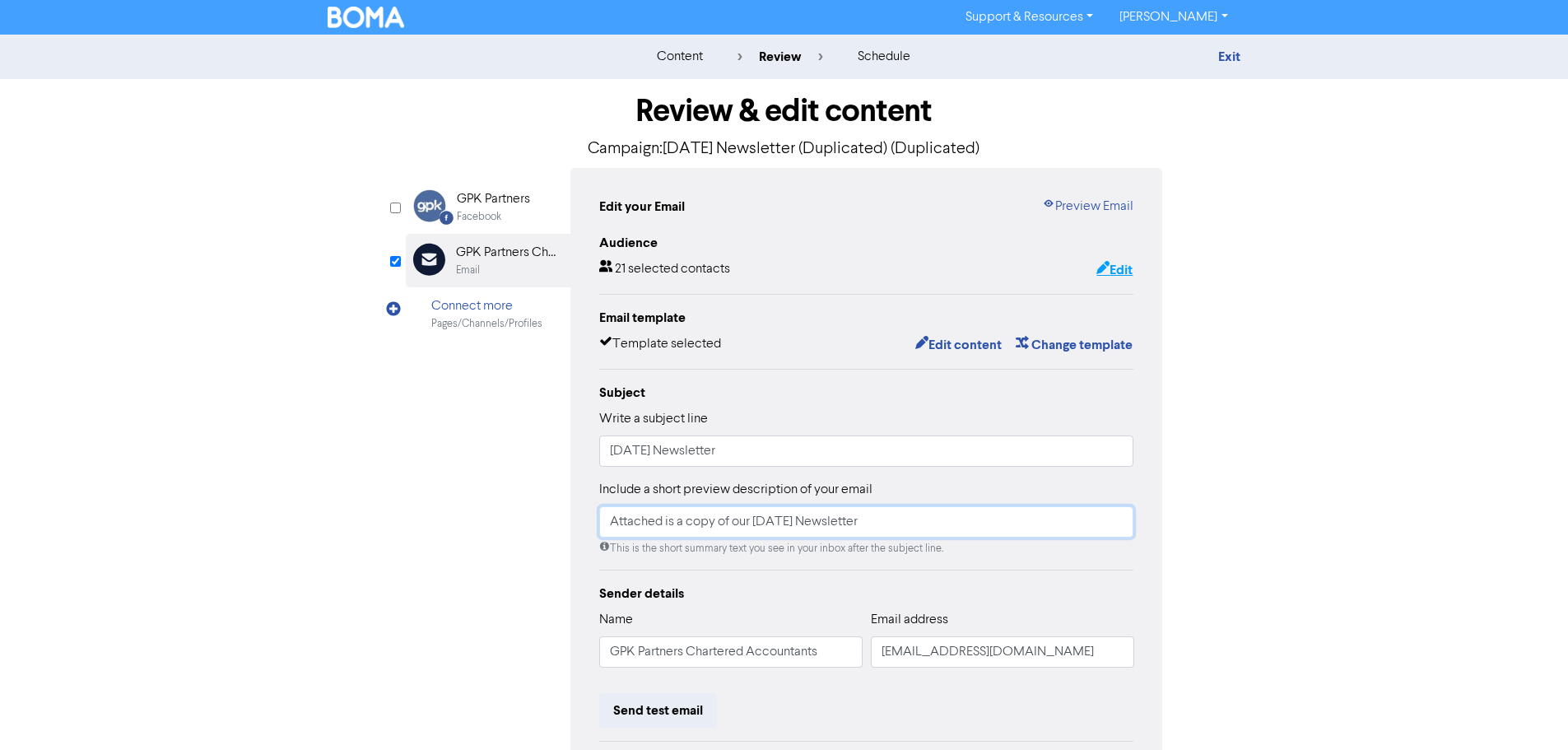
type input "Attached is a copy of our [DATE] Newsletter"
click at [1116, 264] on button "Edit" at bounding box center [1114, 270] width 38 height 21
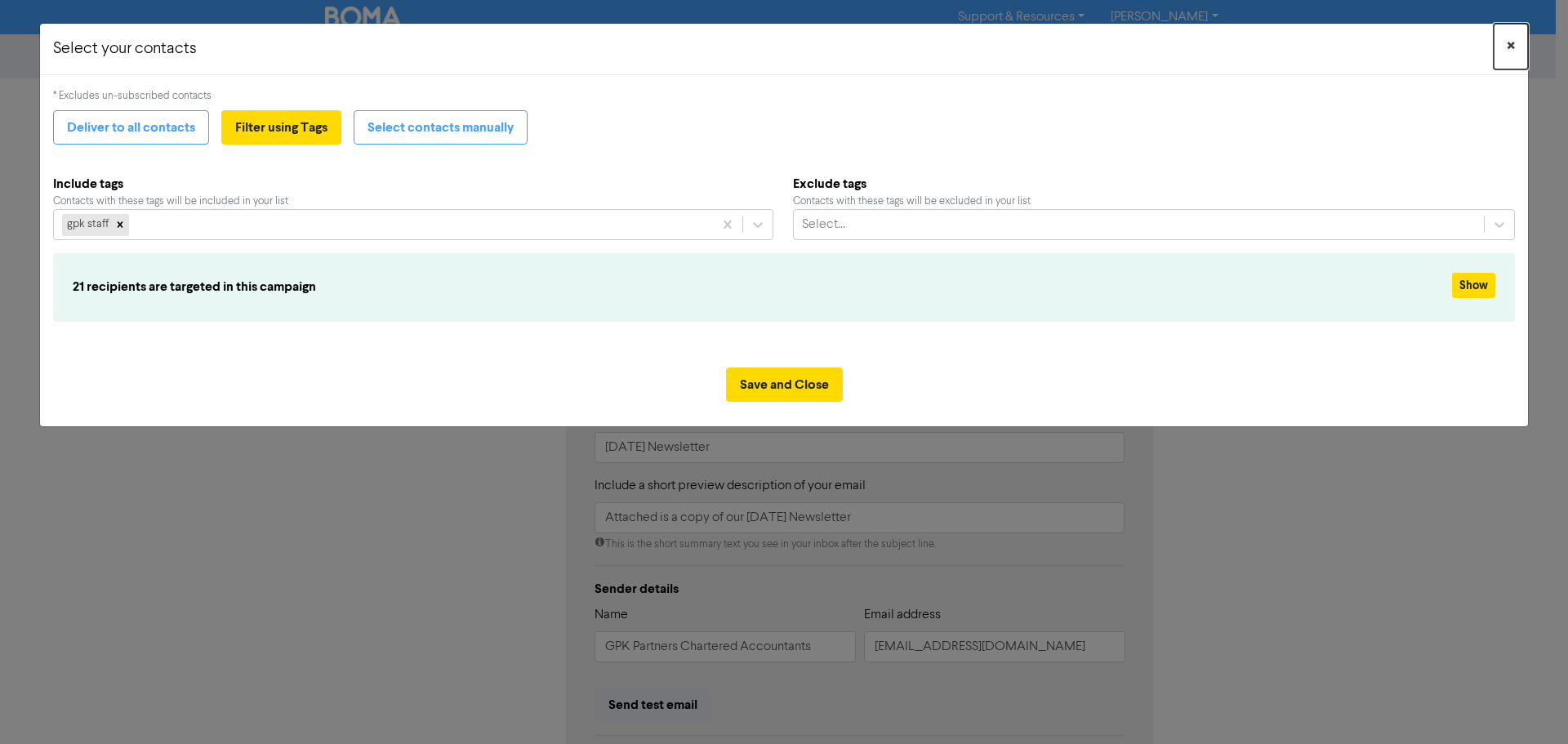
click at [1515, 44] on button "×" at bounding box center [1511, 47] width 34 height 46
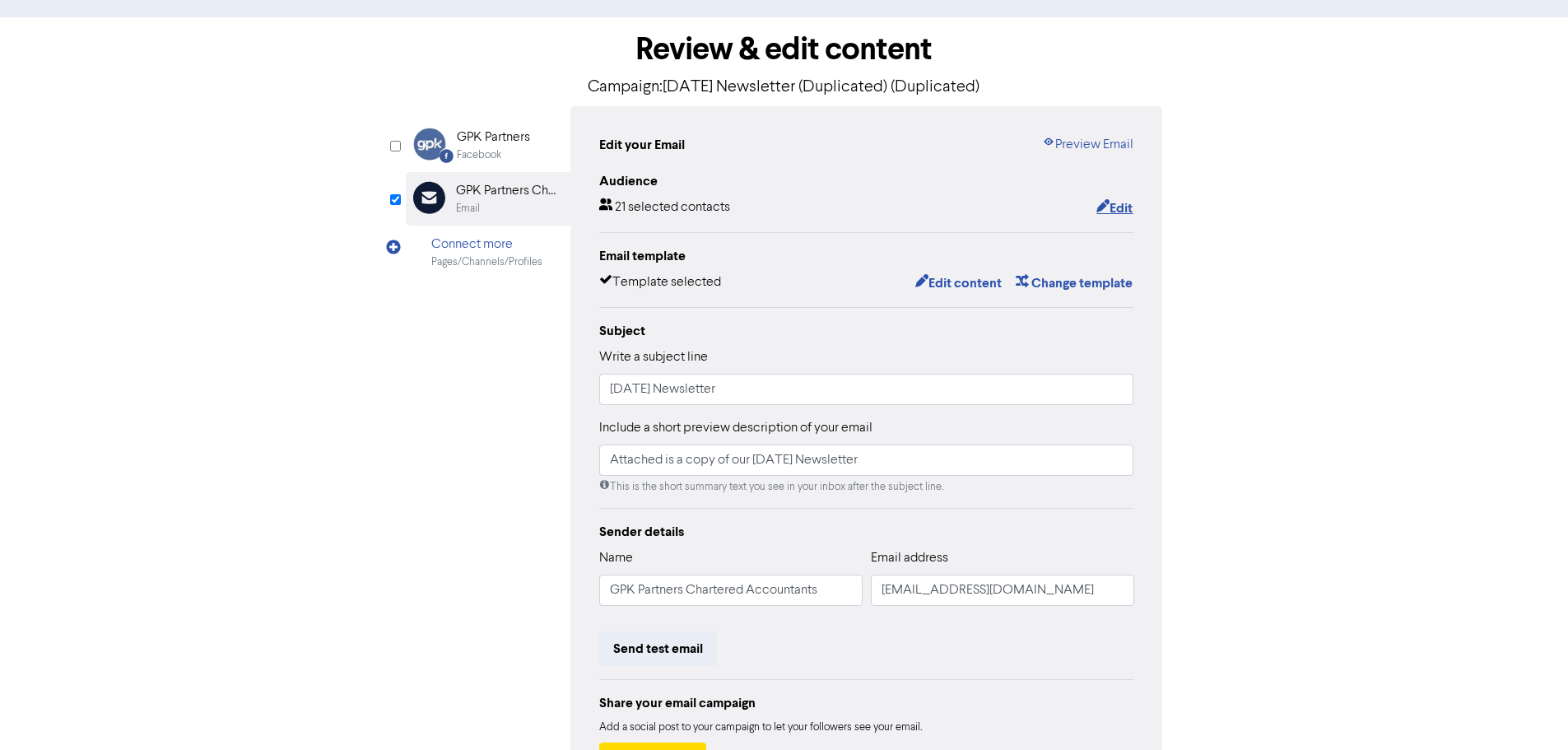
scroll to position [29, 0]
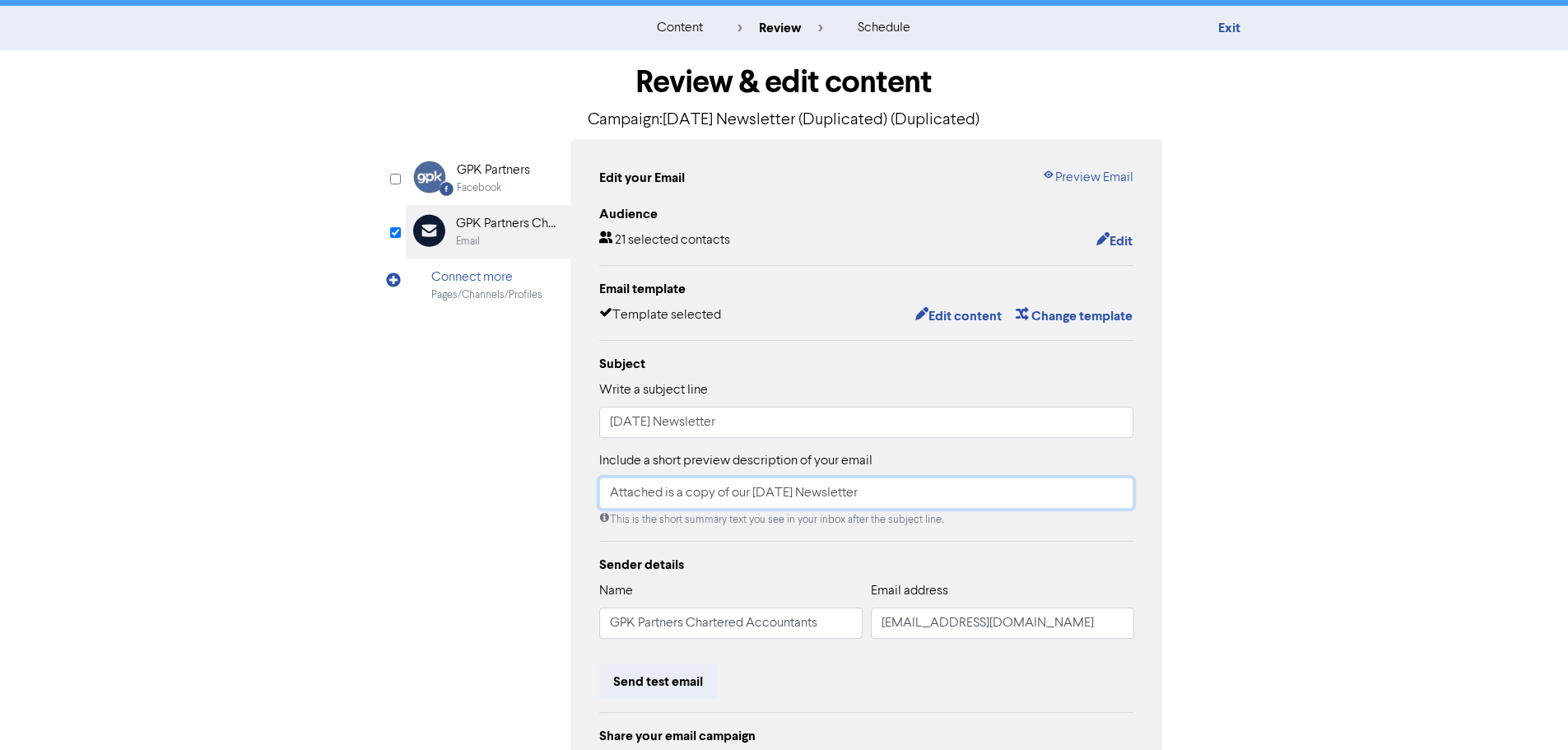
click at [955, 498] on input "Attached is a copy of our [DATE] Newsletter" at bounding box center [866, 493] width 535 height 31
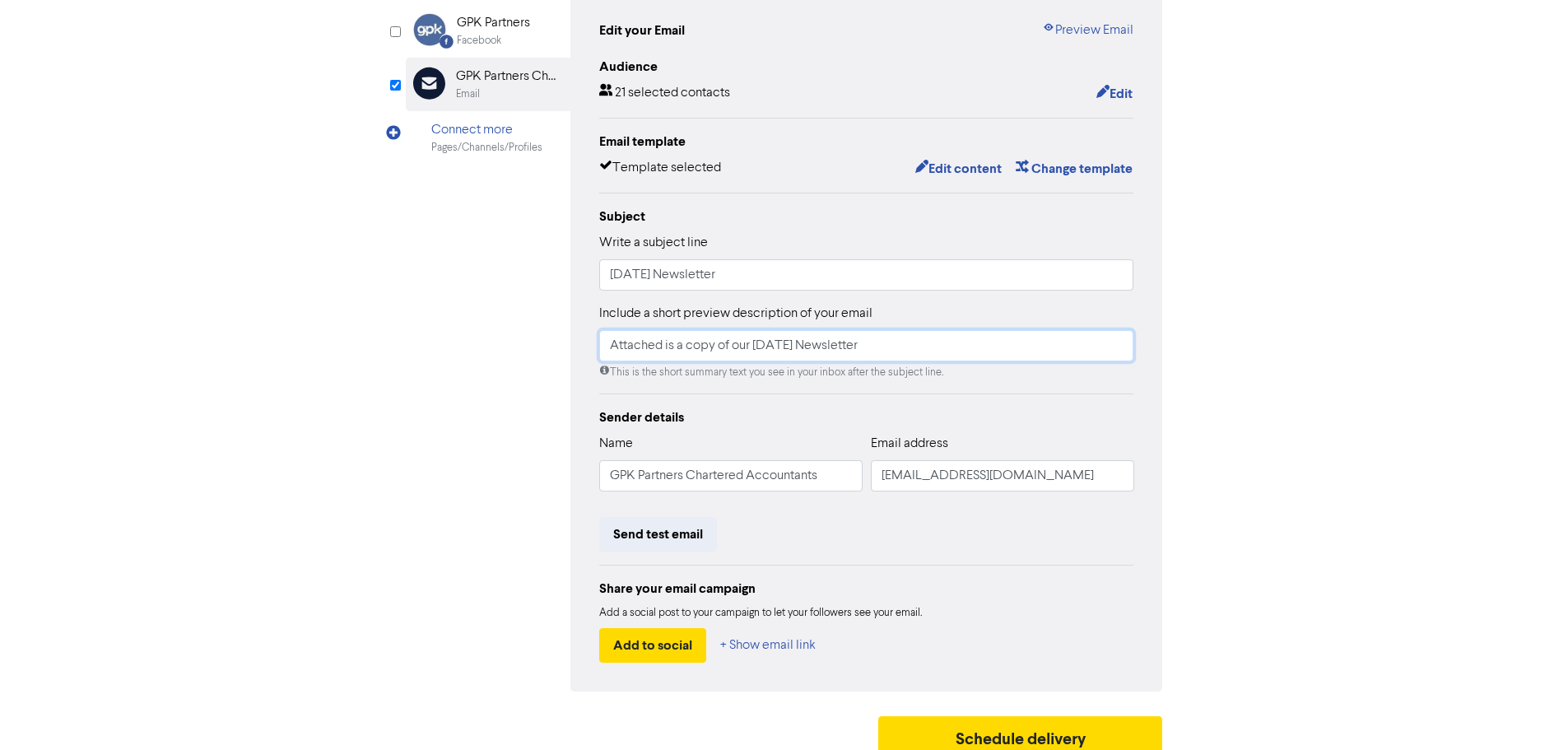
scroll to position [194, 0]
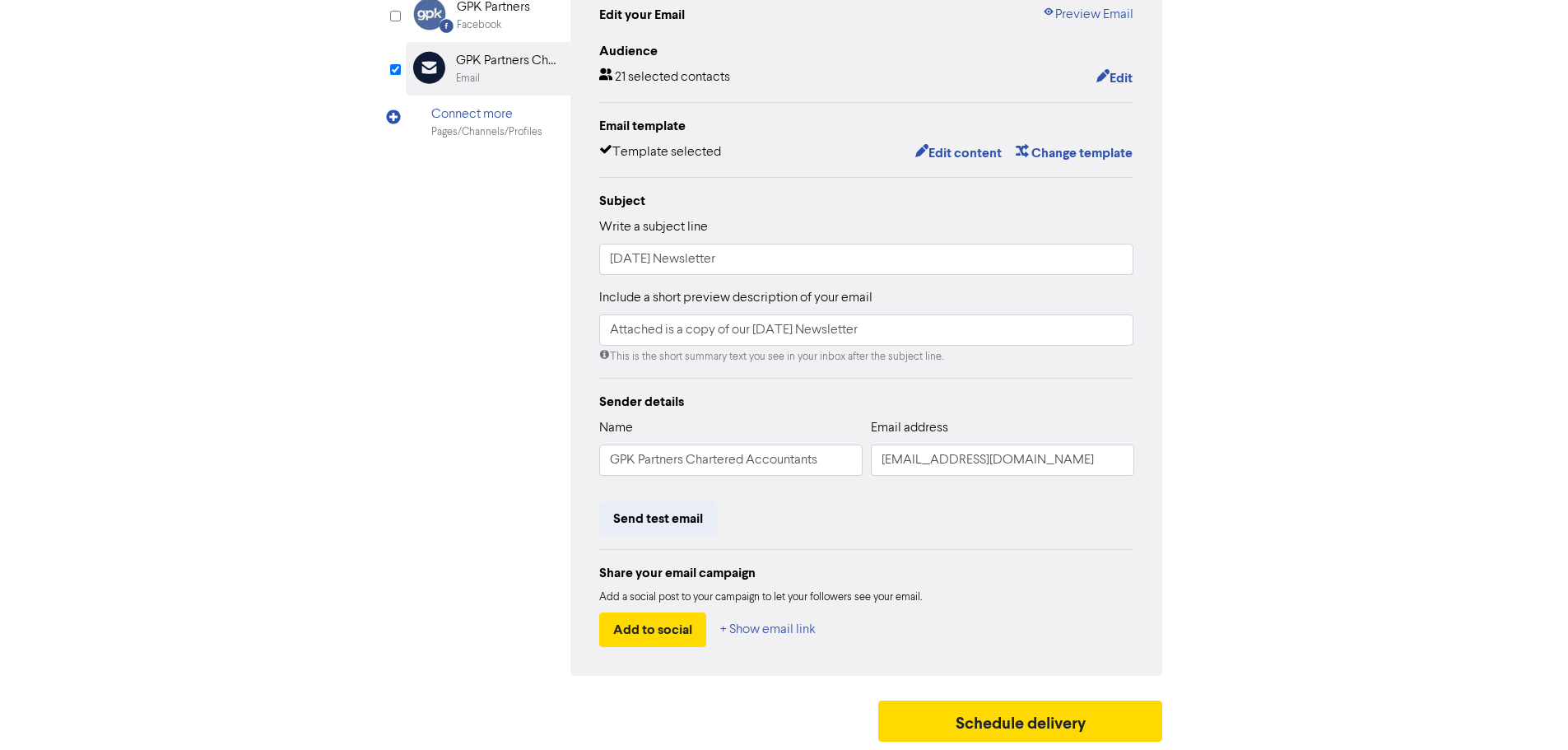
click at [973, 550] on hr at bounding box center [866, 549] width 535 height 1
click at [989, 543] on div "Sender details Name GPK Partners Chartered Accountants Email address [EMAIL_ADD…" at bounding box center [866, 519] width 535 height 255
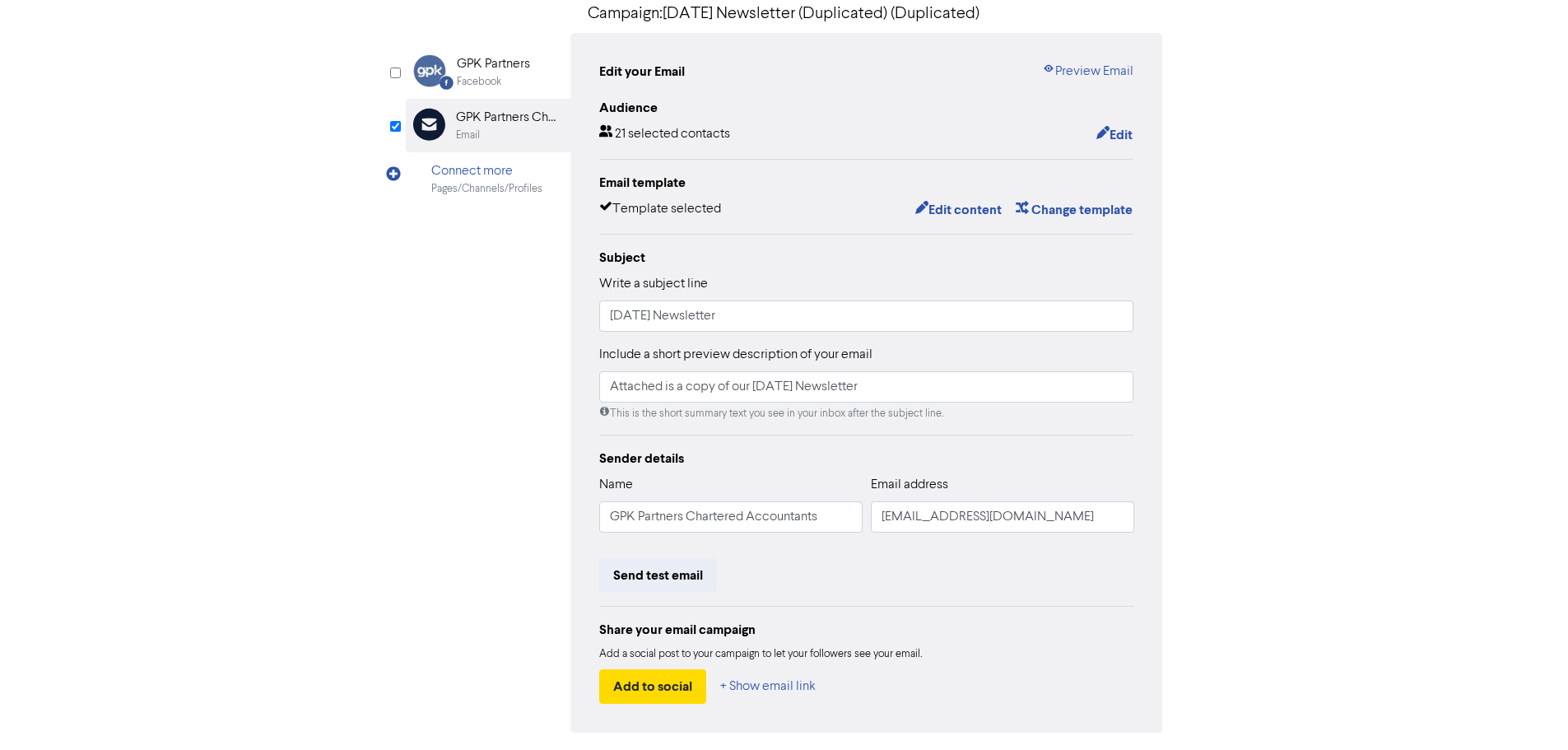
scroll to position [0, 0]
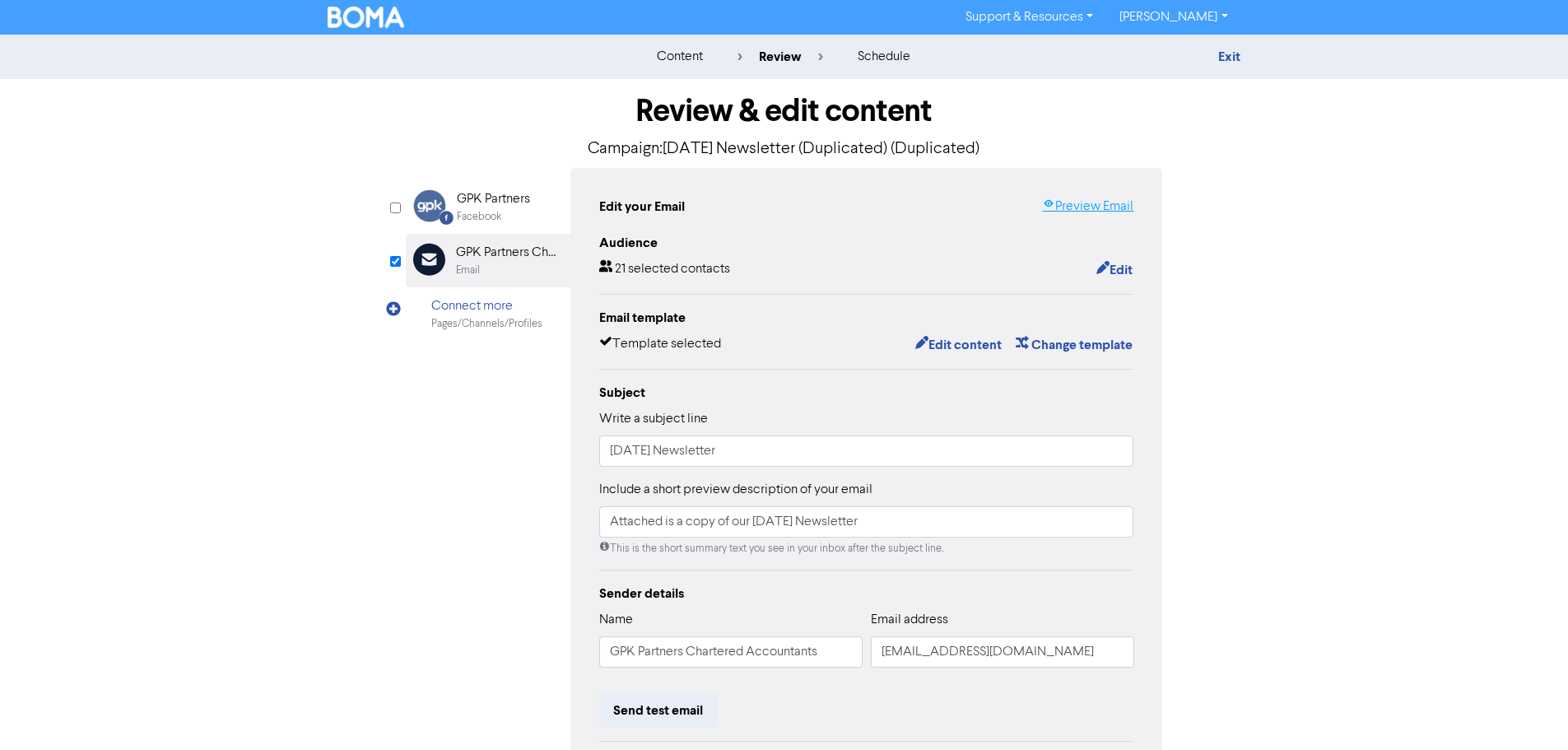
click at [1066, 214] on link "Preview Email" at bounding box center [1087, 206] width 91 height 20
click at [948, 344] on button "Edit content" at bounding box center [958, 345] width 88 height 21
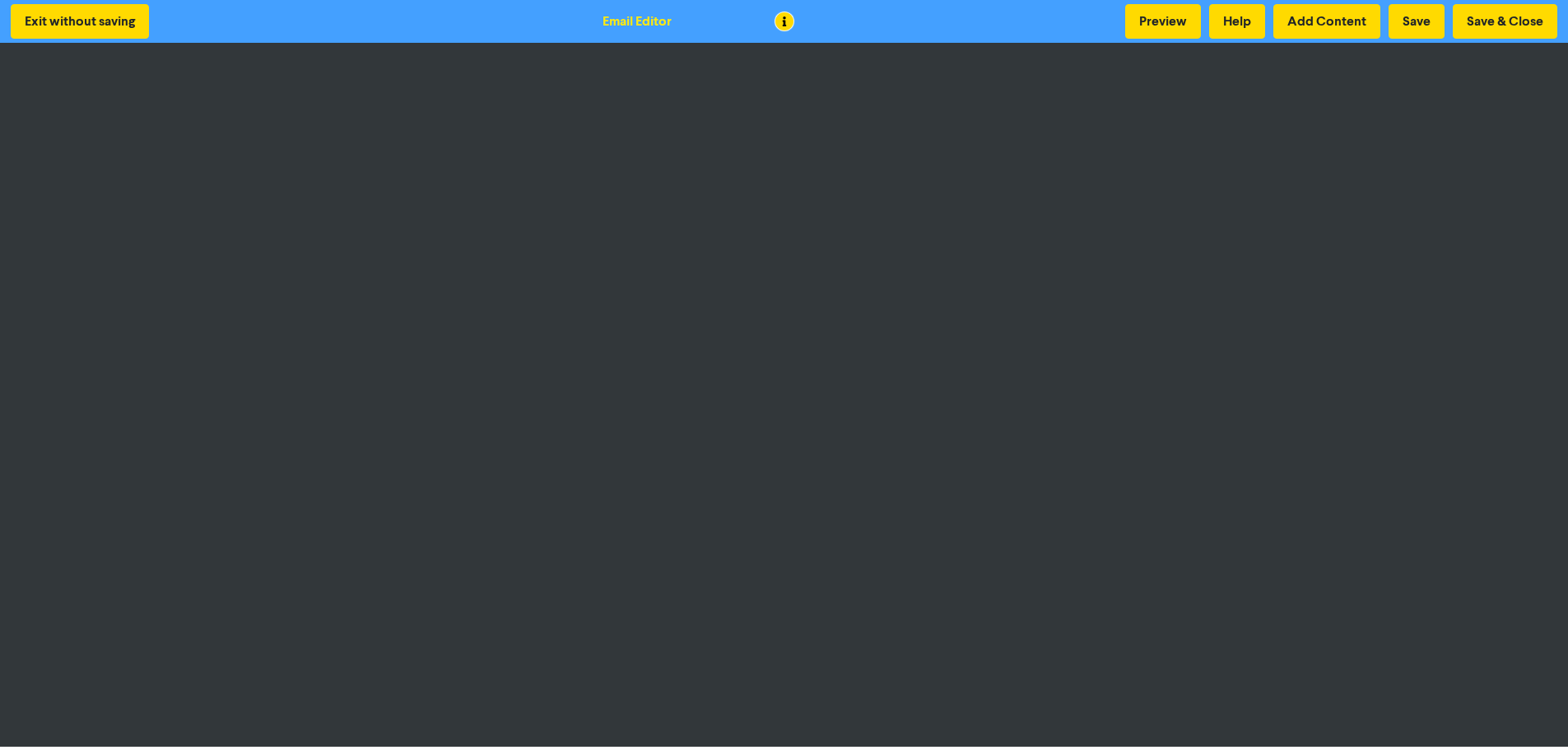
scroll to position [2, 0]
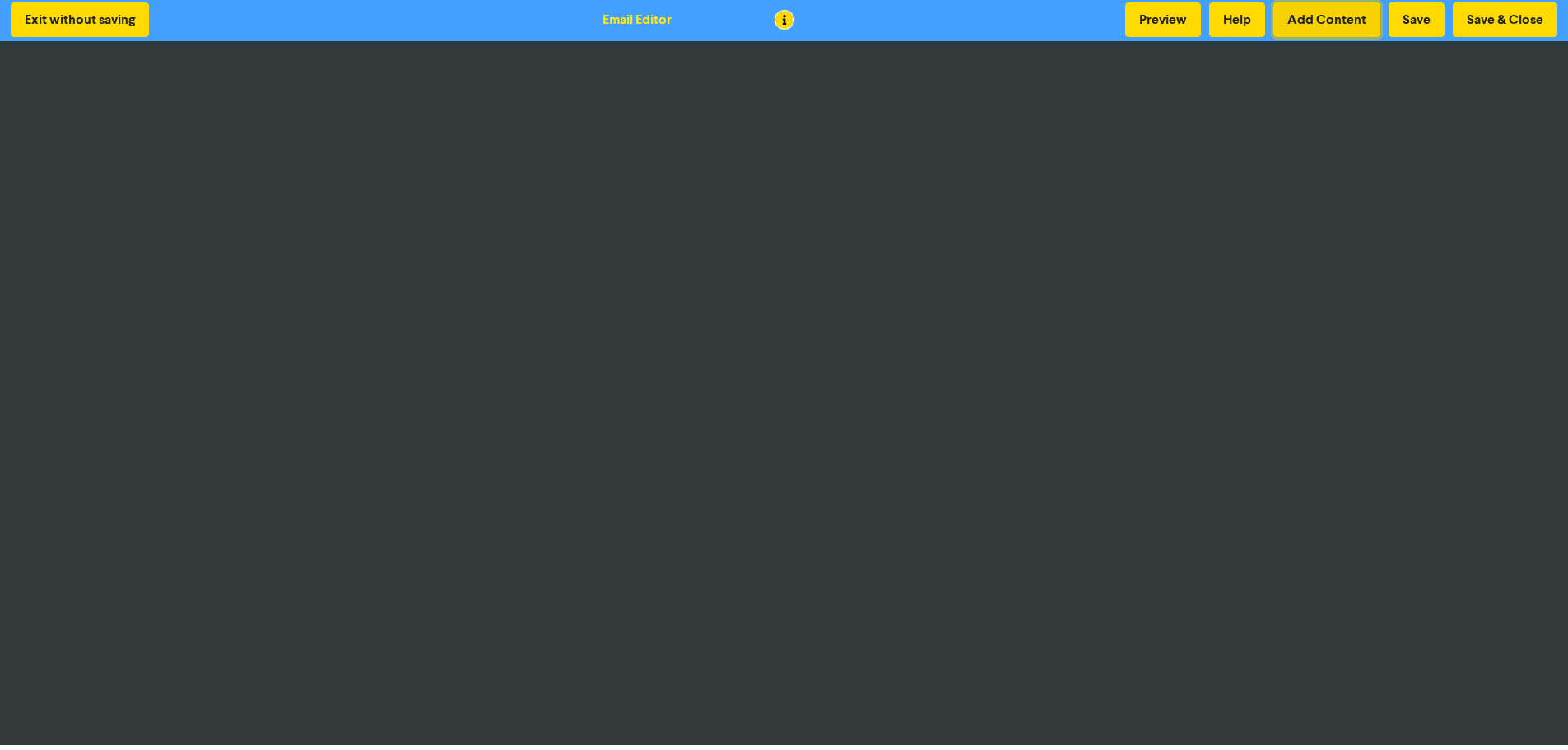
click at [1313, 25] on button "Add Content" at bounding box center [1326, 20] width 107 height 35
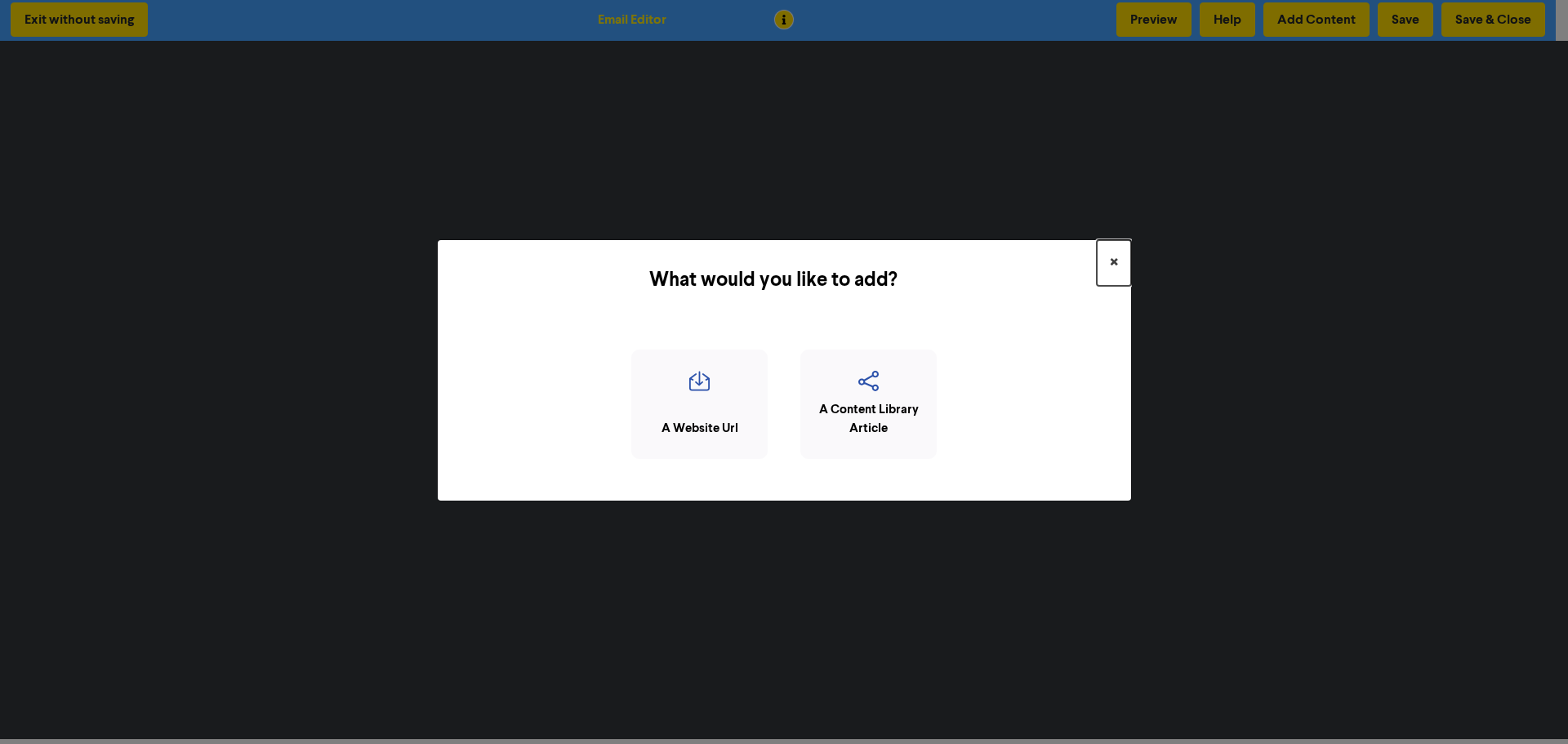
click at [1114, 260] on span "×" at bounding box center [1113, 263] width 9 height 25
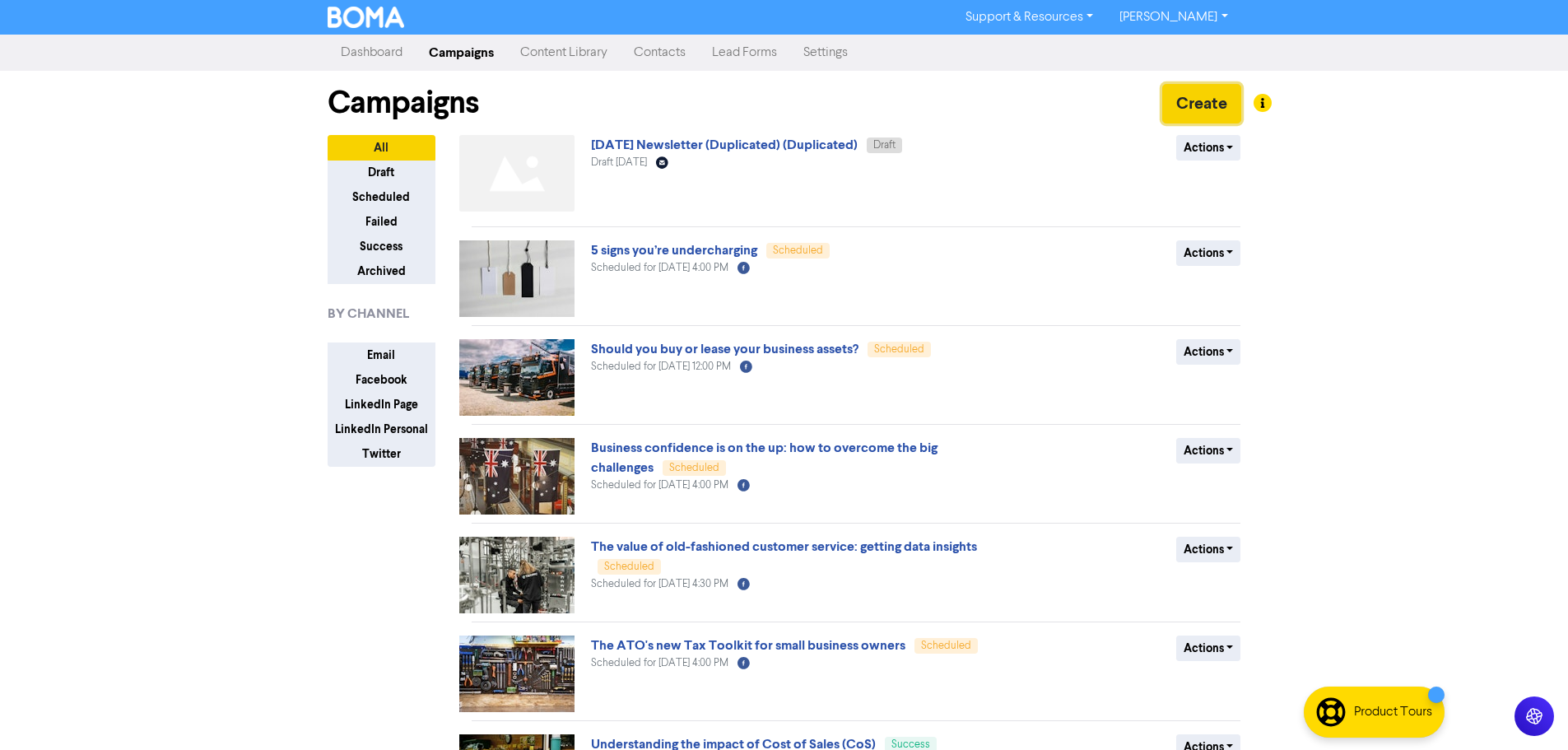
click at [1216, 112] on button "Create" at bounding box center [1201, 103] width 79 height 39
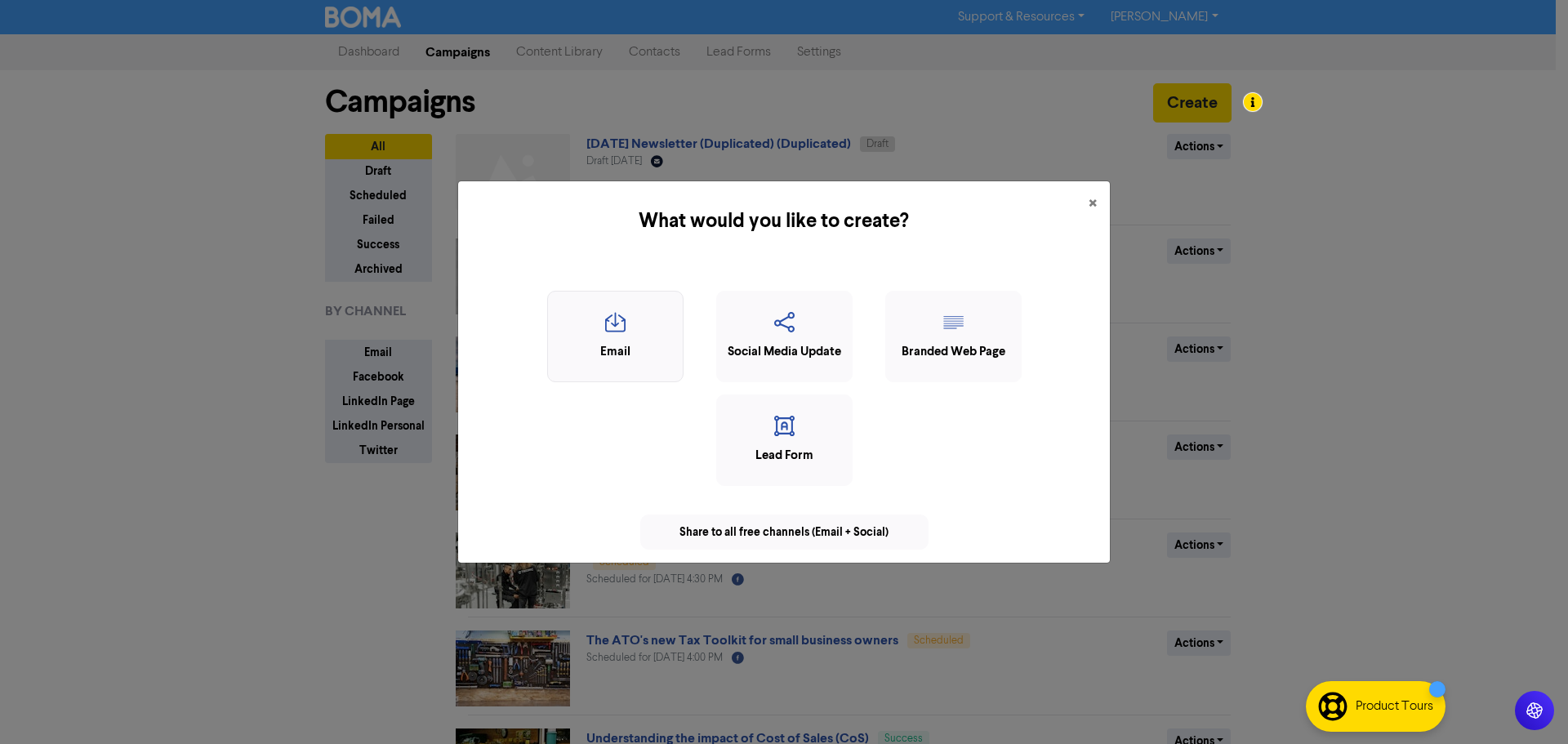
click at [608, 339] on icon "button" at bounding box center [615, 328] width 118 height 31
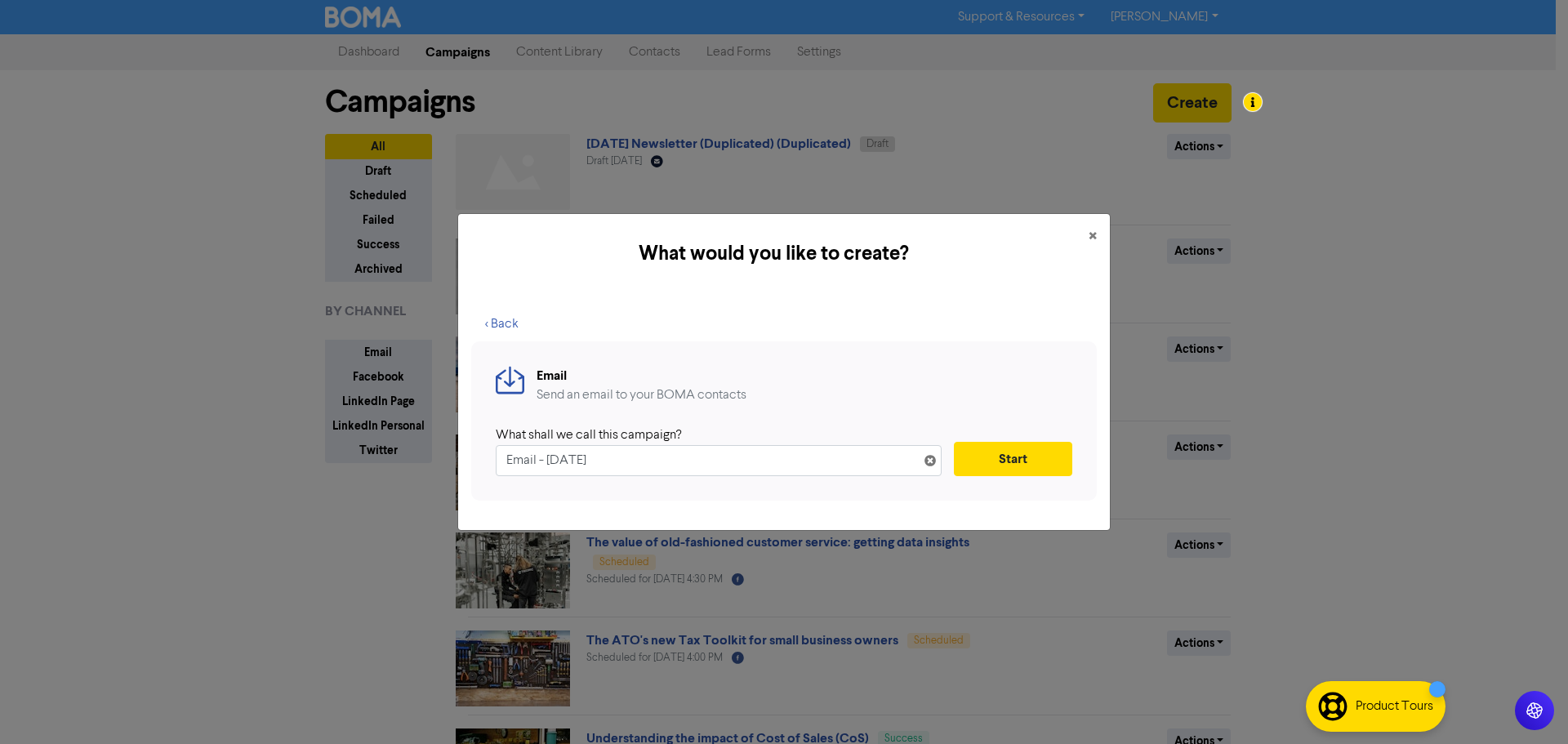
drag, startPoint x: 676, startPoint y: 457, endPoint x: 444, endPoint y: 446, distance: 232.3
click at [438, 448] on div "What would you like to create? × < Back Email Send an email to your BOMA contac…" at bounding box center [784, 372] width 1568 height 744
type input "[DATE] Newsletter"
click at [1003, 468] on button "Start" at bounding box center [1013, 459] width 118 height 34
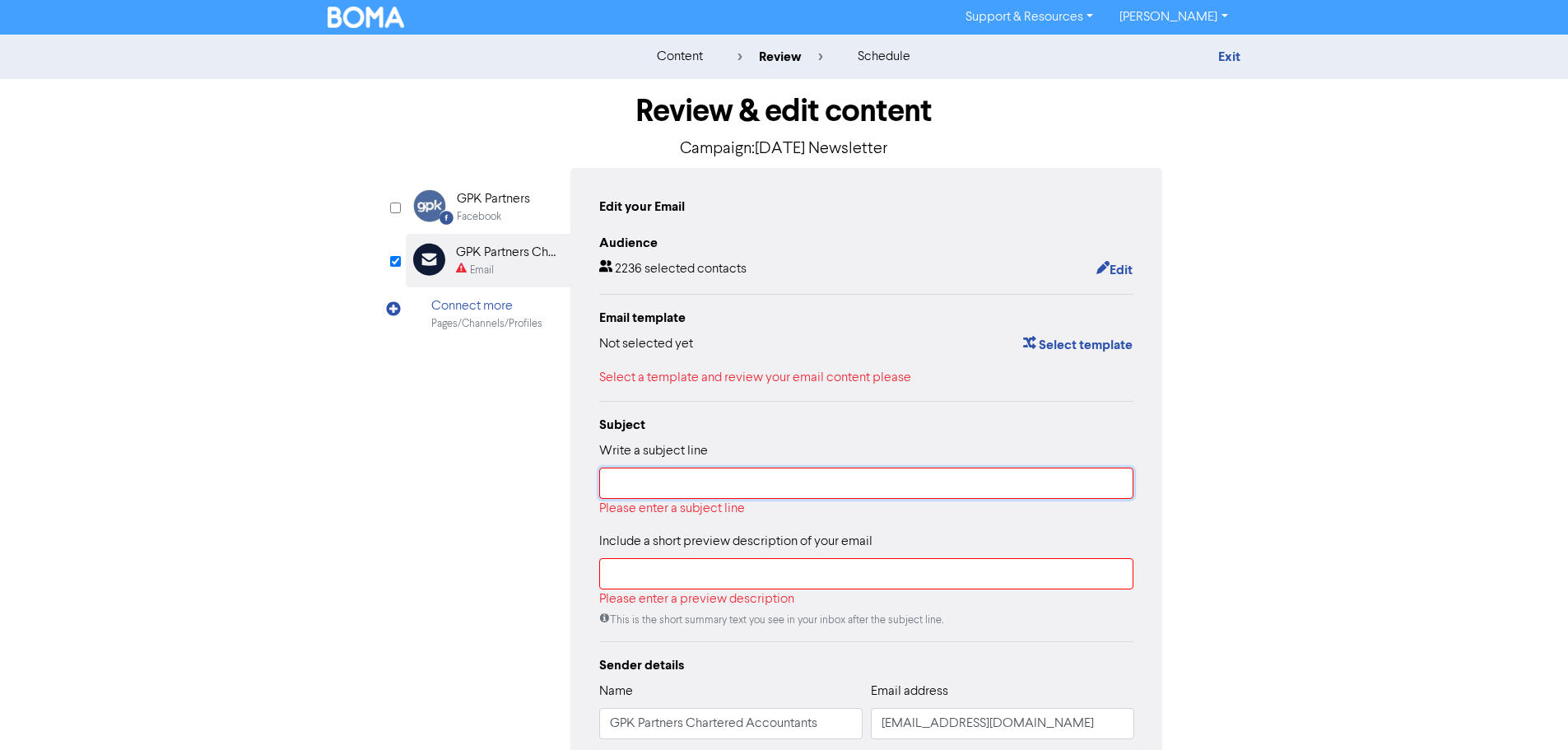
click at [795, 474] on input "text" at bounding box center [866, 483] width 535 height 31
drag, startPoint x: 725, startPoint y: 150, endPoint x: 953, endPoint y: 147, distance: 228.0
click at [953, 147] on p "Campaign: [DATE] Newsletter" at bounding box center [784, 149] width 758 height 25
copy p "[DATE] Newsletter"
click at [724, 485] on input "text" at bounding box center [866, 483] width 535 height 31
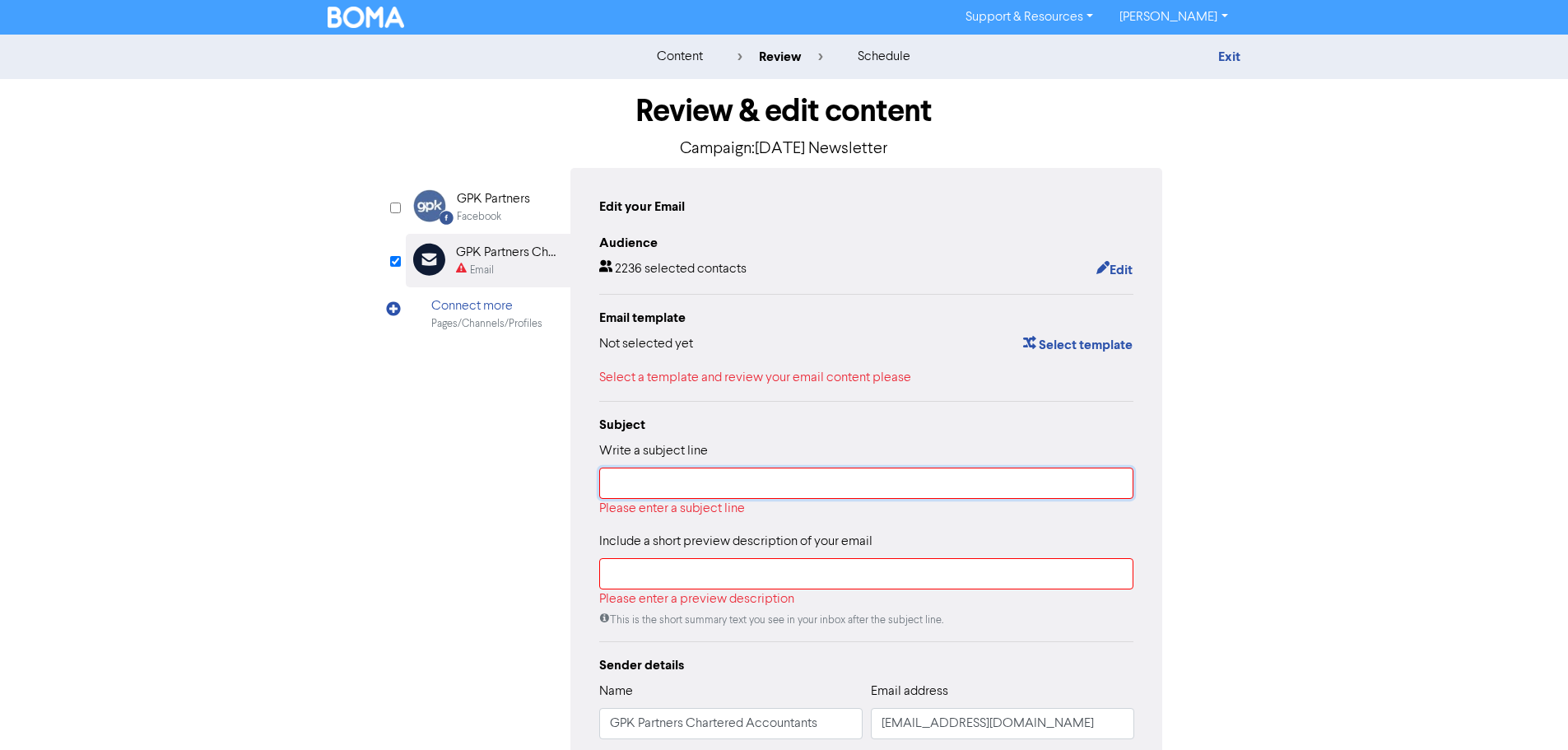
paste input "[DATE] Newsletter"
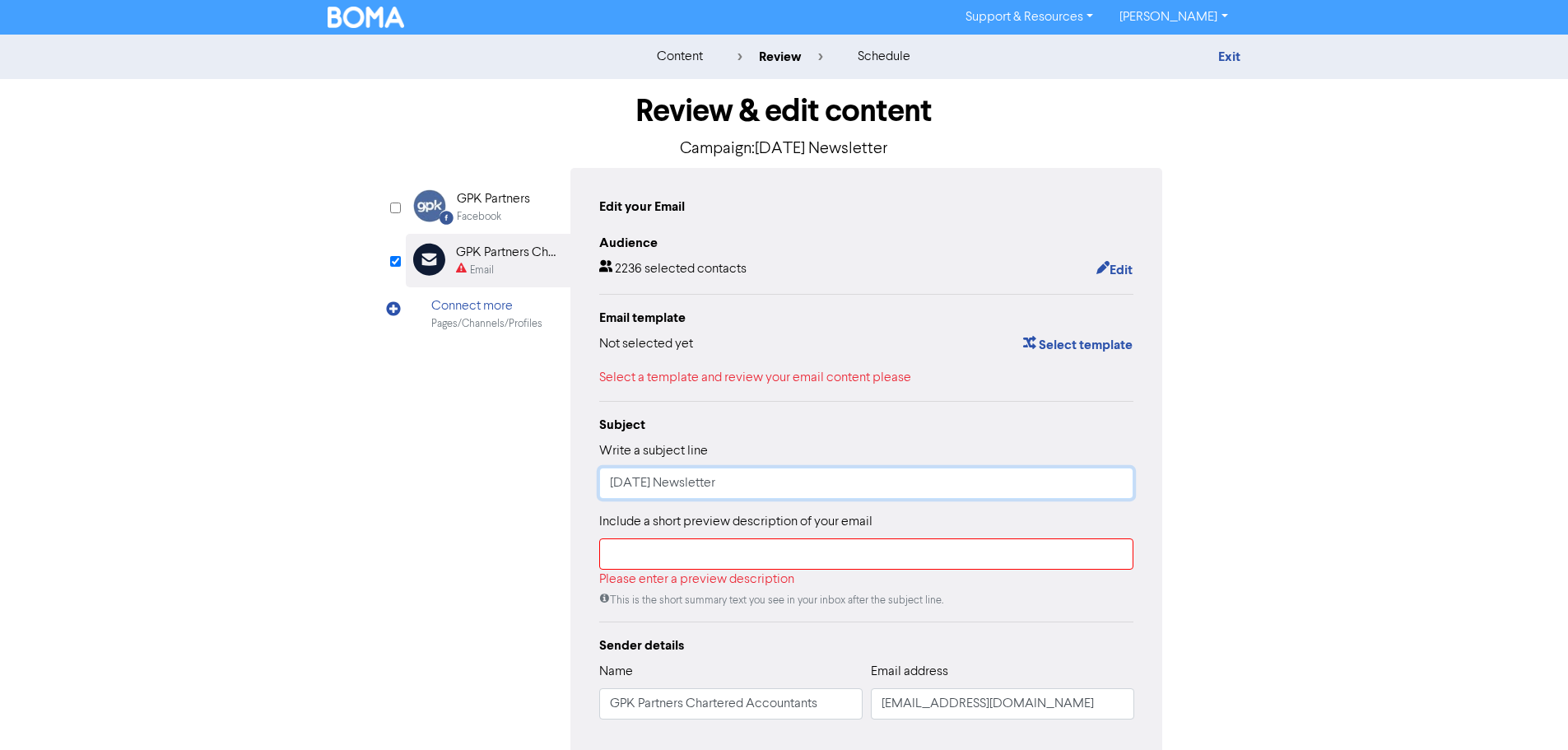
type input "[DATE] Newsletter"
click at [657, 564] on input "text" at bounding box center [866, 554] width 535 height 31
paste input "Attached is a copy of our [DATE] Newsletter"
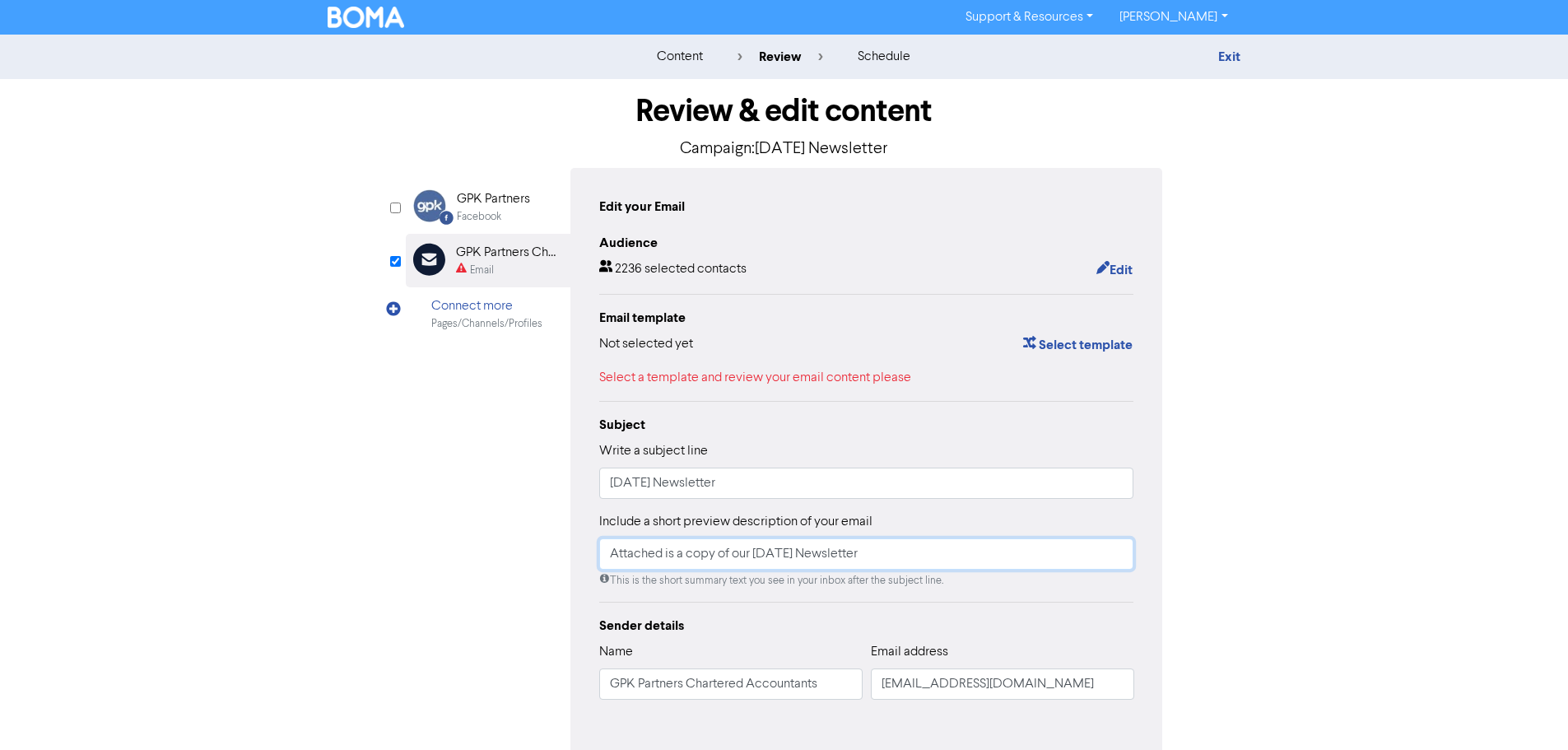
type input "Attached is a copy of our [DATE] Newsletter"
click at [518, 558] on div "Facebook Created with Sketch. GPK Partners Facebook Email Created with Sketch. …" at bounding box center [784, 460] width 758 height 586
click at [899, 314] on div "Email template" at bounding box center [866, 318] width 535 height 20
click at [1104, 341] on button "Select template" at bounding box center [1077, 345] width 111 height 21
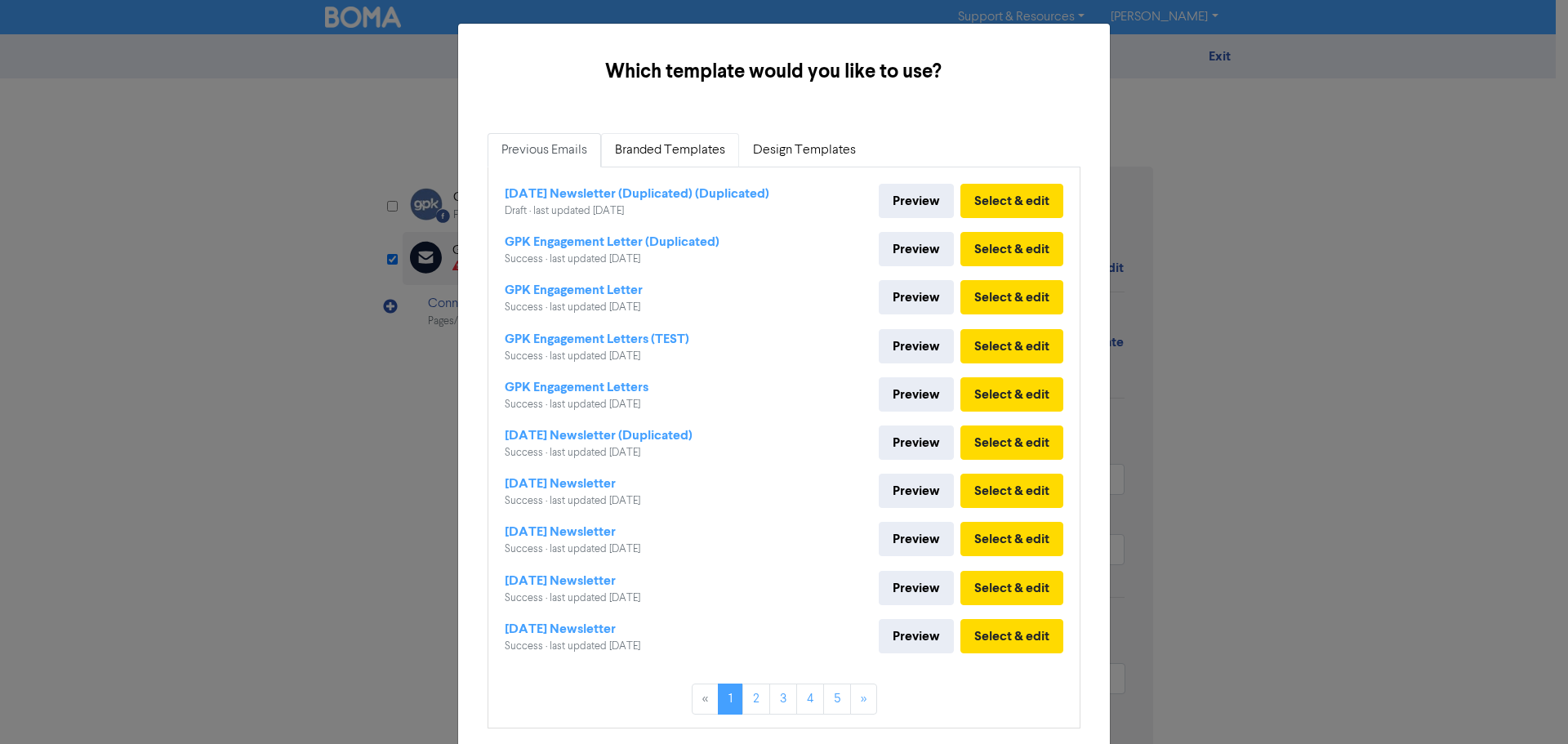
click at [666, 143] on link "Branded Templates" at bounding box center [669, 150] width 138 height 34
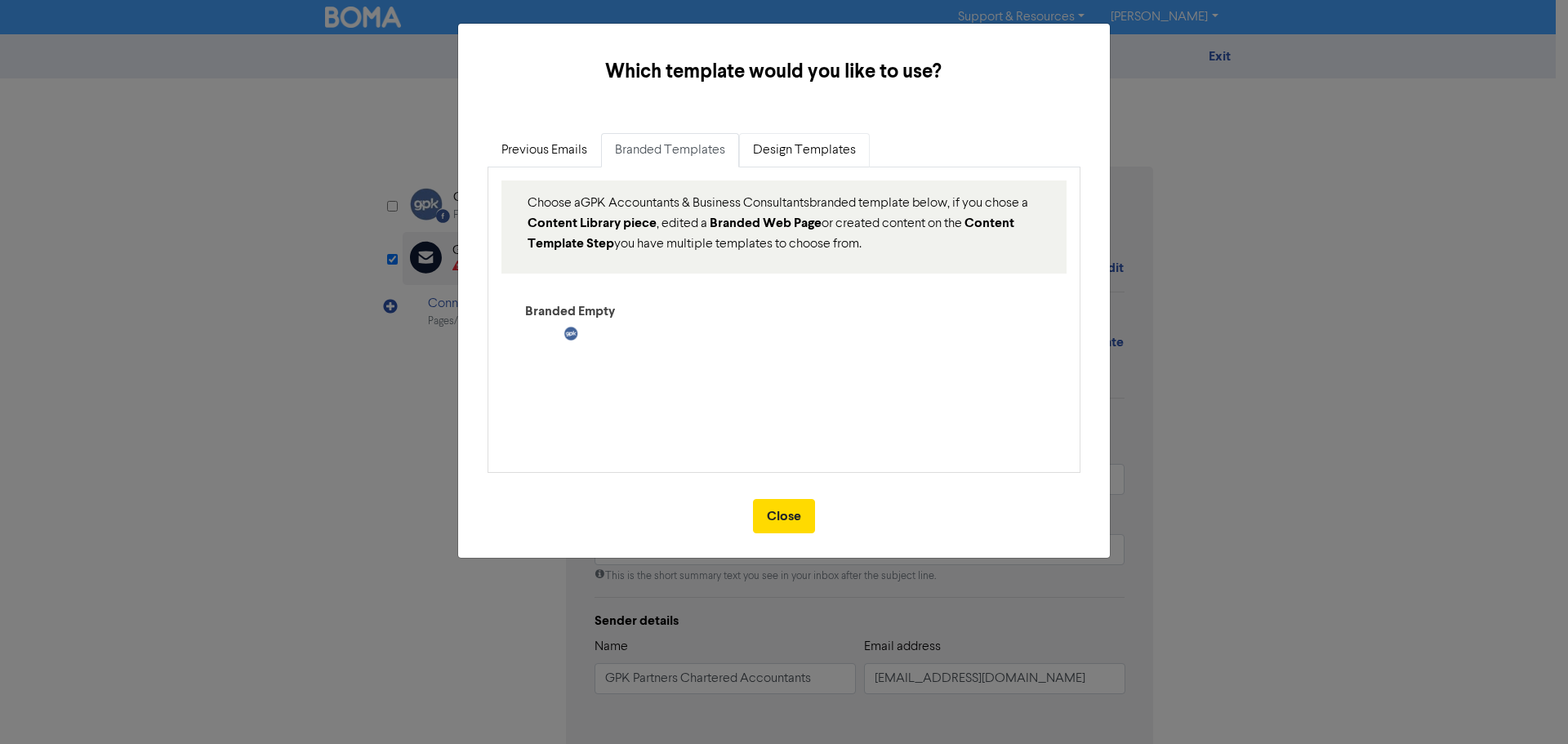
click at [858, 157] on link "Design Templates" at bounding box center [804, 150] width 131 height 34
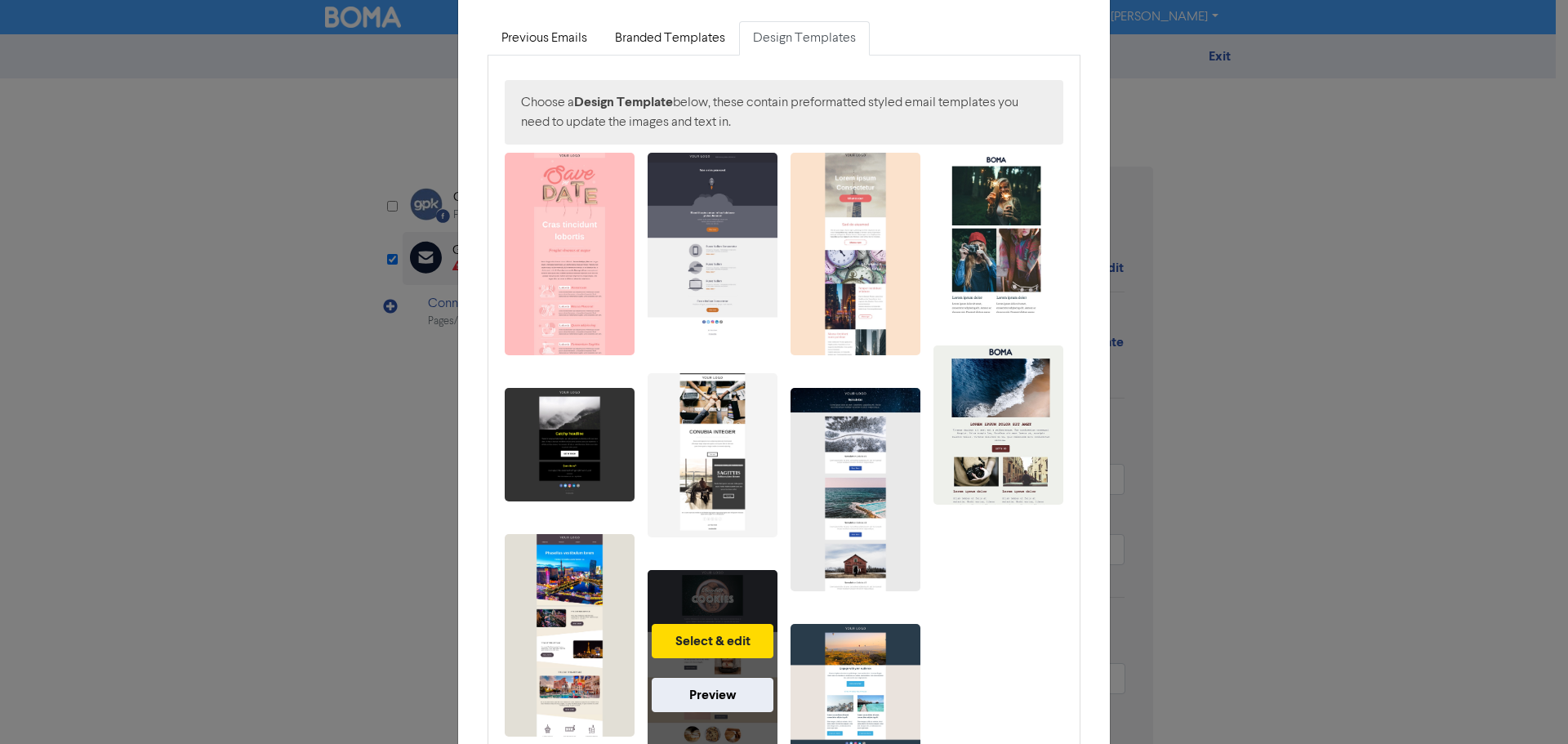
scroll to position [163, 0]
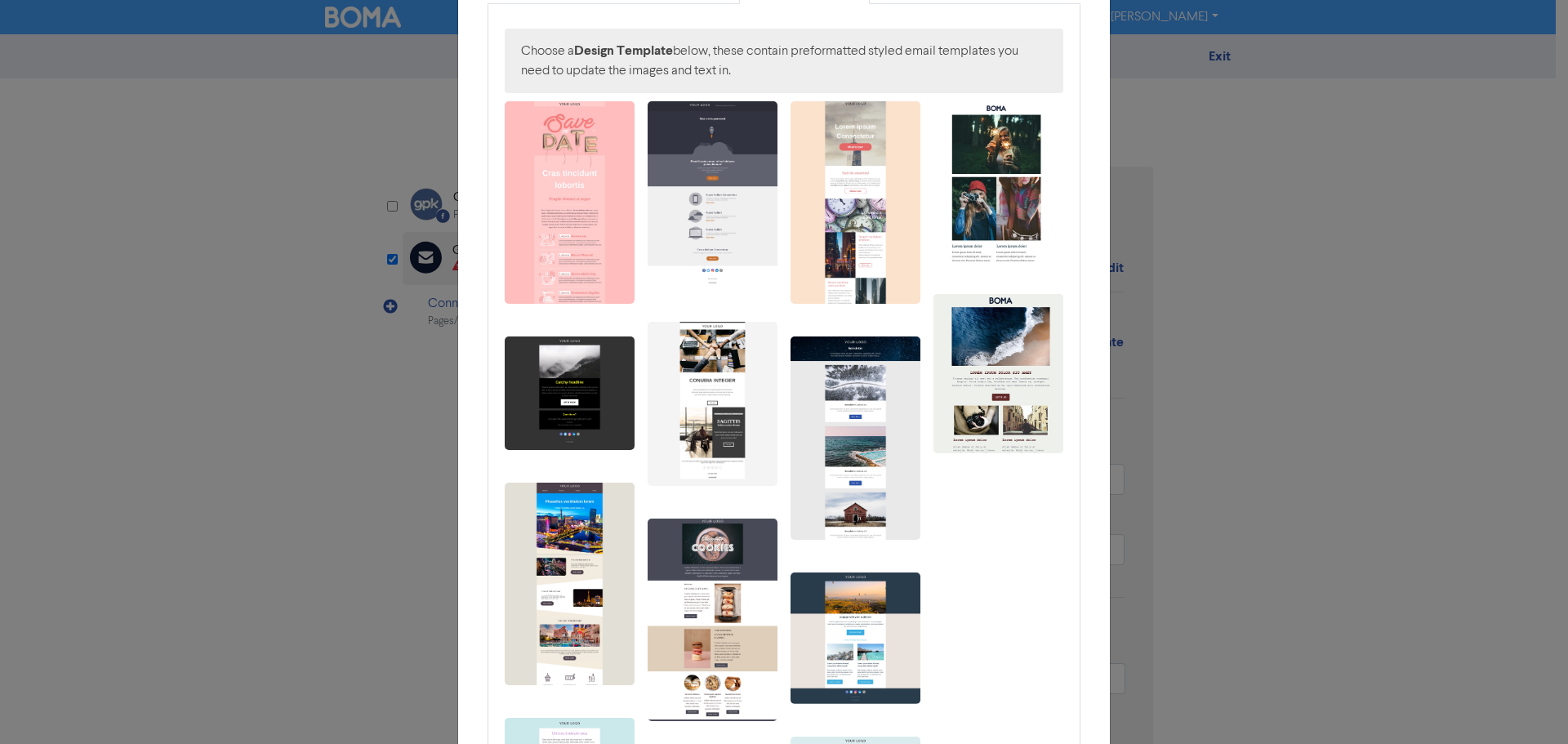
click at [1018, 595] on div "Select & edit Preview Select & edit Preview Select & edit Preview Select & edit…" at bounding box center [783, 527] width 559 height 853
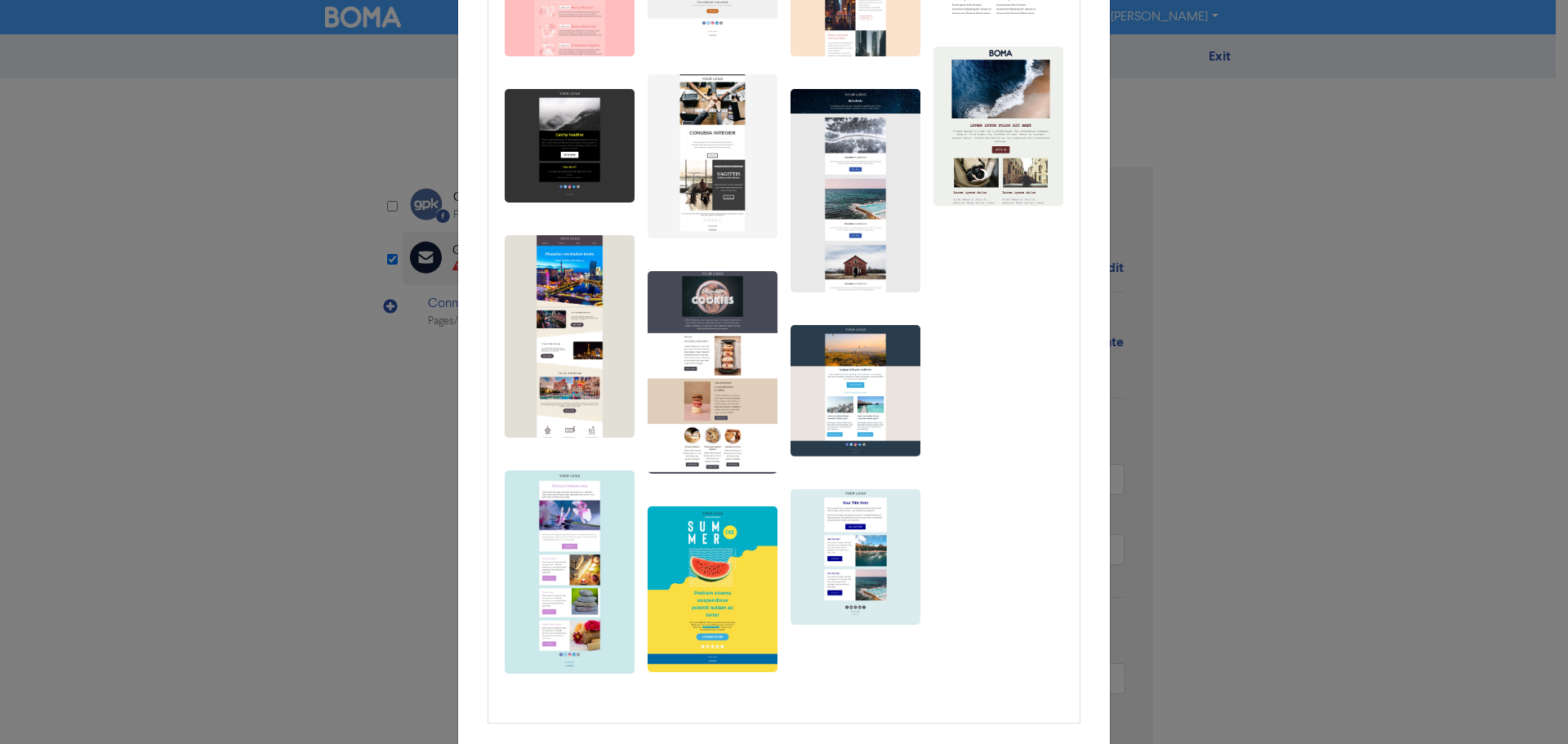
scroll to position [329, 0]
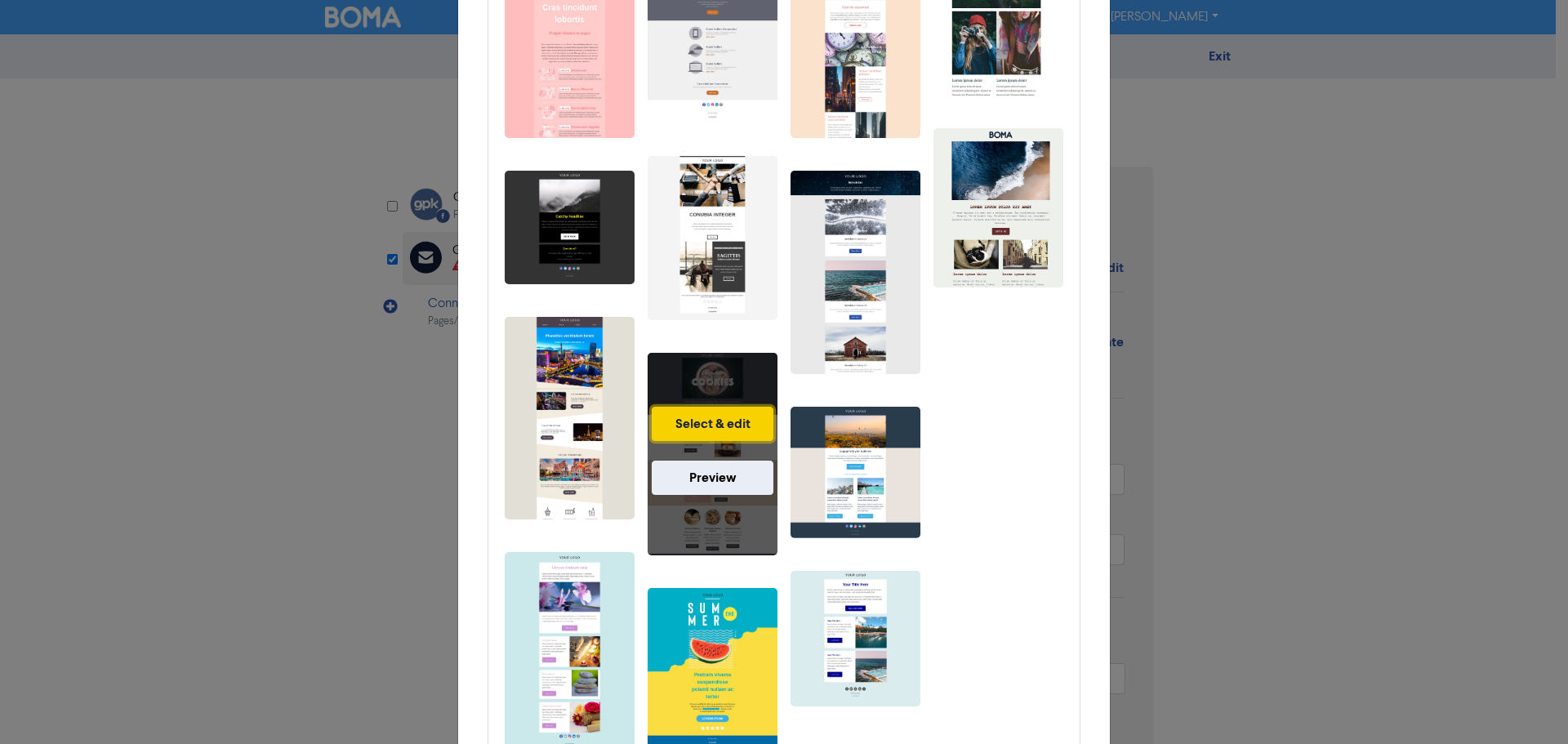
click at [719, 417] on button "Select & edit" at bounding box center [711, 424] width 121 height 34
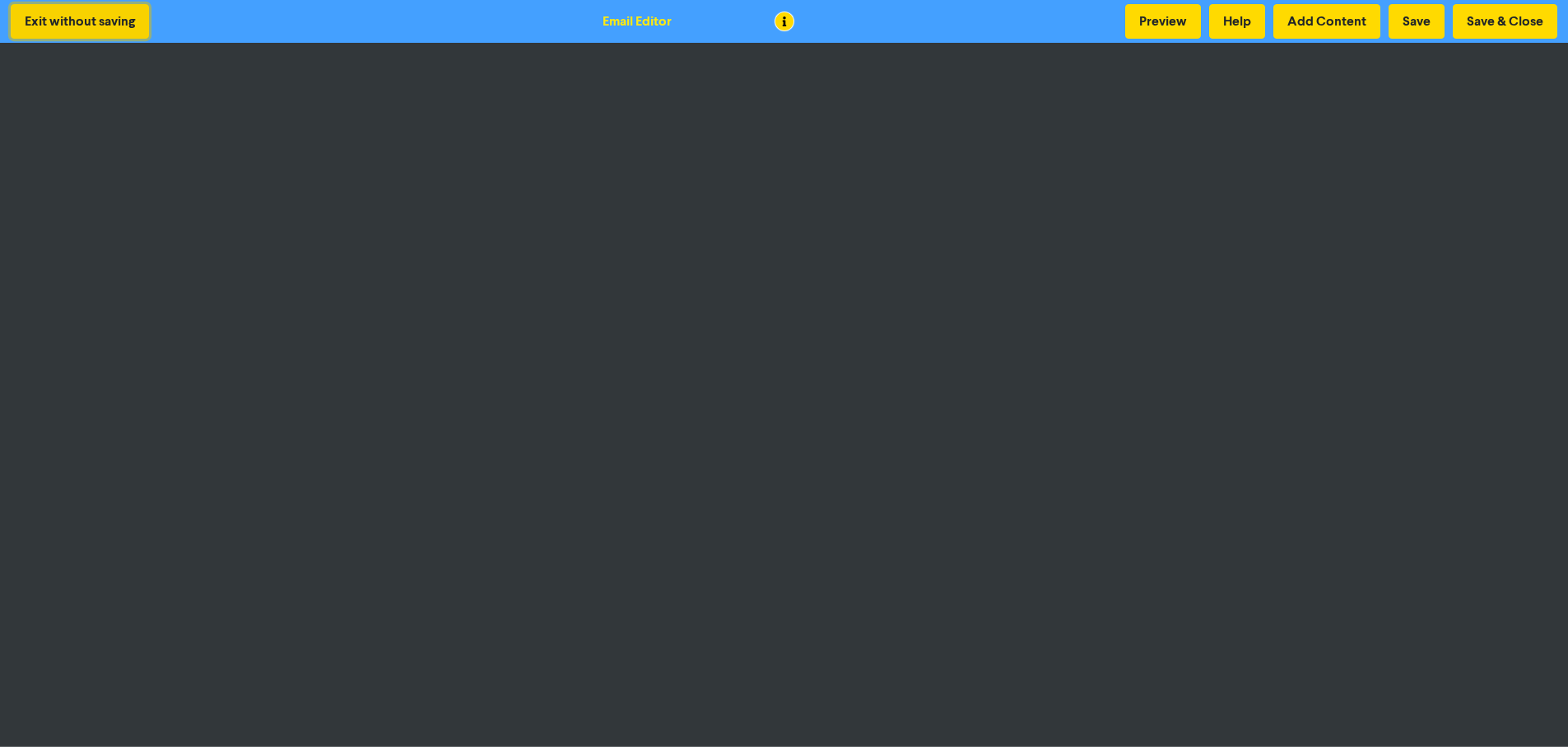
click at [95, 19] on button "Exit without saving" at bounding box center [80, 21] width 139 height 35
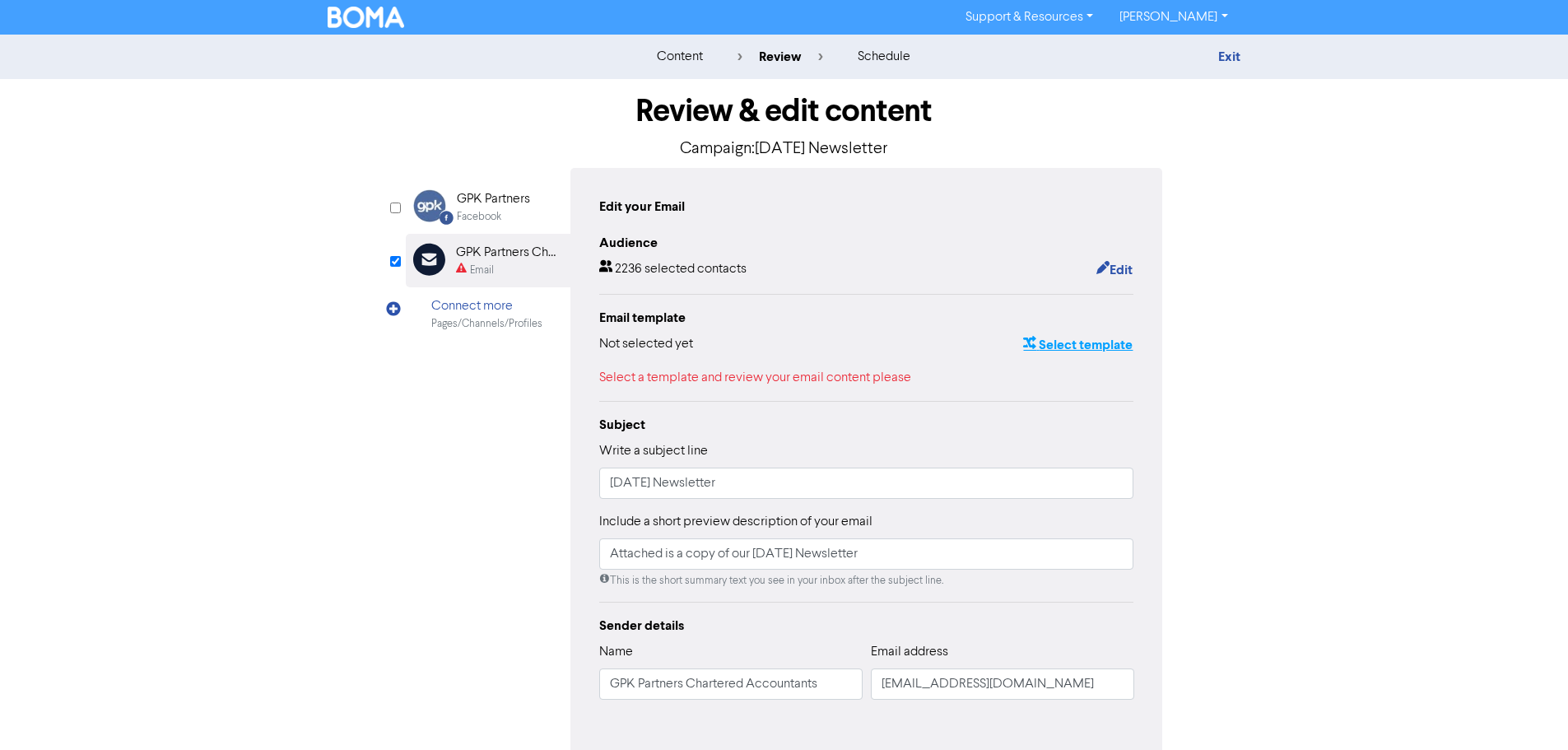
click at [1105, 348] on button "Select template" at bounding box center [1077, 345] width 111 height 21
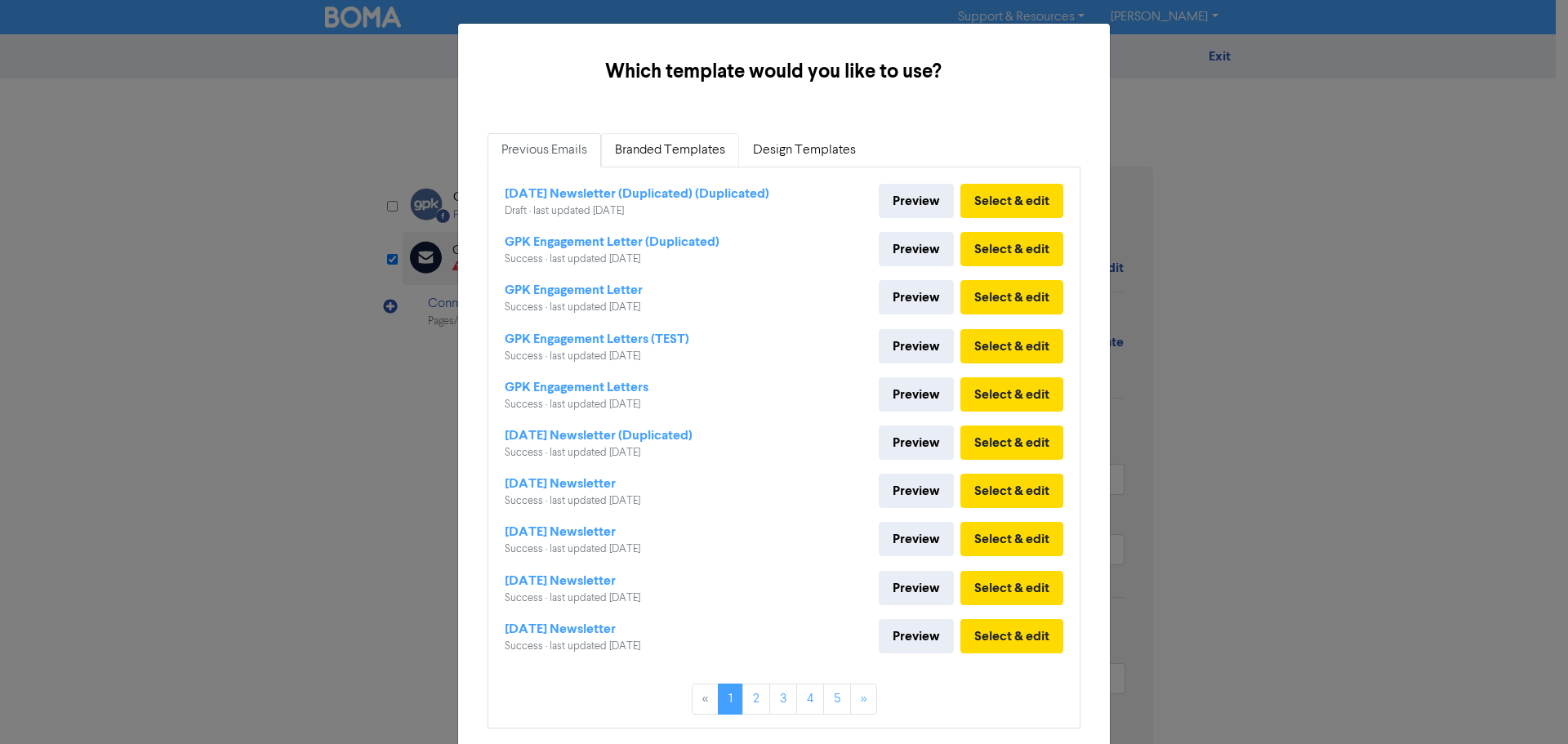
click at [700, 155] on link "Branded Templates" at bounding box center [669, 150] width 138 height 34
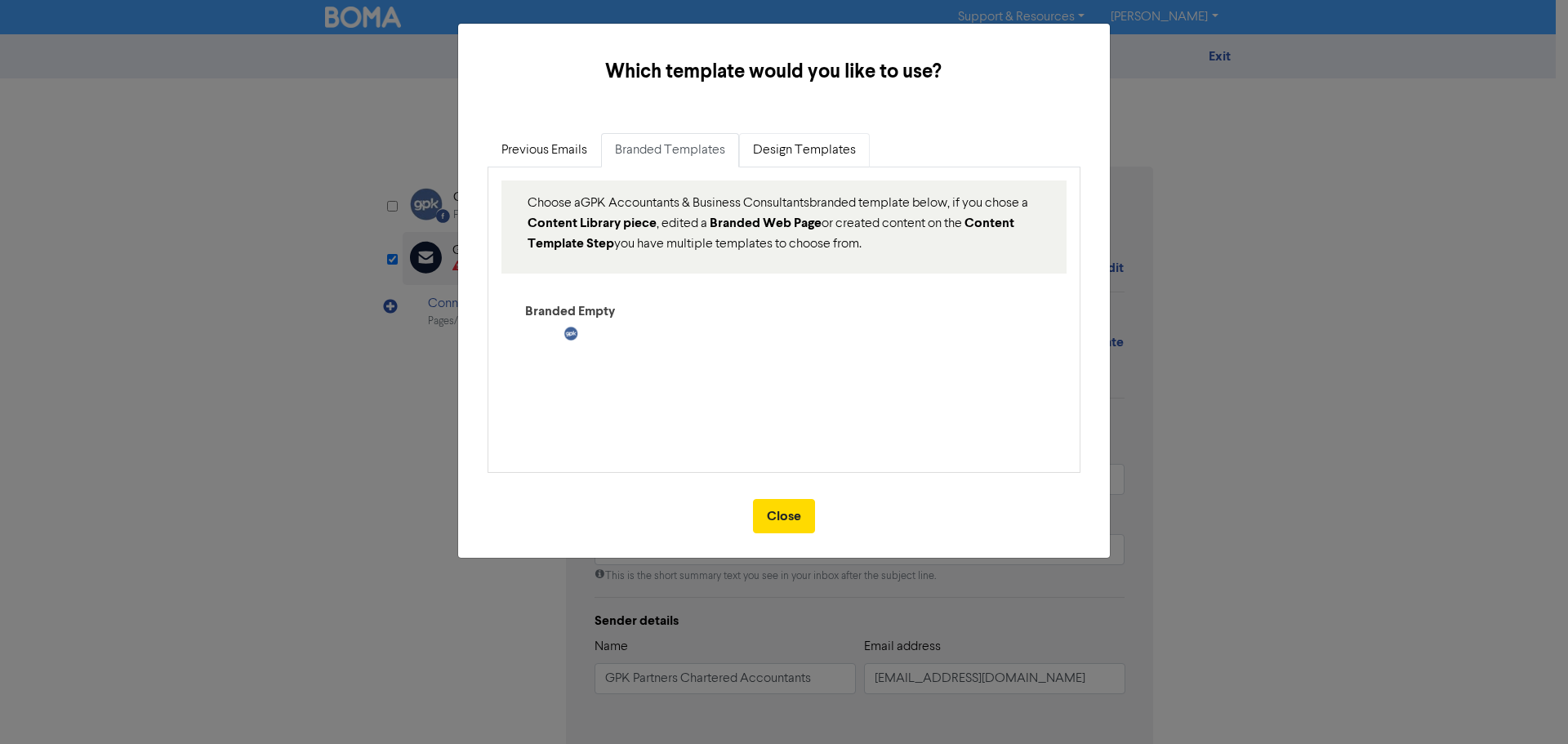
click at [773, 151] on link "Design Templates" at bounding box center [804, 150] width 131 height 34
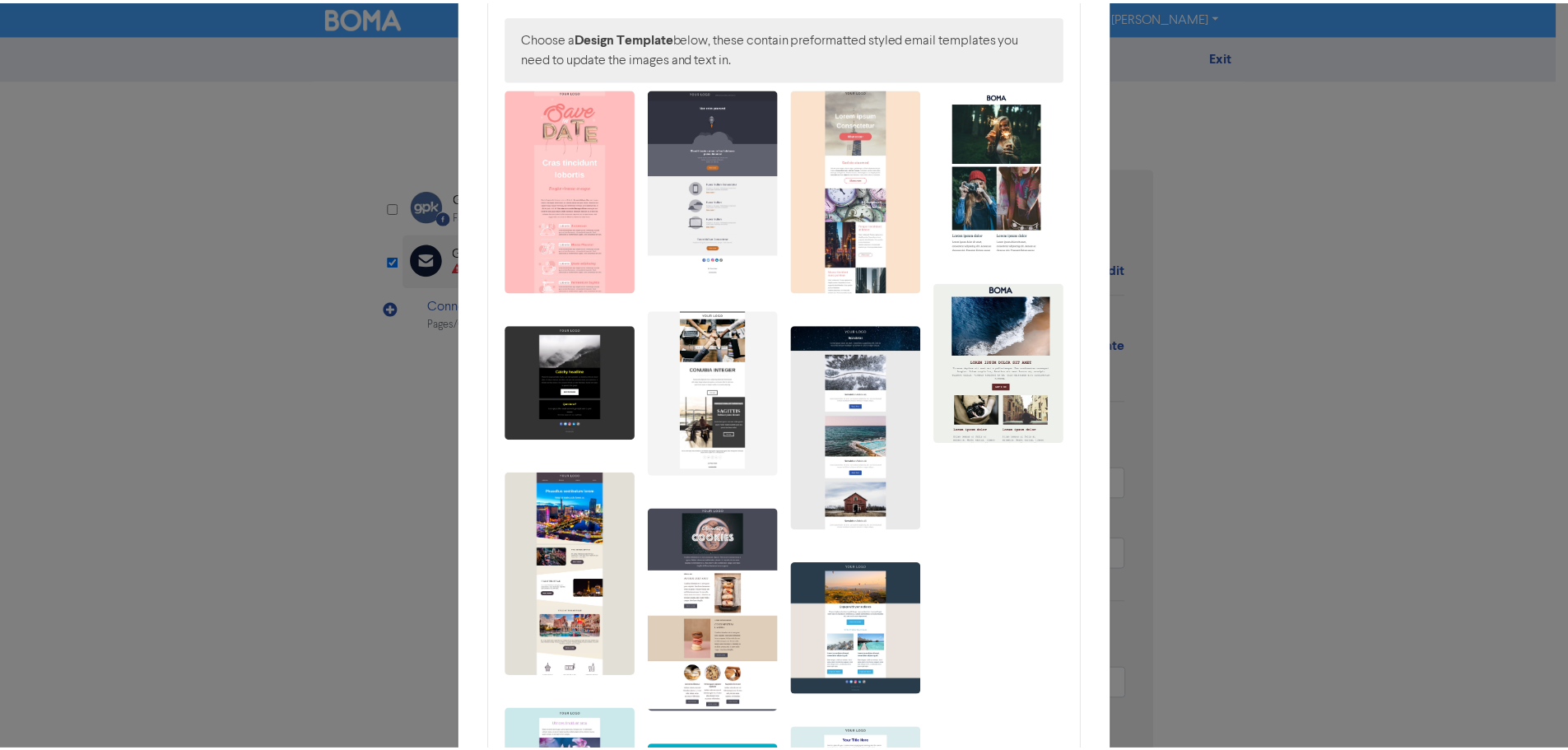
scroll to position [165, 0]
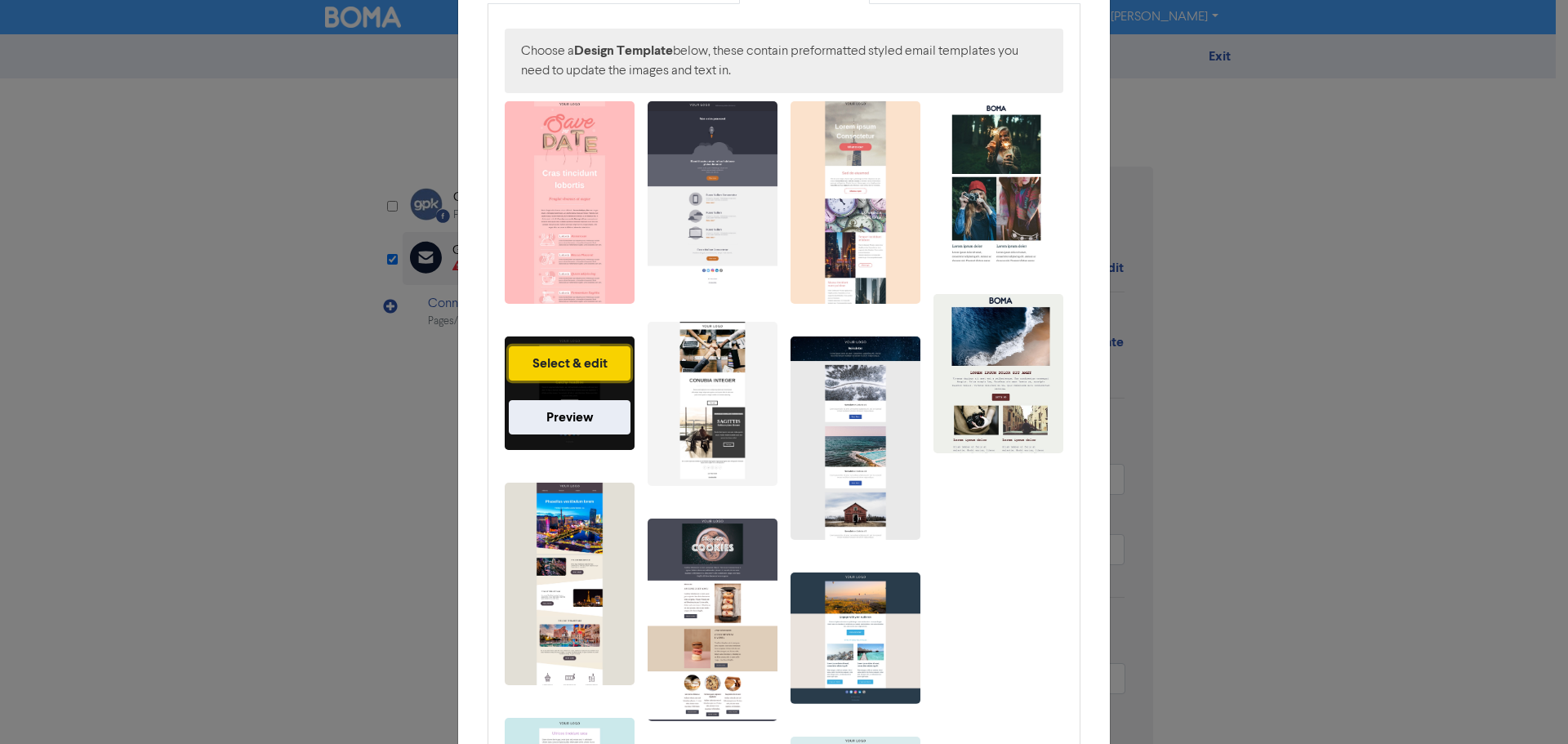
click at [578, 361] on button "Select & edit" at bounding box center [569, 364] width 121 height 34
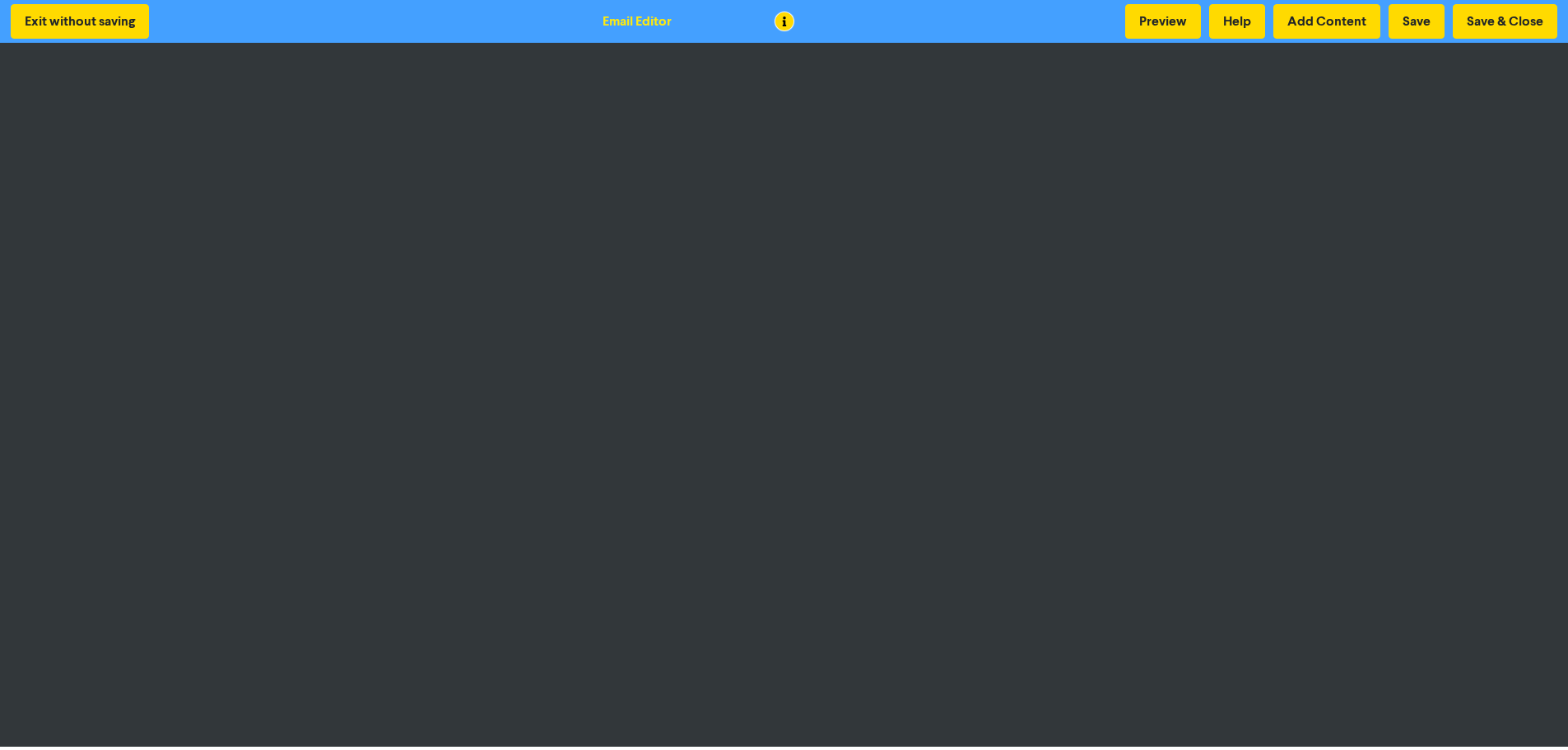
scroll to position [2, 0]
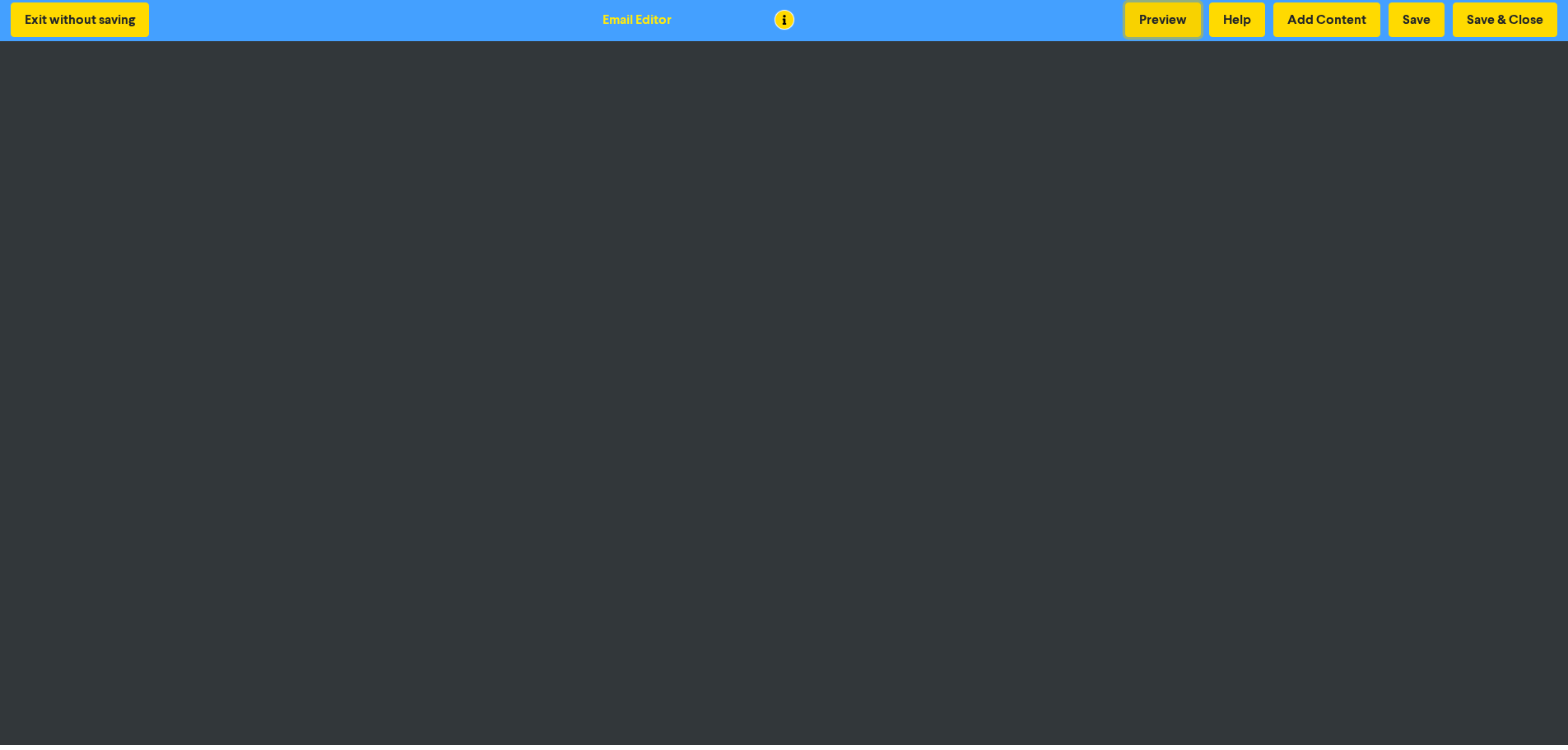
click at [1163, 15] on button "Preview" at bounding box center [1163, 20] width 76 height 35
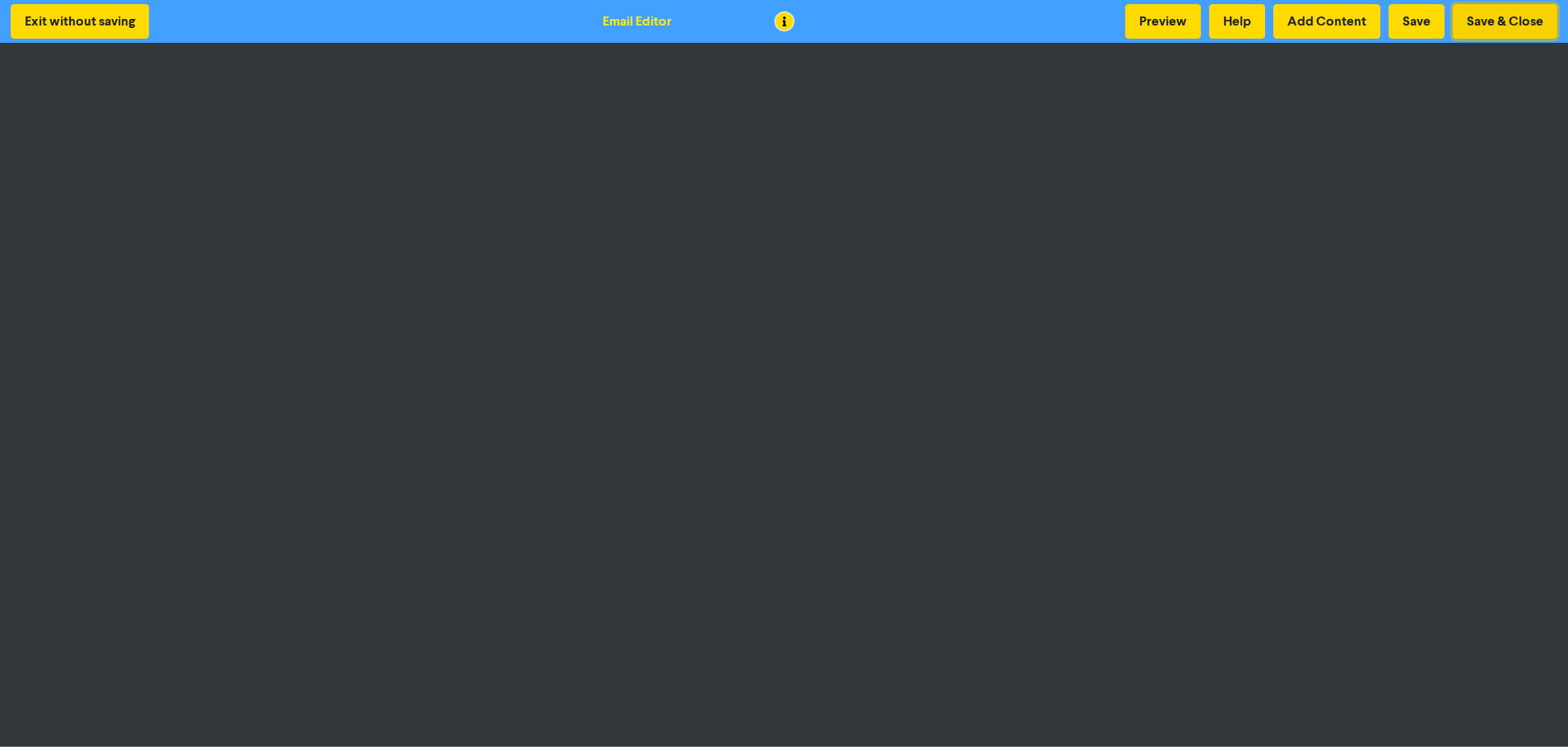
click at [1534, 18] on button "Save & Close" at bounding box center [1504, 21] width 105 height 35
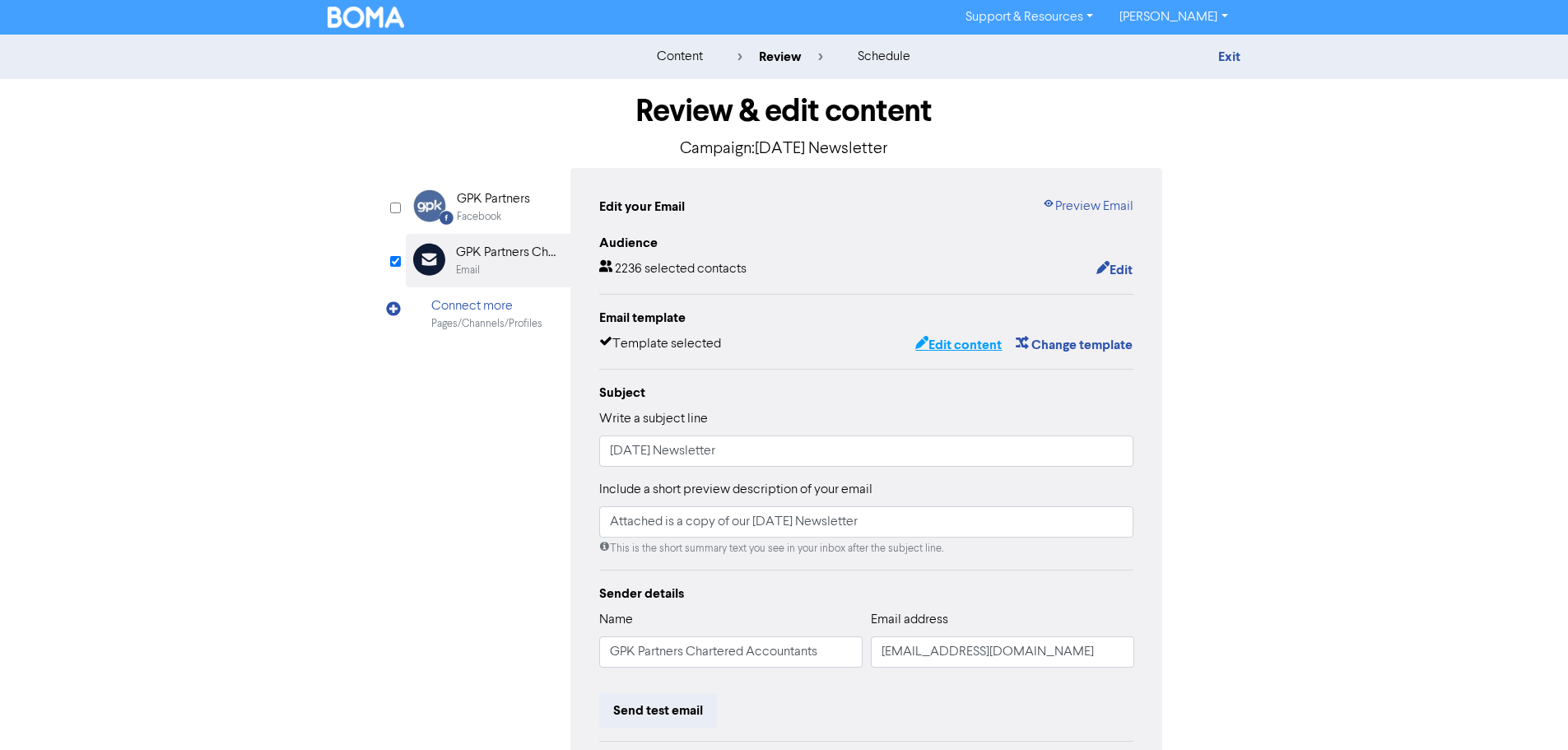
click at [949, 339] on button "Edit content" at bounding box center [958, 345] width 88 height 21
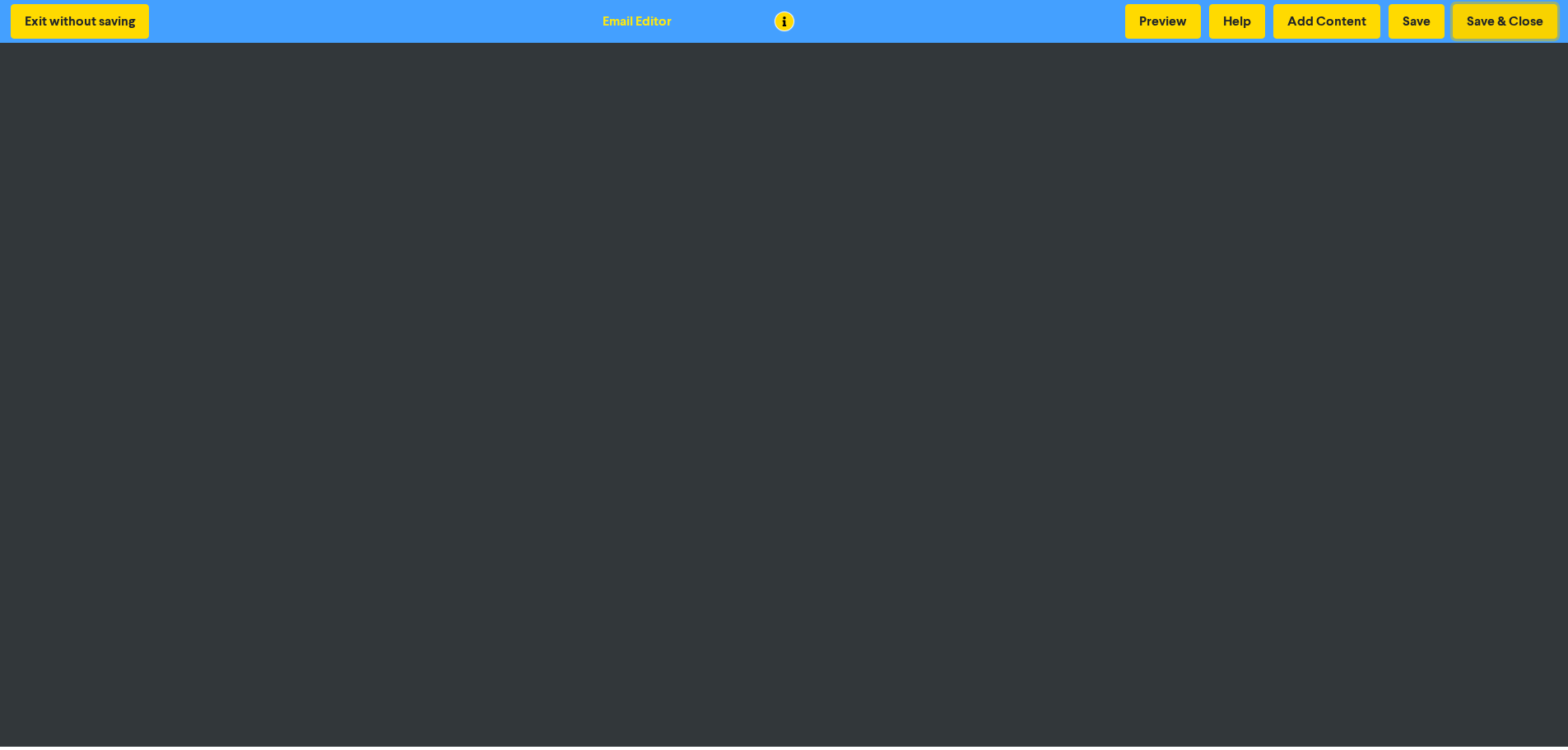
click at [1478, 20] on button "Save & Close" at bounding box center [1504, 21] width 105 height 35
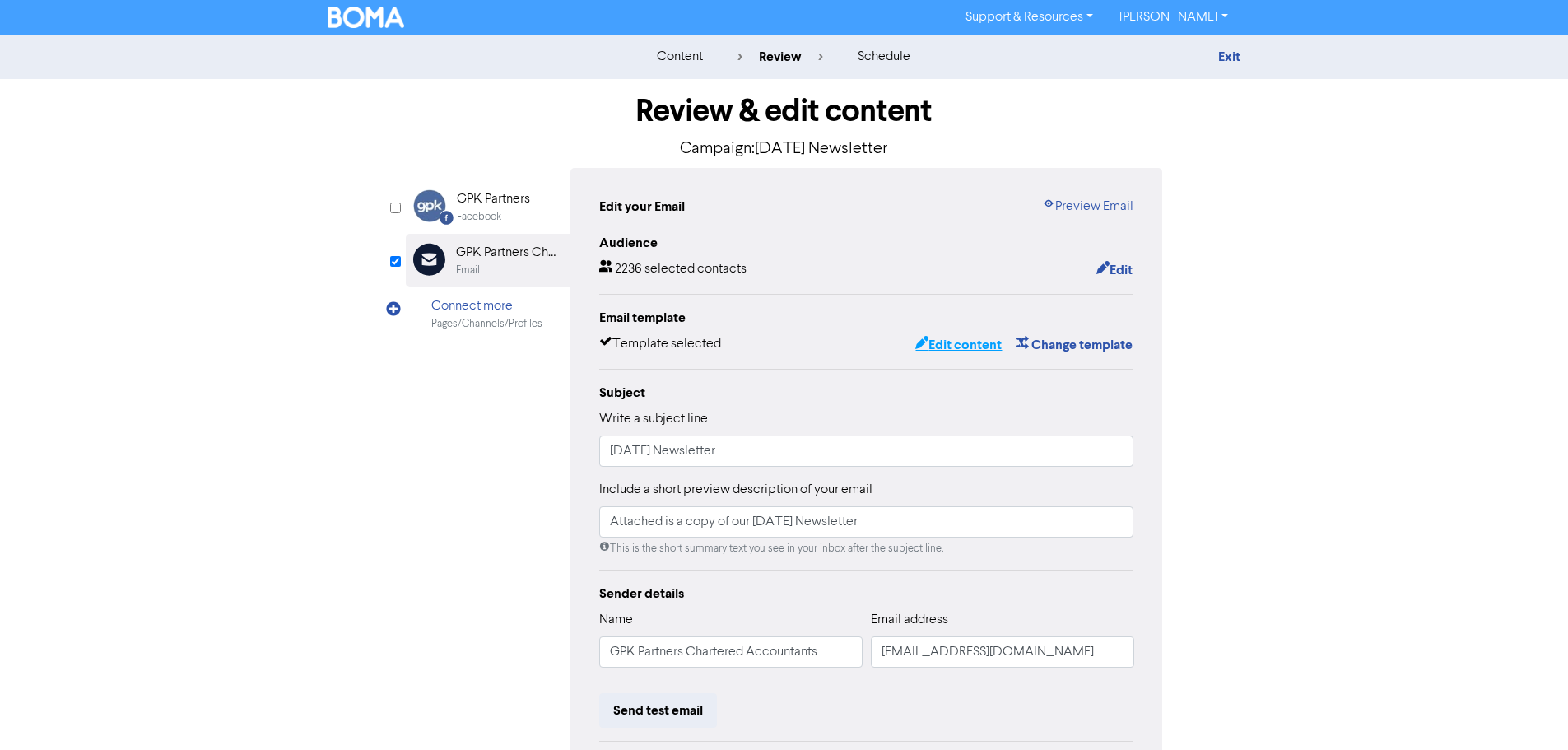
click at [952, 354] on button "Edit content" at bounding box center [958, 345] width 88 height 21
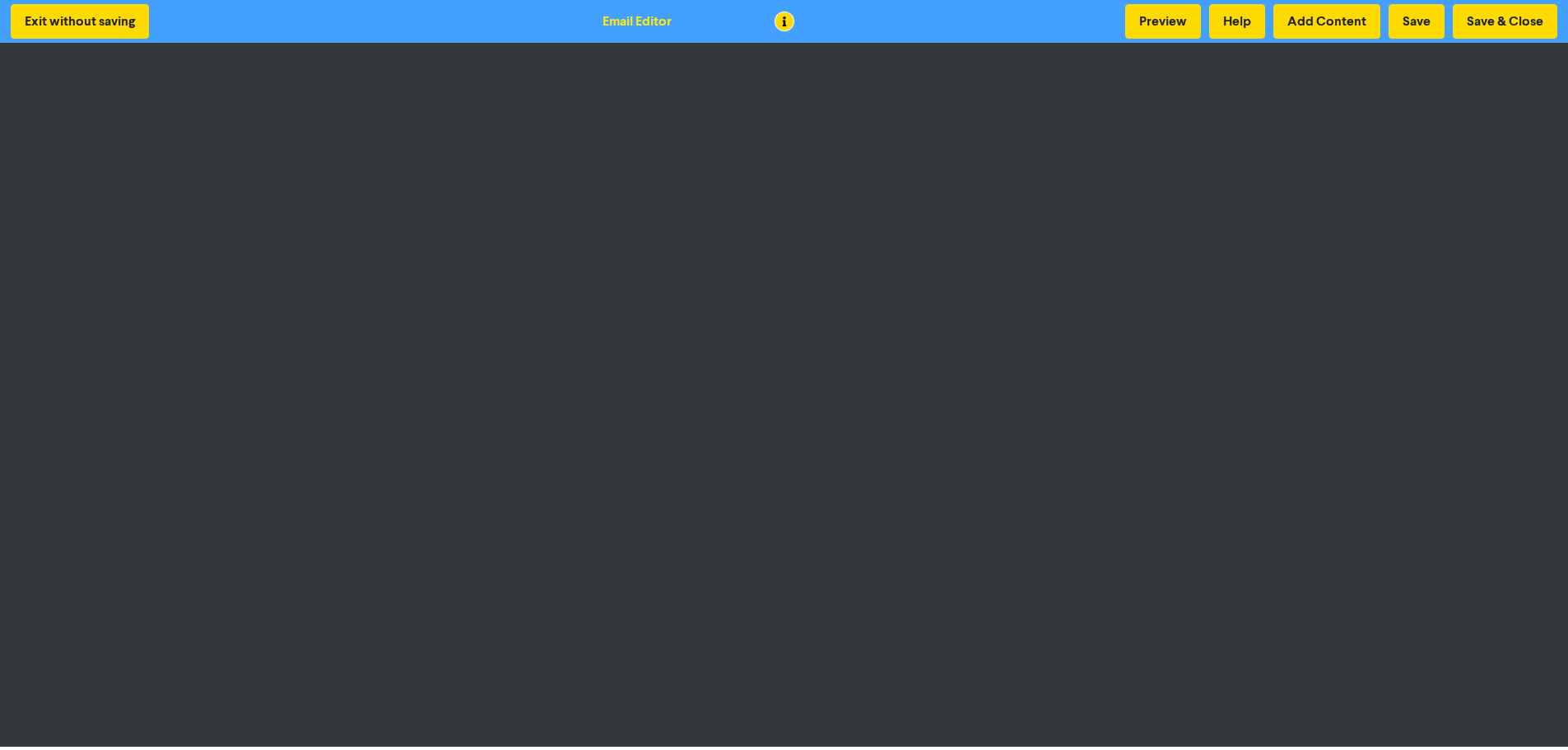
scroll to position [2, 0]
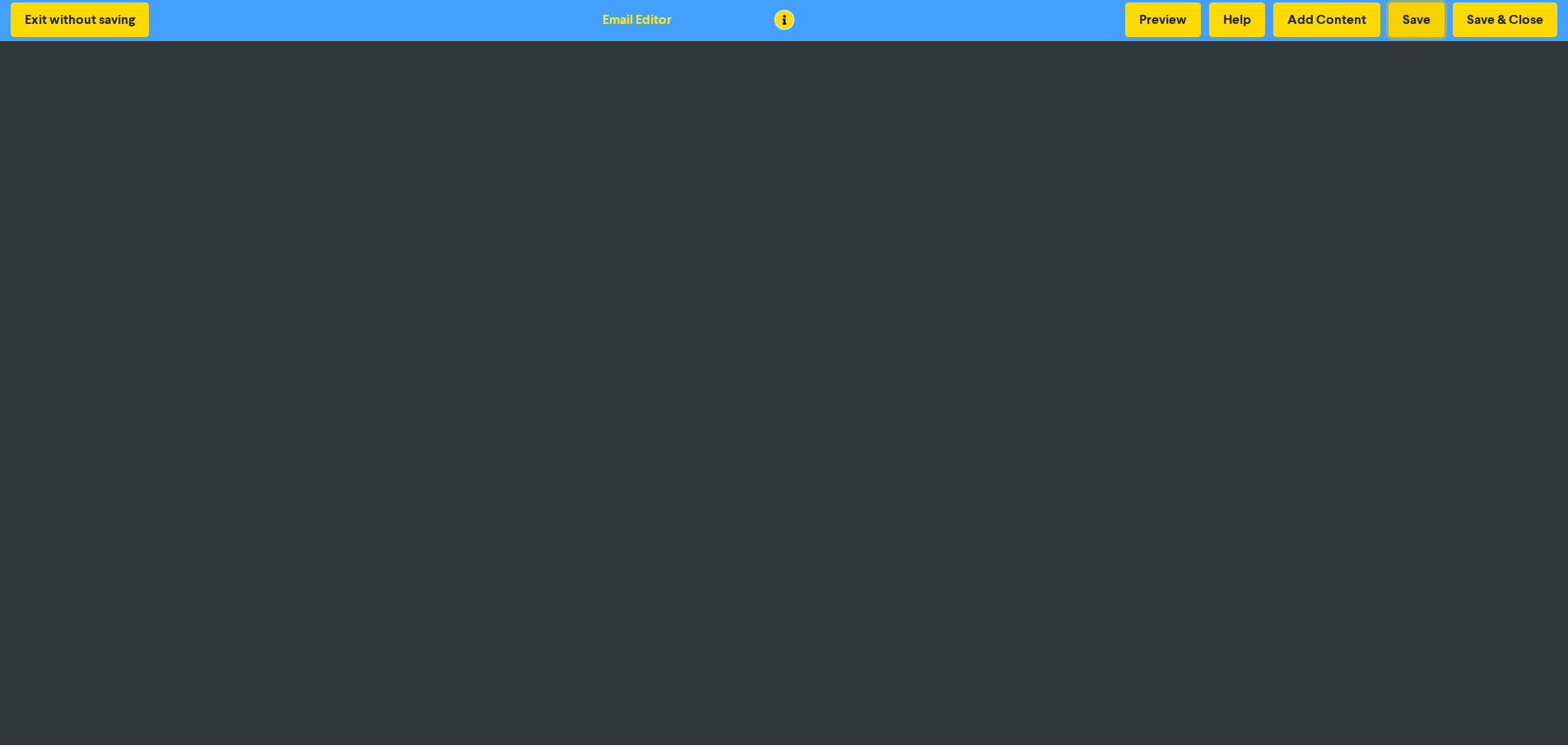
drag, startPoint x: 1418, startPoint y: 17, endPoint x: 1402, endPoint y: 26, distance: 18.4
click at [1418, 16] on button "Save" at bounding box center [1416, 20] width 56 height 35
click at [1189, 23] on button "Preview" at bounding box center [1163, 20] width 76 height 35
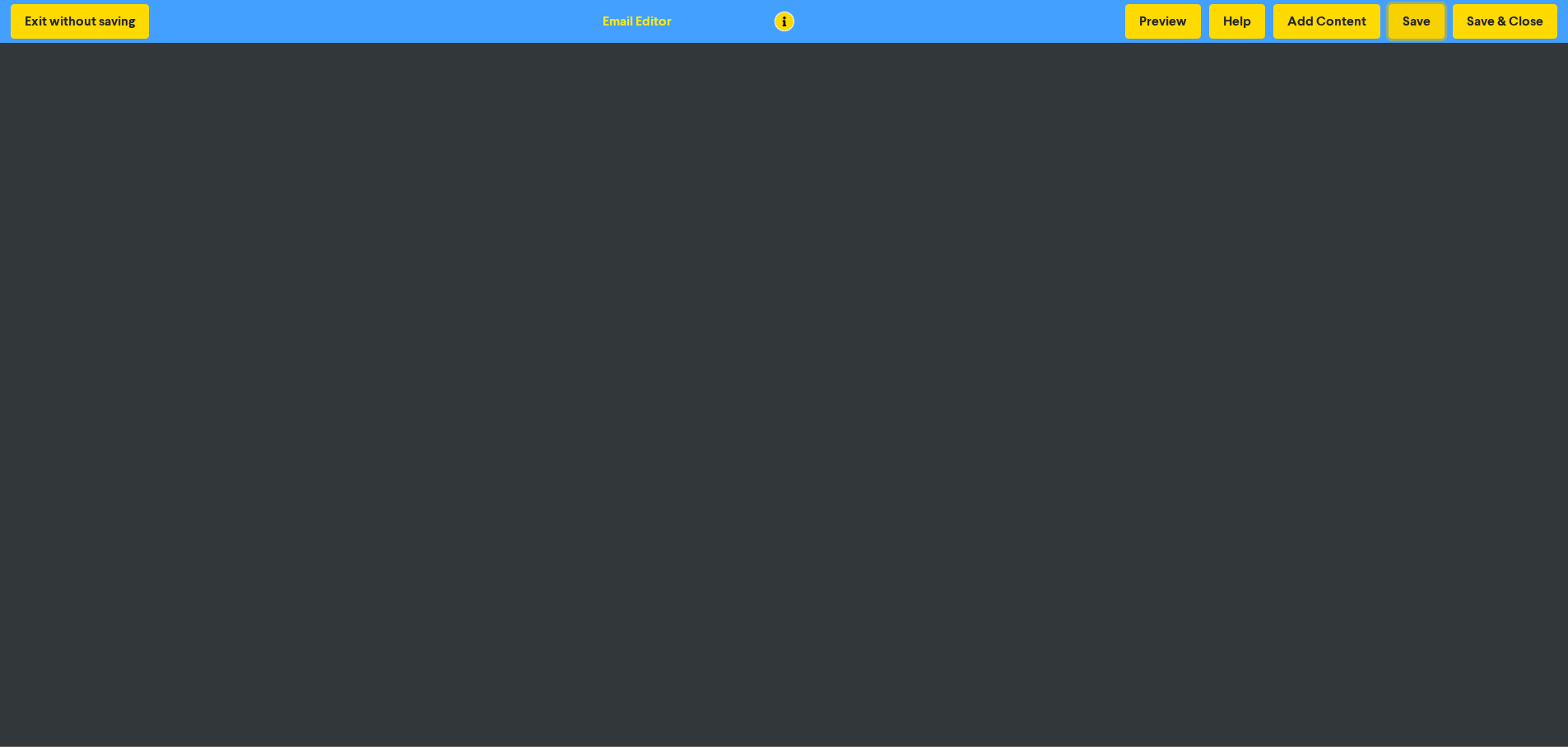
click at [1418, 13] on button "Save" at bounding box center [1416, 21] width 56 height 35
click at [1184, 24] on button "Preview" at bounding box center [1163, 21] width 76 height 35
click at [1184, 17] on button "Preview" at bounding box center [1163, 21] width 76 height 35
click at [1178, 21] on button "Preview" at bounding box center [1163, 21] width 76 height 35
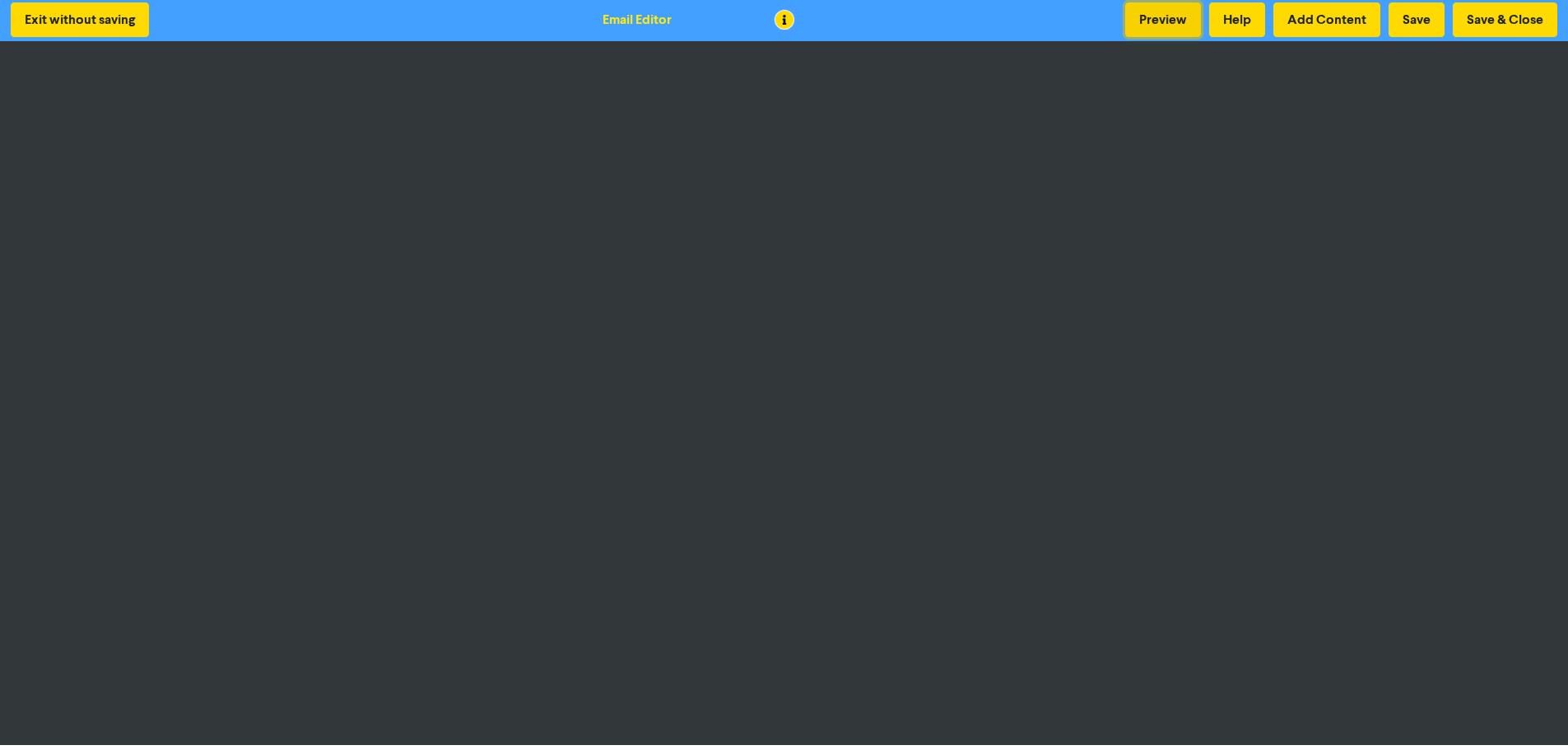
click at [1178, 14] on button "Preview" at bounding box center [1163, 20] width 76 height 35
click at [1504, 13] on button "Save & Close" at bounding box center [1504, 20] width 105 height 35
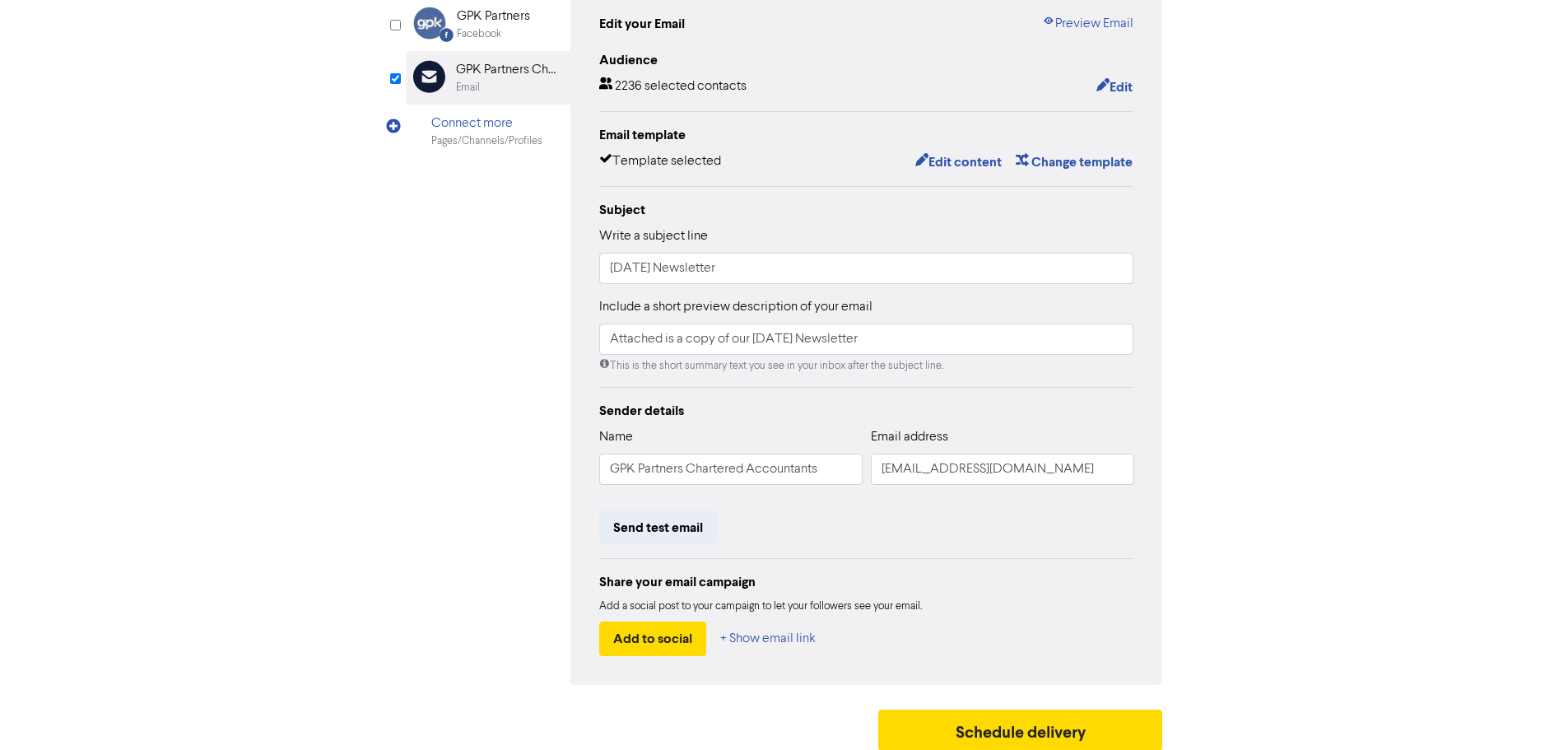
scroll to position [194, 0]
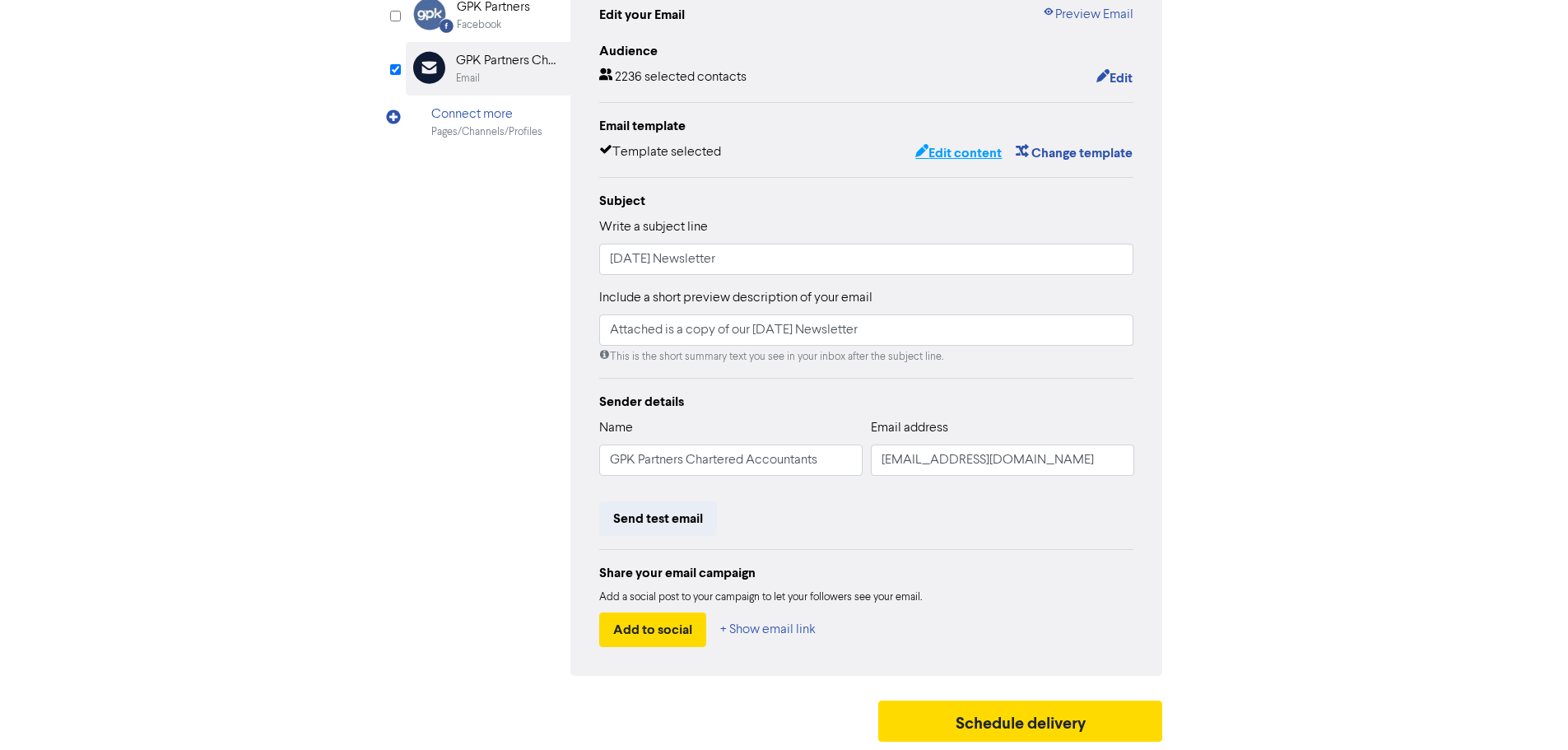
click at [955, 150] on button "Edit content" at bounding box center [958, 153] width 88 height 21
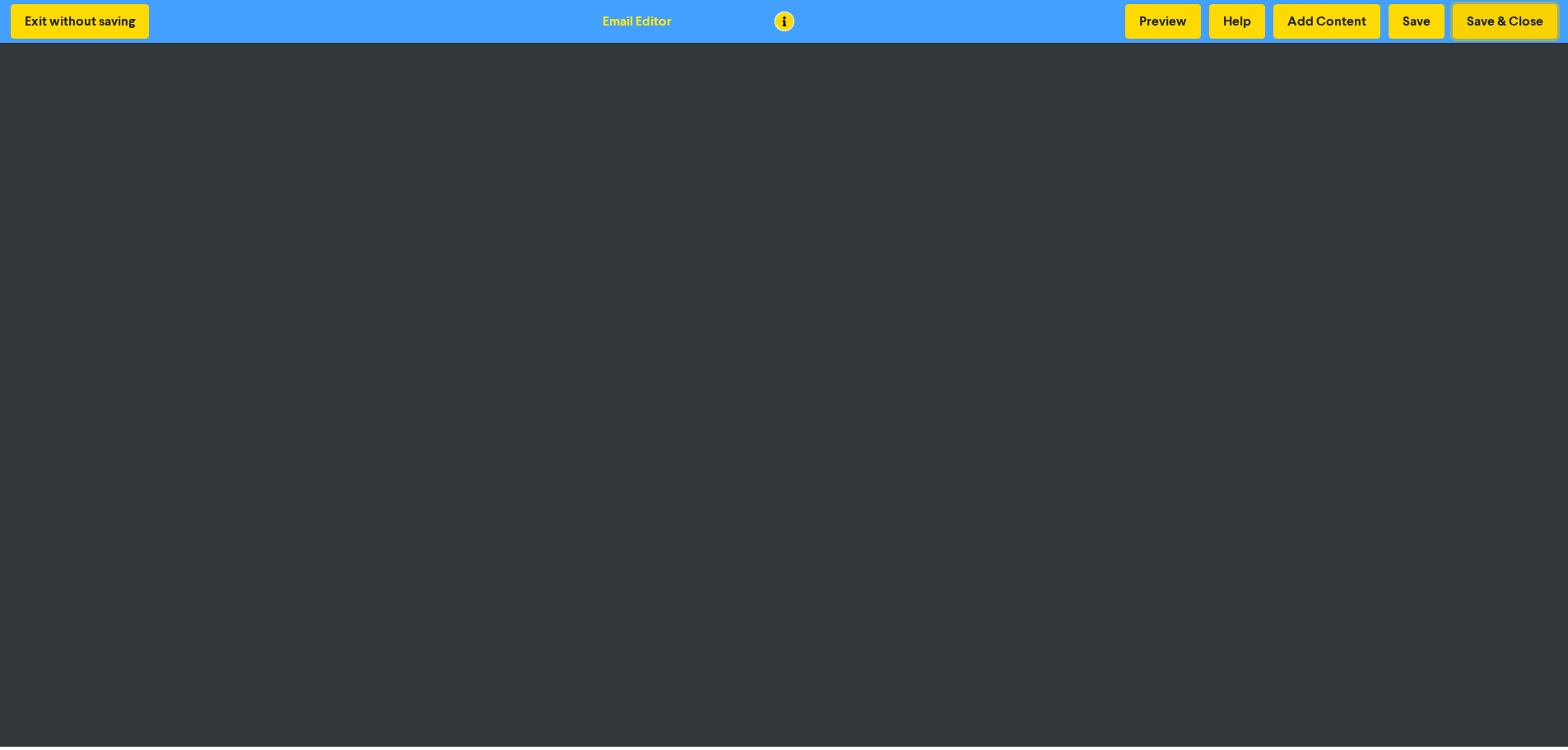
click at [1513, 21] on button "Save & Close" at bounding box center [1504, 21] width 105 height 35
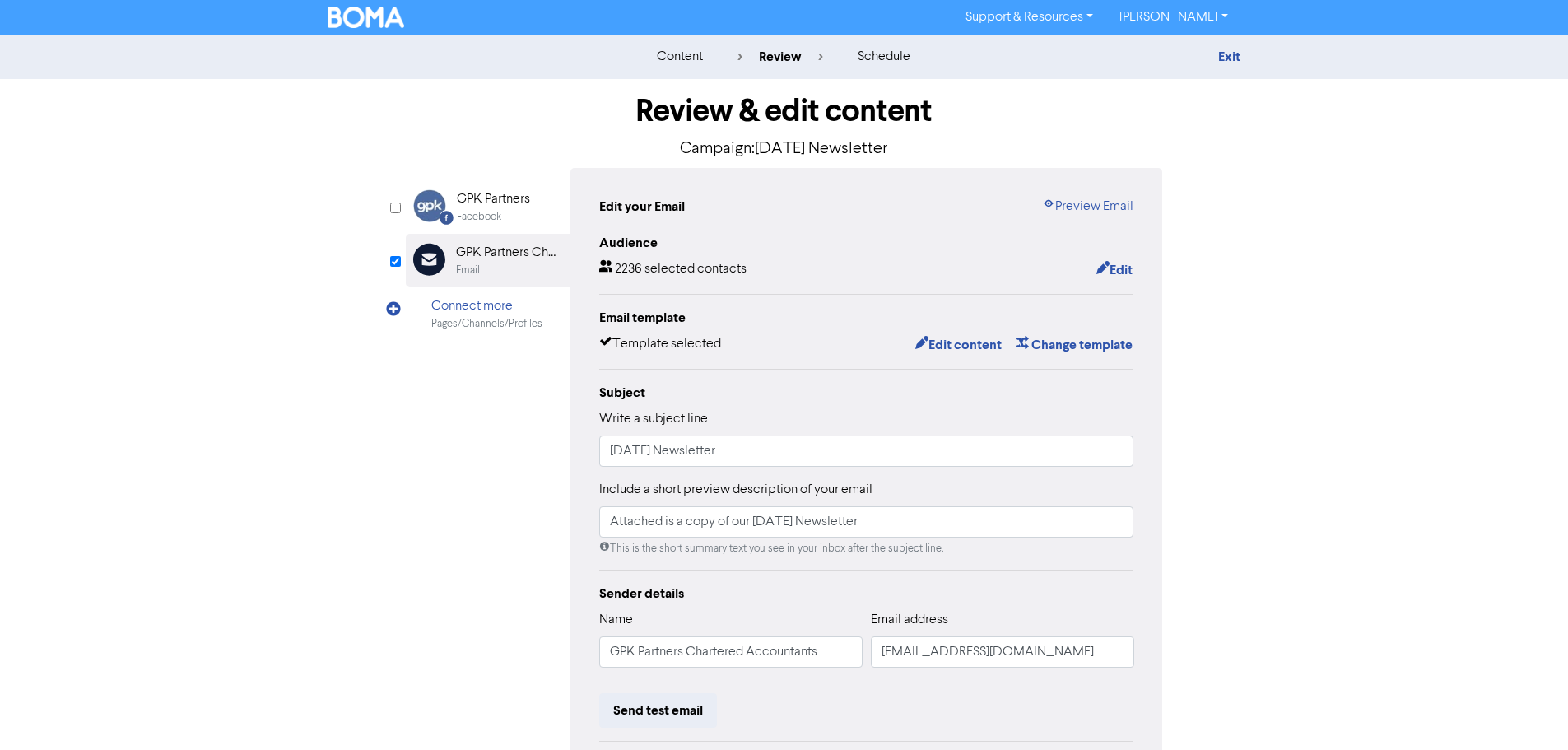
click at [265, 415] on div "content review schedule Exit Review & edit content Campaign: [DATE] Newsletter …" at bounding box center [784, 488] width 1568 height 907
click at [1122, 265] on button "Edit" at bounding box center [1114, 270] width 38 height 21
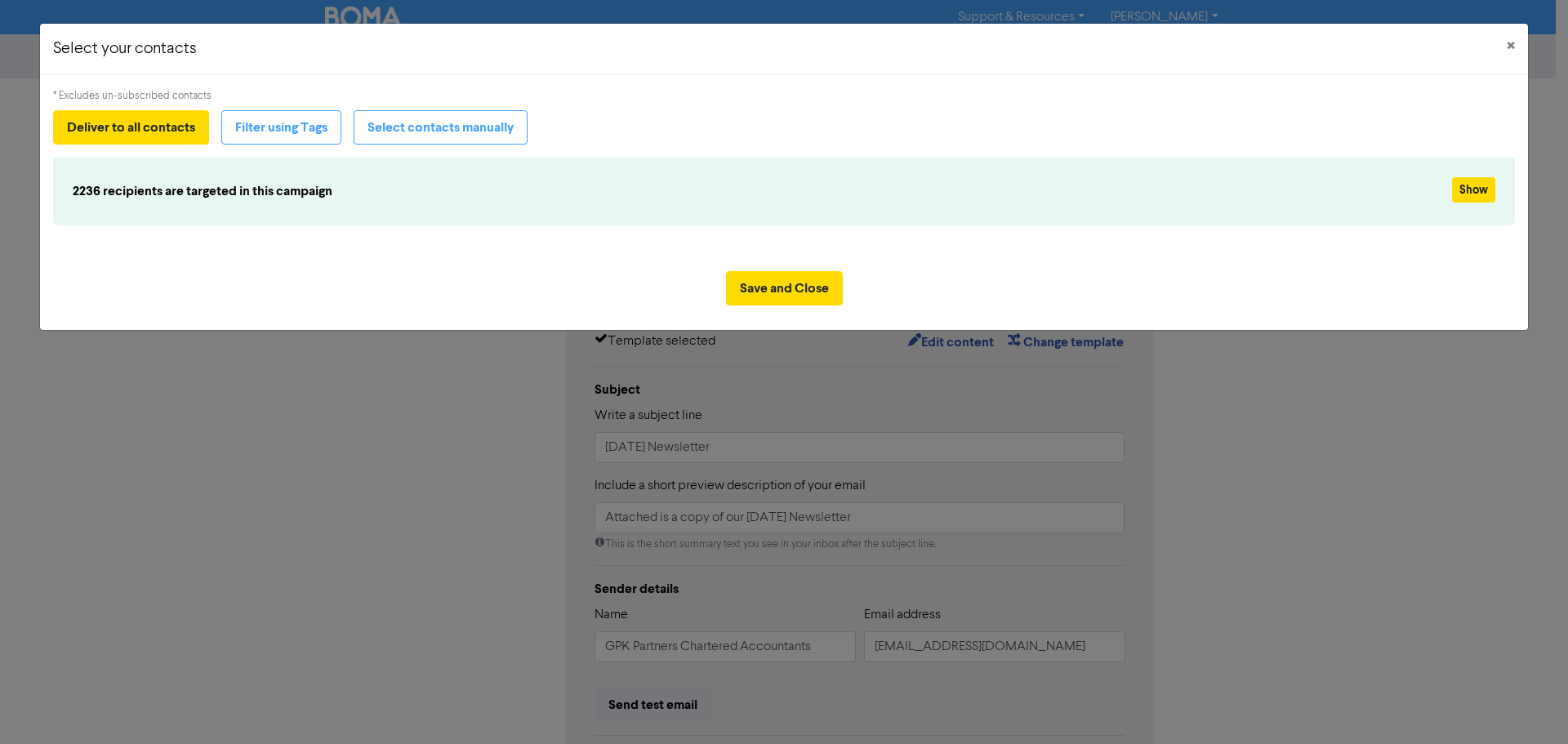
click at [440, 257] on div "* Excludes un-subscribed contacts Deliver to all contacts Filter using Tags Sel…" at bounding box center [784, 167] width 1488 height 183
click at [323, 130] on button "Filter using Tags" at bounding box center [282, 127] width 120 height 34
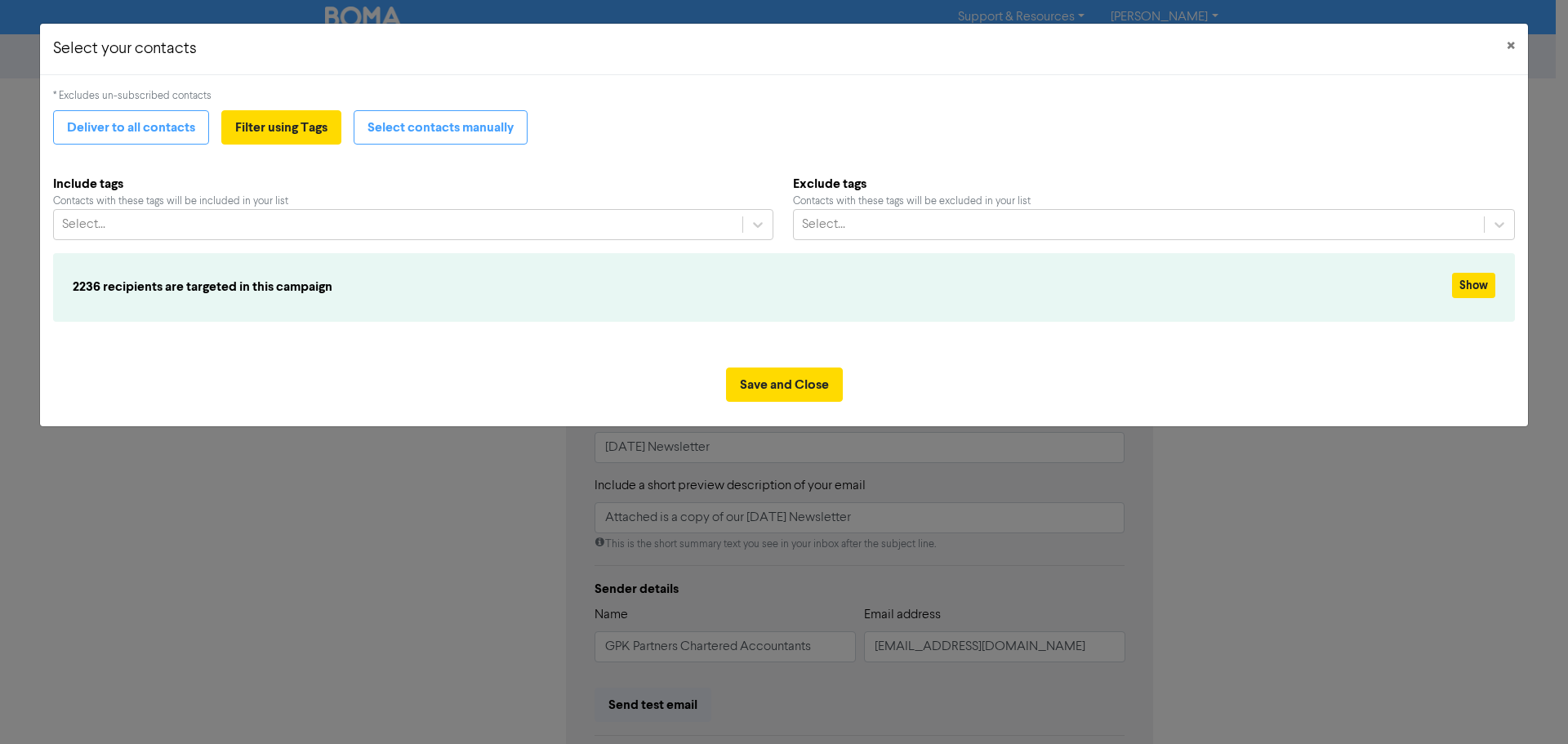
click at [369, 202] on div "Contacts with these tags will be included in your list" at bounding box center [413, 202] width 720 height 15
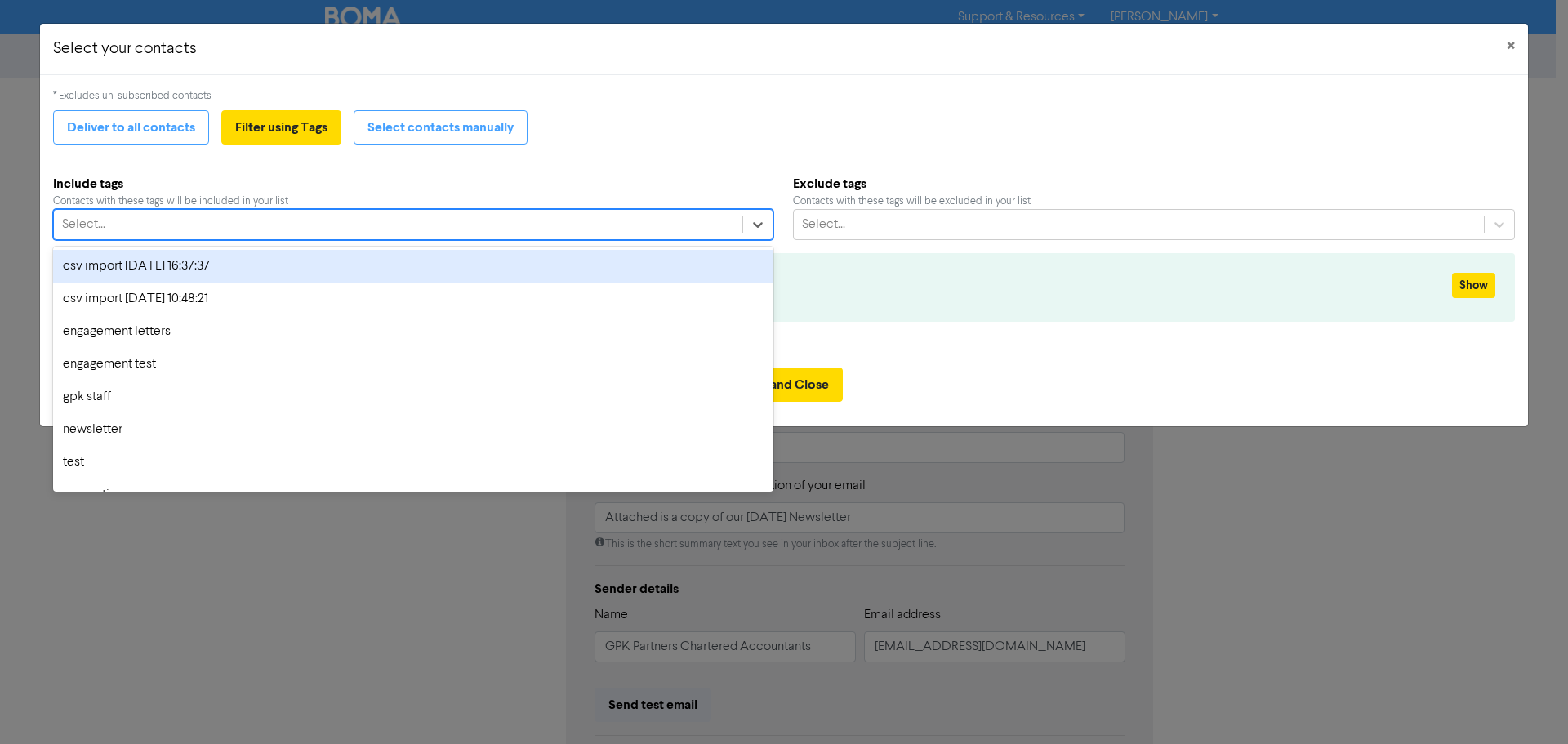
click at [360, 220] on div "Select..." at bounding box center [397, 224] width 689 height 30
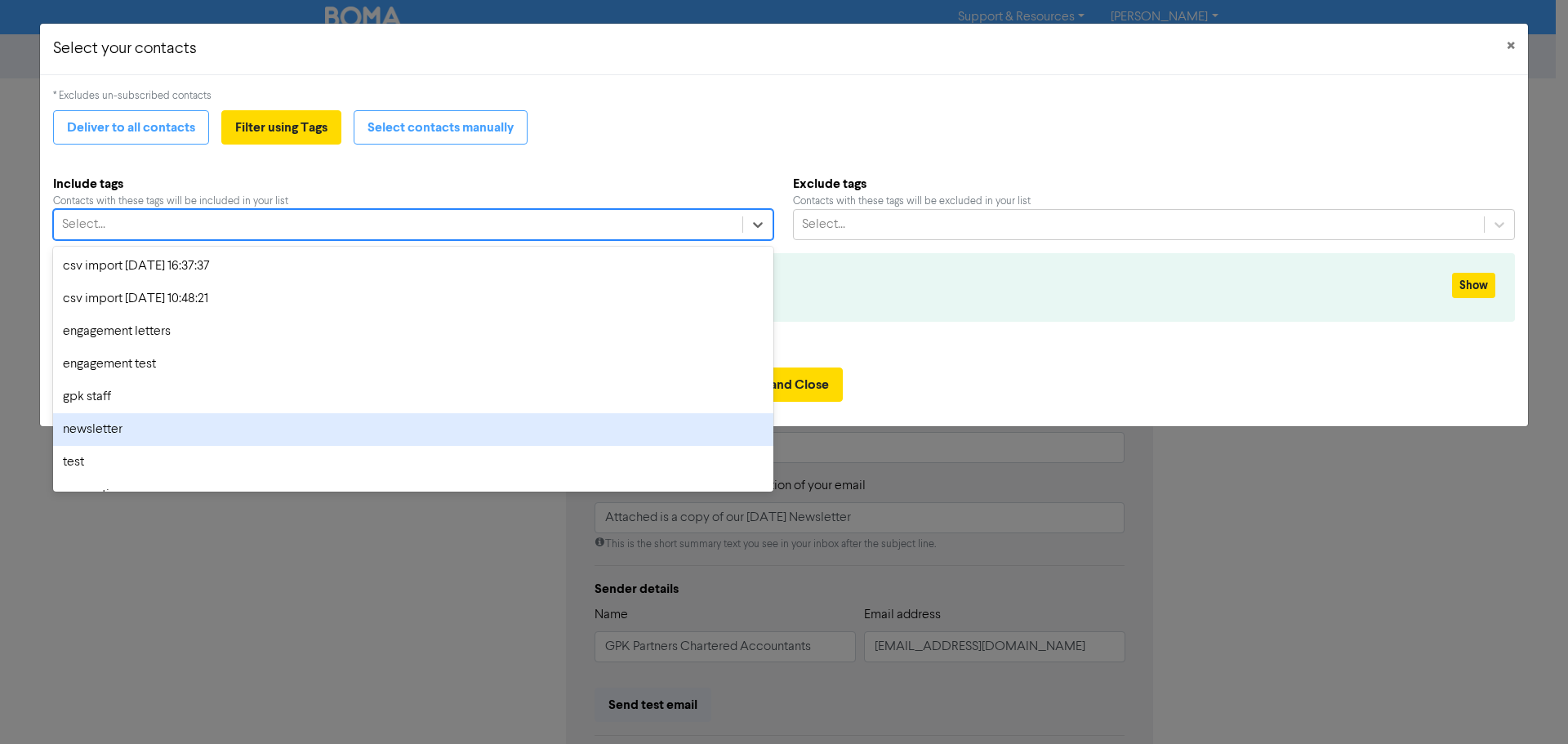
click at [283, 433] on div "newsletter" at bounding box center [413, 430] width 720 height 32
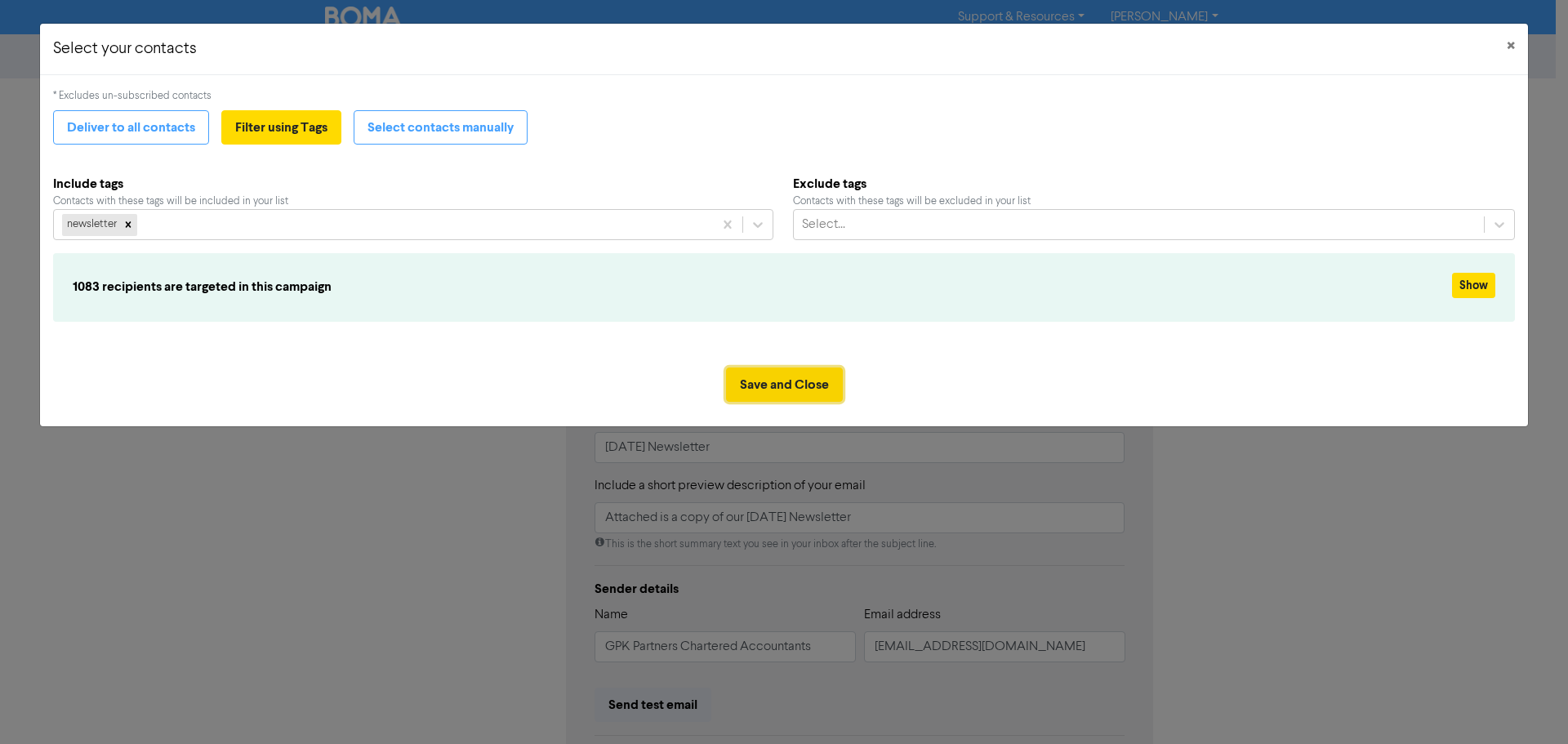
click at [754, 386] on button "Save and Close" at bounding box center [784, 385] width 117 height 34
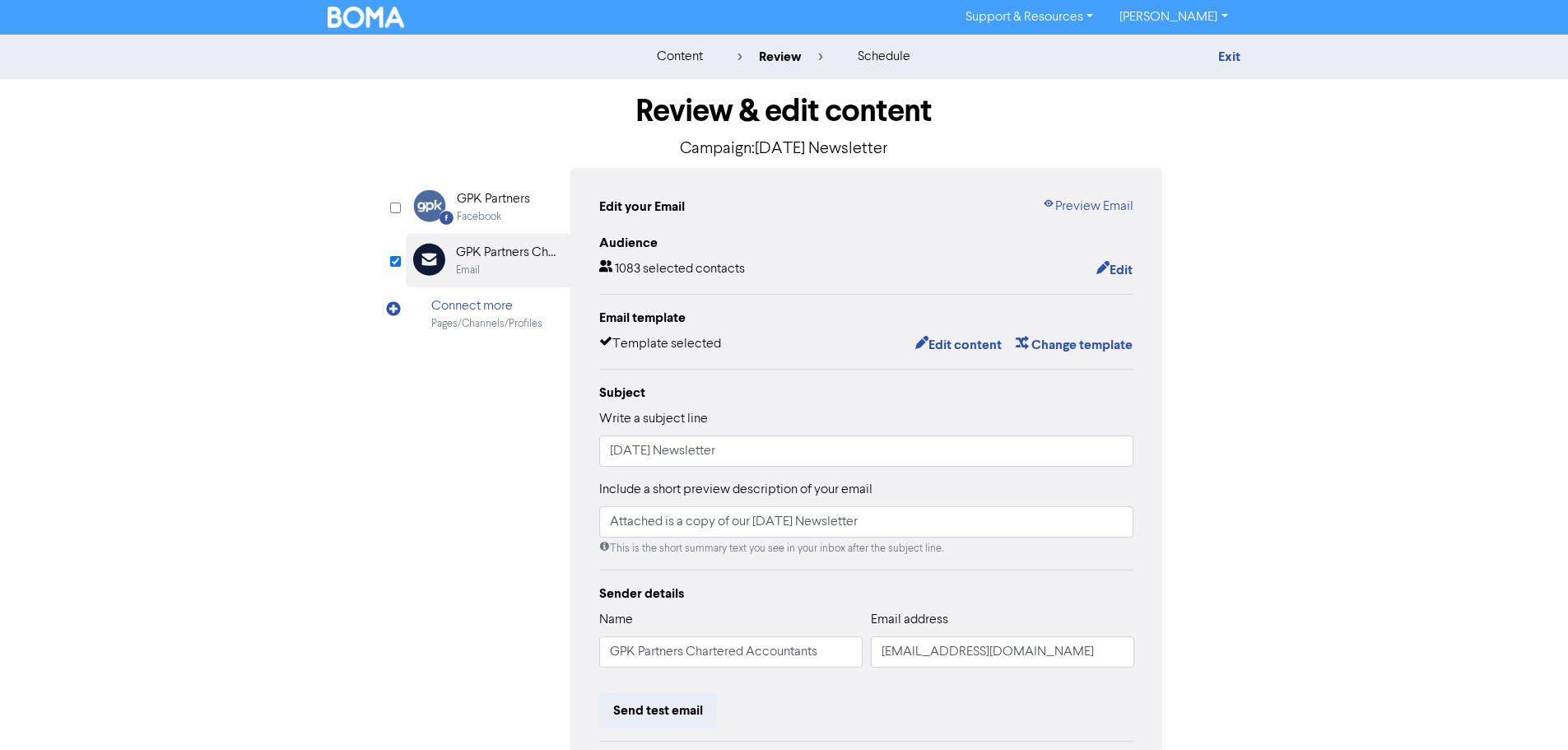
click at [287, 528] on div "content review schedule Exit Review & edit content Campaign: [DATE] Newsletter …" at bounding box center [784, 488] width 1568 height 907
click at [274, 638] on div "content review schedule Exit Review & edit content Campaign: [DATE] Newsletter …" at bounding box center [784, 488] width 1568 height 907
click at [275, 638] on div "content review schedule Exit Review & edit content Campaign: [DATE] Newsletter …" at bounding box center [784, 488] width 1568 height 907
click at [257, 644] on div "content review schedule Exit Review & edit content Campaign: [DATE] Newsletter …" at bounding box center [784, 488] width 1568 height 907
click at [1215, 59] on div "Exit" at bounding box center [1096, 57] width 288 height 20
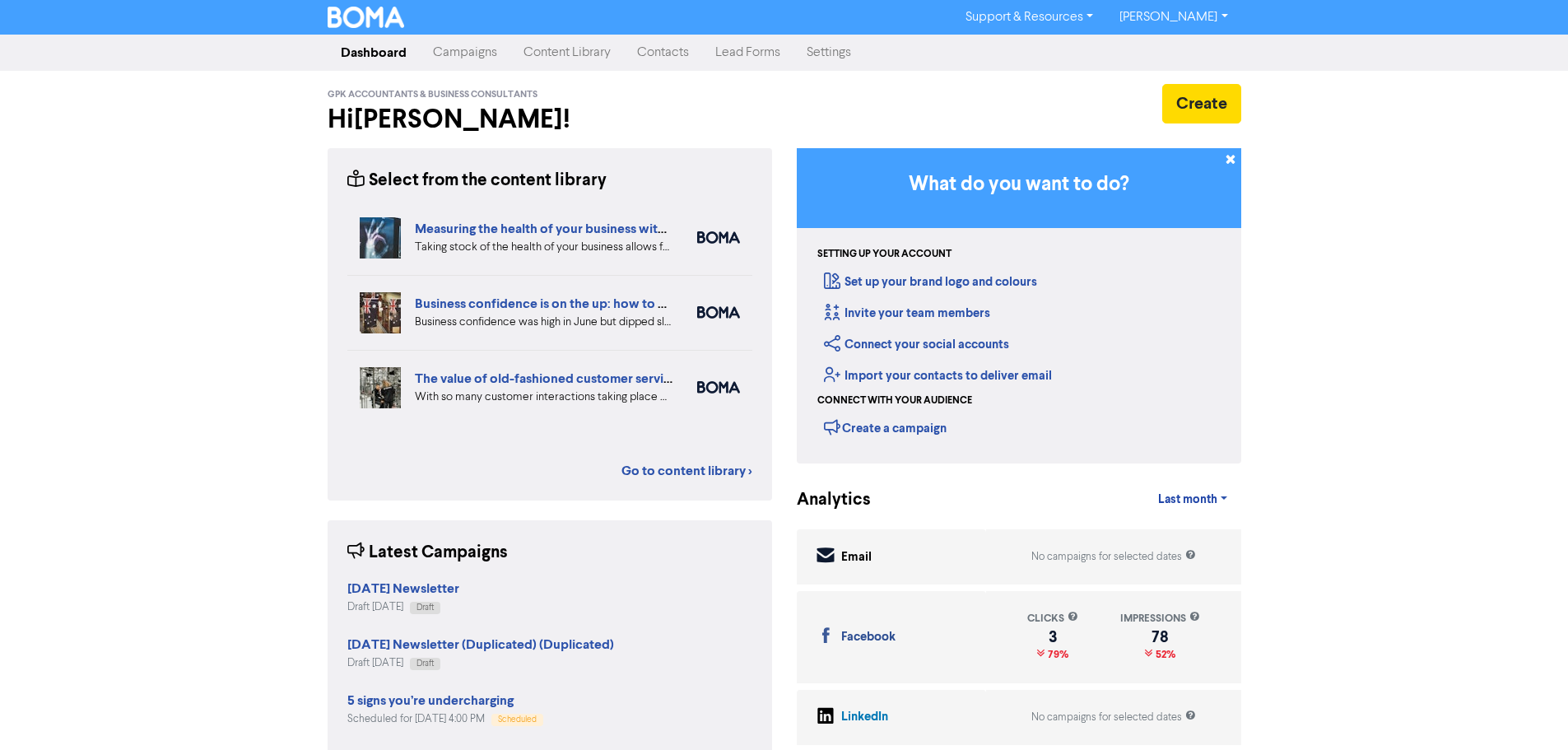
click at [547, 37] on link "Content Library" at bounding box center [567, 53] width 114 height 33
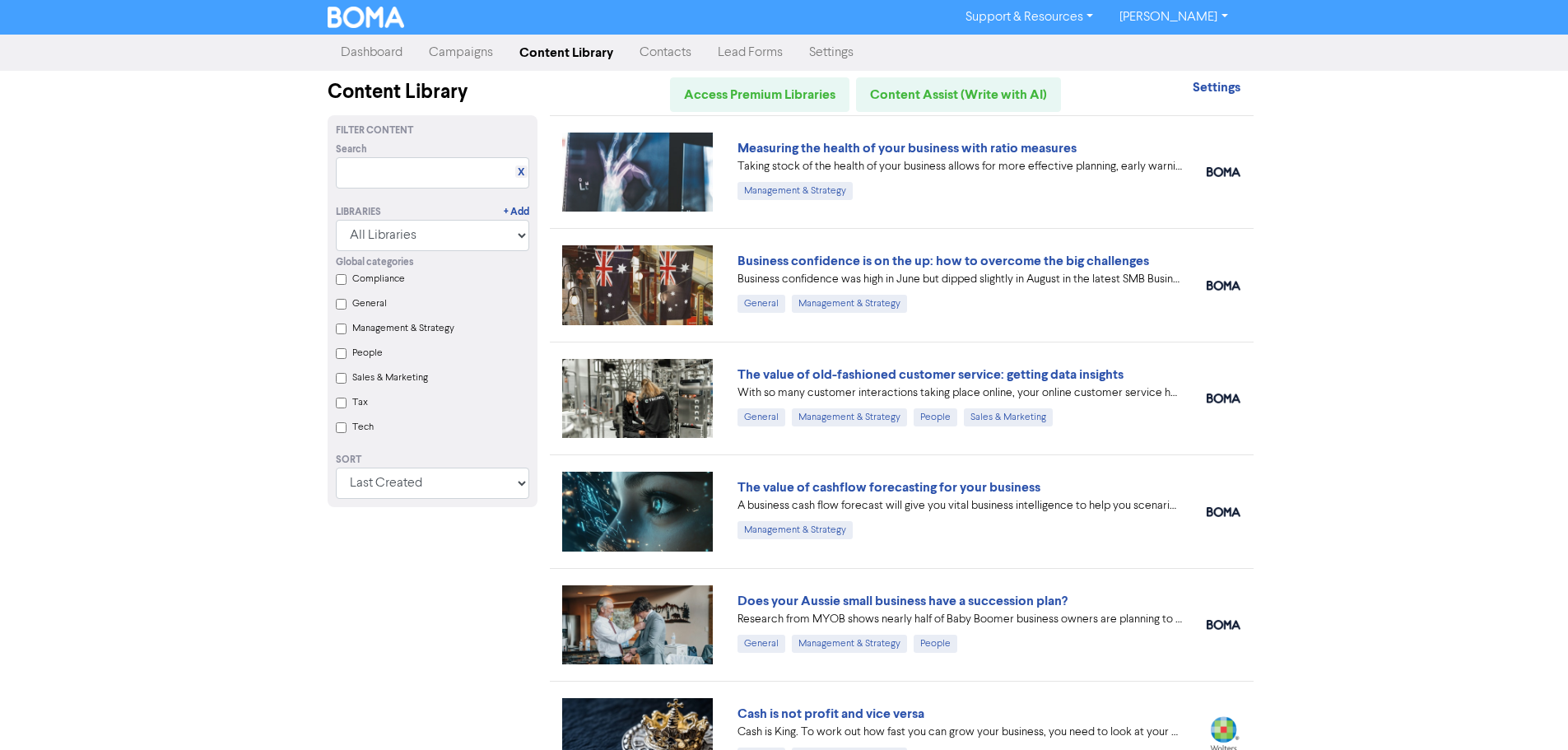
click at [440, 58] on link "Campaigns" at bounding box center [461, 53] width 90 height 33
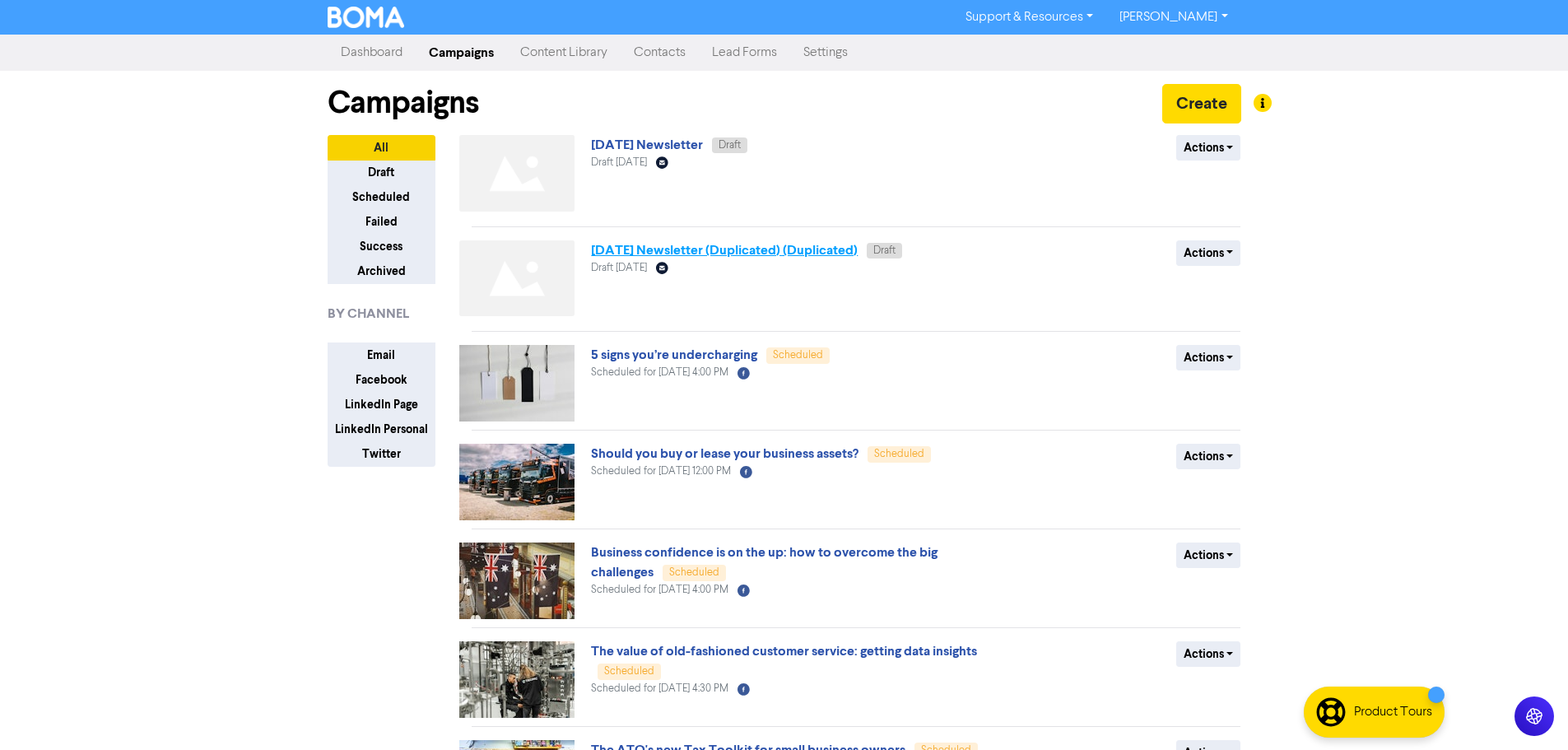
click at [714, 251] on link "[DATE] Newsletter (Duplicated) (Duplicated)" at bounding box center [724, 249] width 267 height 16
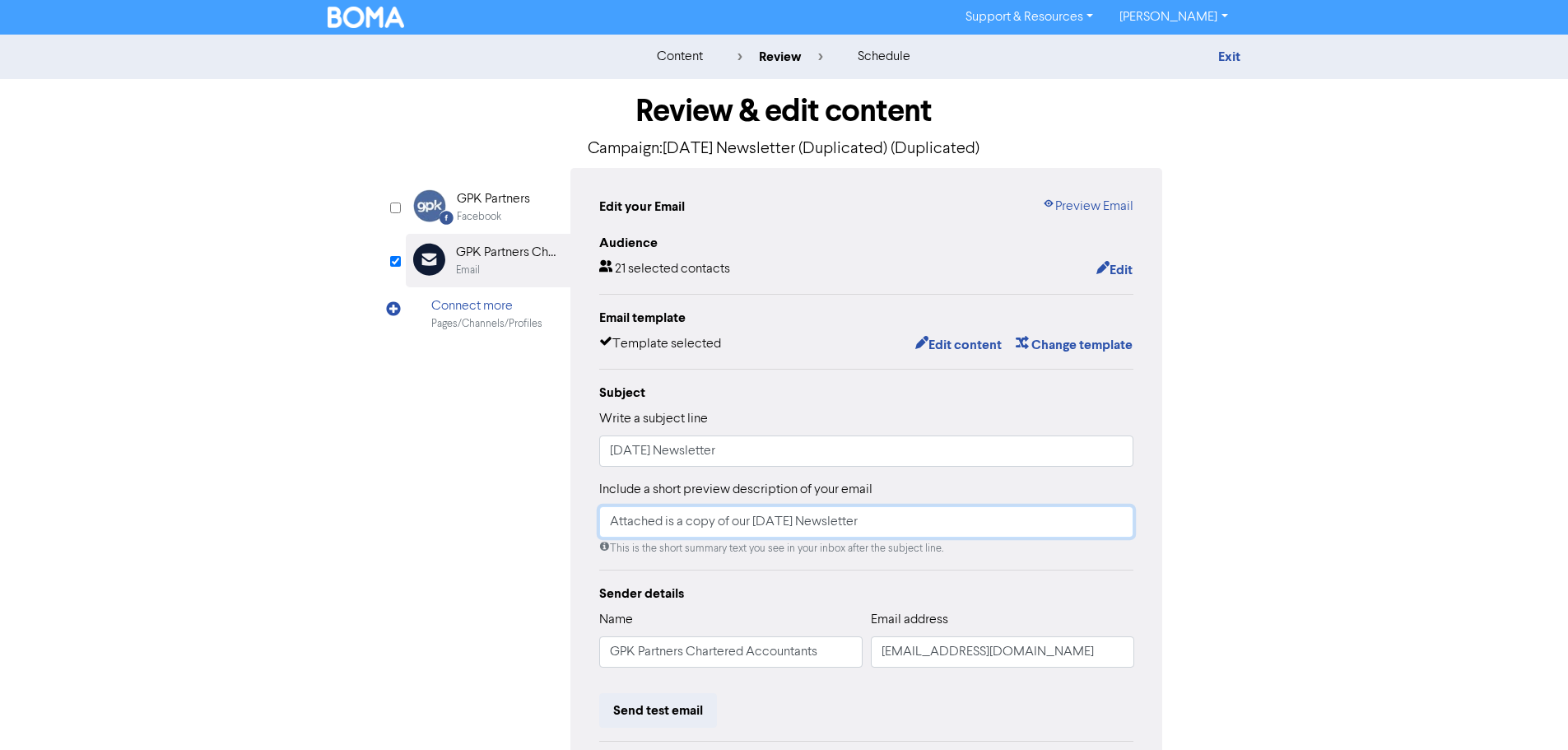
drag, startPoint x: 927, startPoint y: 530, endPoint x: 561, endPoint y: 541, distance: 366.2
click at [567, 539] on div "Facebook Created with Sketch. GPK Partners Facebook Email Created with Sketch. …" at bounding box center [784, 517] width 758 height 700
click at [1440, 360] on div "content review schedule Exit Review & edit content Campaign: April 2025 Newslet…" at bounding box center [784, 488] width 1568 height 907
click at [331, 479] on div "Review & edit content Campaign: April 2025 Newsletter (Duplicated) (Duplicated)…" at bounding box center [784, 510] width 938 height 863
click at [965, 346] on button "Edit content" at bounding box center [958, 345] width 88 height 21
